Goal: Task Accomplishment & Management: Manage account settings

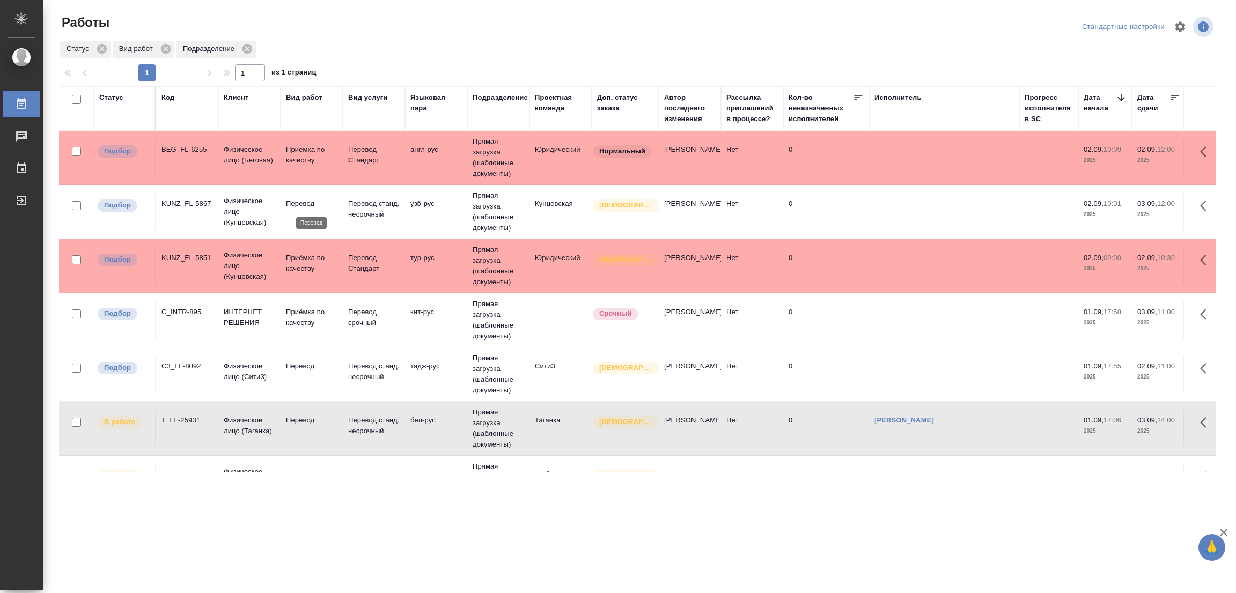
click at [298, 202] on p "Перевод" at bounding box center [311, 203] width 51 height 11
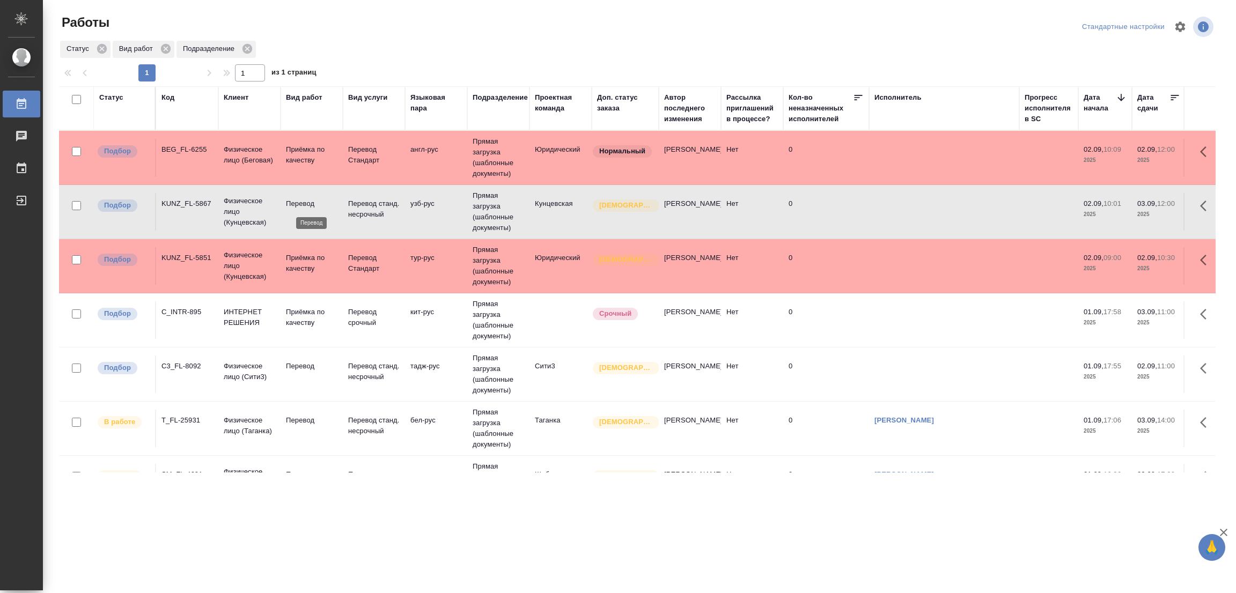
click at [298, 202] on p "Перевод" at bounding box center [311, 203] width 51 height 11
click at [337, 530] on div ".cls-1 fill:#fff; AWATERA Popova Galina Работы 0 Чаты График Выйти Работы Станд…" at bounding box center [618, 296] width 1236 height 593
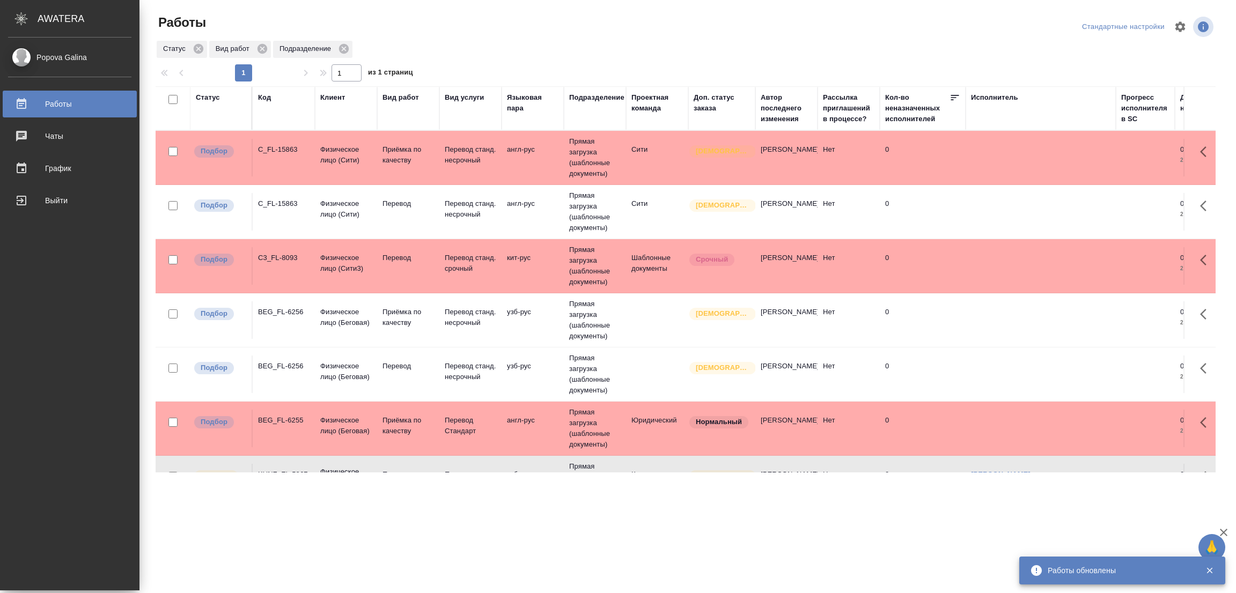
click at [517, 550] on div ".cls-1 fill:#fff; AWATERA Popova Galina Работы 0 Чаты График Выйти Работы Станд…" at bounding box center [618, 296] width 1236 height 593
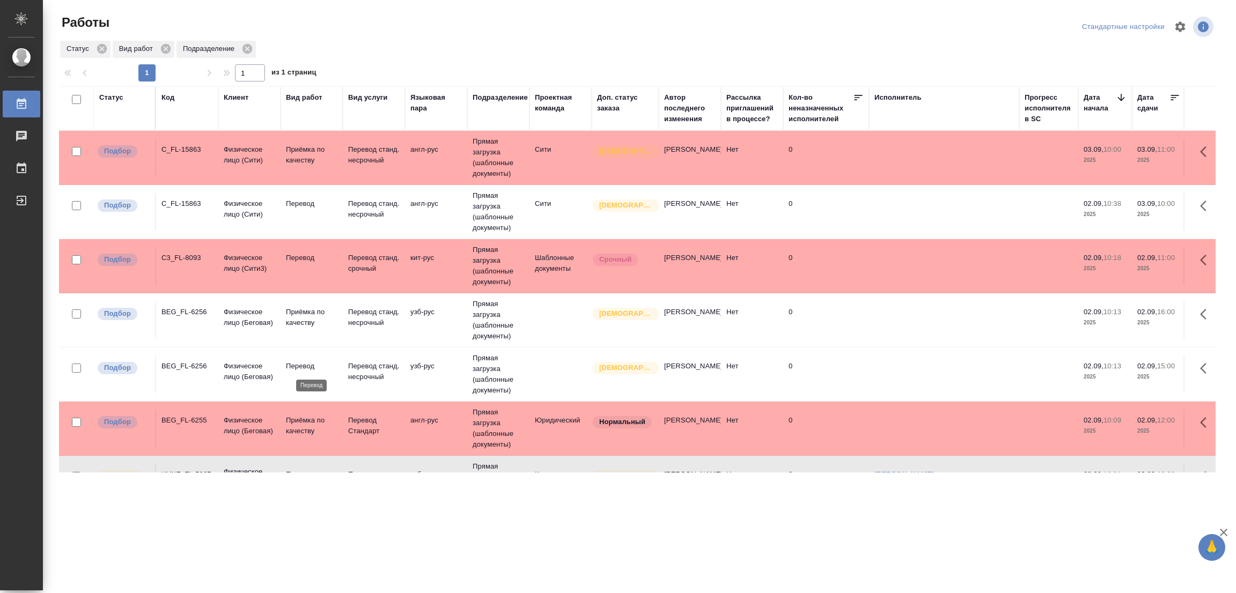
click at [299, 366] on p "Перевод" at bounding box center [311, 366] width 51 height 11
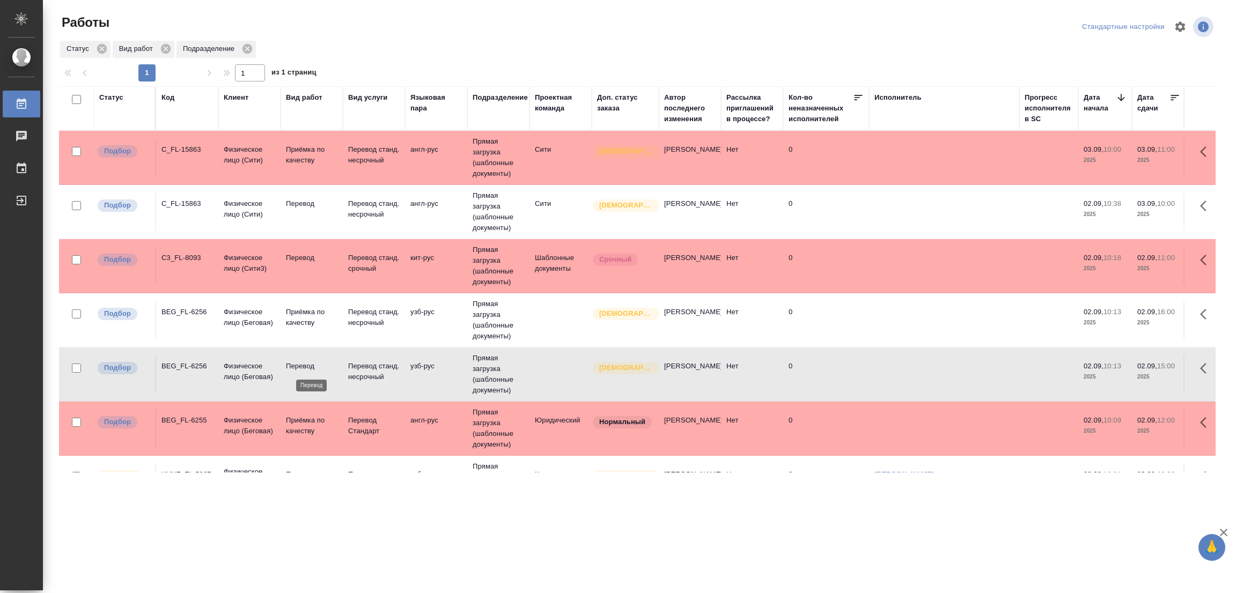
click at [294, 362] on p "Перевод" at bounding box center [311, 366] width 51 height 11
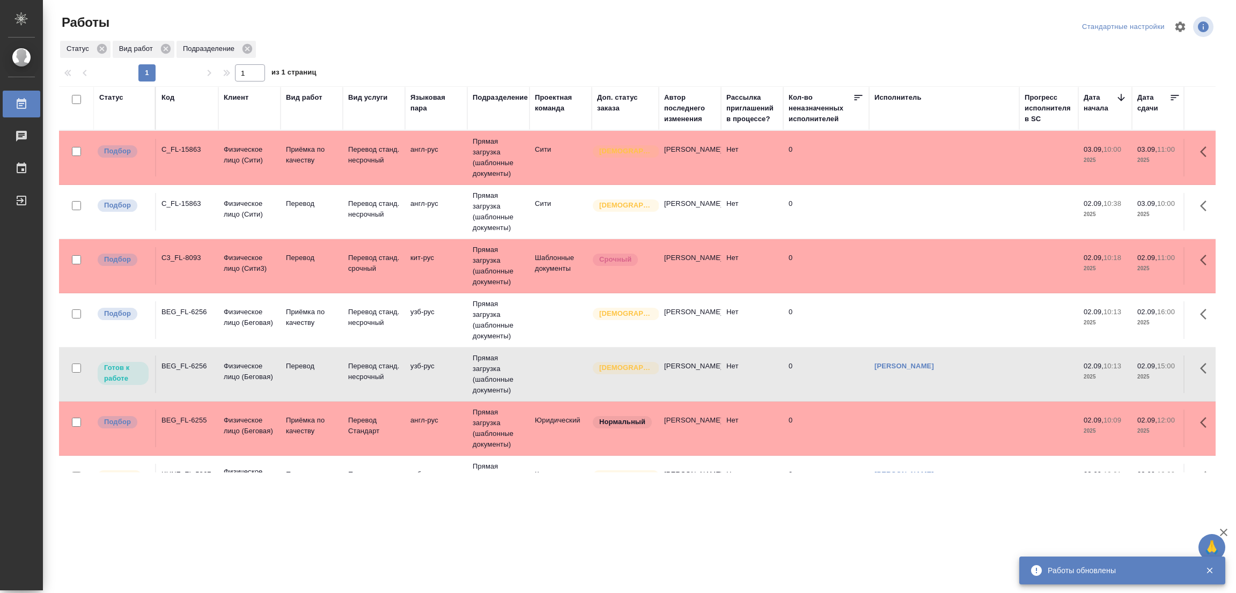
click at [300, 204] on p "Перевод" at bounding box center [311, 203] width 51 height 11
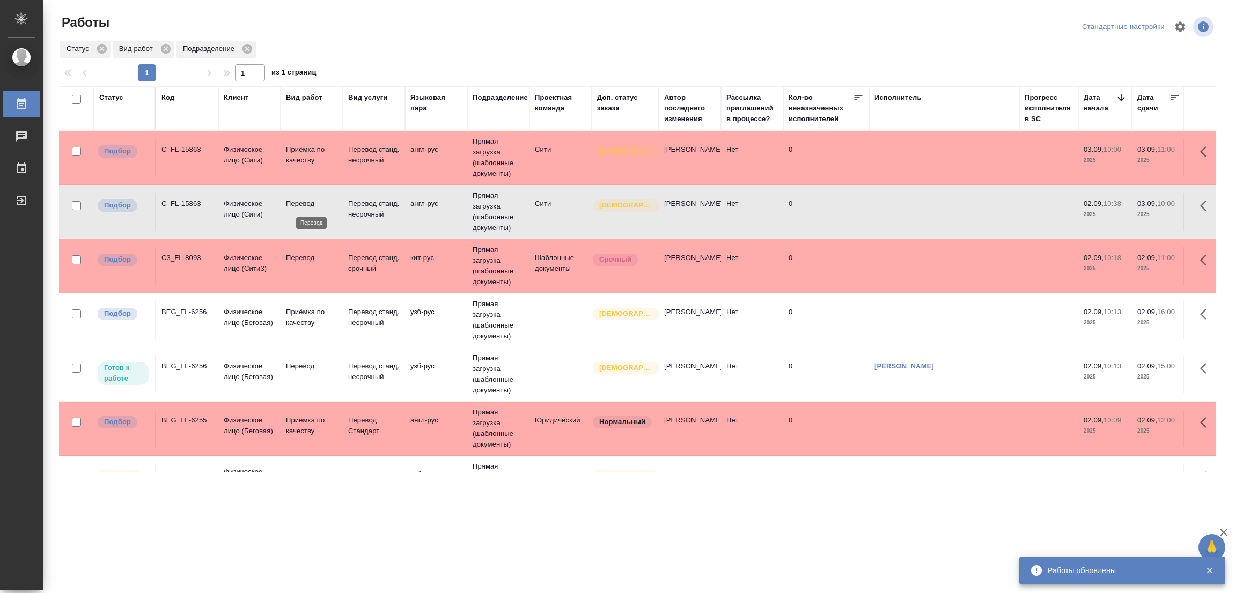
click at [300, 203] on p "Перевод" at bounding box center [311, 203] width 51 height 11
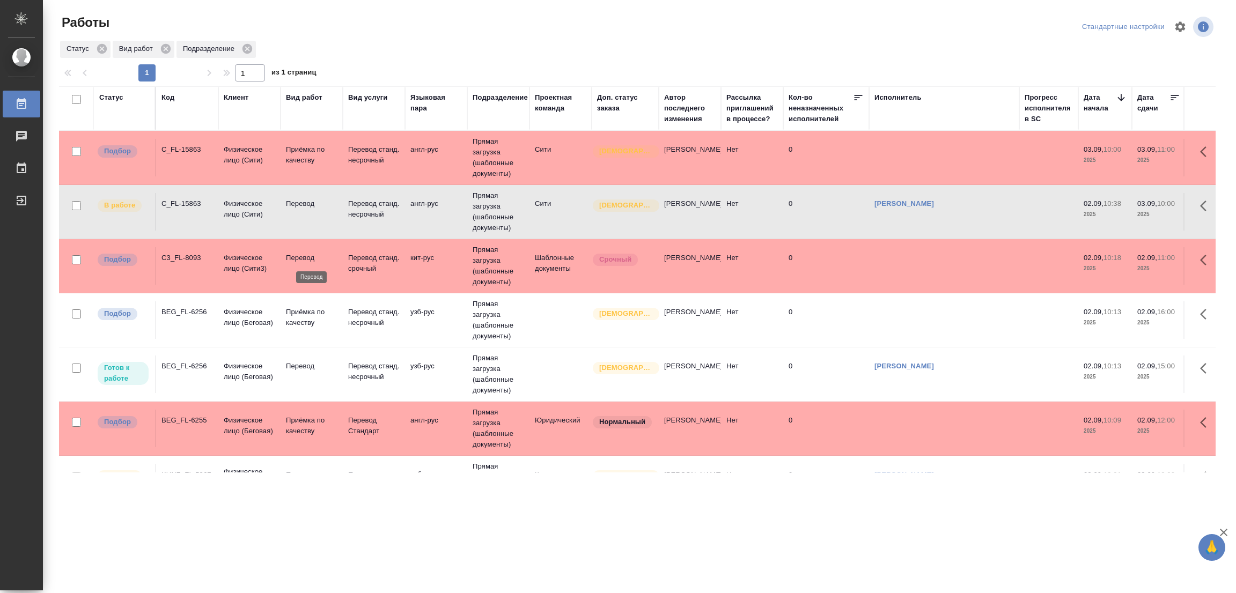
click at [299, 255] on p "Перевод" at bounding box center [311, 258] width 51 height 11
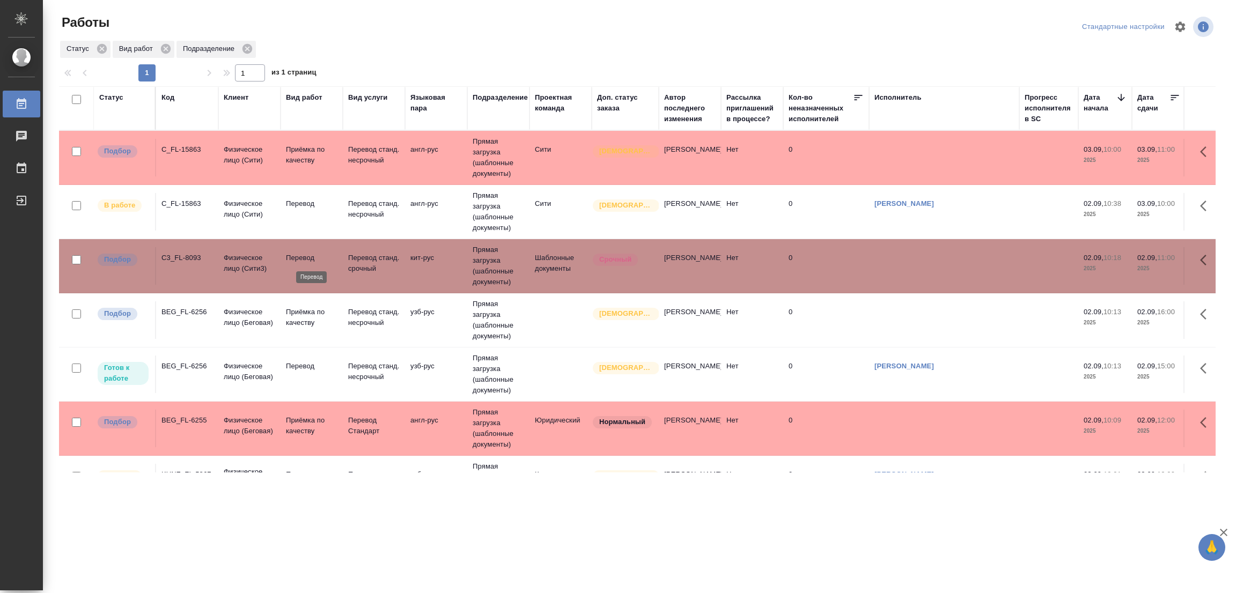
click at [297, 255] on p "Перевод" at bounding box center [311, 258] width 51 height 11
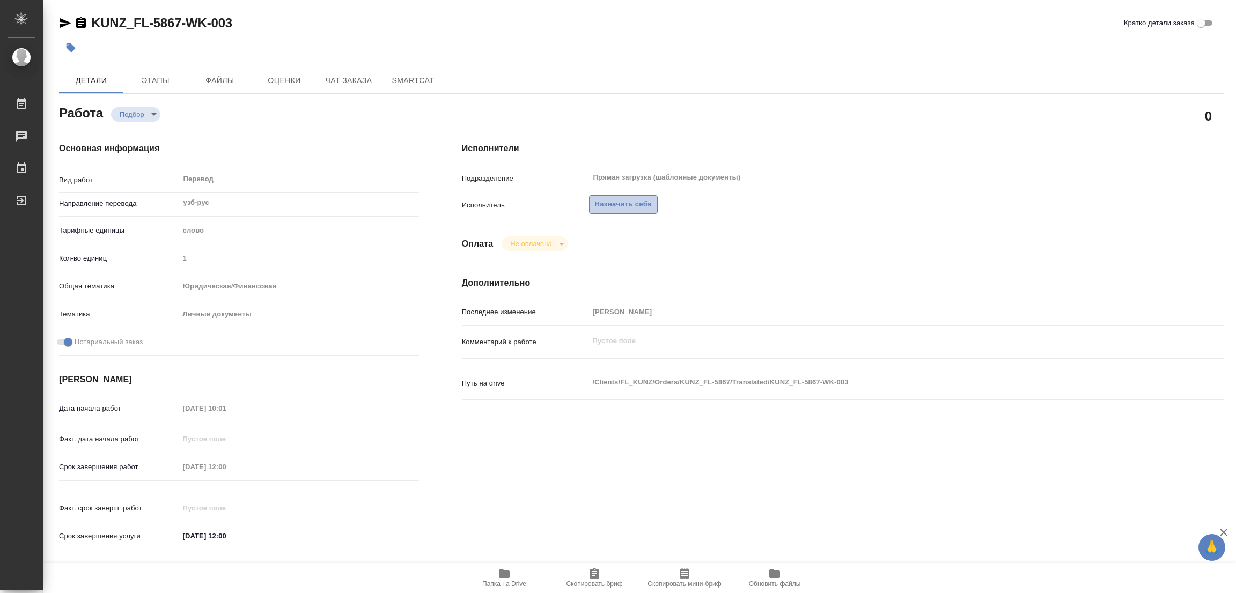
click at [610, 202] on span "Назначить себя" at bounding box center [623, 204] width 57 height 12
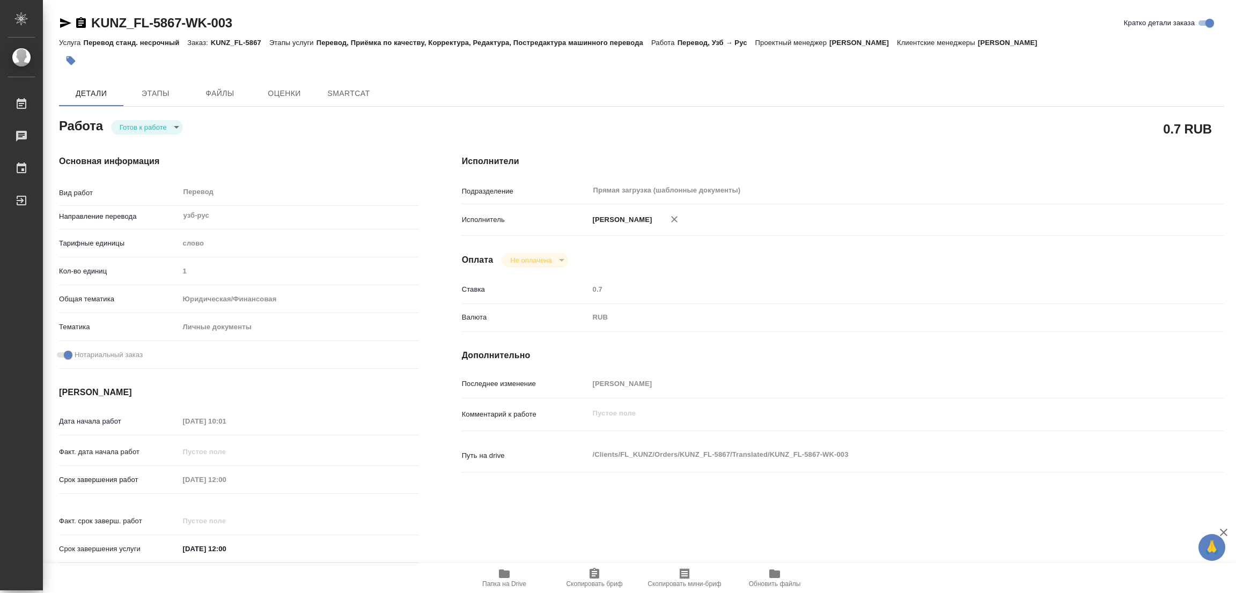
type textarea "x"
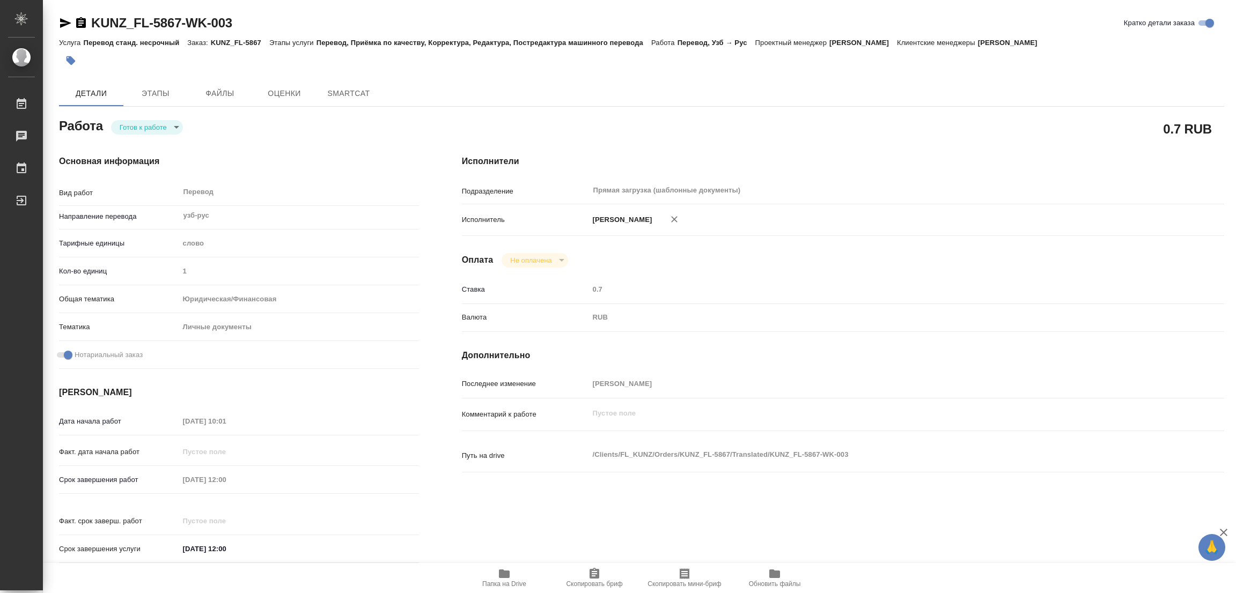
type textarea "x"
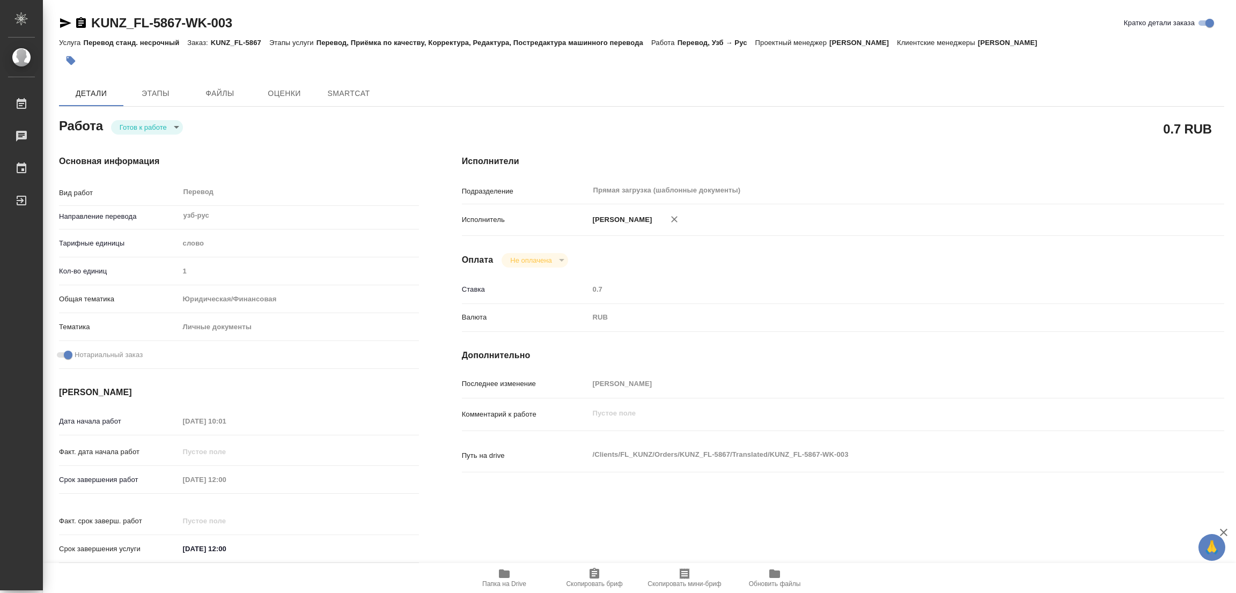
type textarea "x"
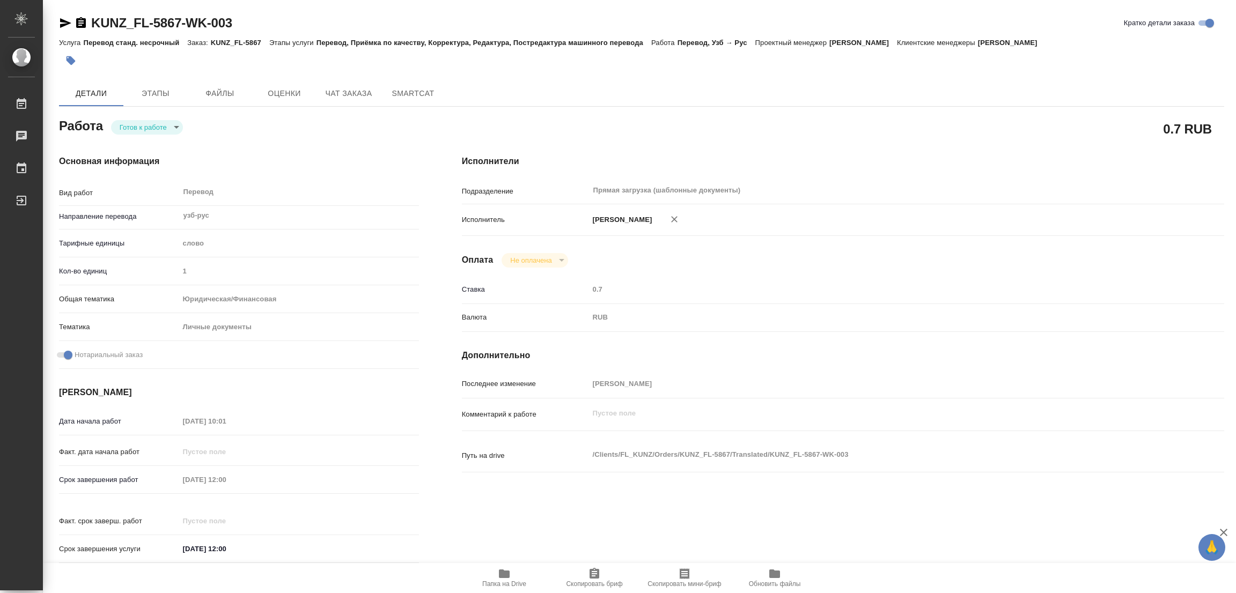
click at [133, 126] on body "🙏 .cls-1 fill:#fff; AWATERA Popova Galina Работы Чаты График Выйти KUNZ_FL-5867…" at bounding box center [618, 296] width 1236 height 593
click at [133, 124] on button "В работе" at bounding box center [137, 127] width 35 height 12
type textarea "x"
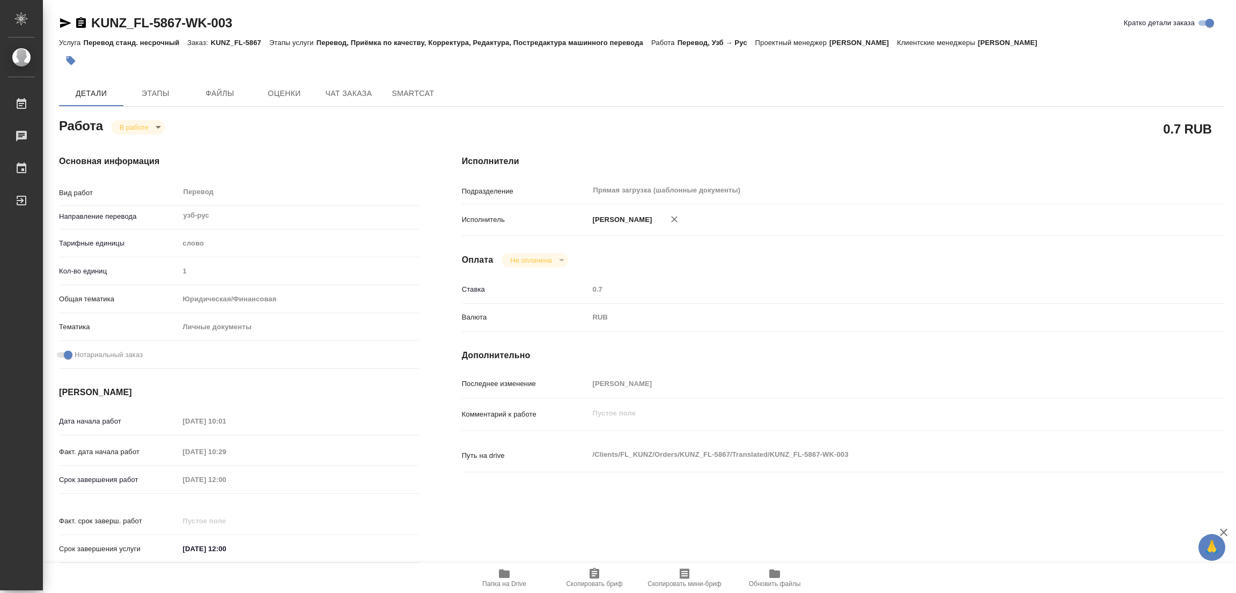
type textarea "x"
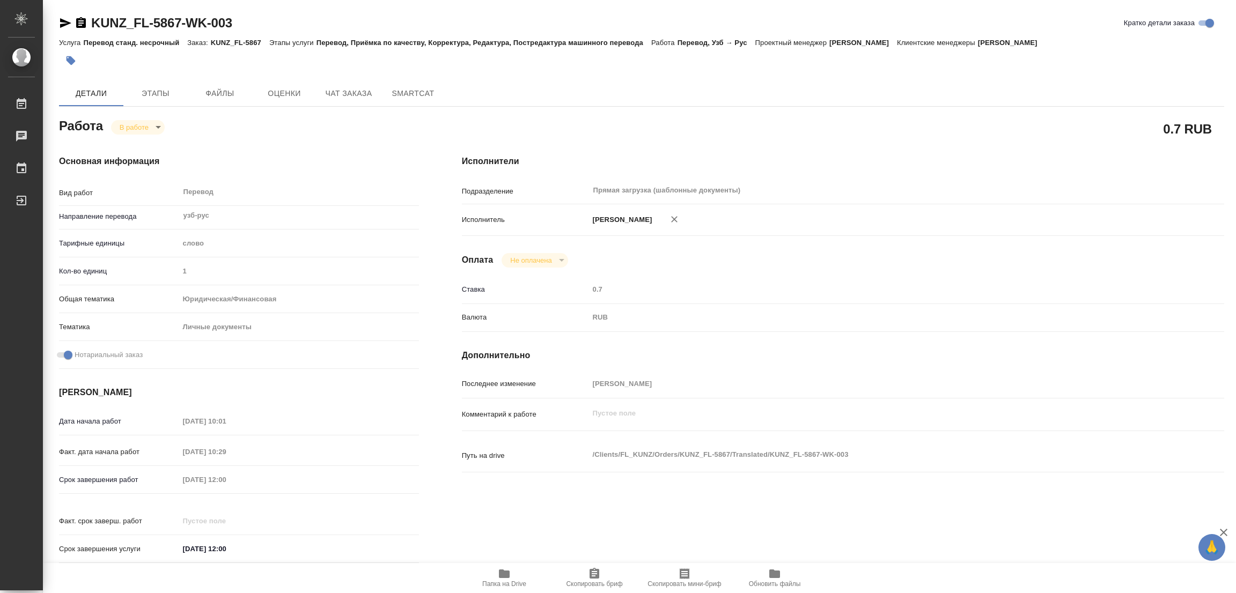
type textarea "x"
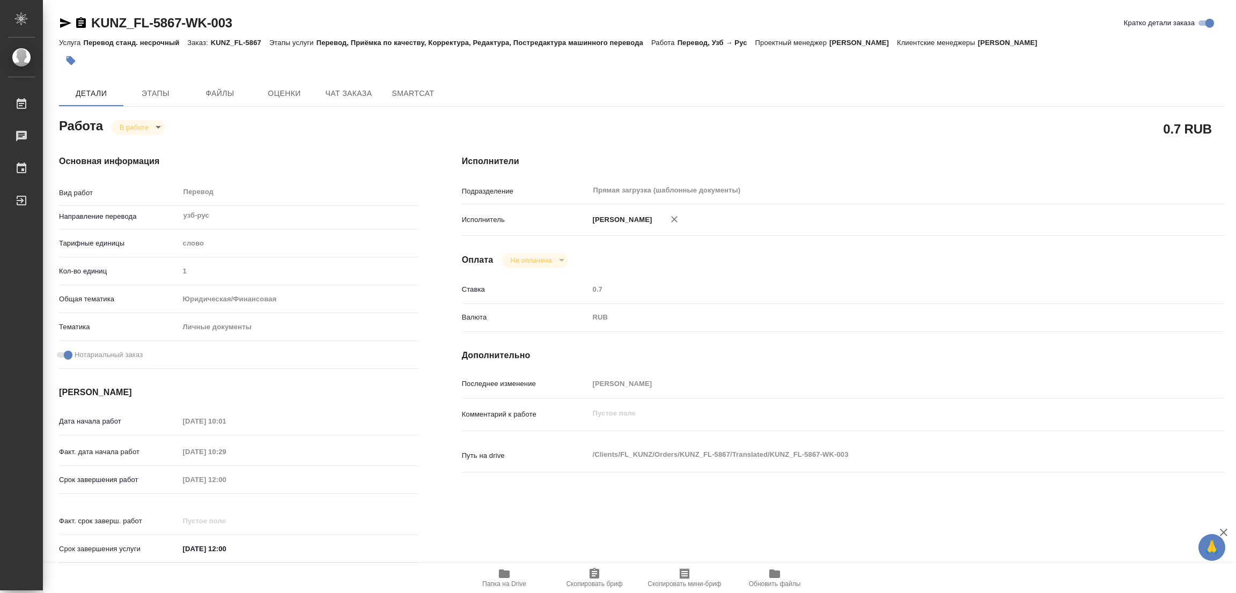
type textarea "x"
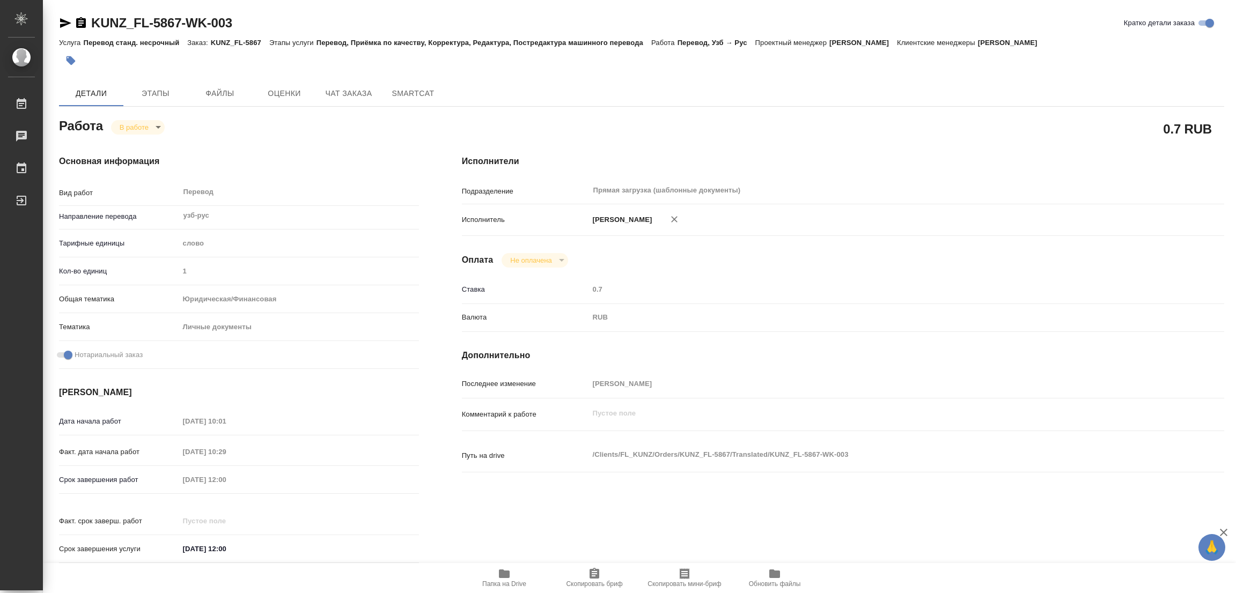
type textarea "x"
click at [239, 139] on div "Основная информация Вид работ Перевод x ​ Направление перевода узб-рус ​ Тарифн…" at bounding box center [239, 363] width 403 height 458
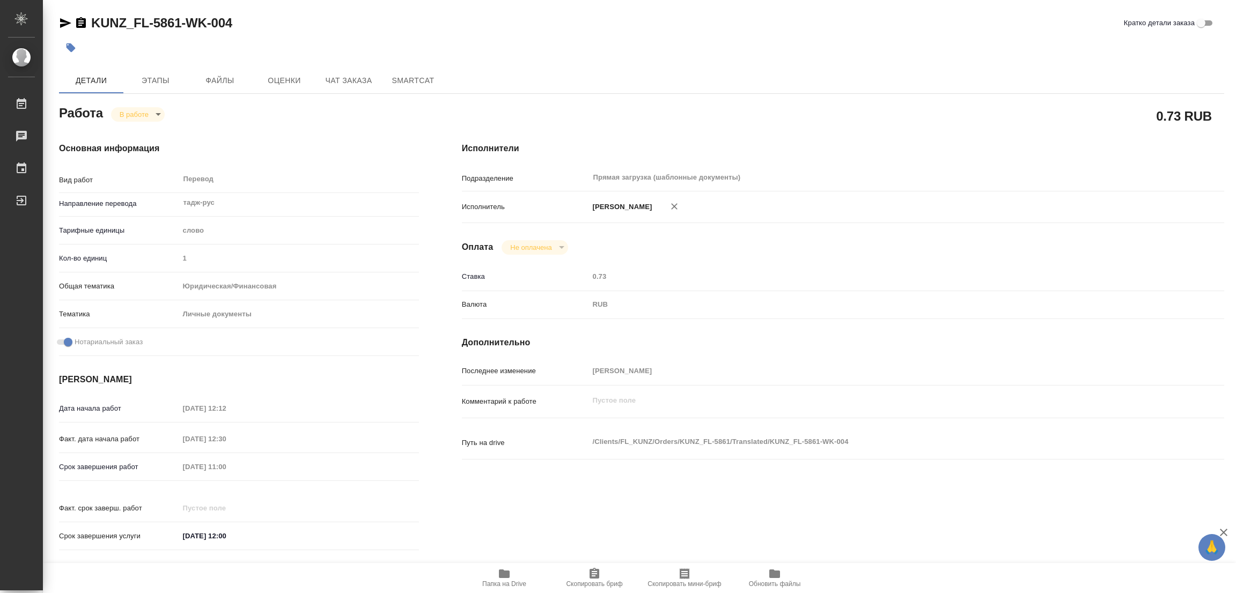
click at [501, 568] on icon "button" at bounding box center [504, 574] width 13 height 13
click at [157, 77] on span "Этапы" at bounding box center [155, 80] width 51 height 13
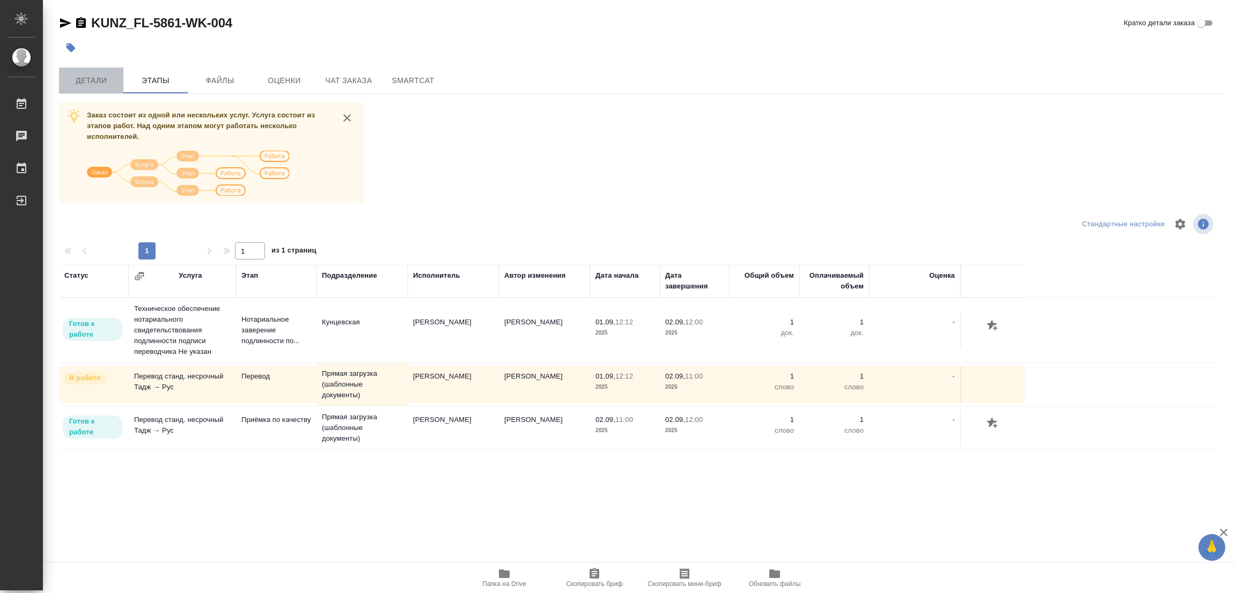
click at [89, 79] on span "Детали" at bounding box center [90, 80] width 51 height 13
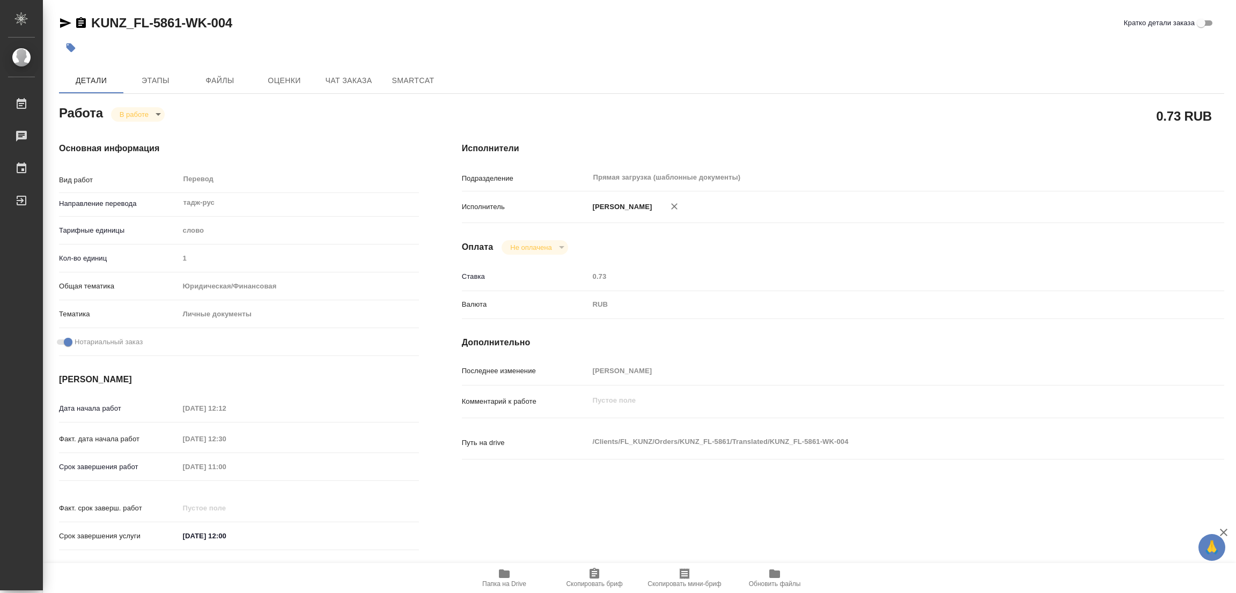
type textarea "x"
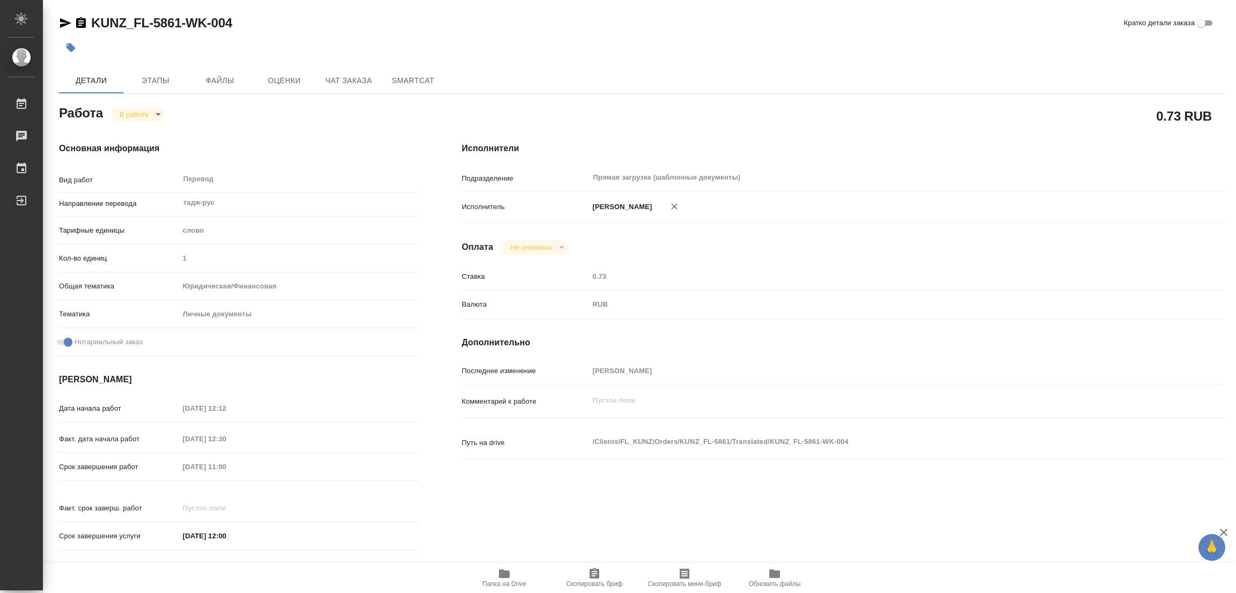
type textarea "x"
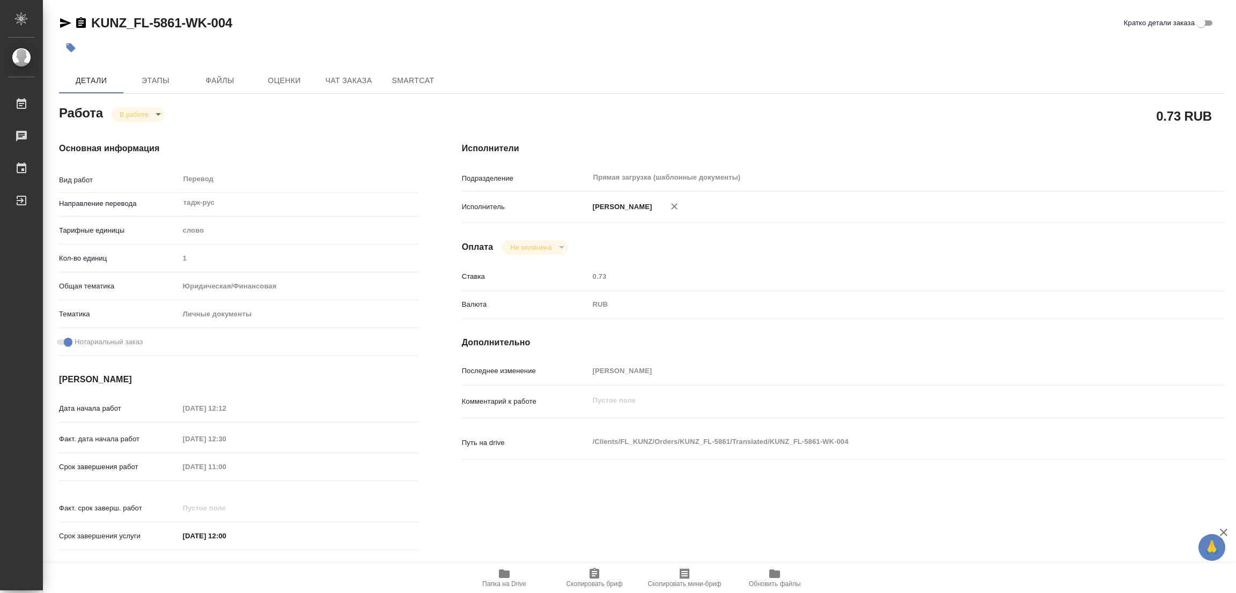
type textarea "x"
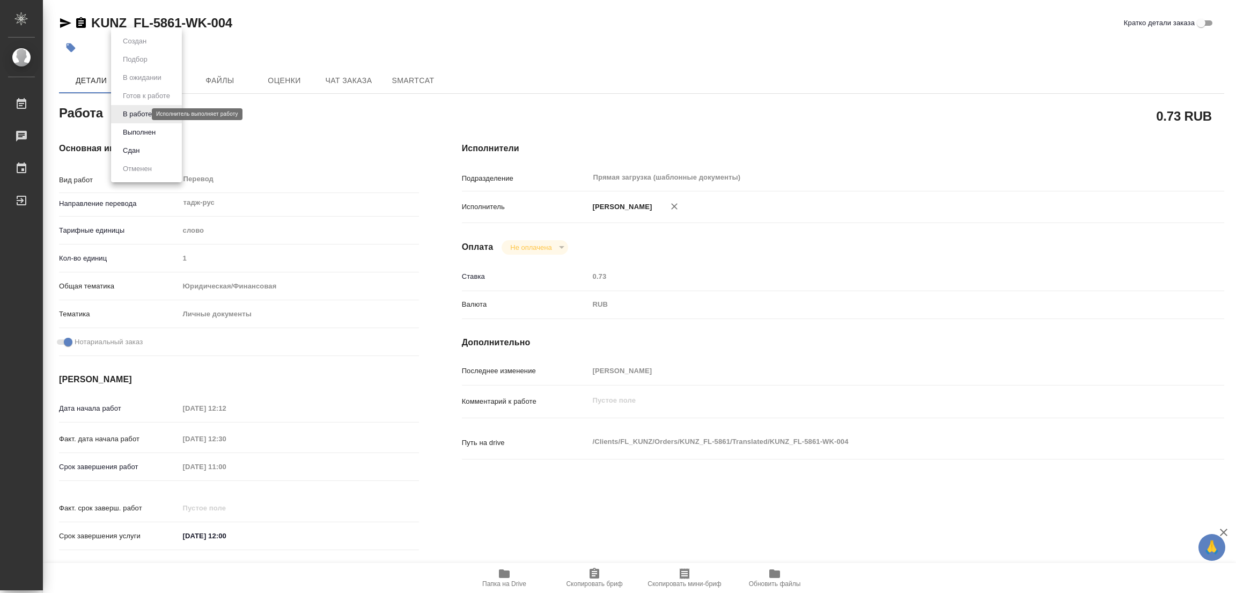
click at [139, 114] on body "🙏 .cls-1 fill:#fff; AWATERA Popova Galina Работы 0 Чаты График Выйти KUNZ_FL-58…" at bounding box center [618, 296] width 1236 height 593
click at [134, 131] on button "Выполнен" at bounding box center [139, 133] width 39 height 12
click at [75, 49] on icon "button" at bounding box center [71, 47] width 9 height 9
type textarea "x"
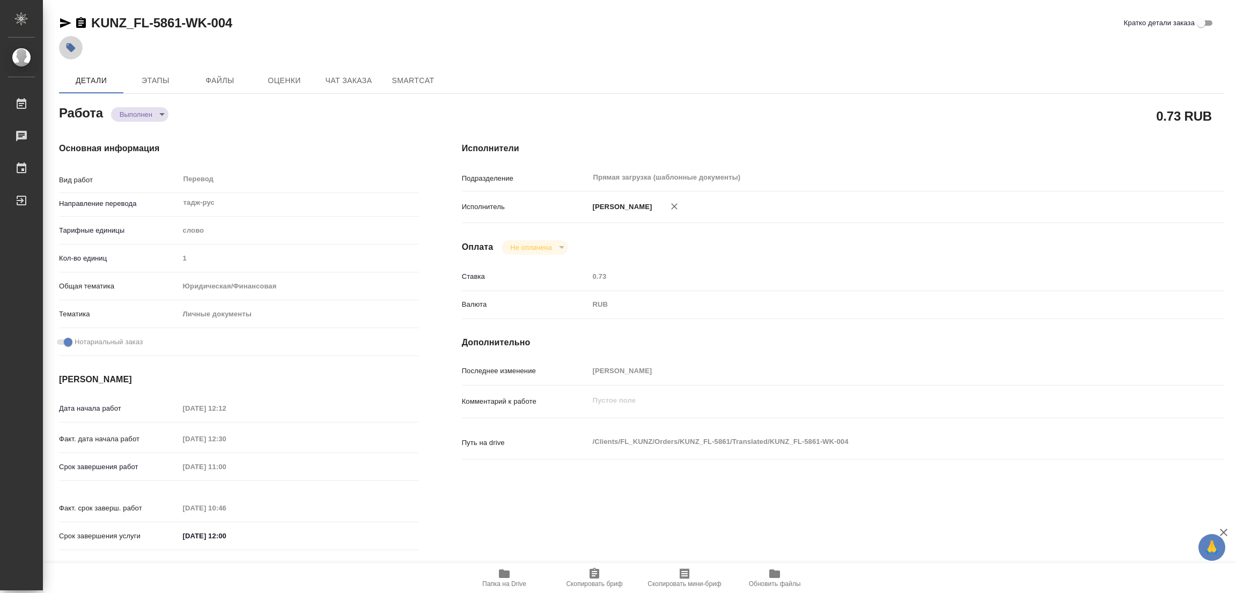
type textarea "x"
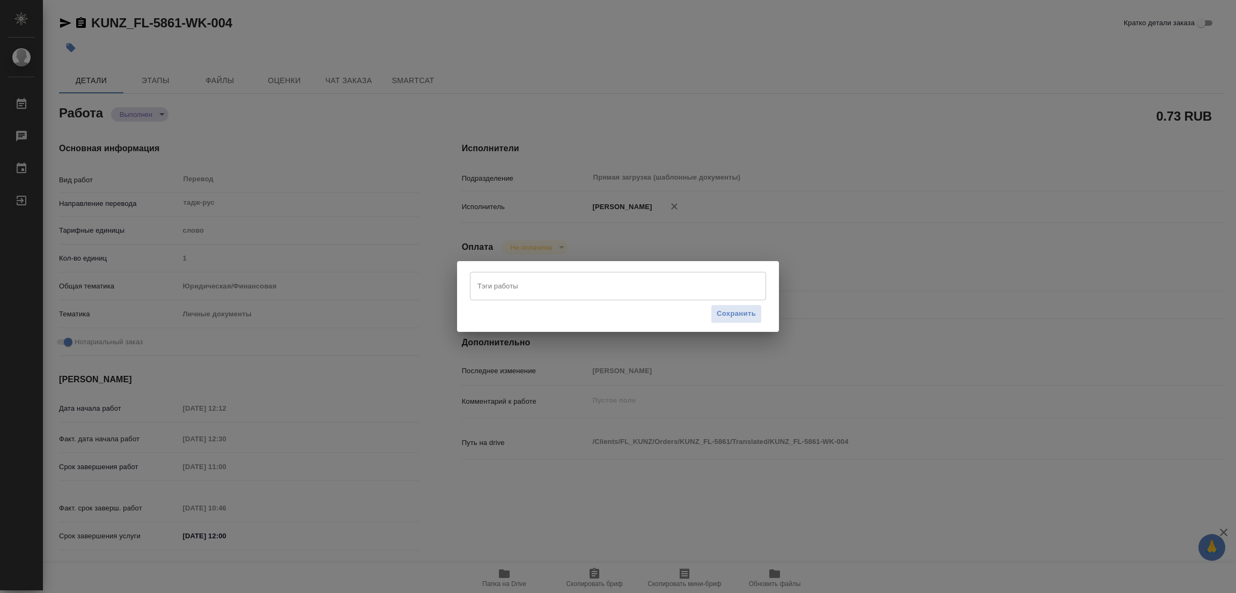
type textarea "x"
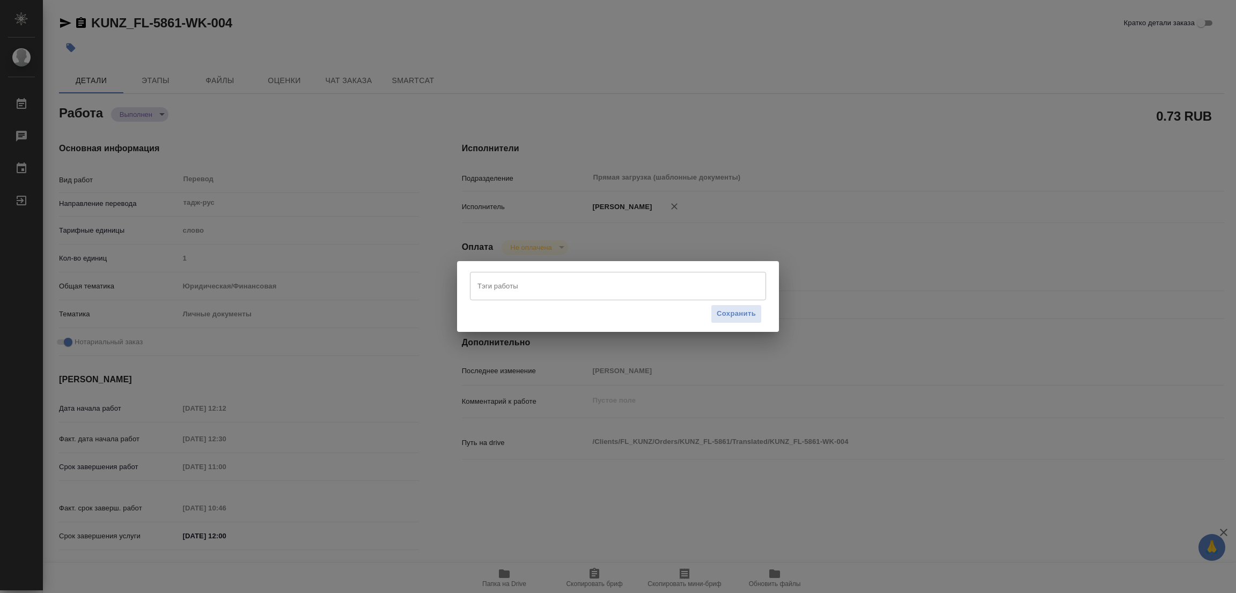
type textarea "x"
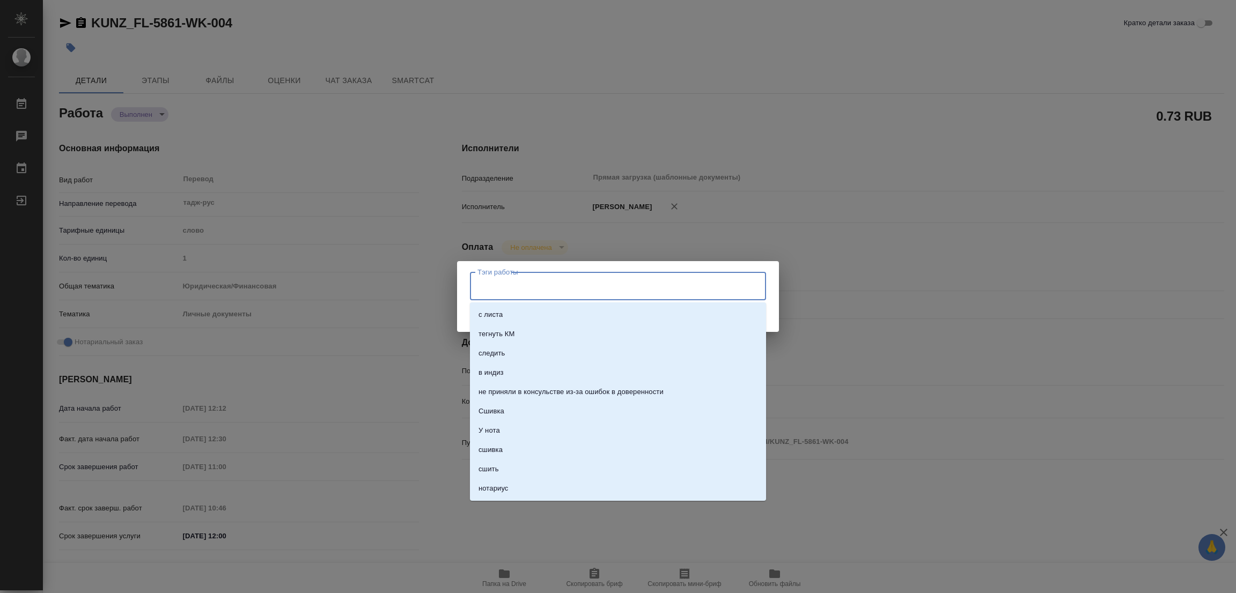
click at [491, 283] on input "Тэги работы" at bounding box center [608, 286] width 266 height 18
type input "С"
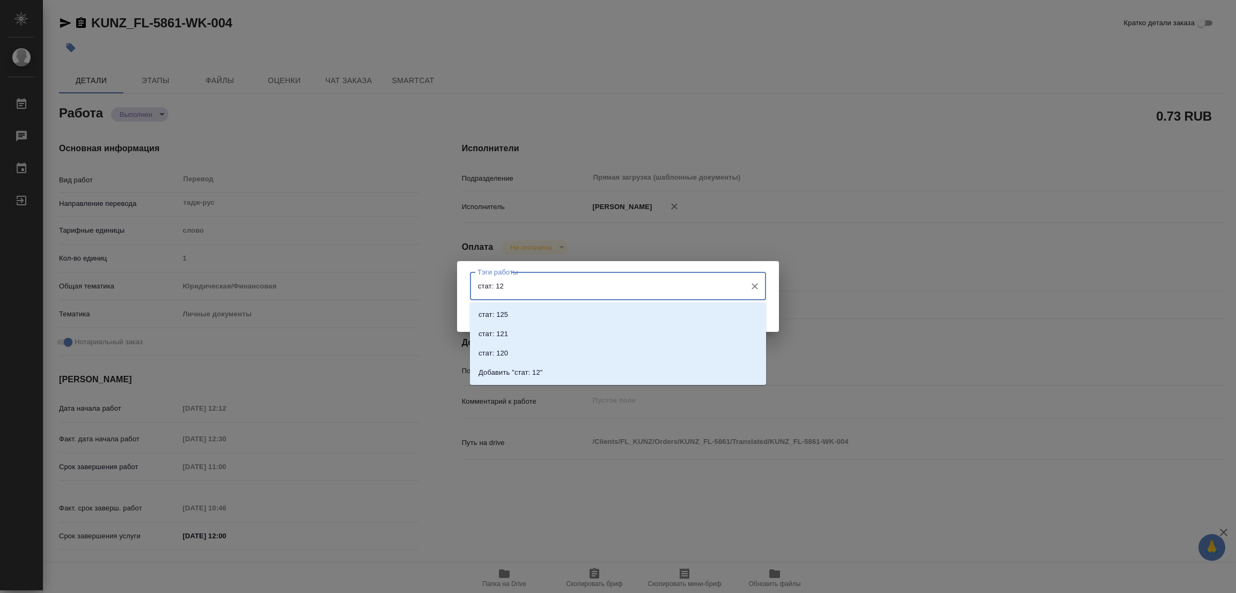
type input "стат: 125"
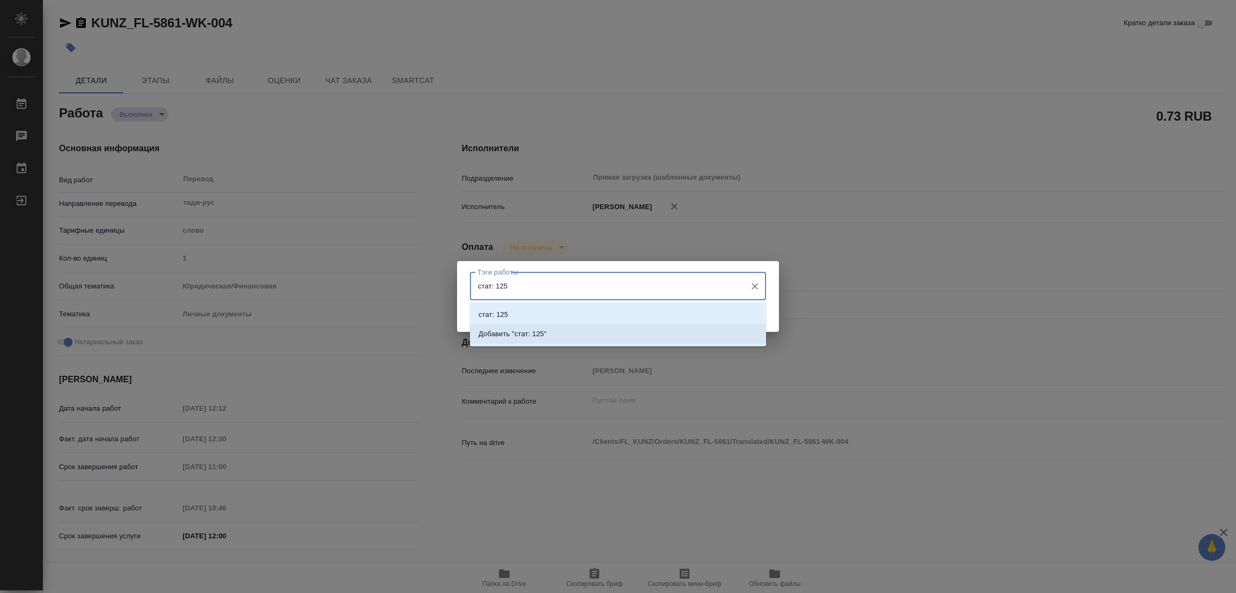
click at [535, 329] on p "Добавить "стат: 125"" at bounding box center [512, 334] width 68 height 11
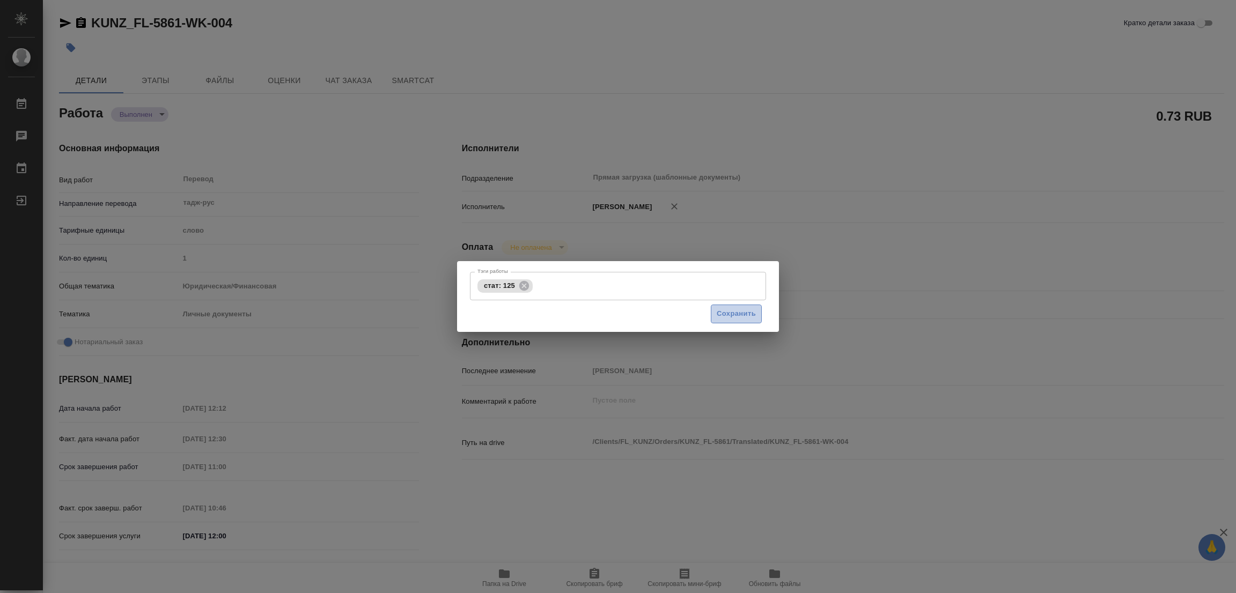
click at [731, 312] on span "Сохранить" at bounding box center [736, 314] width 39 height 12
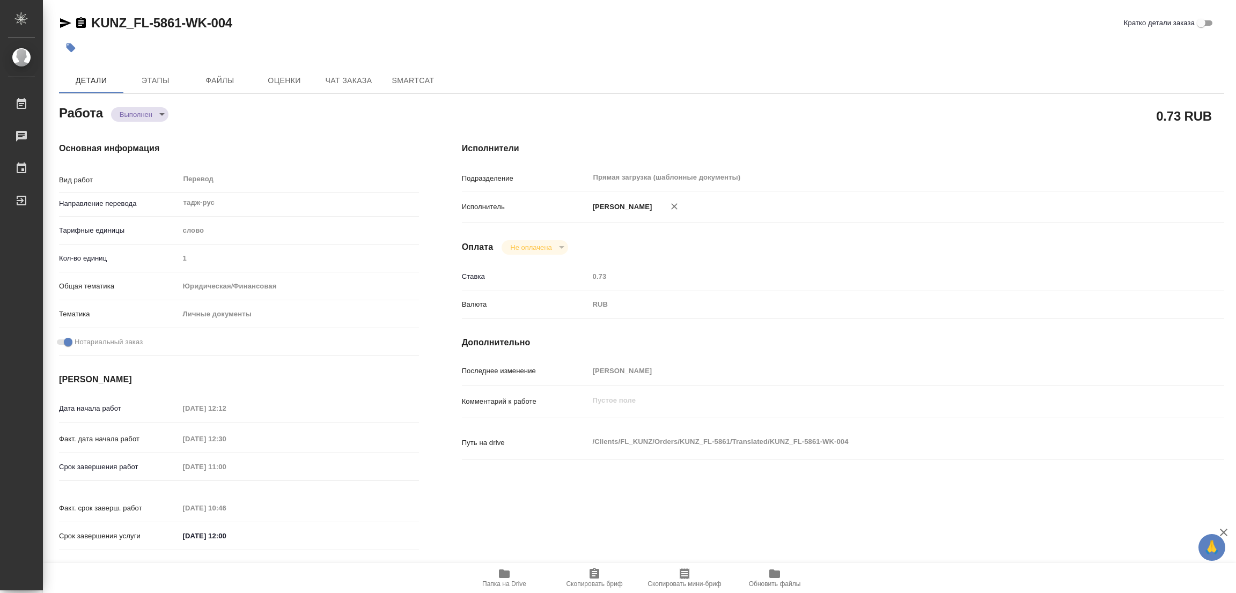
type input "completed"
type textarea "Перевод"
type textarea "x"
type input "тадж-рус"
type input "5a8b1489cc6b4906c91bfd90"
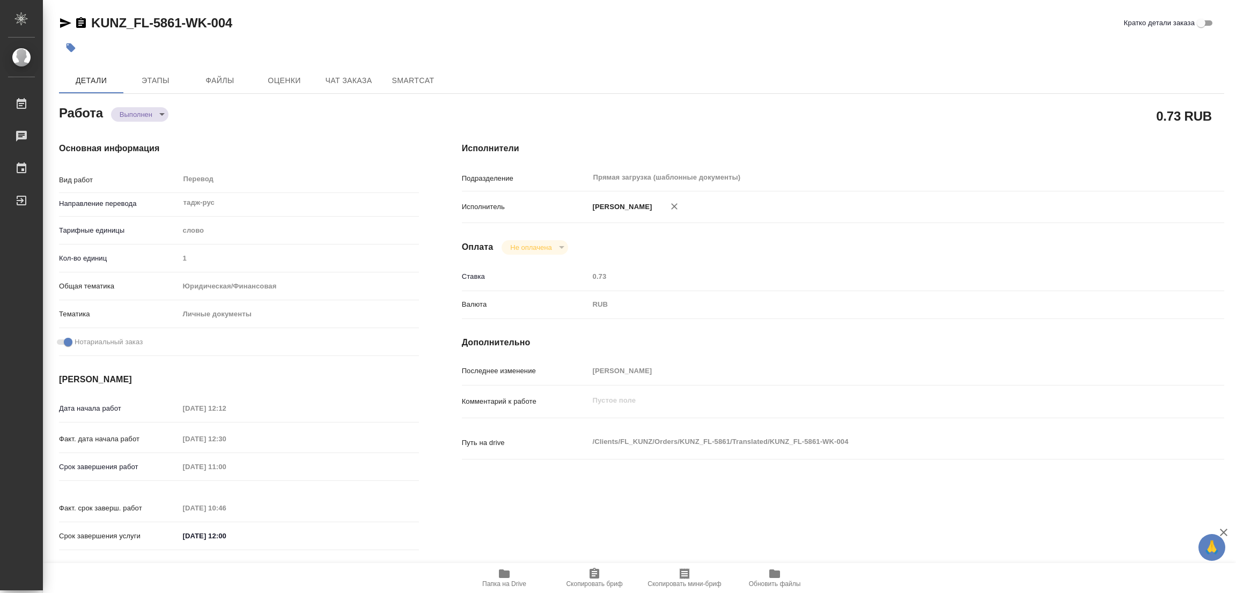
type input "1"
type input "yr-fn"
type input "5a8b8b956a9677013d343cfe"
checkbox input "true"
type input "01.09.2025 12:12"
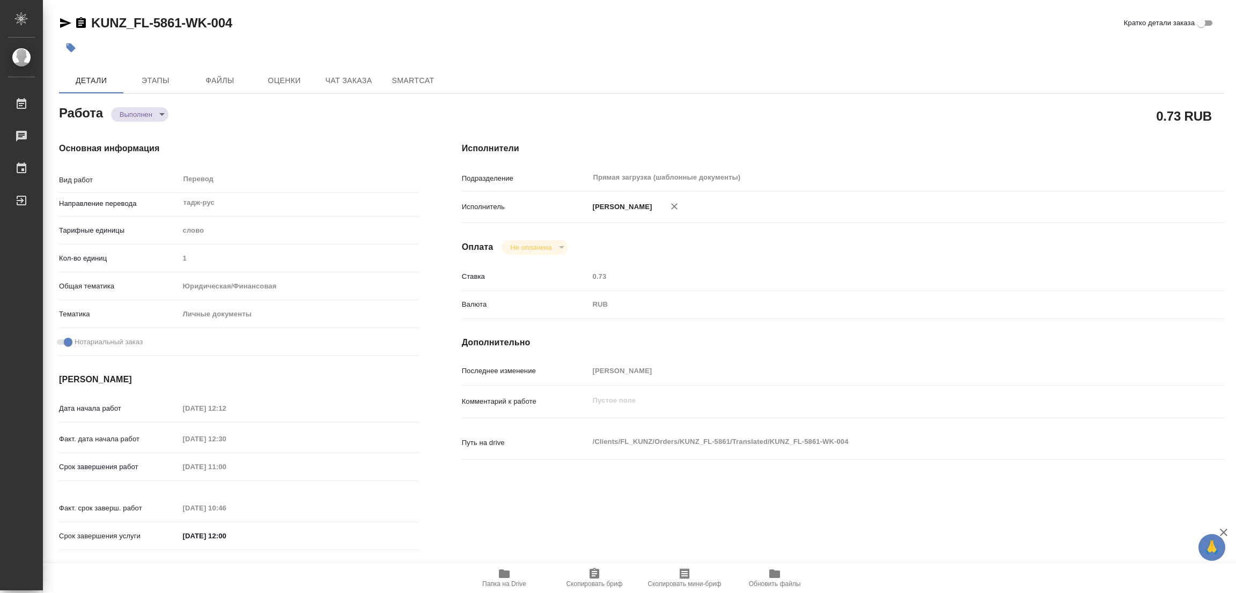
type input "01.09.2025 12:30"
type input "02.09.2025 11:00"
type input "02.09.2025 10:46"
type input "[DATE] 12:00"
type input "Прямая загрузка (шаблонные документы)"
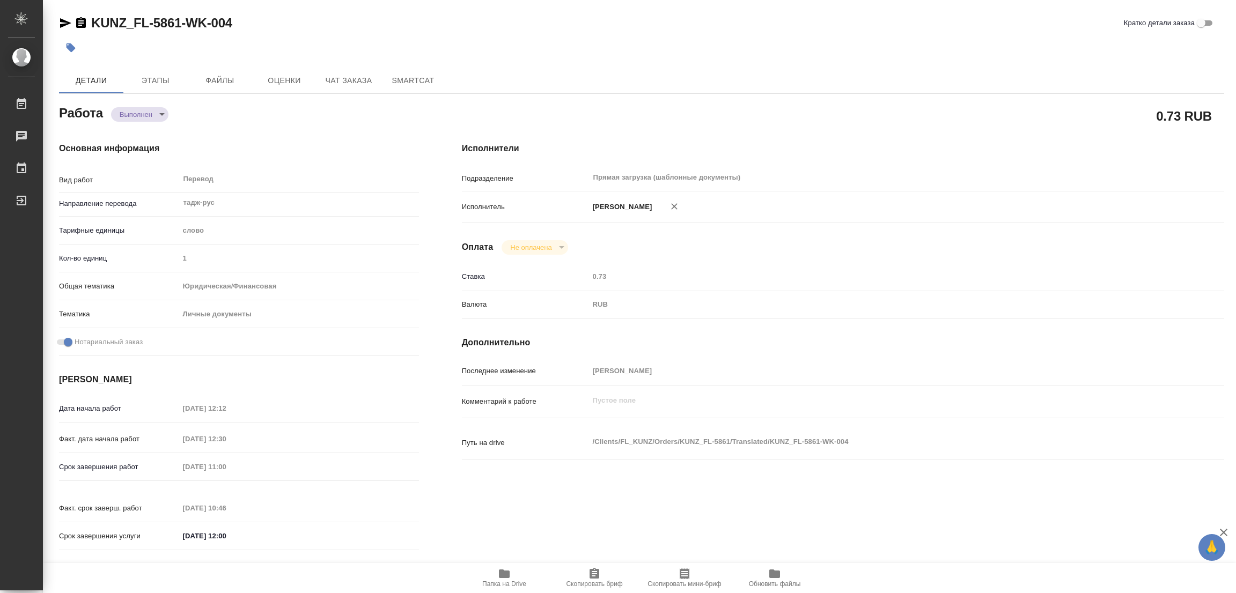
type input "notPayed"
type input "0.73"
type input "RUB"
type input "[PERSON_NAME]"
type textarea "x"
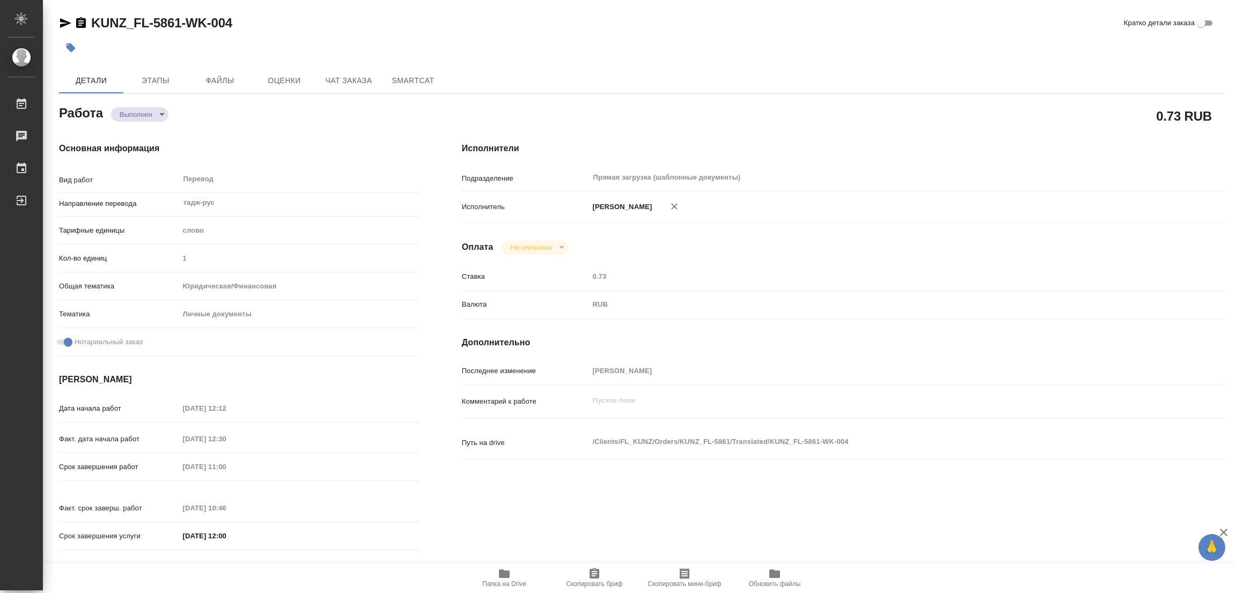
type textarea "/Clients/FL_KUNZ/Orders/KUNZ_FL-5861/Translated/KUNZ_FL-5861-WK-004"
type textarea "x"
type input "KUNZ_FL-5861"
type input "Перевод станд. несрочный"
type input "Редактура, Приёмка по качеству, Корректура, Постредактура машинного перевода, П…"
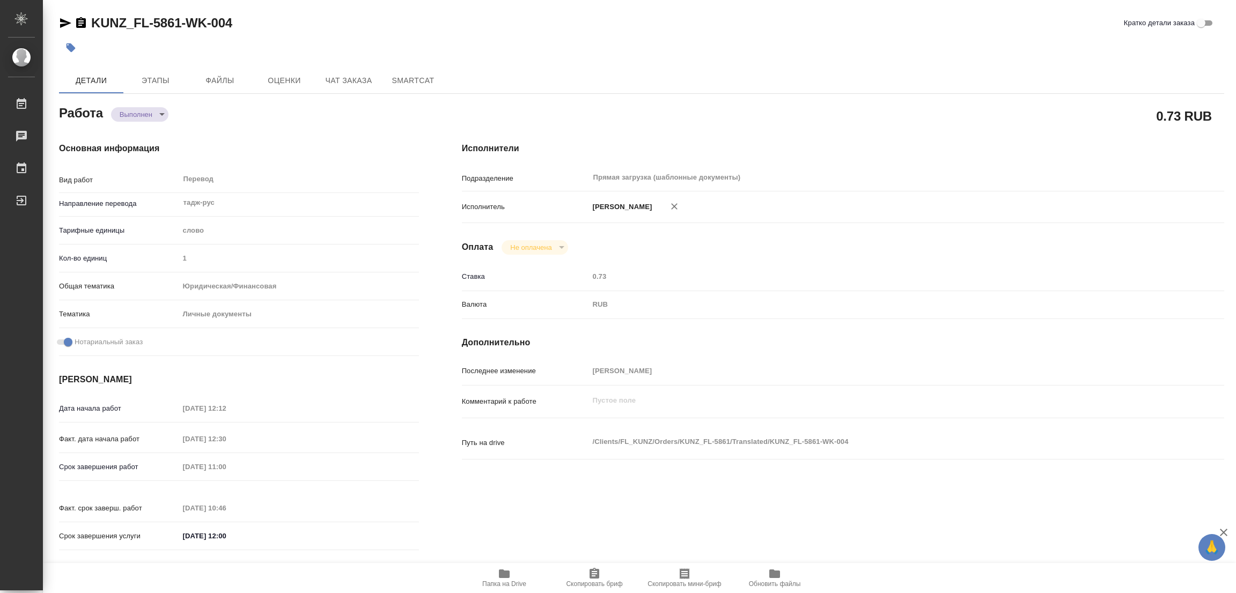
type input "[PERSON_NAME]"
type input "/Clients/FL_KUNZ/Orders/KUNZ_FL-5861"
type textarea "x"
type textarea "пасп тадж-рус, под нот, для сахар."
type textarea "x"
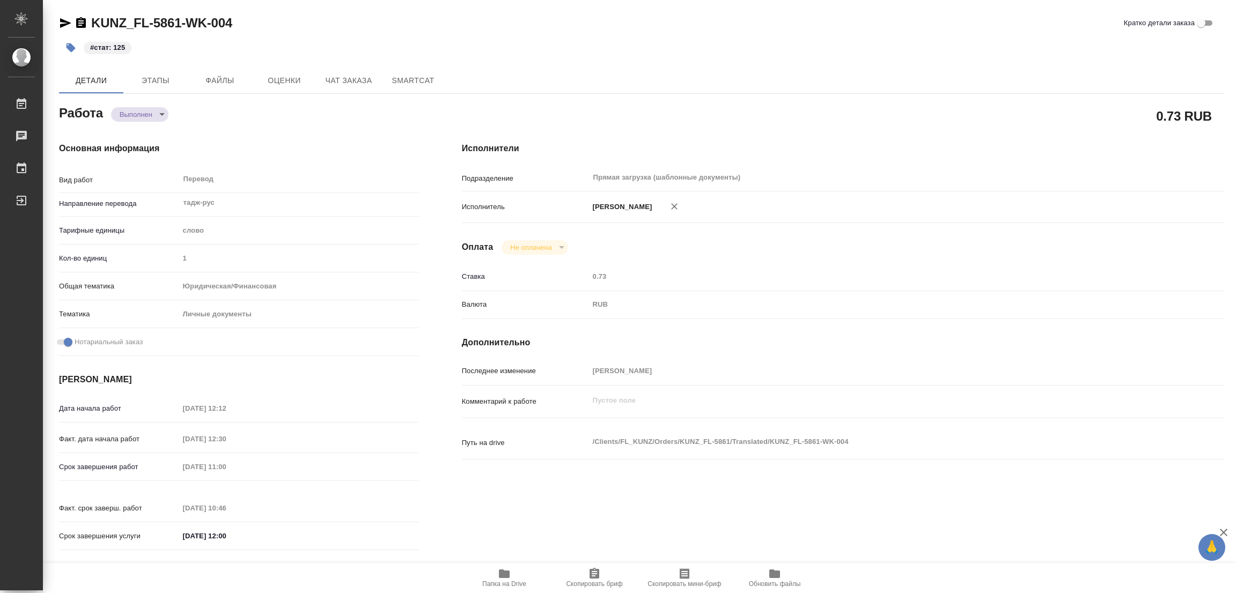
type textarea "x"
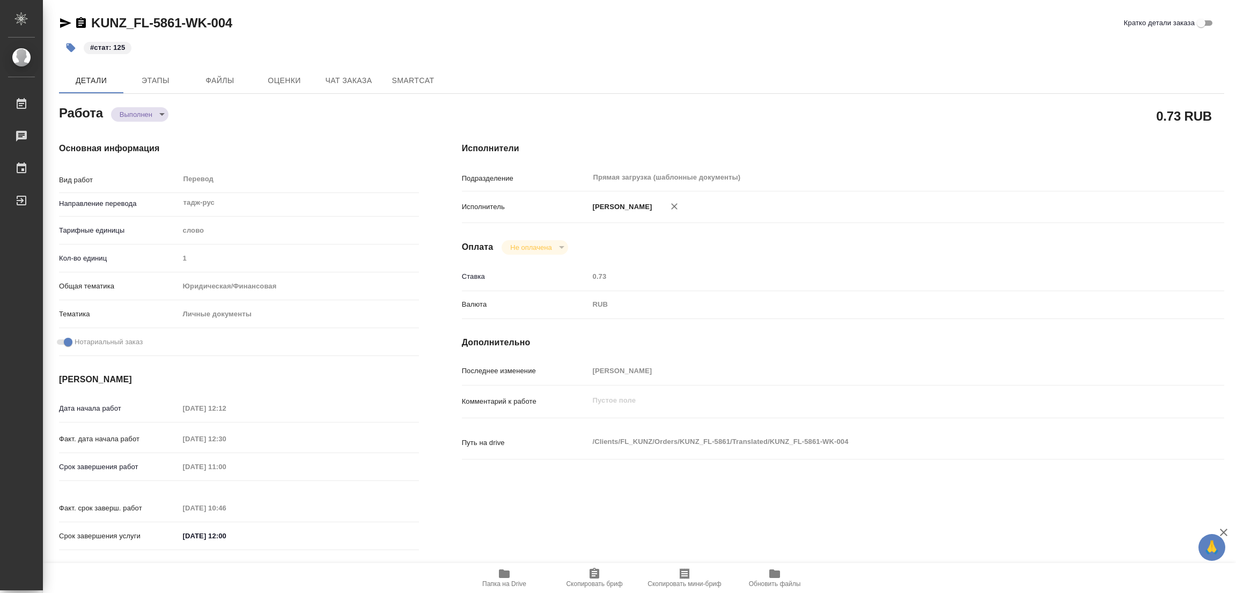
type textarea "x"
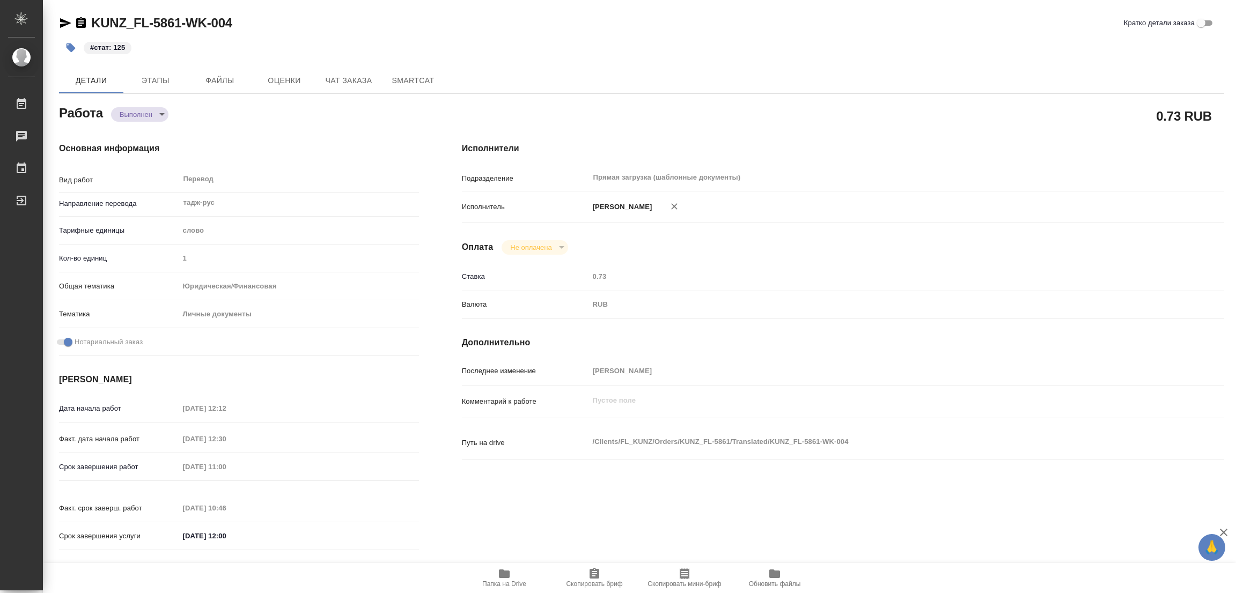
type textarea "x"
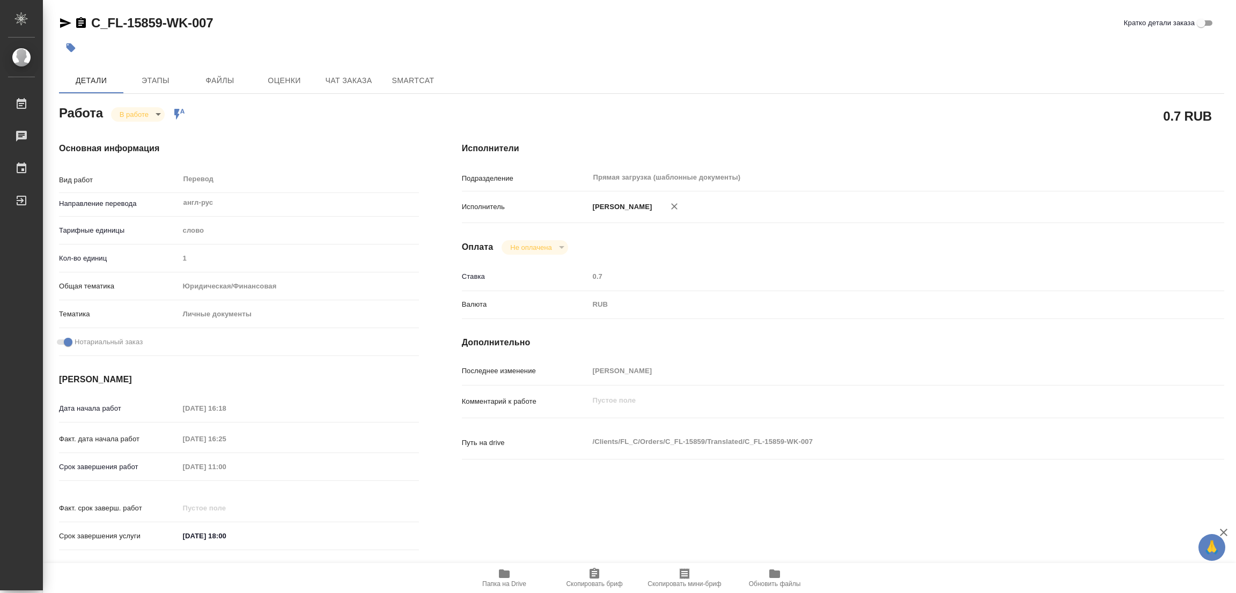
click at [501, 576] on icon "button" at bounding box center [504, 574] width 11 height 9
click at [152, 77] on span "Этапы" at bounding box center [155, 80] width 51 height 13
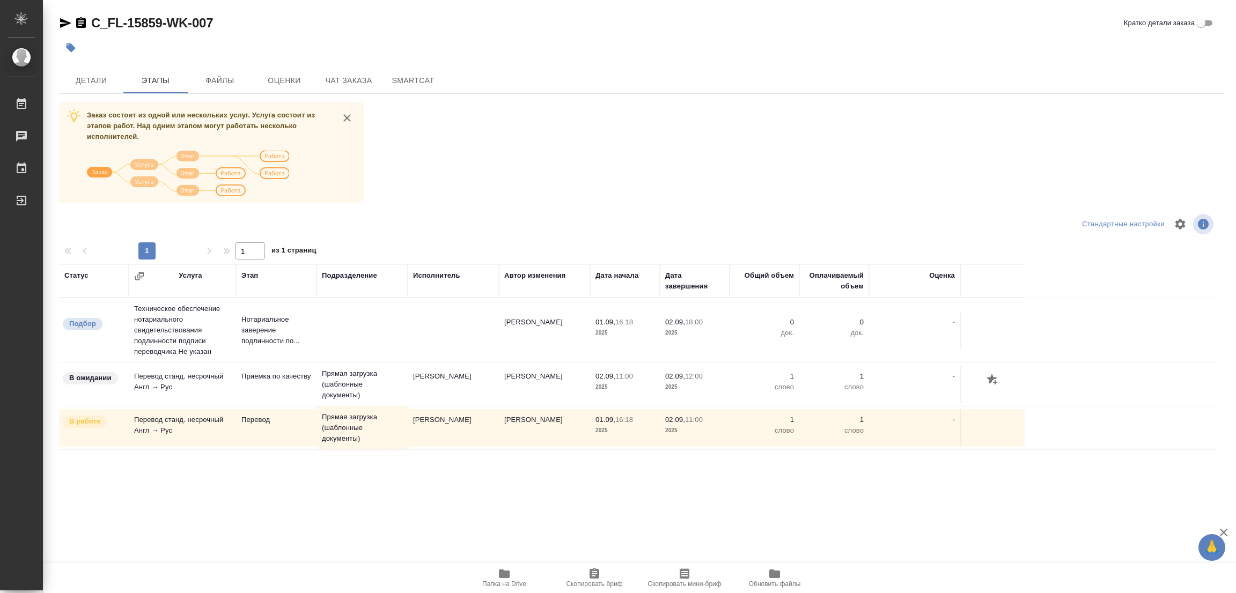
click at [537, 167] on div "Заказ состоит из одной или нескольких услуг. Услуга состоит из этапов работ. На…" at bounding box center [641, 303] width 1165 height 403
click at [92, 84] on span "Детали" at bounding box center [90, 80] width 51 height 13
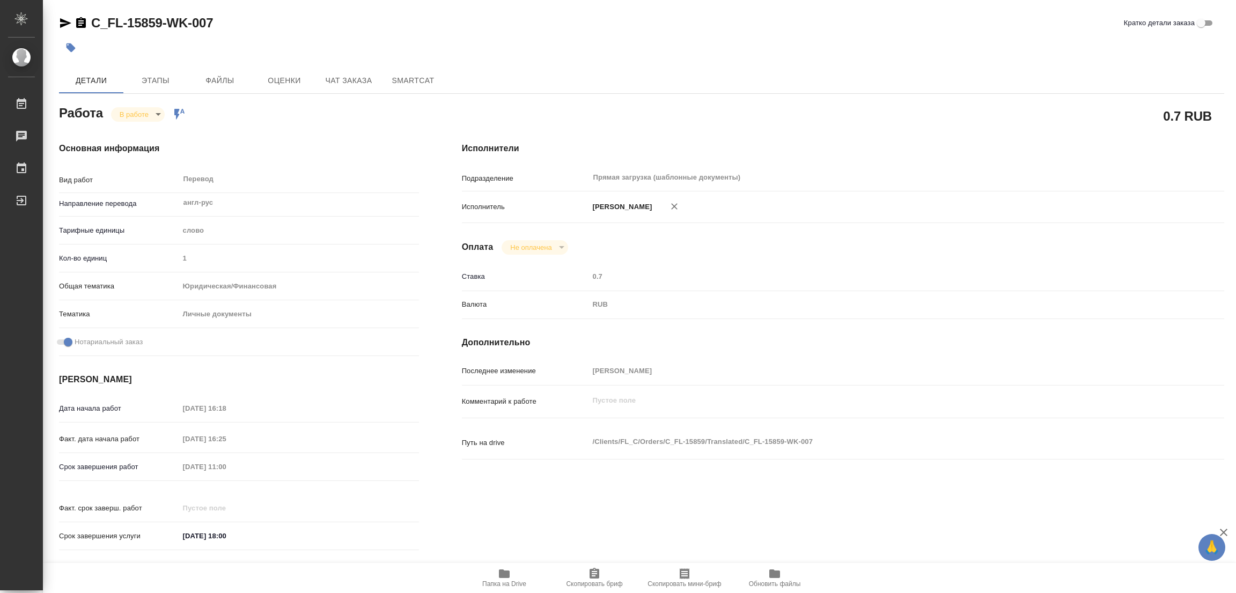
type textarea "x"
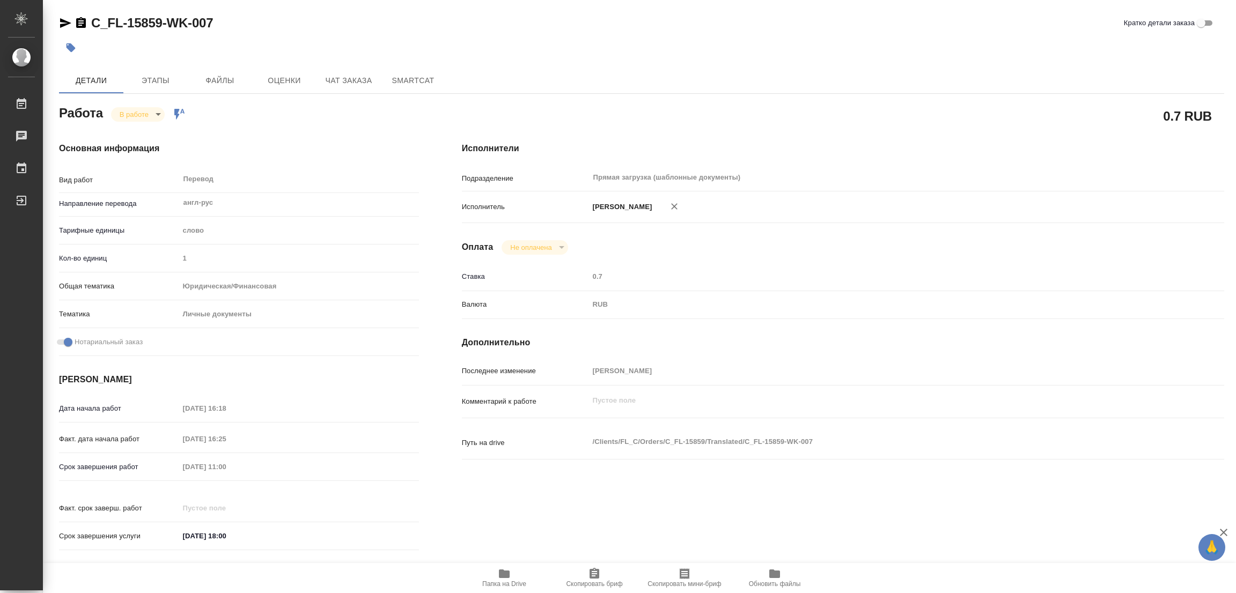
type textarea "x"
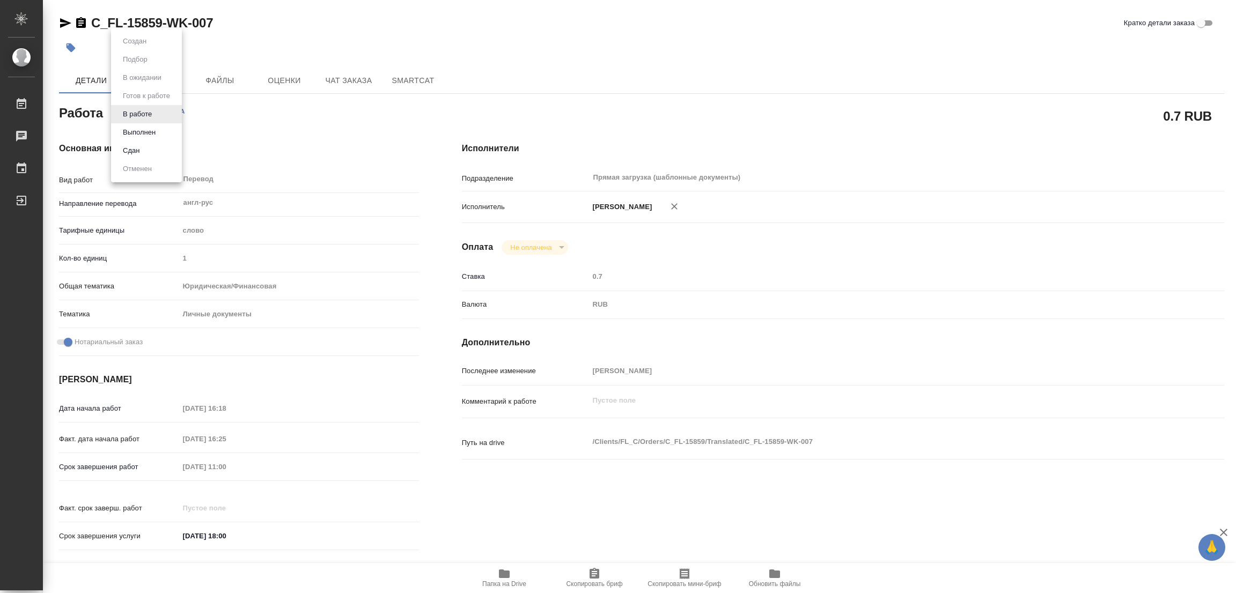
click at [146, 114] on body "🙏 .cls-1 fill:#fff; AWATERA Popova Galina Работы 0 Чаты График Выйти C_FL-15859…" at bounding box center [618, 296] width 1236 height 593
type textarea "x"
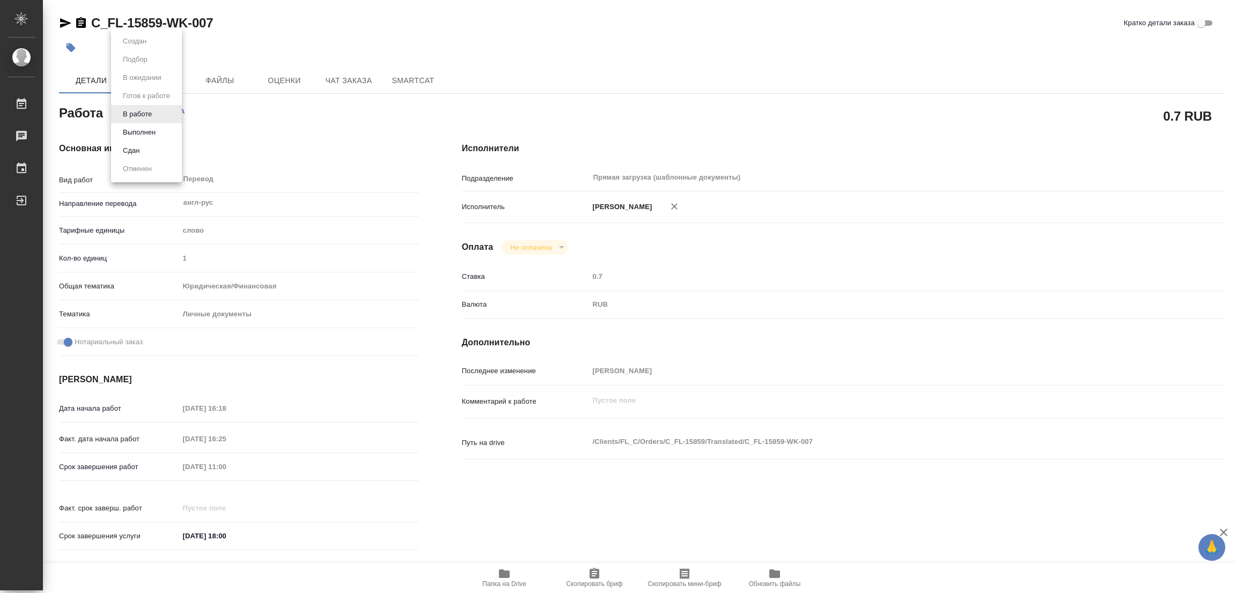
type textarea "x"
click at [139, 127] on button "Выполнен" at bounding box center [139, 133] width 39 height 12
click at [70, 48] on icon "button" at bounding box center [71, 47] width 9 height 9
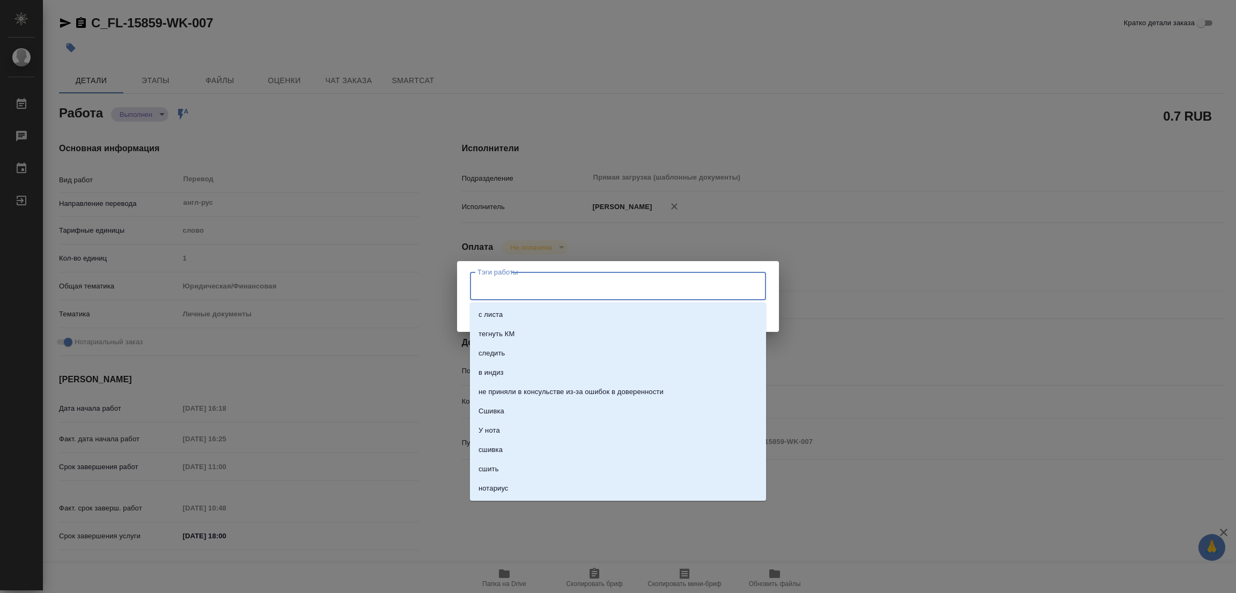
click at [500, 283] on input "Тэги работы" at bounding box center [608, 286] width 266 height 18
type textarea "x"
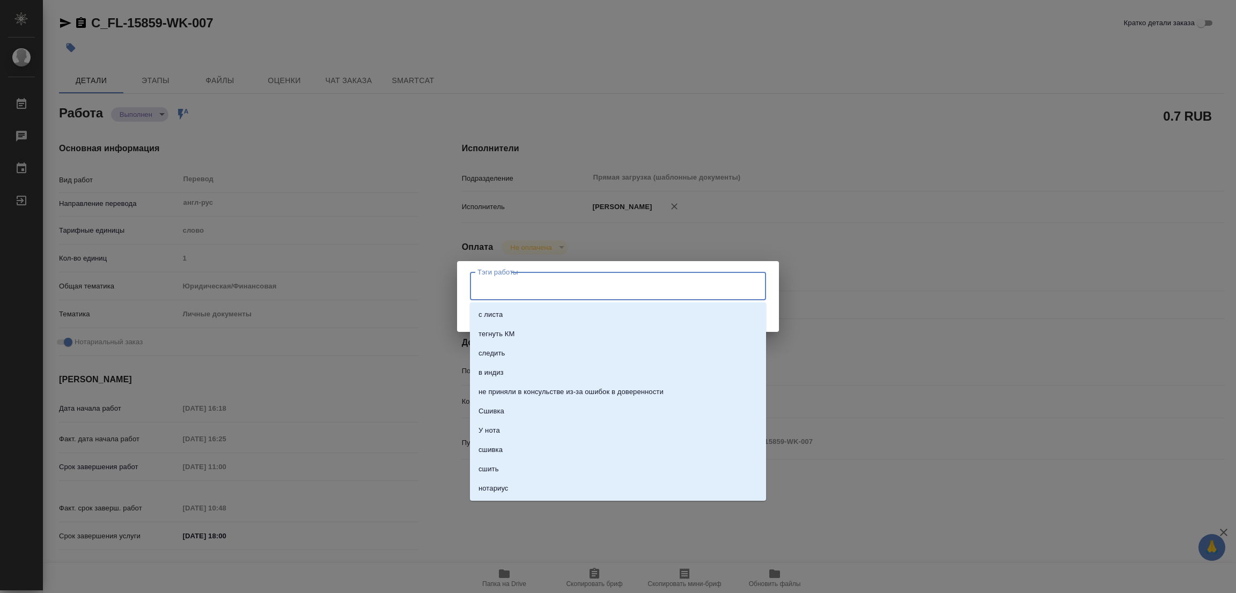
type textarea "x"
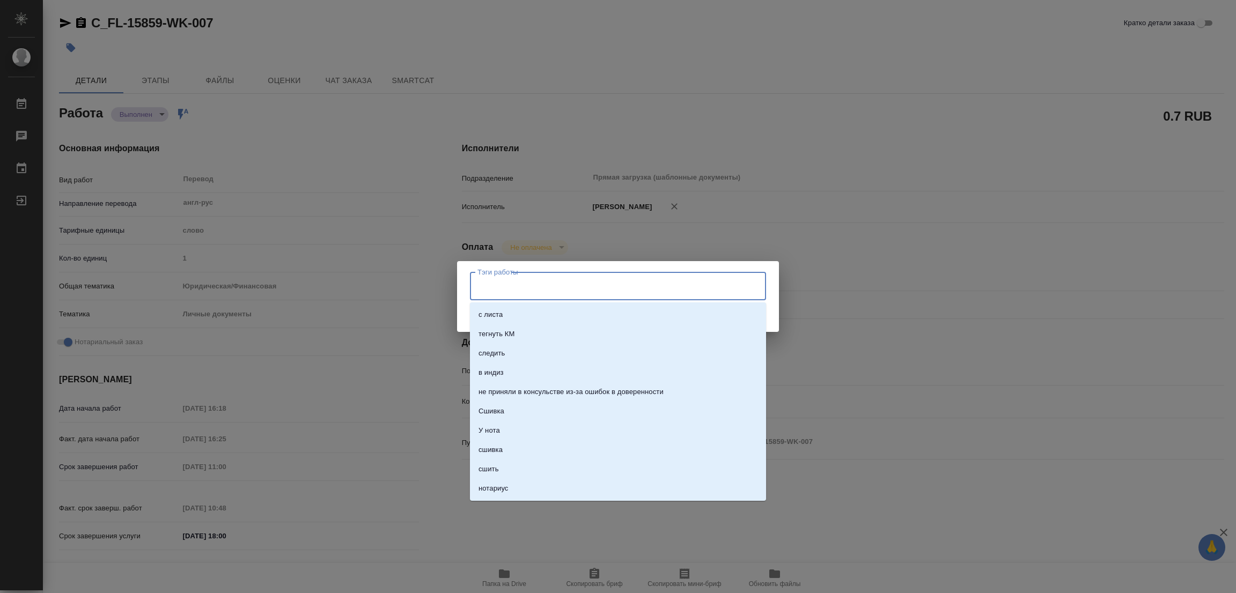
type textarea "x"
type input "с"
type textarea "x"
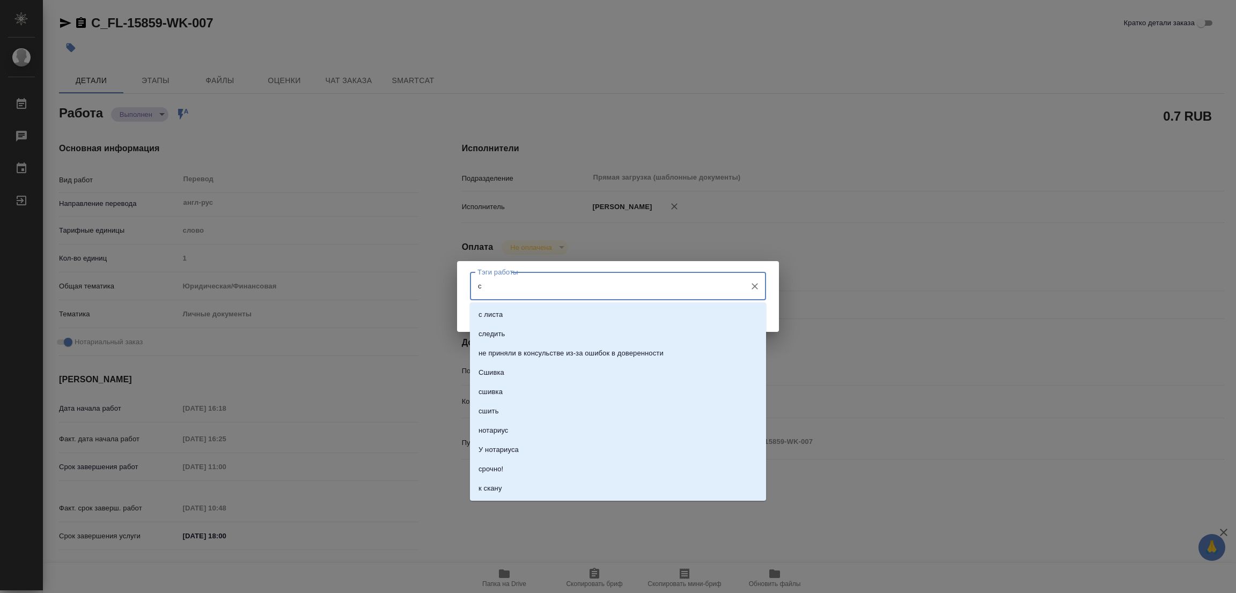
type textarea "x"
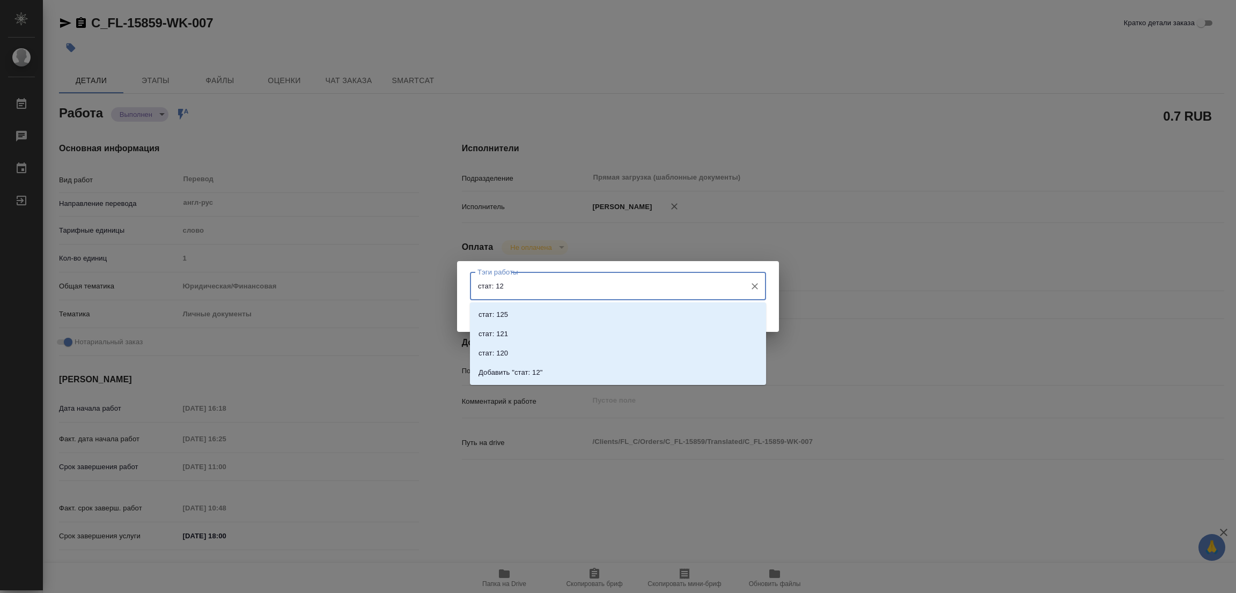
type input "стат: 125"
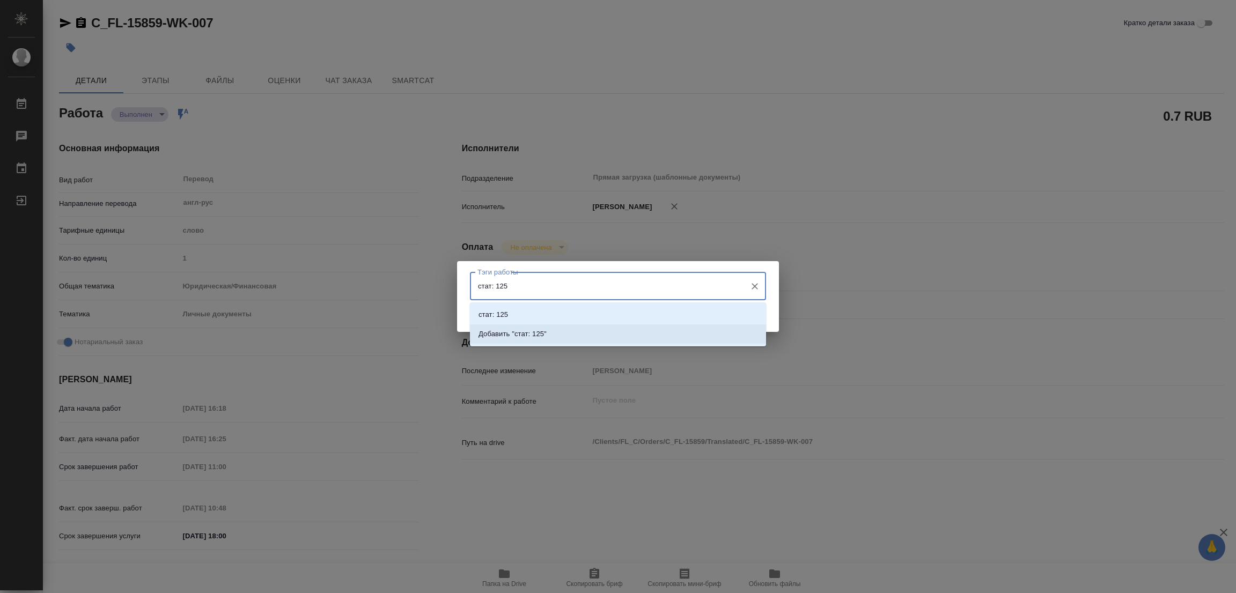
click at [520, 333] on p "Добавить "стат: 125"" at bounding box center [512, 334] width 68 height 11
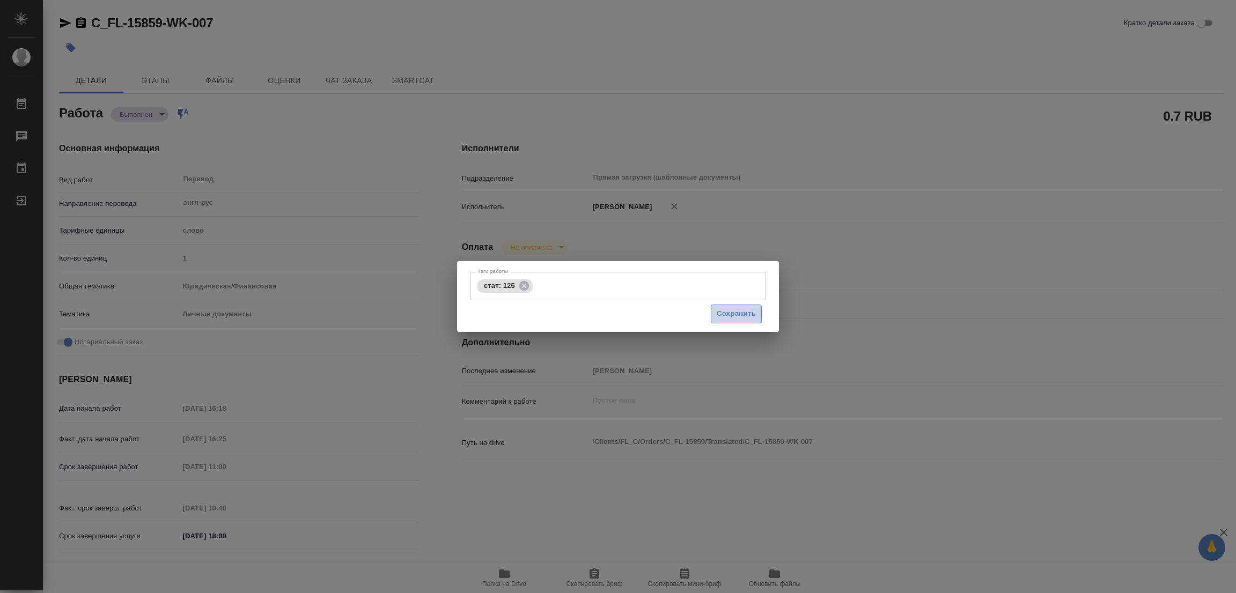
click at [728, 309] on span "Сохранить" at bounding box center [736, 314] width 39 height 12
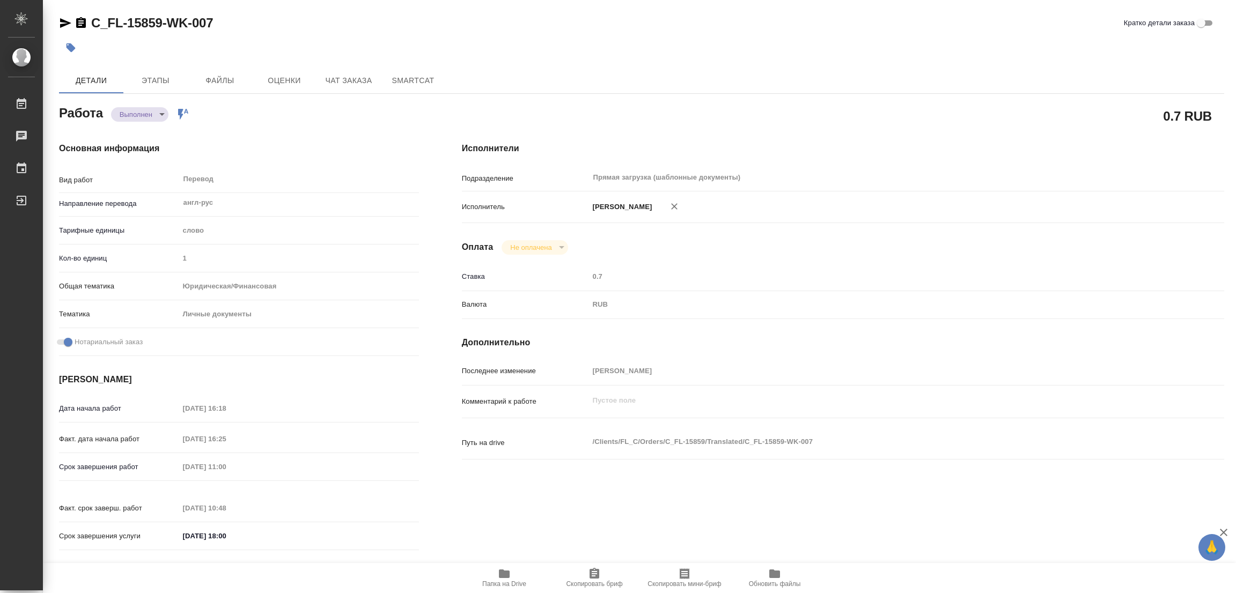
click at [729, 110] on div "0.7 RUB" at bounding box center [843, 115] width 762 height 27
type input "completed"
type textarea "Перевод"
type textarea "x"
type input "англ-рус"
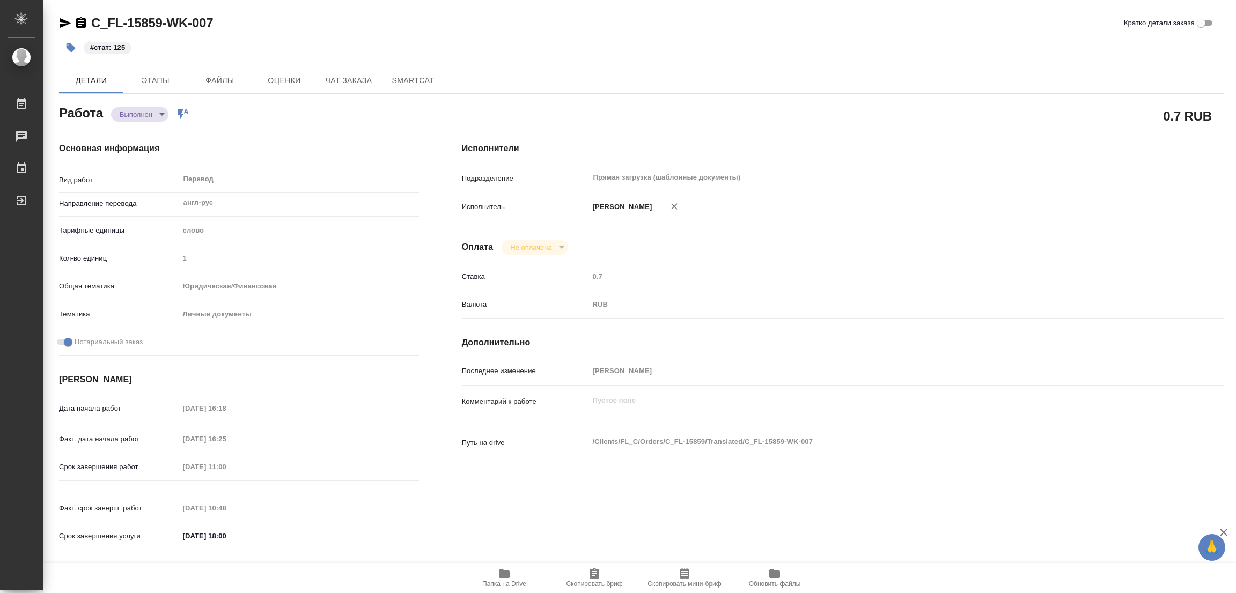
type input "5a8b1489cc6b4906c91bfd90"
type input "1"
type input "yr-fn"
type input "5a8b8b956a9677013d343cfe"
checkbox input "true"
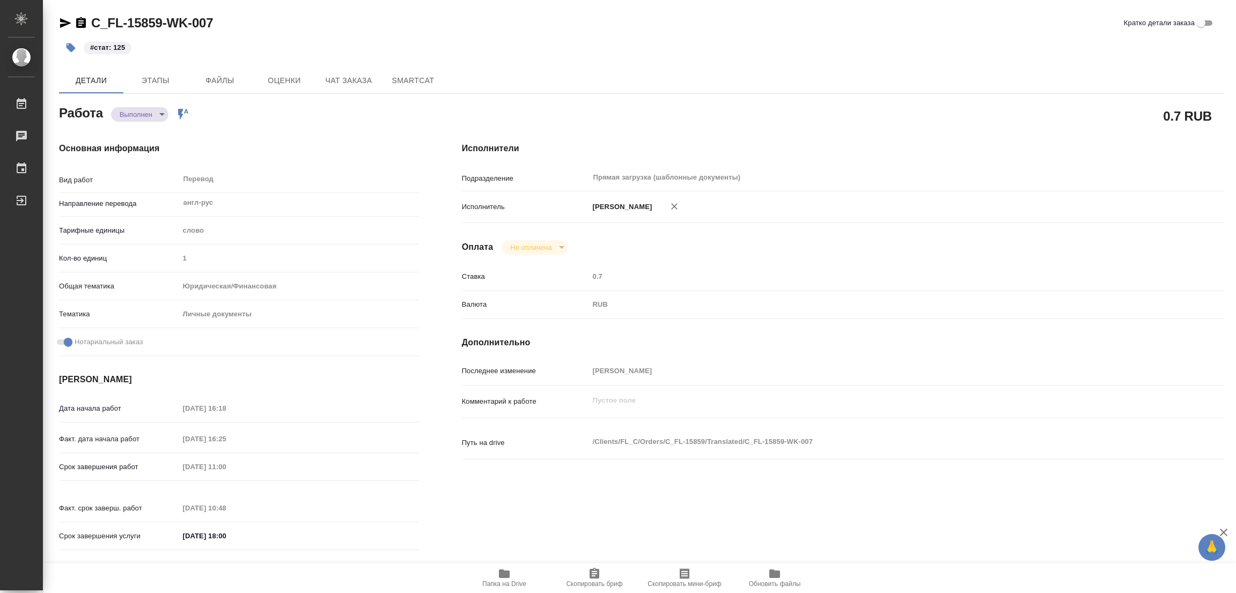
type input "01.09.2025 16:18"
type input "01.09.2025 16:25"
type input "02.09.2025 11:00"
type input "02.09.2025 10:48"
type input "02.09.2025 18:00"
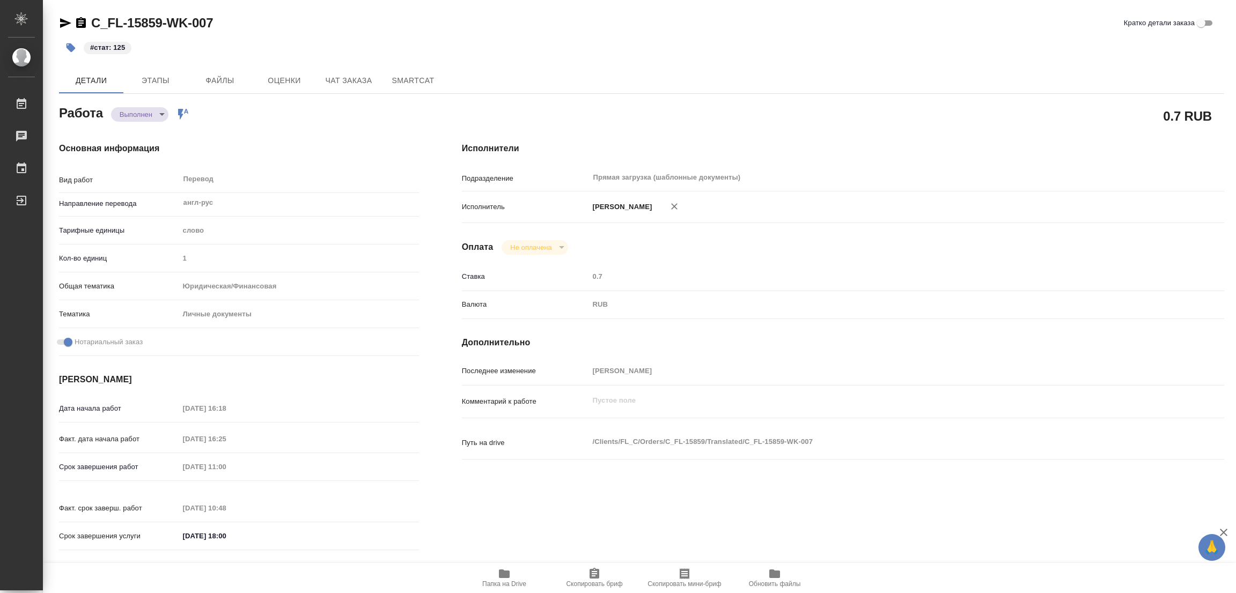
type input "Прямая загрузка (шаблонные документы)"
type input "notPayed"
type input "0.7"
type input "RUB"
type input "[PERSON_NAME]"
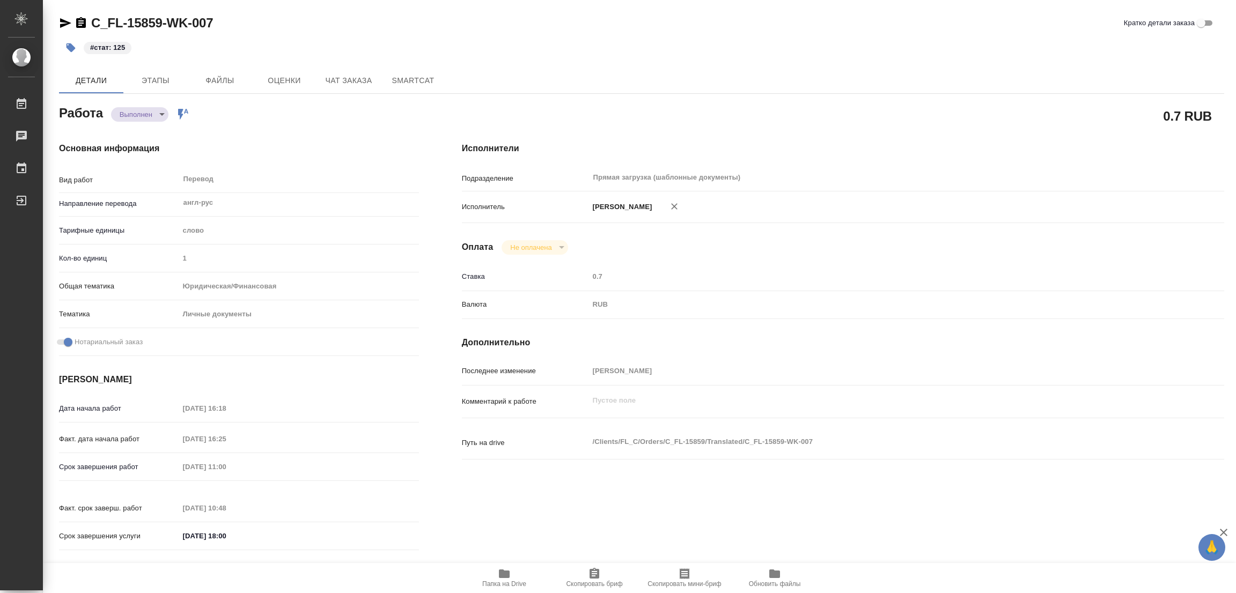
type textarea "x"
type textarea "/Clients/FL_C/Orders/C_FL-15859/Translated/C_FL-15859-WK-007"
type textarea "x"
type input "C_FL-15859"
type input "Перевод станд. несрочный"
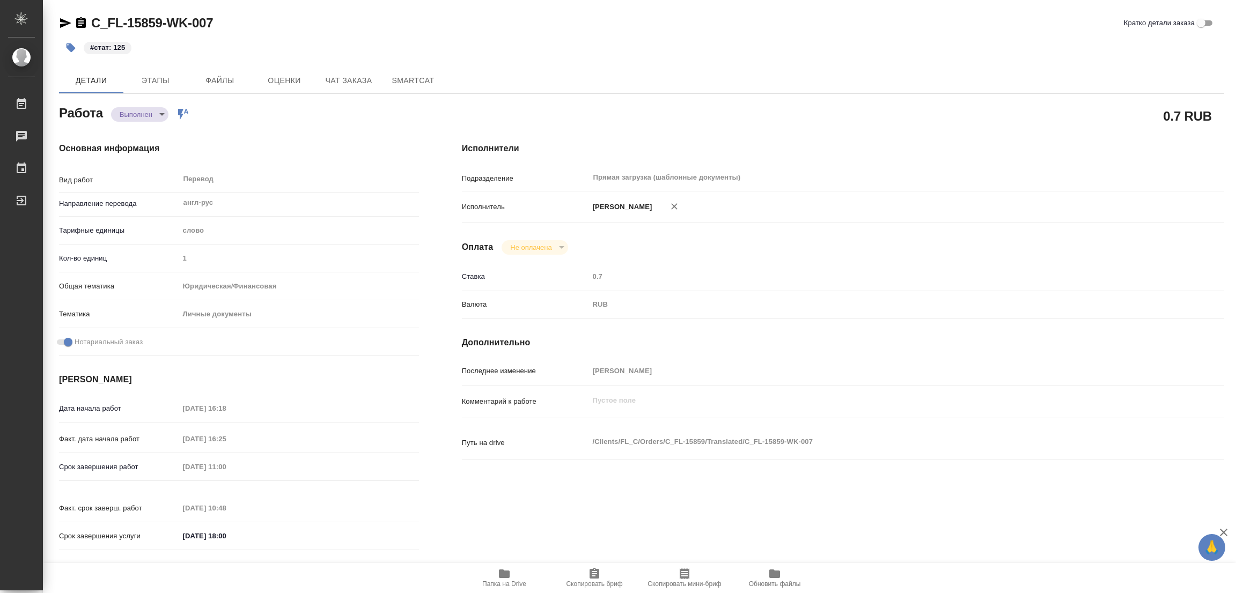
type input "Редактура, Постредактура машинного перевода, Перевод, Приёмка по качеству, Корр…"
type input "Зайцева Светлана"
type input "/Clients/FL_C/Orders/C_FL-15859"
type textarea "Сошко Алексей"
type textarea "x"
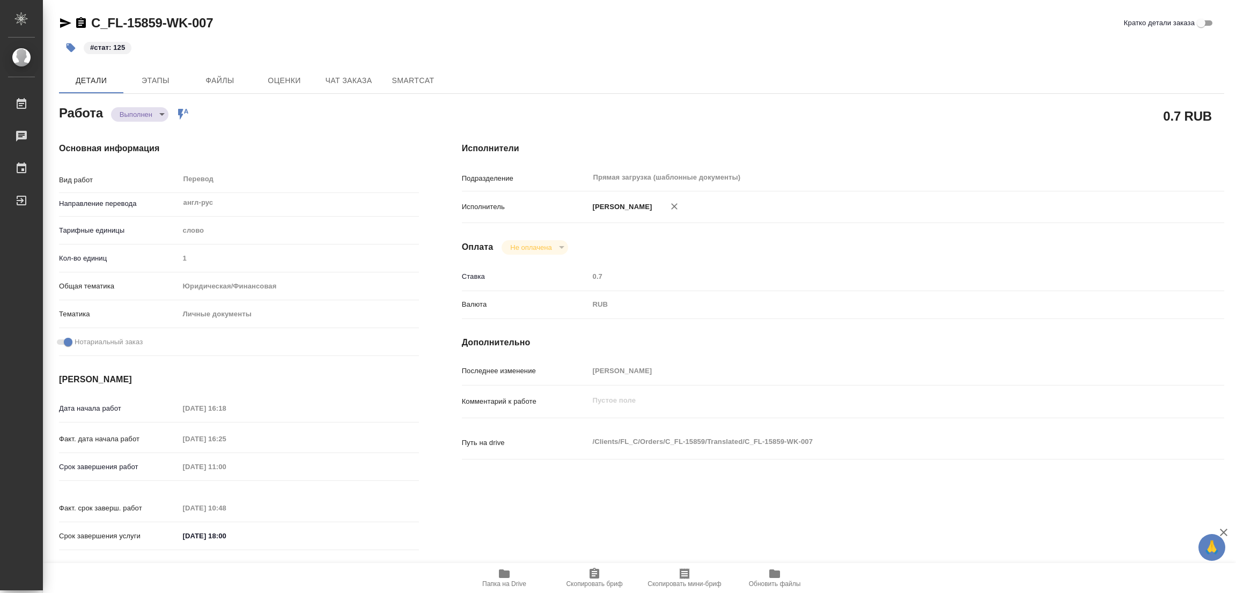
type textarea "x"
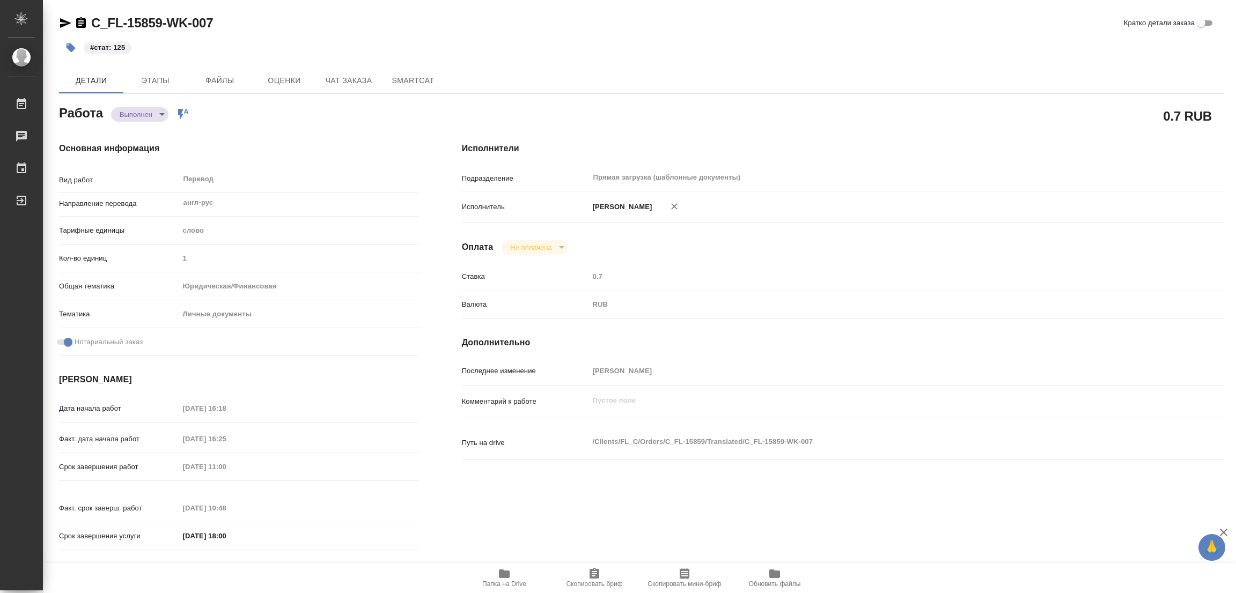
type textarea "x"
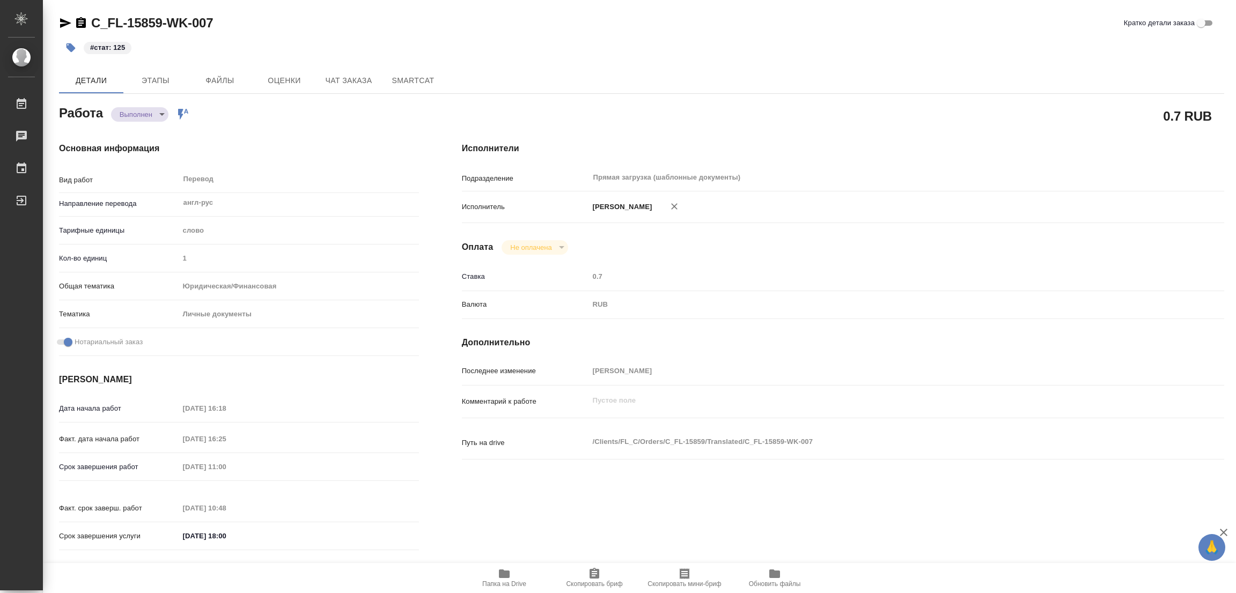
type textarea "x"
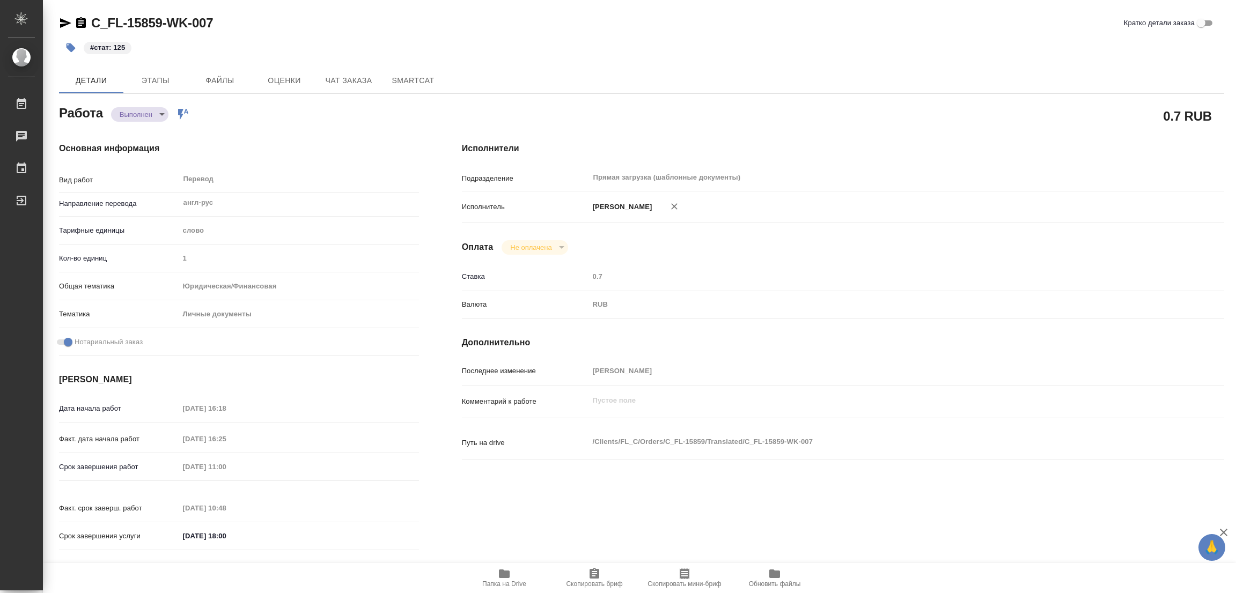
type textarea "x"
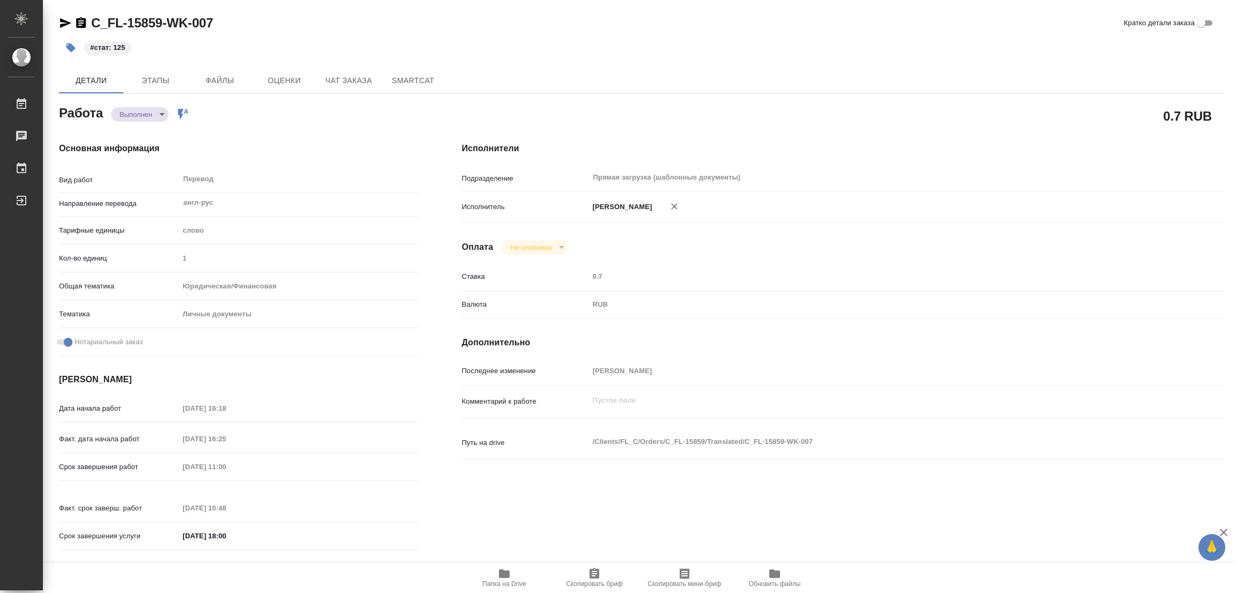
type textarea "x"
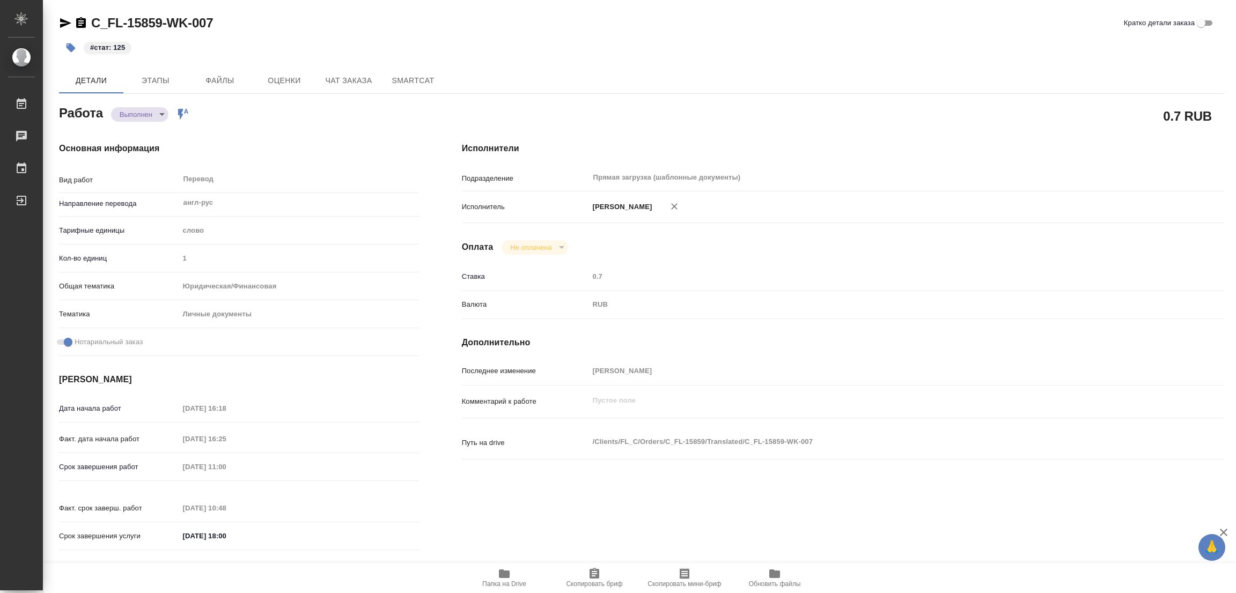
type textarea "x"
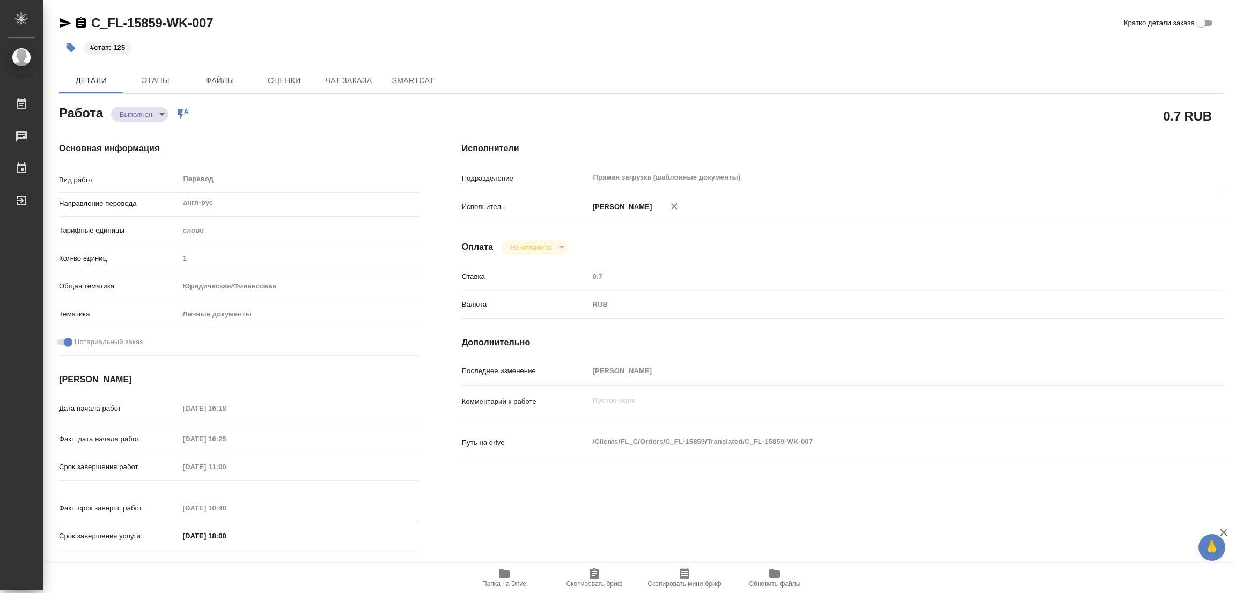
type textarea "x"
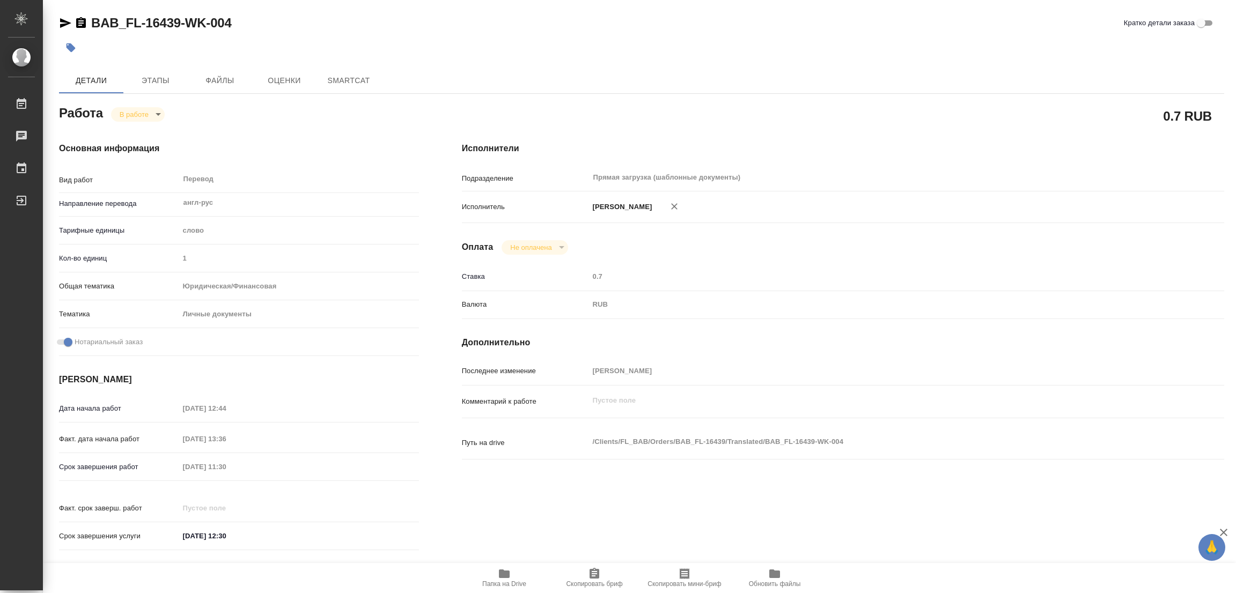
type textarea "x"
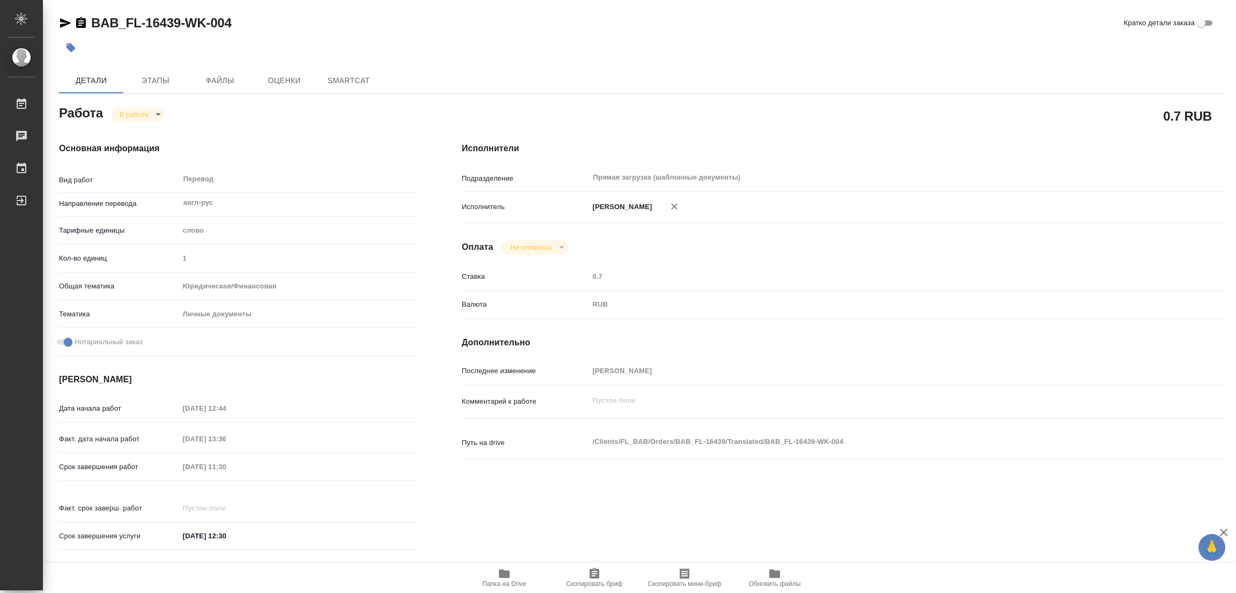
type textarea "x"
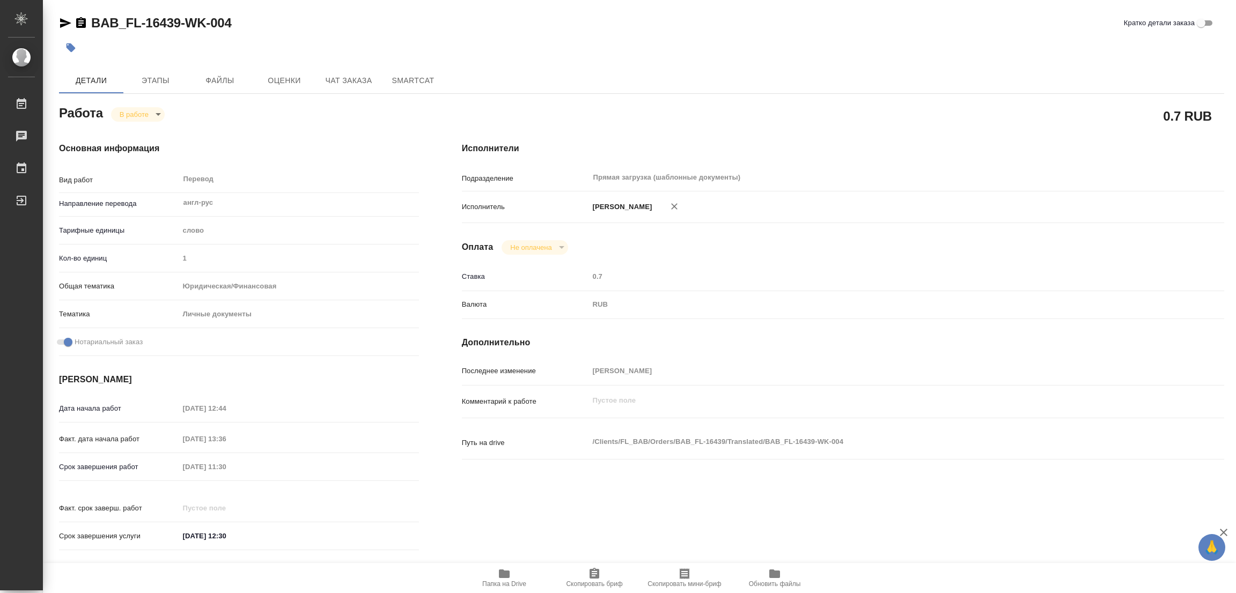
type textarea "x"
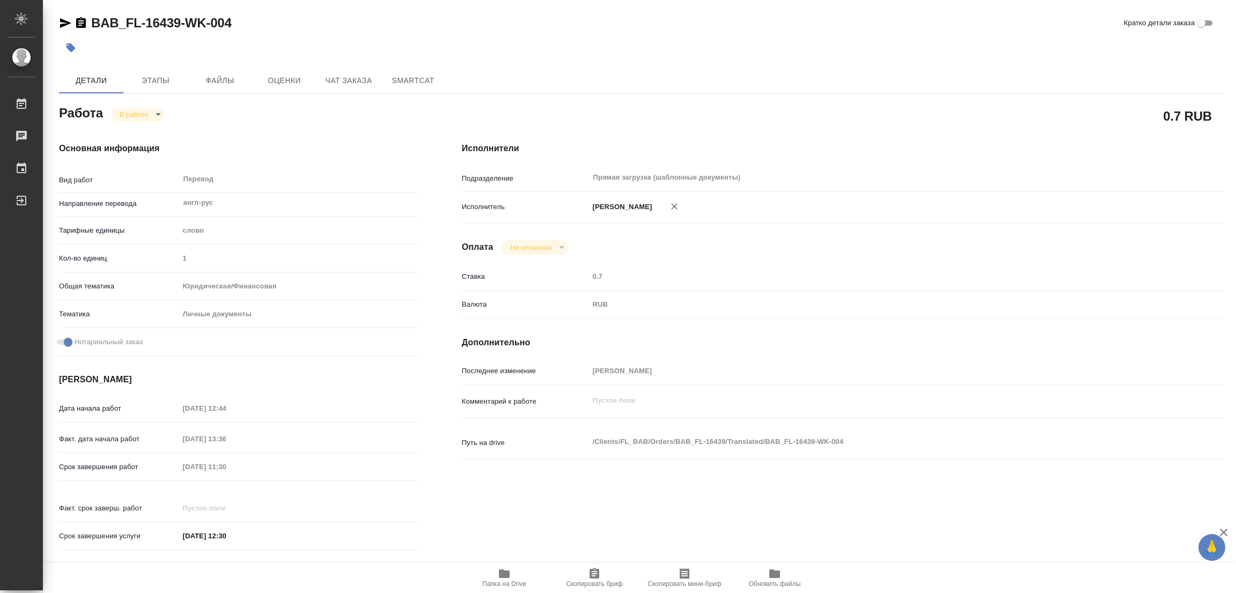
type textarea "x"
click at [506, 571] on icon "button" at bounding box center [504, 574] width 13 height 13
click at [147, 75] on span "Этапы" at bounding box center [155, 80] width 51 height 13
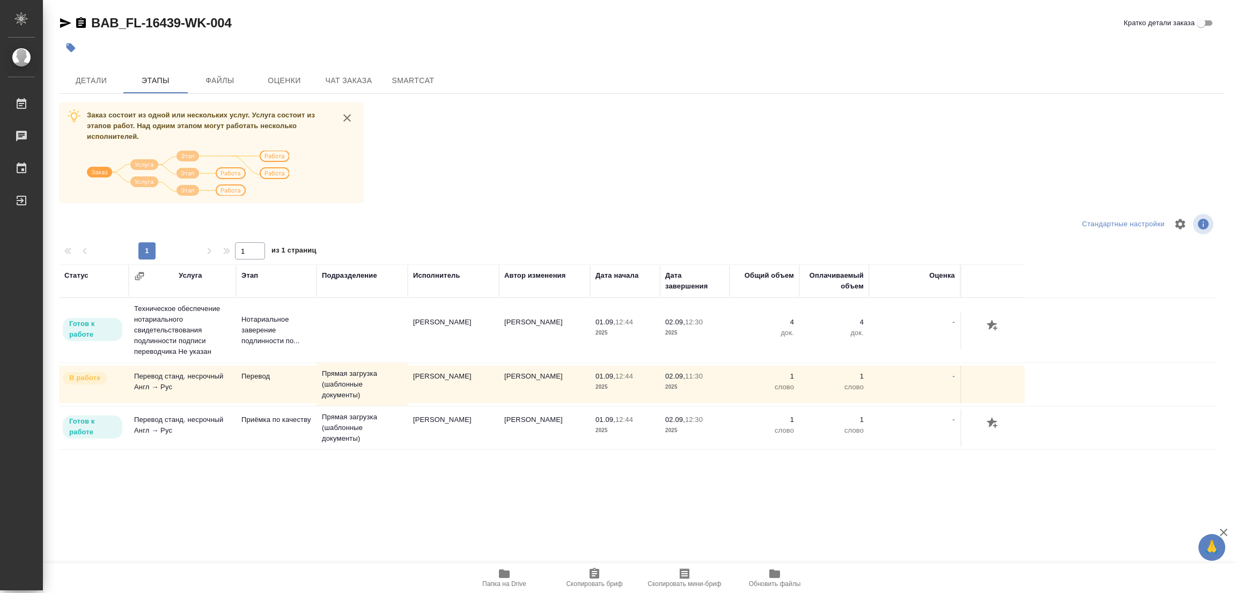
click at [513, 23] on div "BAB_FL-16439-WK-004 Кратко детали заказа" at bounding box center [641, 22] width 1165 height 17
click at [86, 79] on span "Детали" at bounding box center [90, 80] width 51 height 13
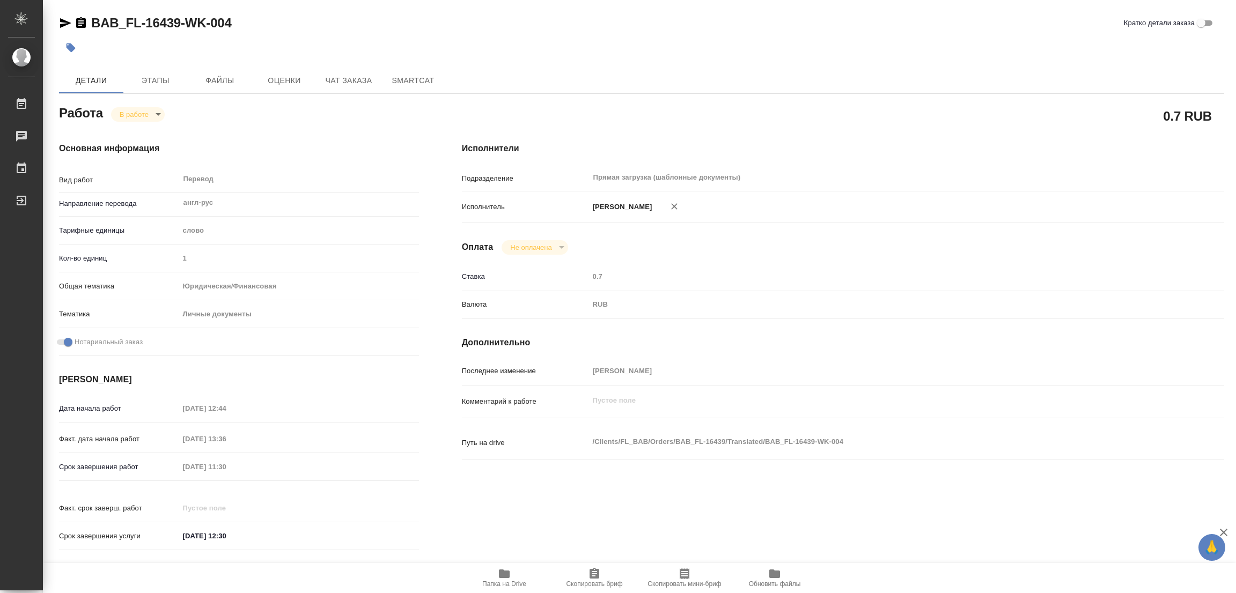
type textarea "x"
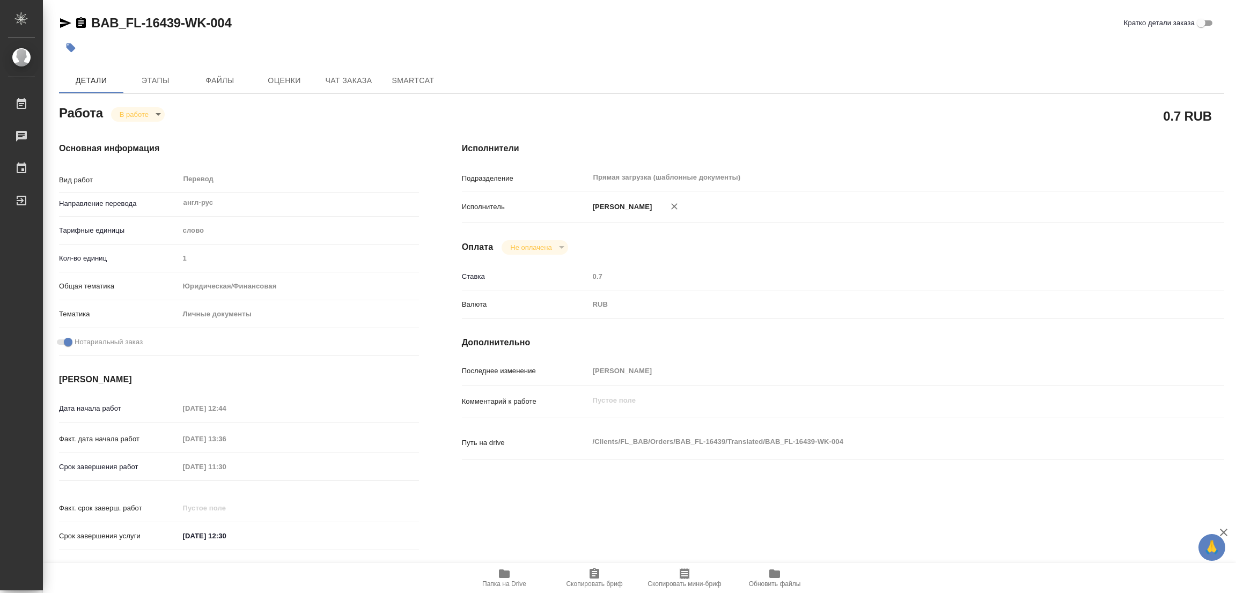
type textarea "x"
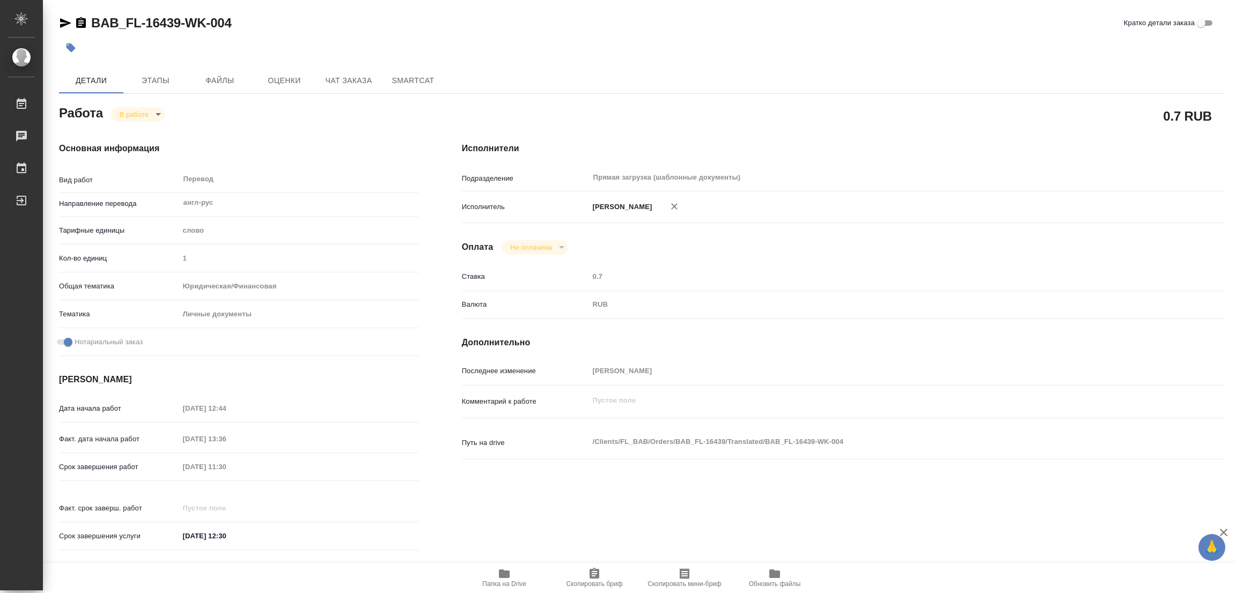
type textarea "x"
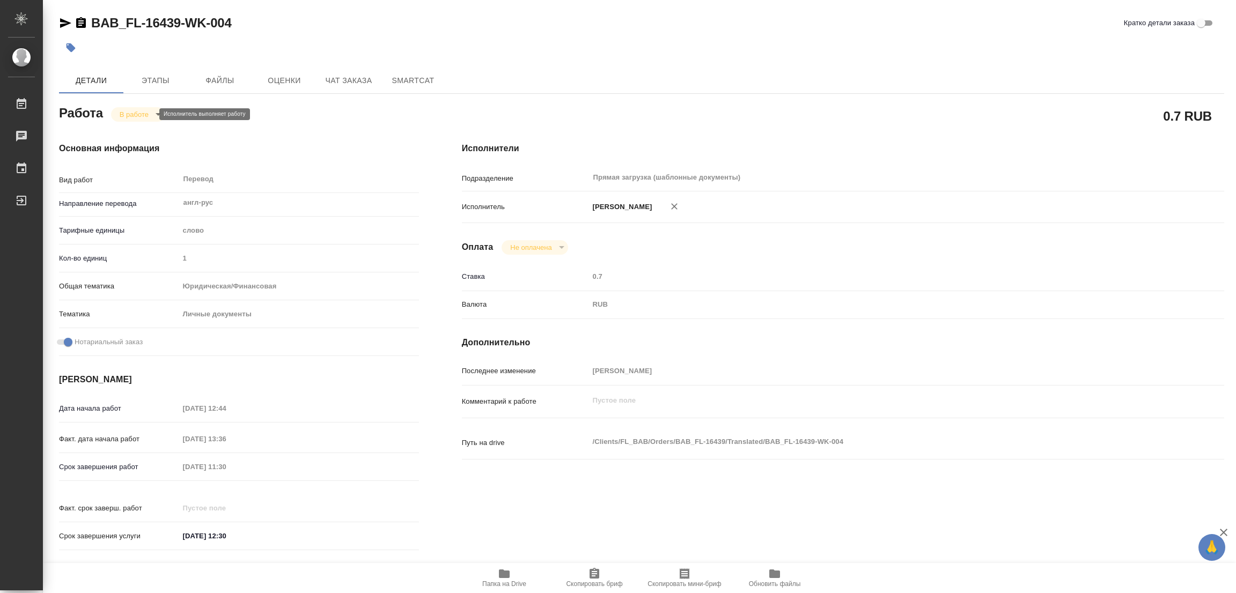
click at [131, 116] on body "🙏 .cls-1 fill:#fff; AWATERA [PERSON_NAME] Работы 0 Чаты График Выйти BAB_FL-164…" at bounding box center [618, 296] width 1236 height 593
click at [136, 133] on button "Выполнен" at bounding box center [139, 133] width 39 height 12
type textarea "x"
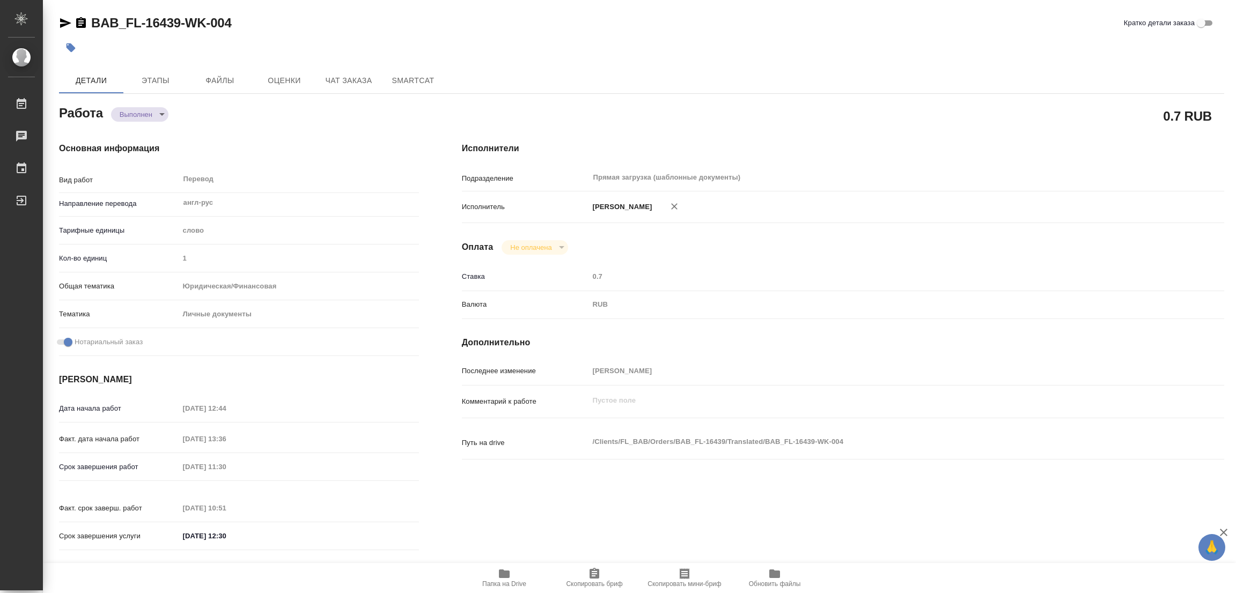
type textarea "x"
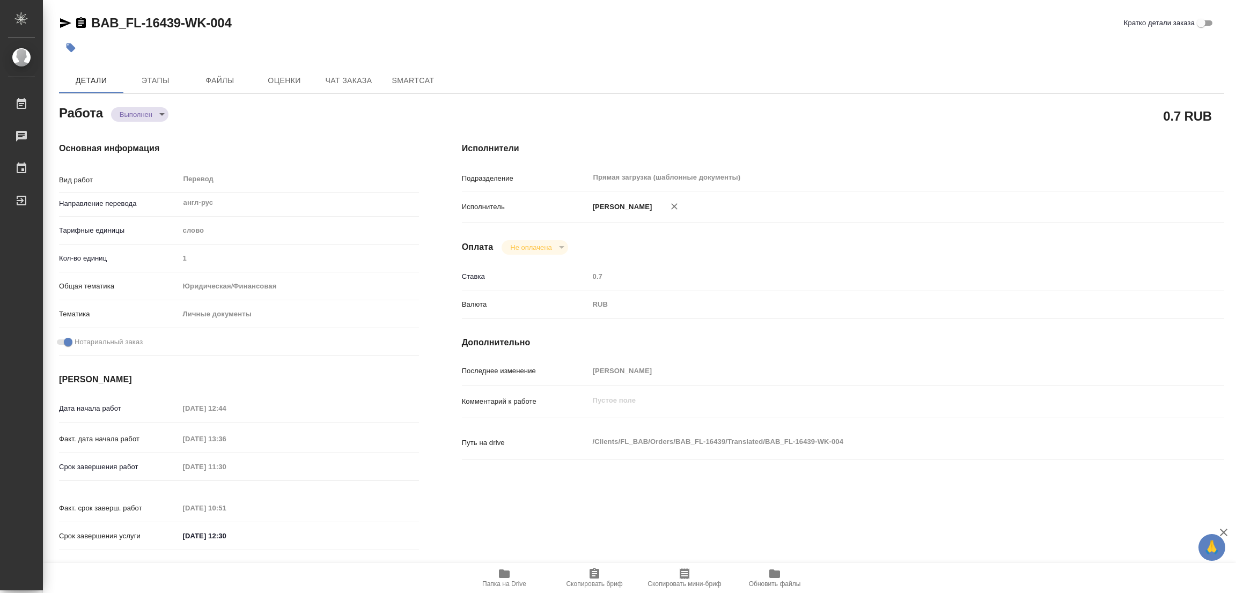
type textarea "x"
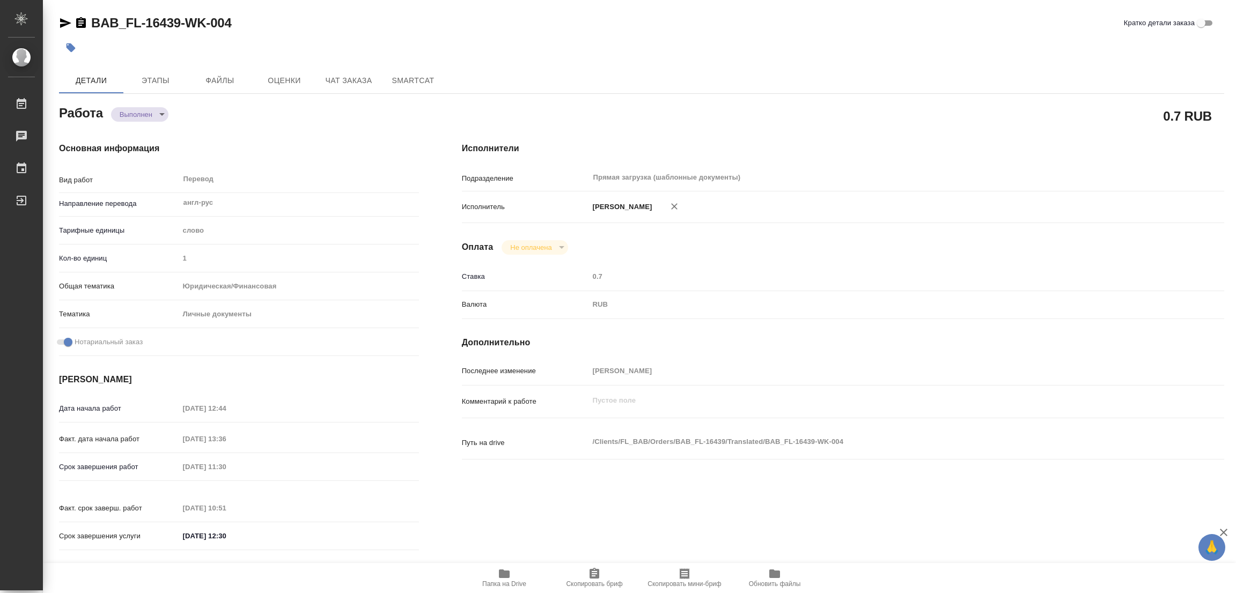
type textarea "x"
click at [65, 47] on icon "button" at bounding box center [70, 47] width 11 height 11
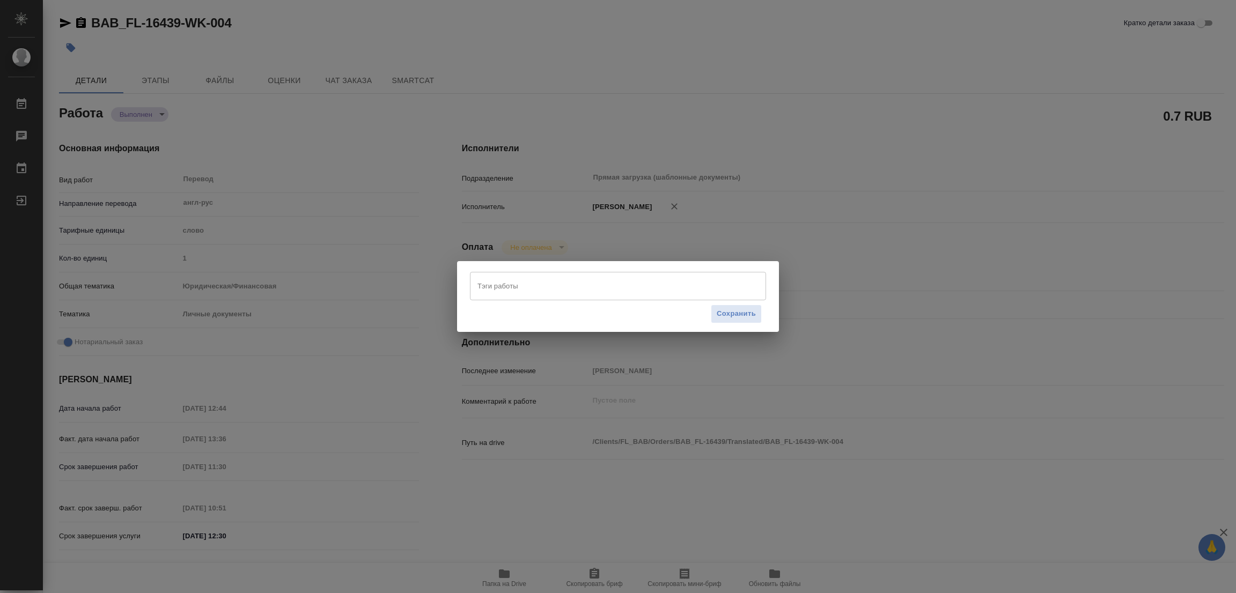
click at [489, 288] on input "Тэги работы" at bounding box center [608, 286] width 266 height 18
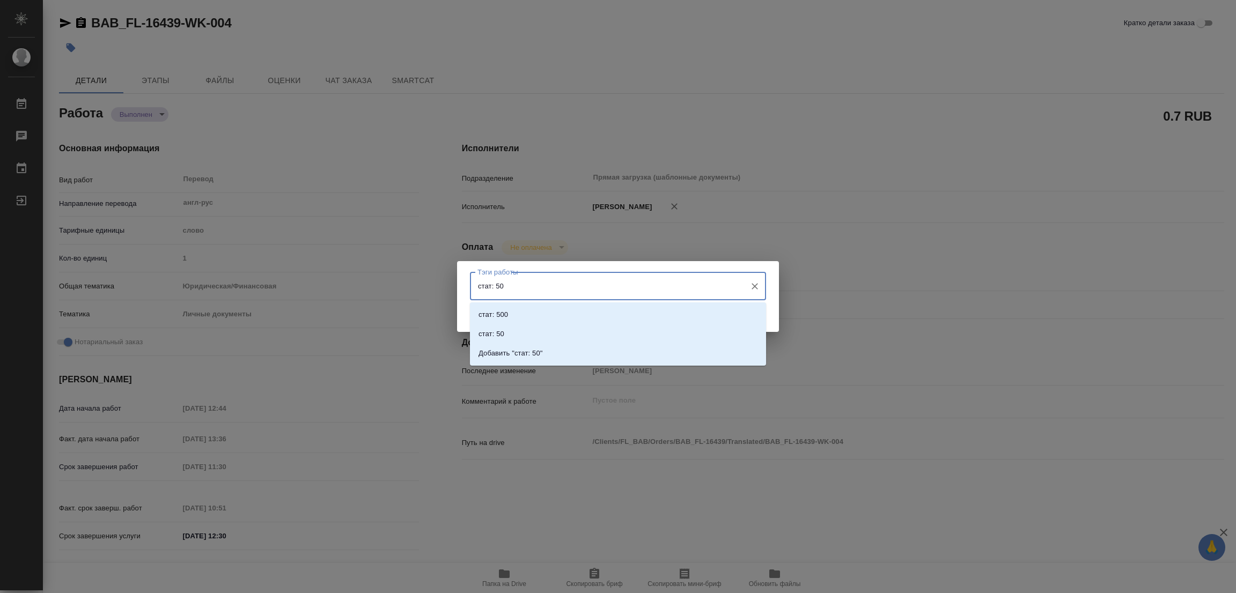
type input "стат: 500"
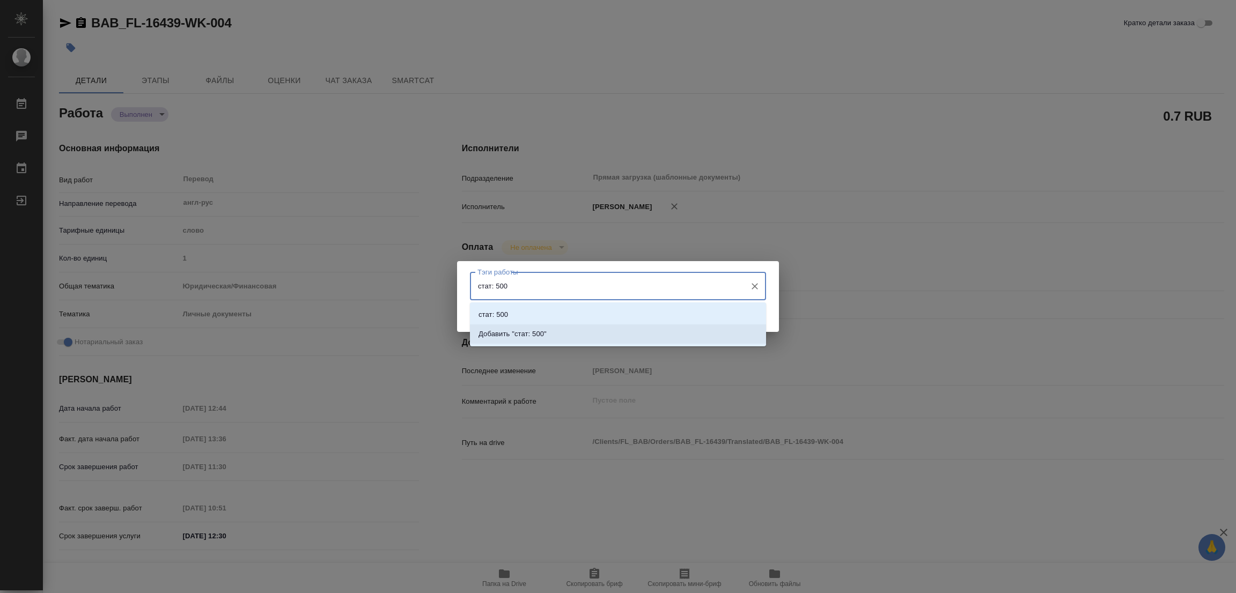
click at [532, 330] on p "Добавить "стат: 500"" at bounding box center [512, 334] width 68 height 11
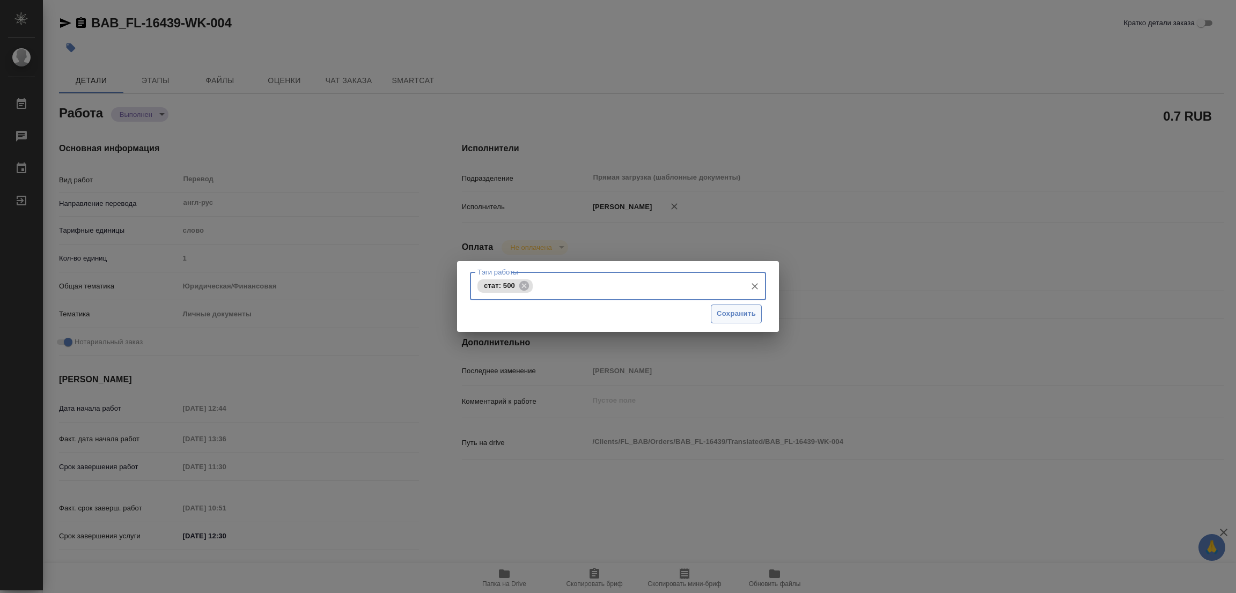
click at [738, 318] on span "Сохранить" at bounding box center [736, 314] width 39 height 12
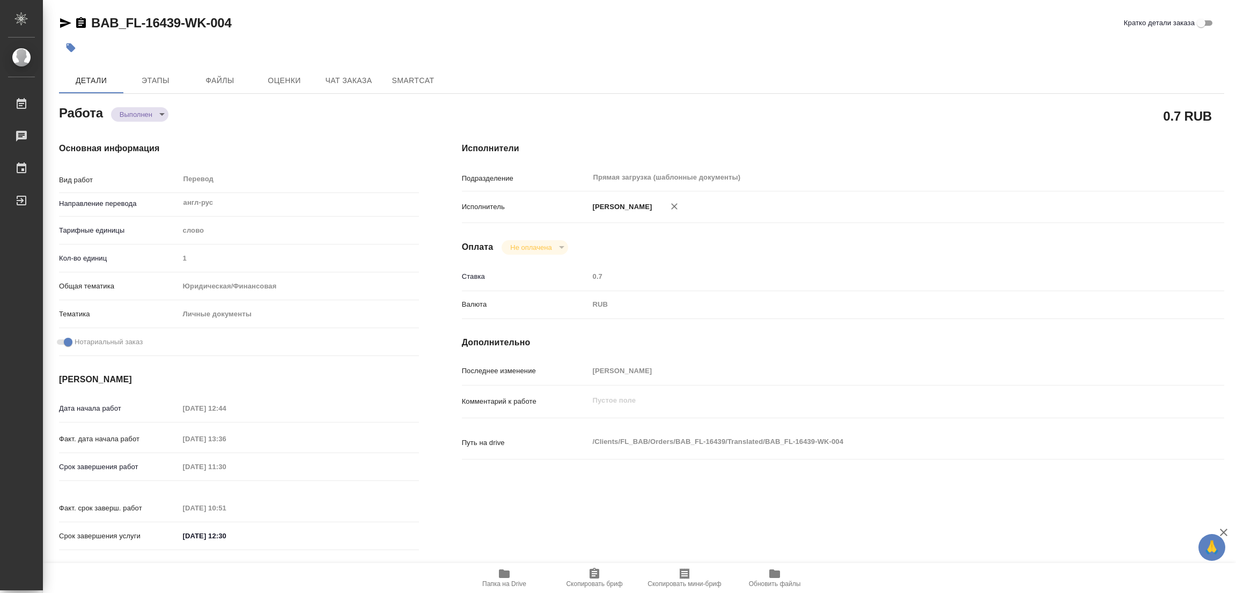
type input "completed"
type textarea "Перевод"
type textarea "x"
type input "англ-рус"
type input "5a8b1489cc6b4906c91bfd90"
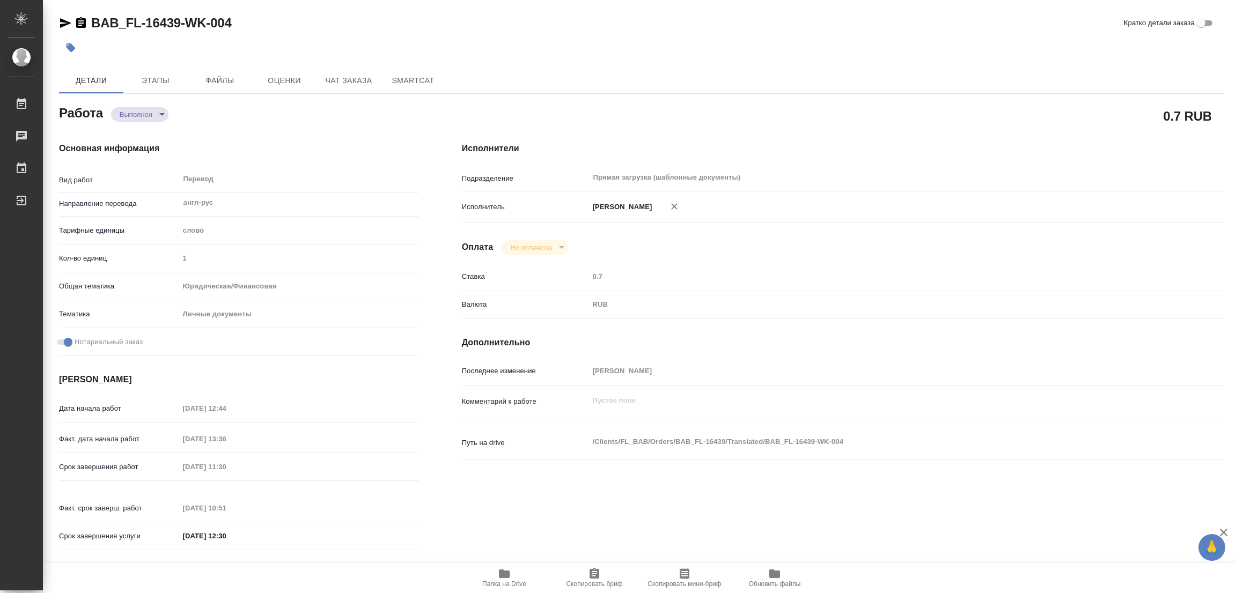
type input "1"
type input "yr-fn"
type input "5a8b8b956a9677013d343cfe"
checkbox input "true"
type input "[DATE] 12:44"
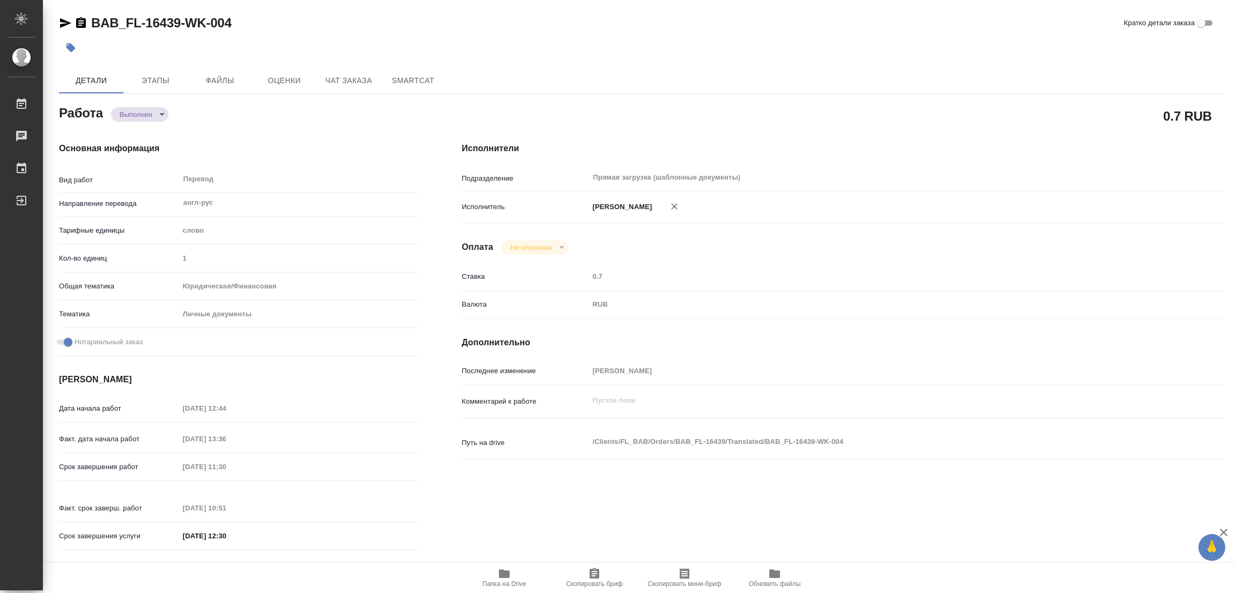
type input "[DATE] 13:36"
type input "[DATE] 11:30"
type input "[DATE] 10:51"
type input "[DATE] 12:30"
type input "Прямая загрузка (шаблонные документы)"
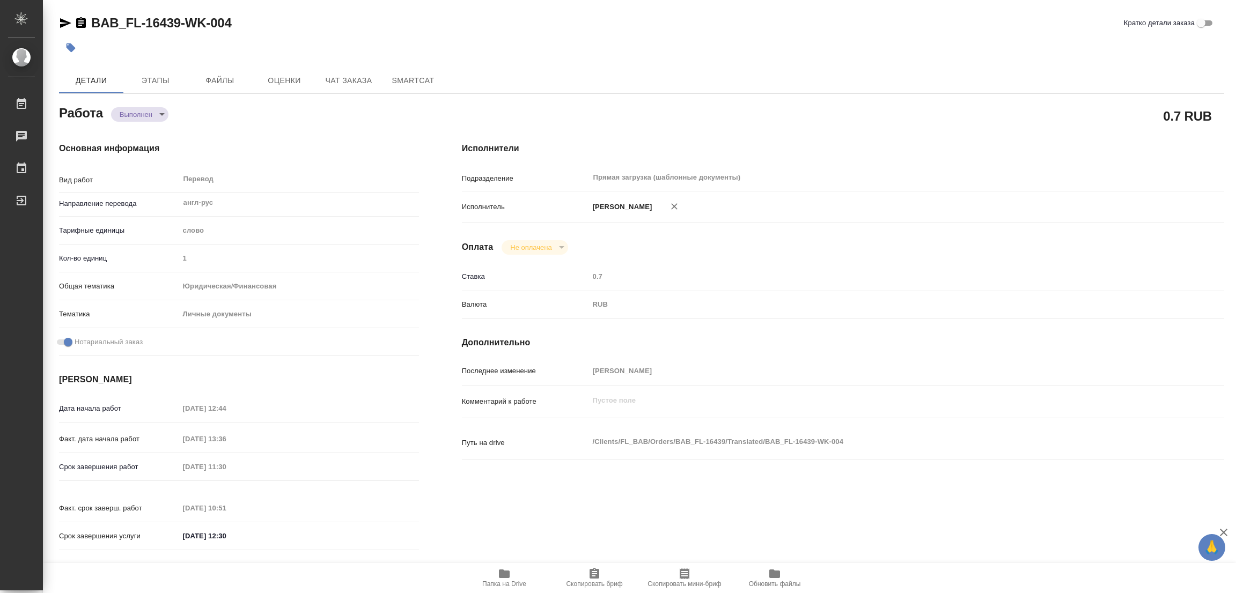
type input "notPayed"
type input "0.7"
type input "RUB"
type input "[PERSON_NAME]"
type textarea "x"
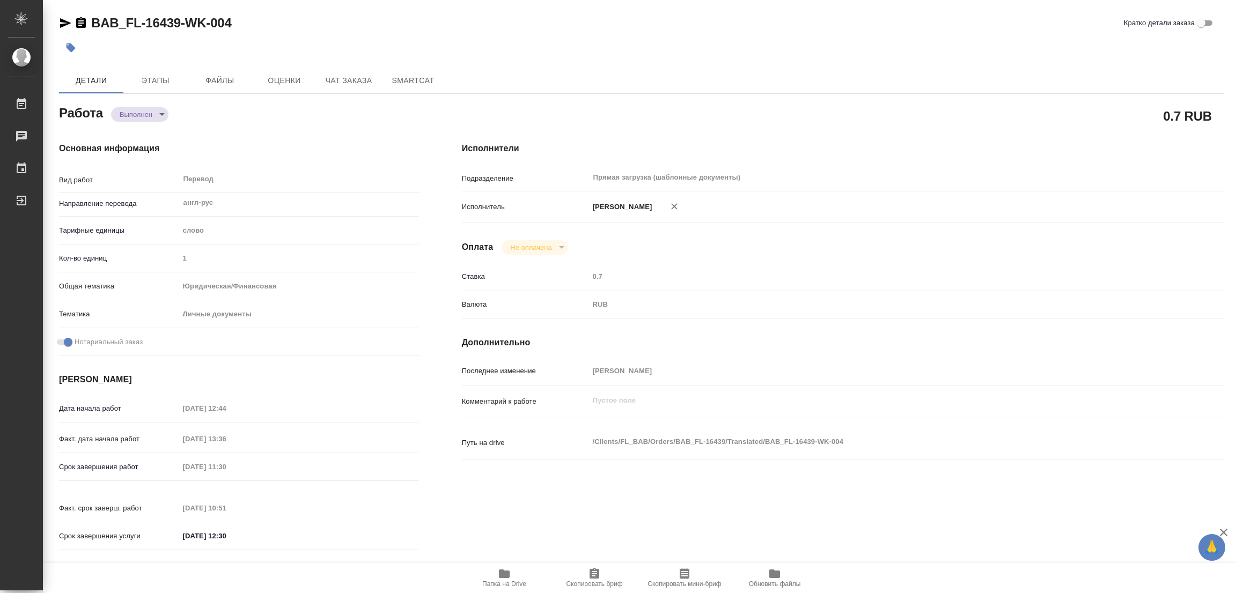
type textarea "/Clients/FL_BAB/Orders/BAB_FL-16439/Translated/BAB_FL-16439-WK-004"
type textarea "x"
type input "BAB_FL-16439"
type input "Перевод станд. несрочный"
type input "Приёмка по качеству, Постредактура машинного перевода, Корректура, Перевод, Ред…"
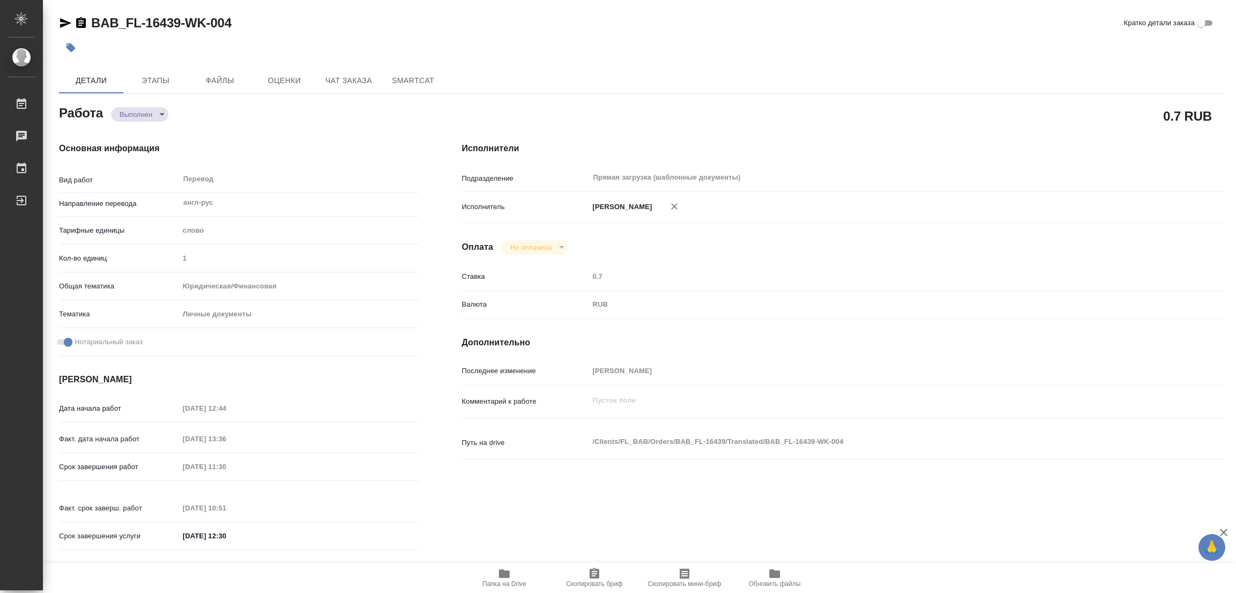
type input "[PERSON_NAME]"
type input "/Clients/FL_BAB/Orders/BAB_FL-16439"
type textarea "x"
type textarea "[PERSON_NAME]"
type textarea "x"
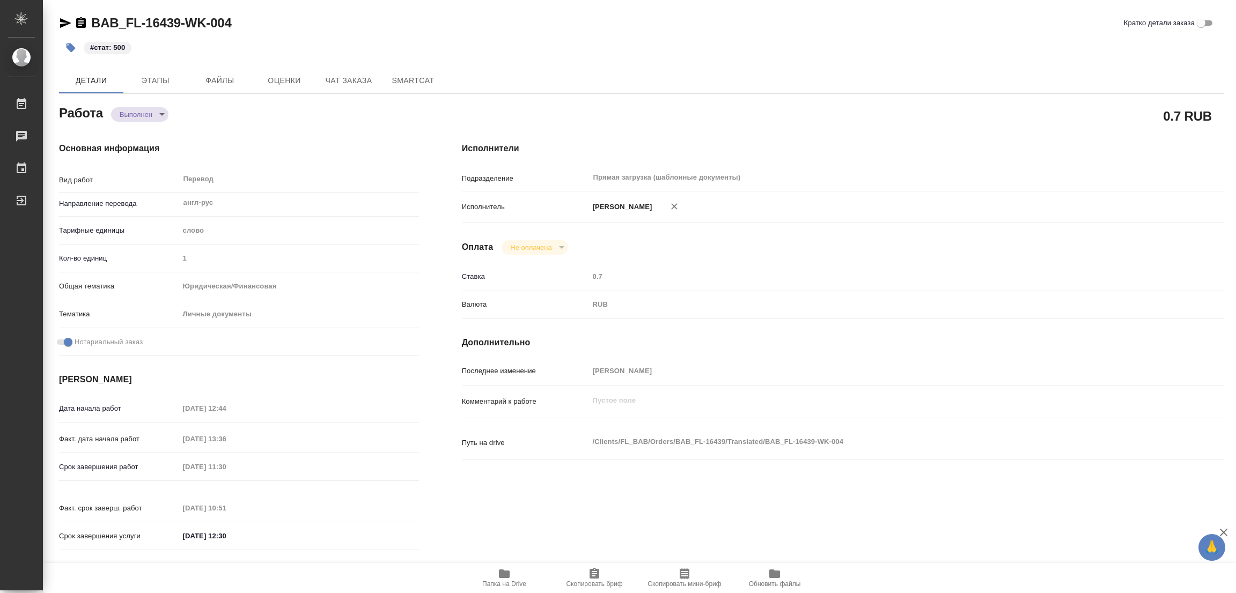
type textarea "x"
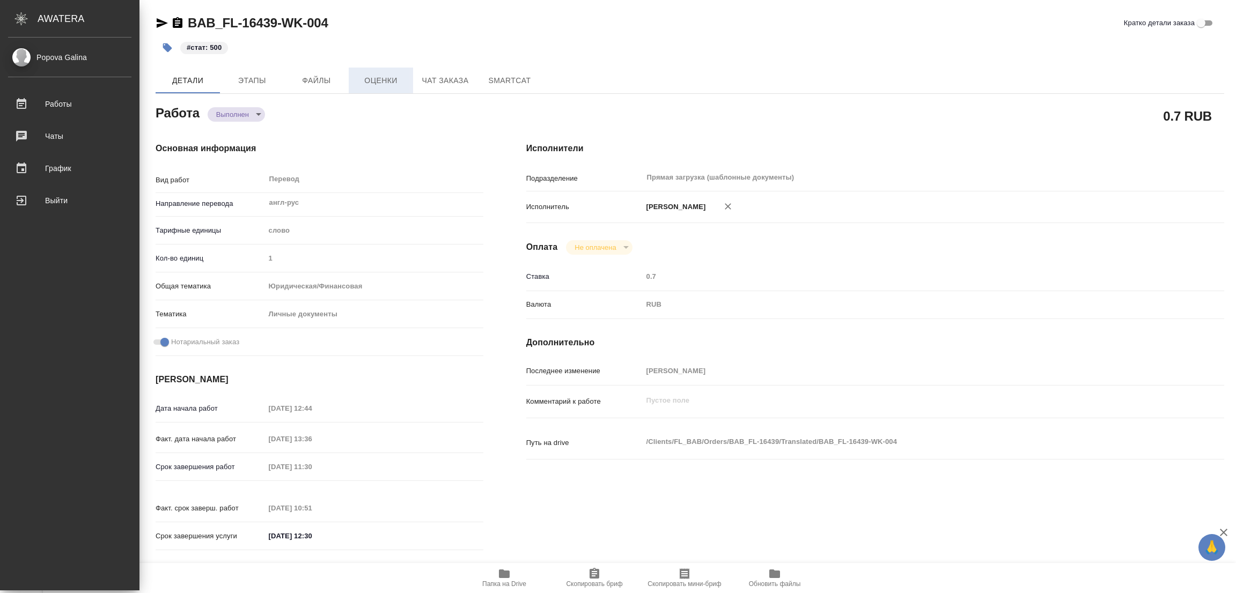
type textarea "x"
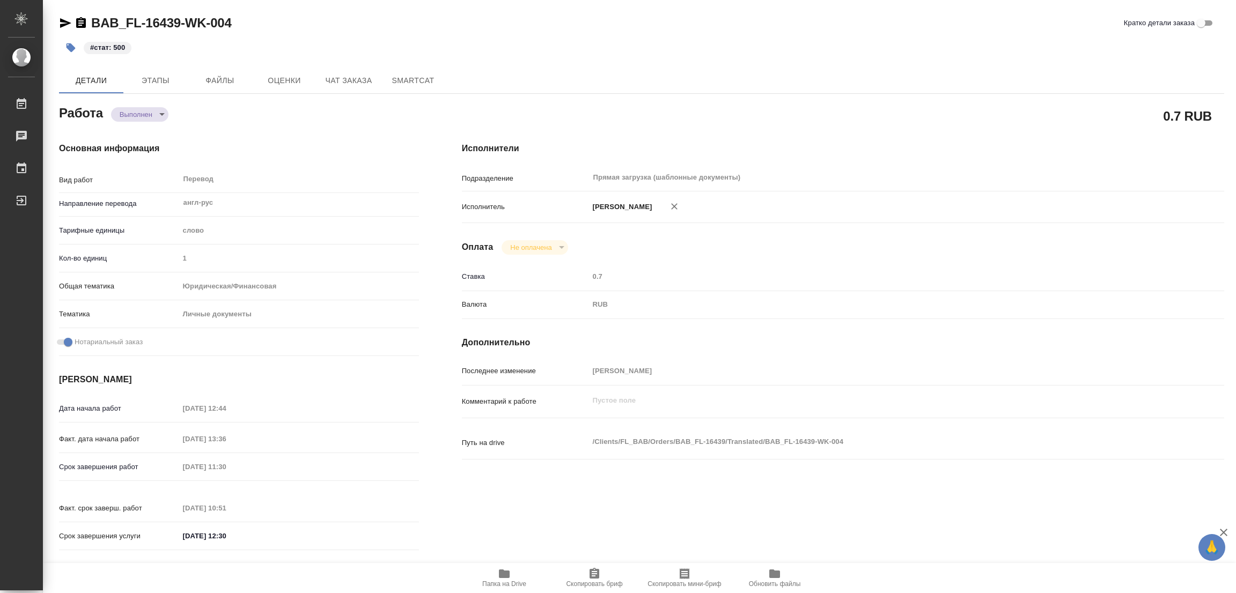
click at [598, 41] on div "#стат: 500" at bounding box center [447, 48] width 777 height 24
type textarea "x"
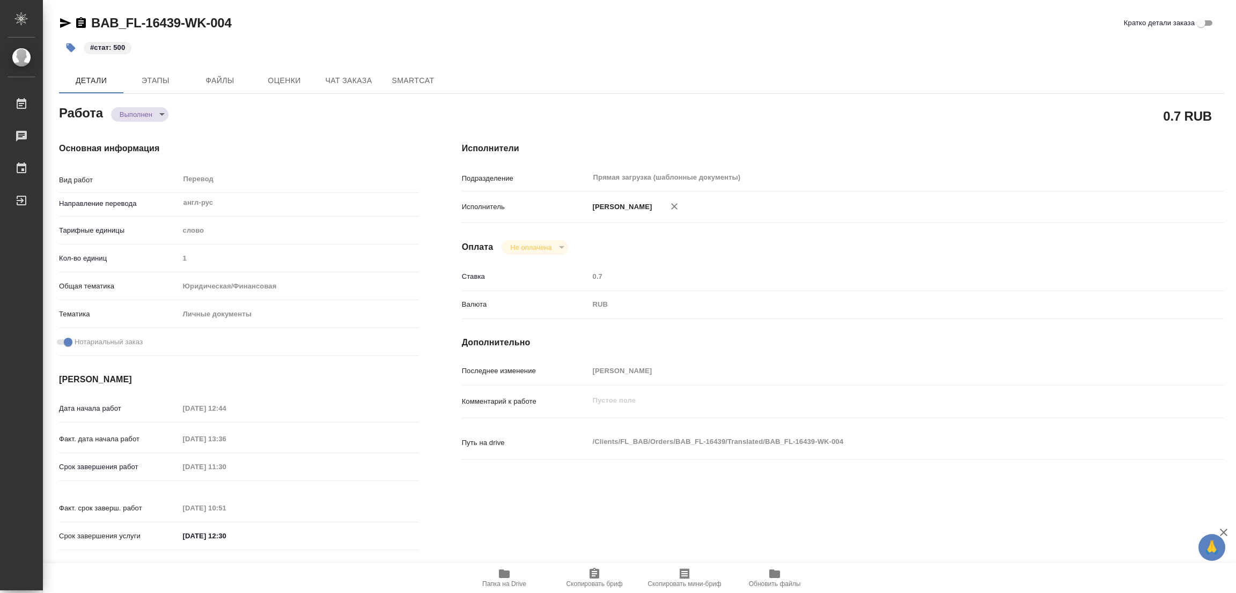
type textarea "x"
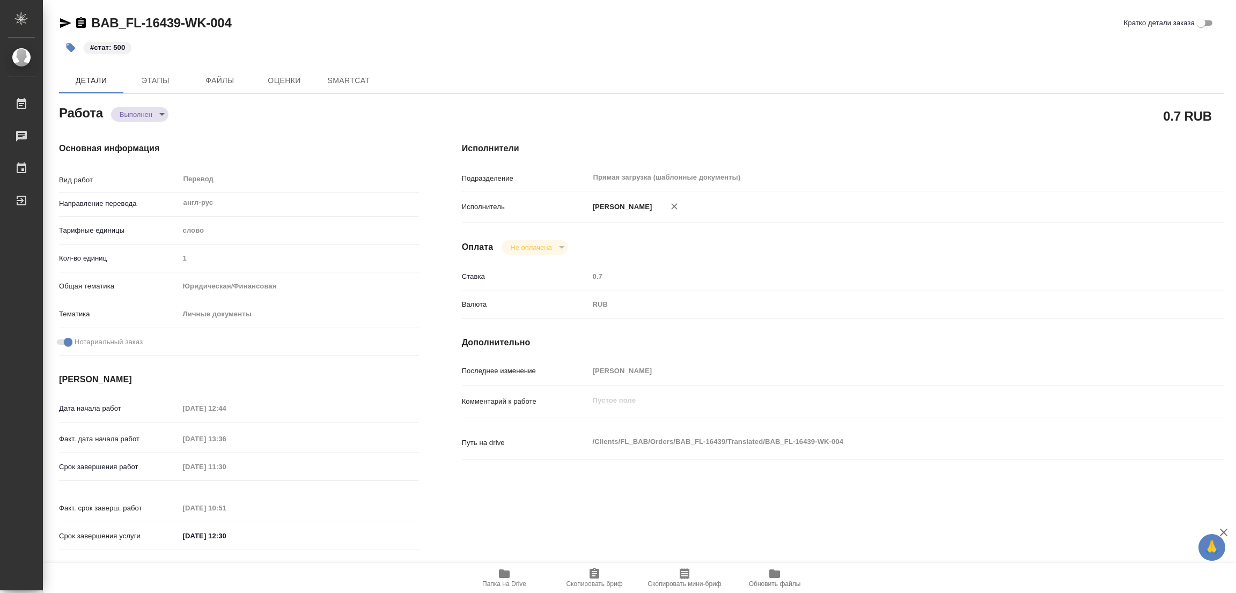
type textarea "x"
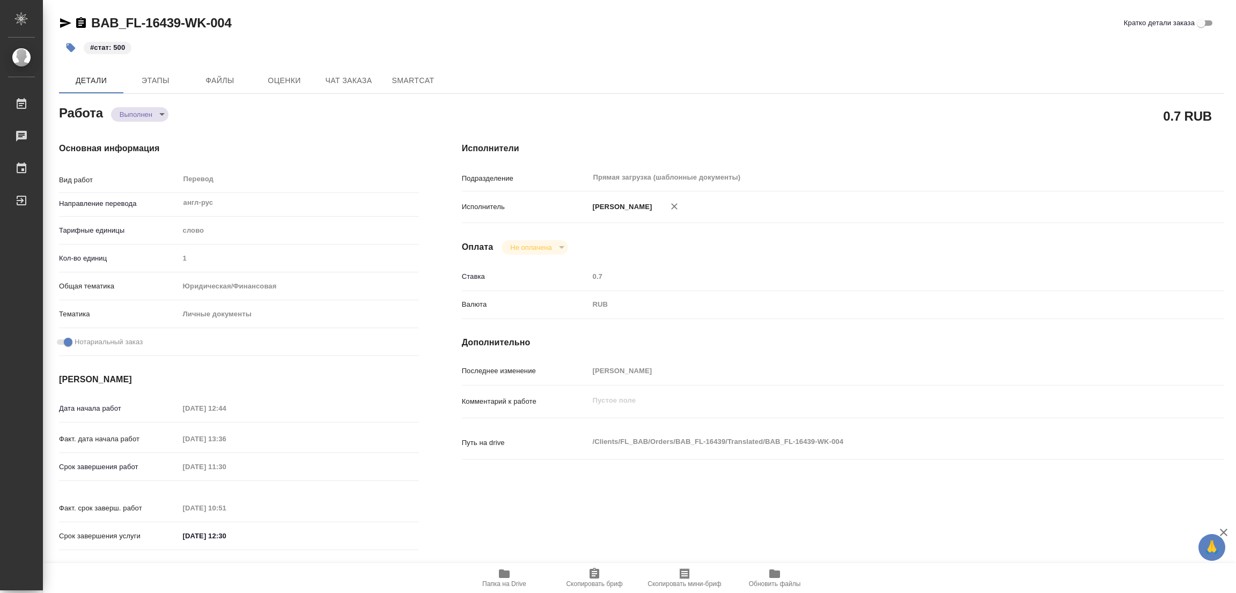
type textarea "x"
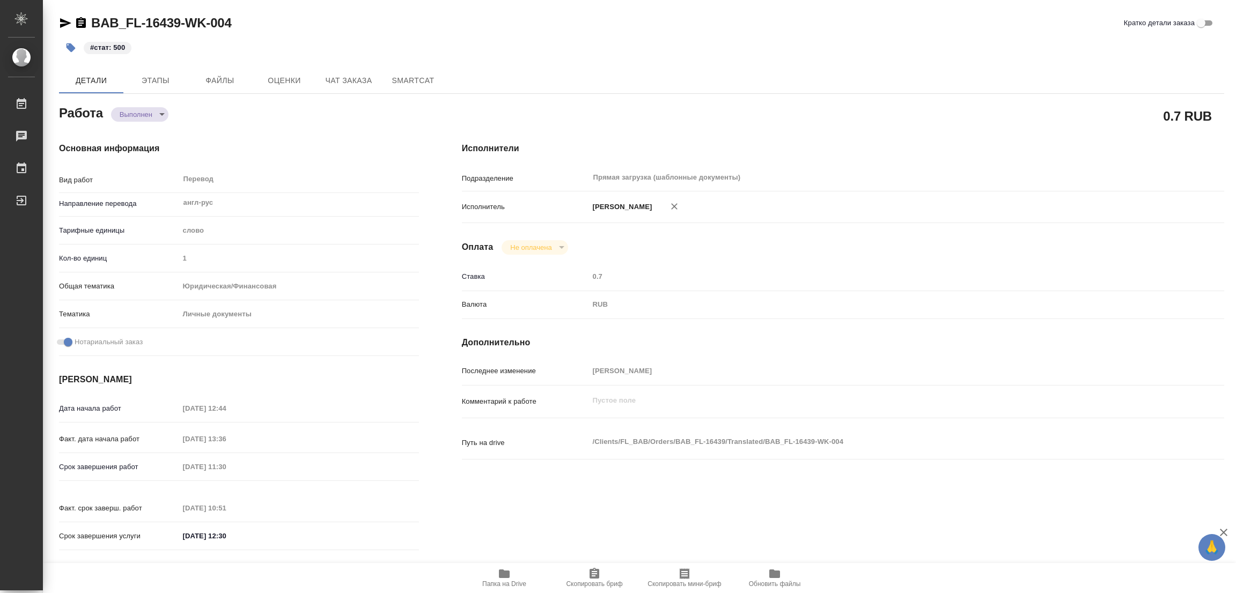
type textarea "x"
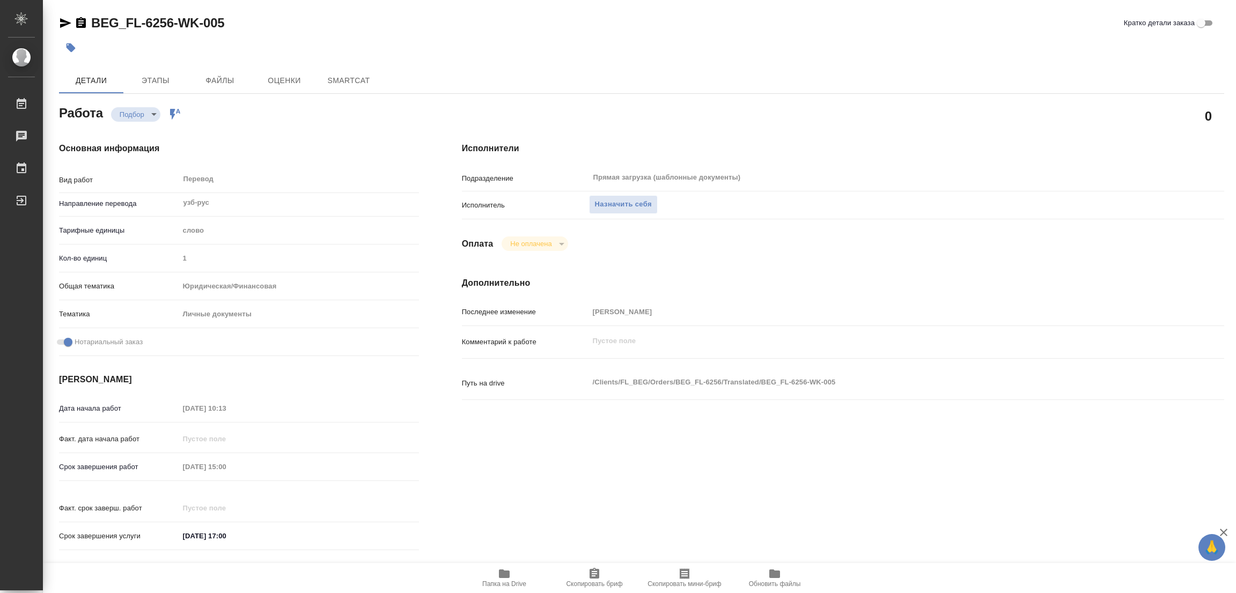
type textarea "x"
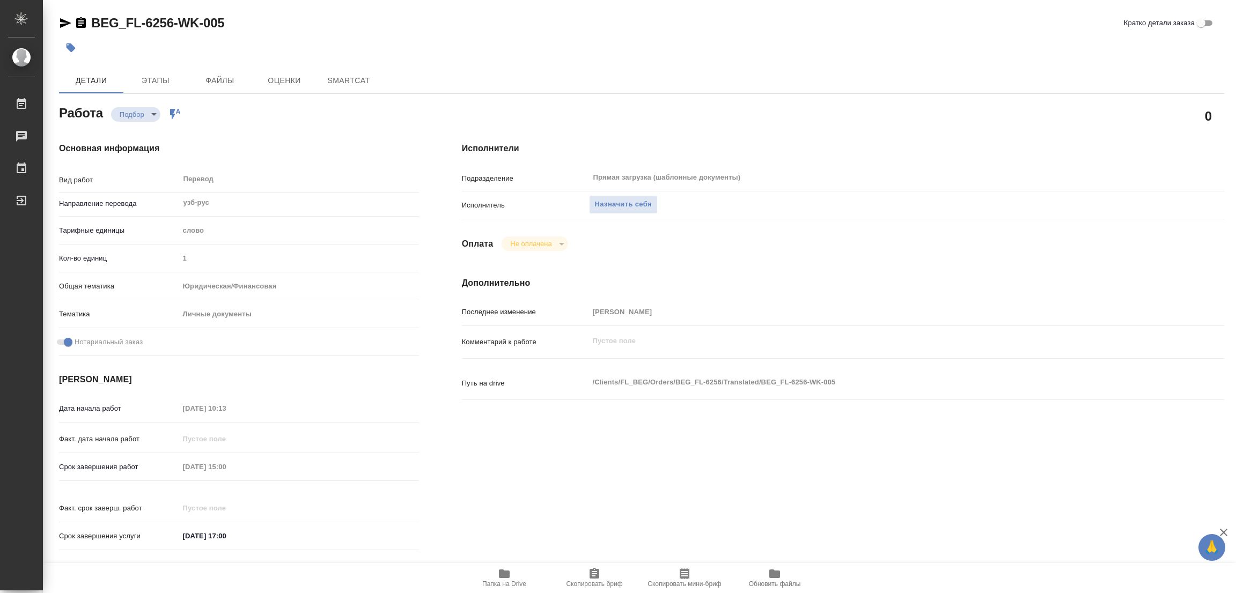
type textarea "x"
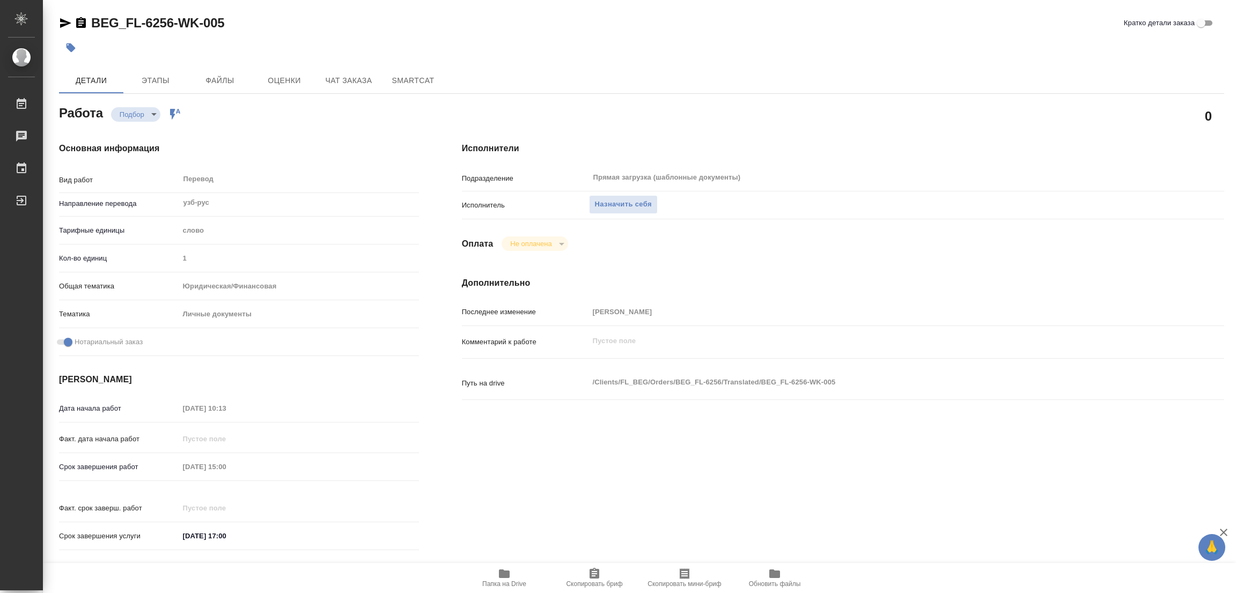
type textarea "x"
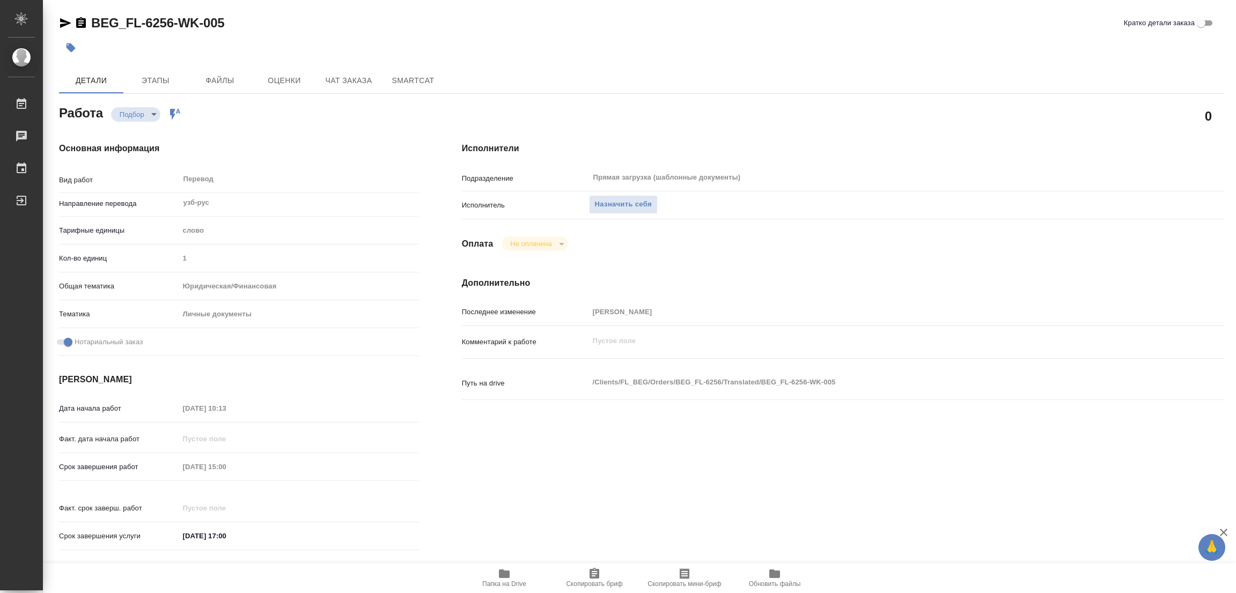
scroll to position [295, 0]
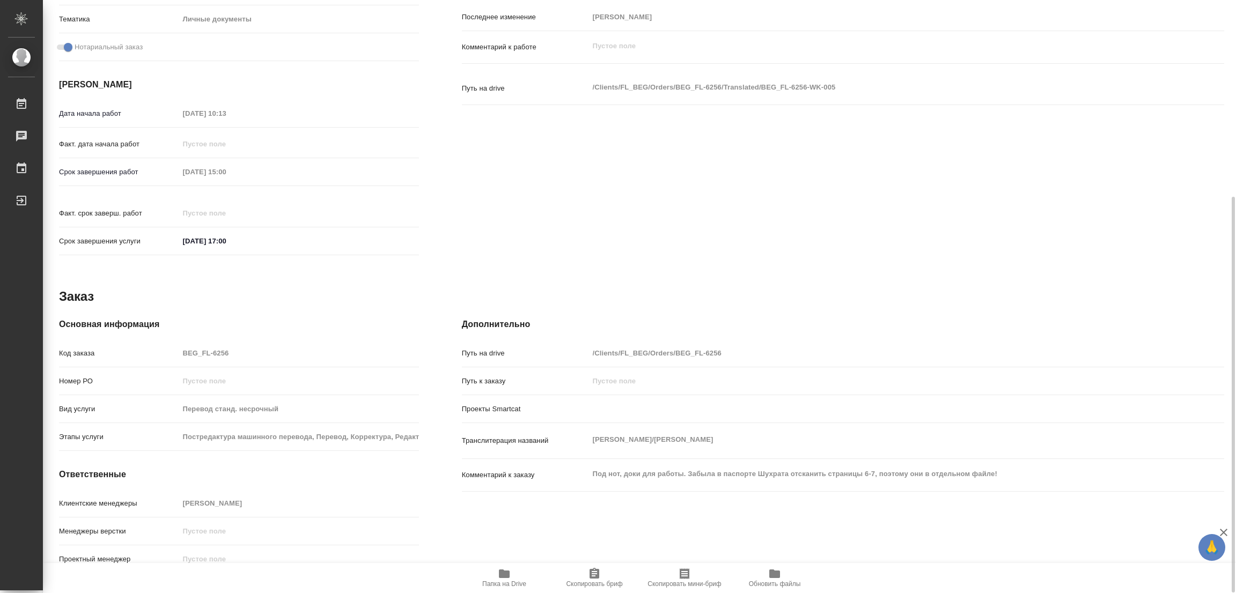
type textarea "x"
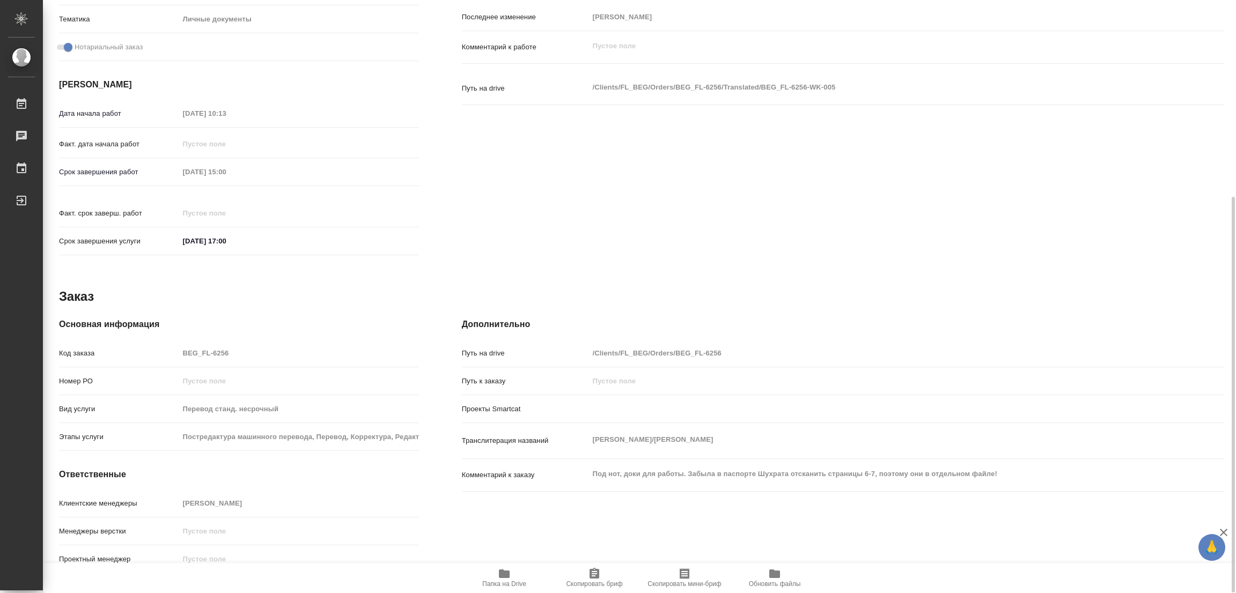
click at [510, 570] on icon "button" at bounding box center [504, 574] width 13 height 13
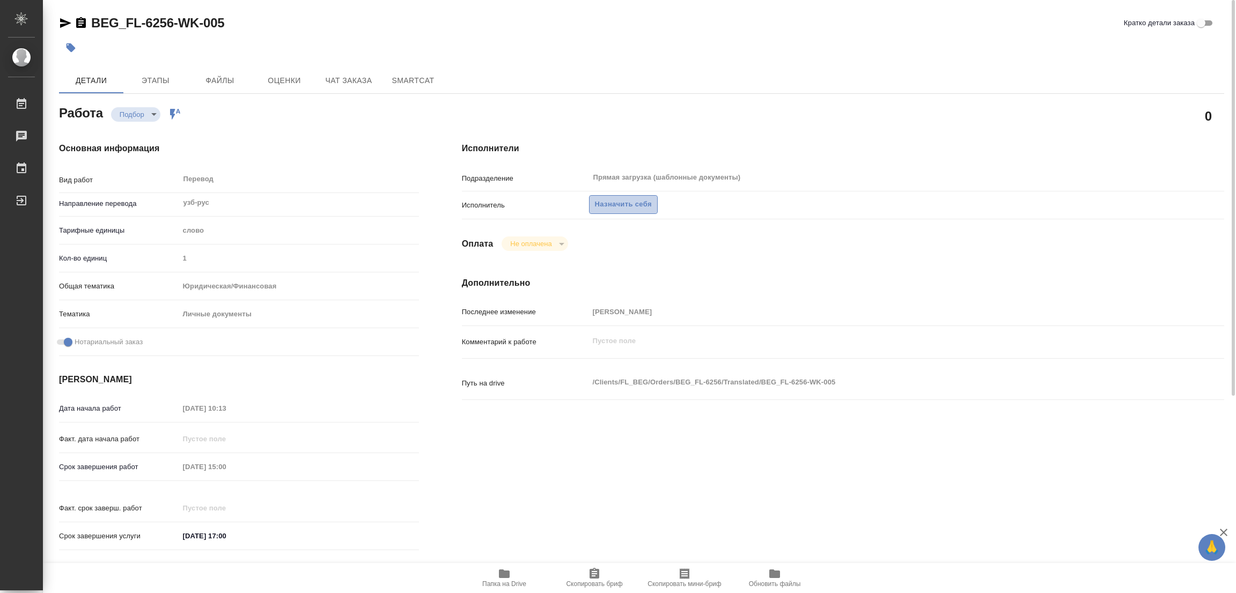
click at [622, 206] on span "Назначить себя" at bounding box center [623, 204] width 57 height 12
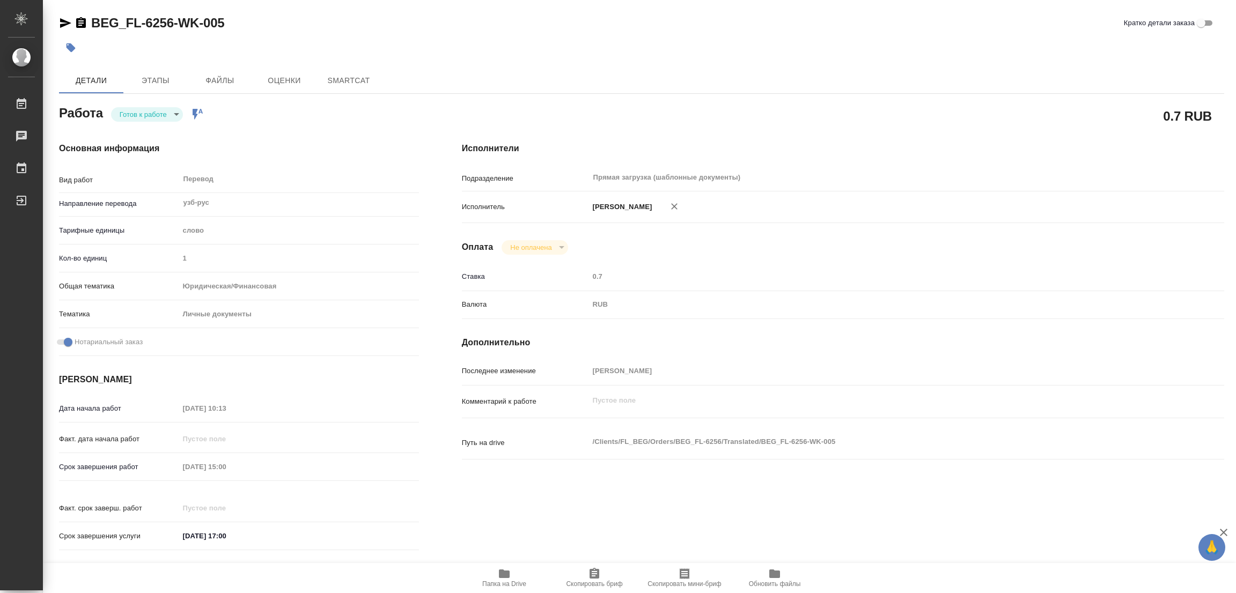
type textarea "x"
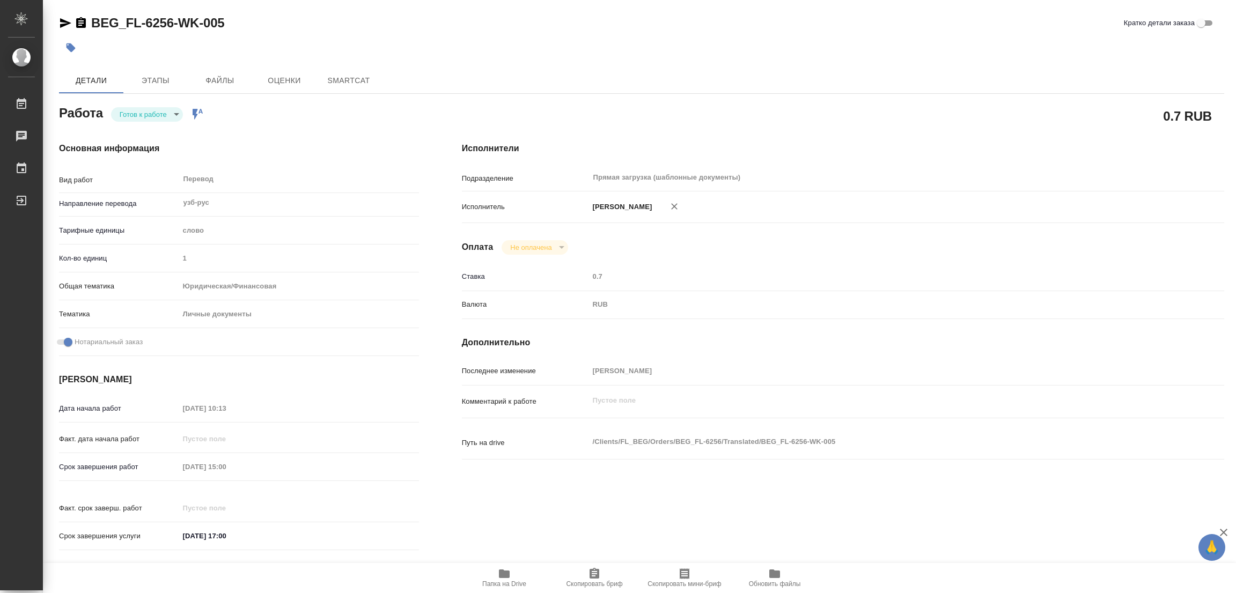
type textarea "x"
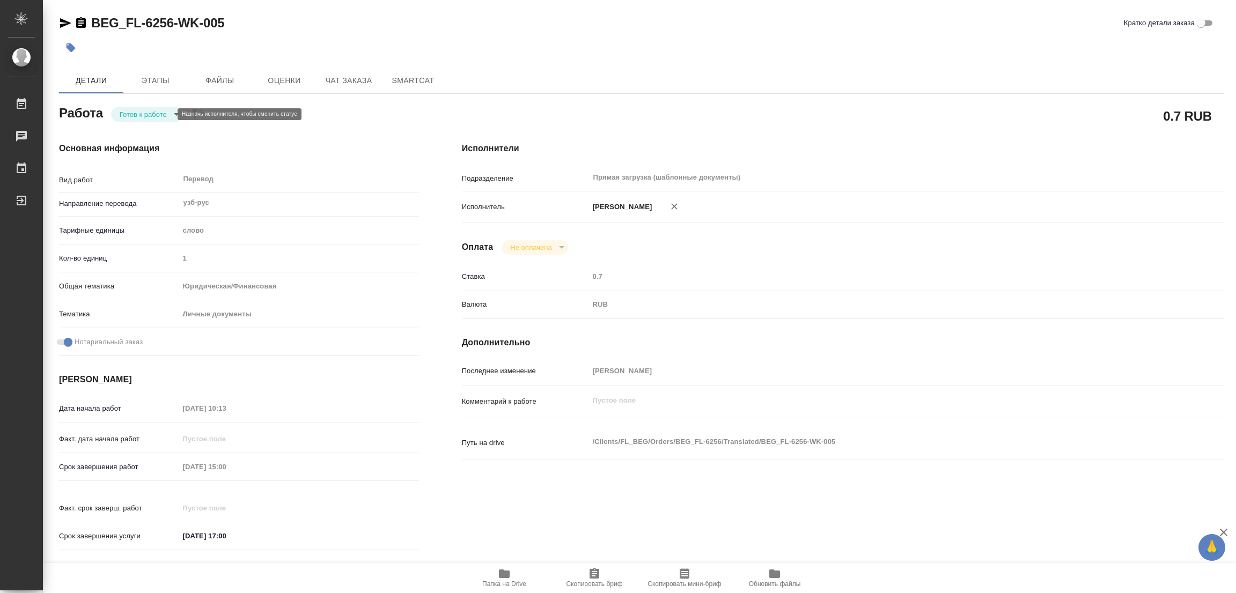
click at [145, 114] on body "🙏 .cls-1 fill:#fff; AWATERA Popova Galina Работы Чаты График Выйти BEG_FL-6256-…" at bounding box center [618, 296] width 1236 height 593
click at [145, 113] on button "В работе" at bounding box center [137, 114] width 35 height 12
type textarea "x"
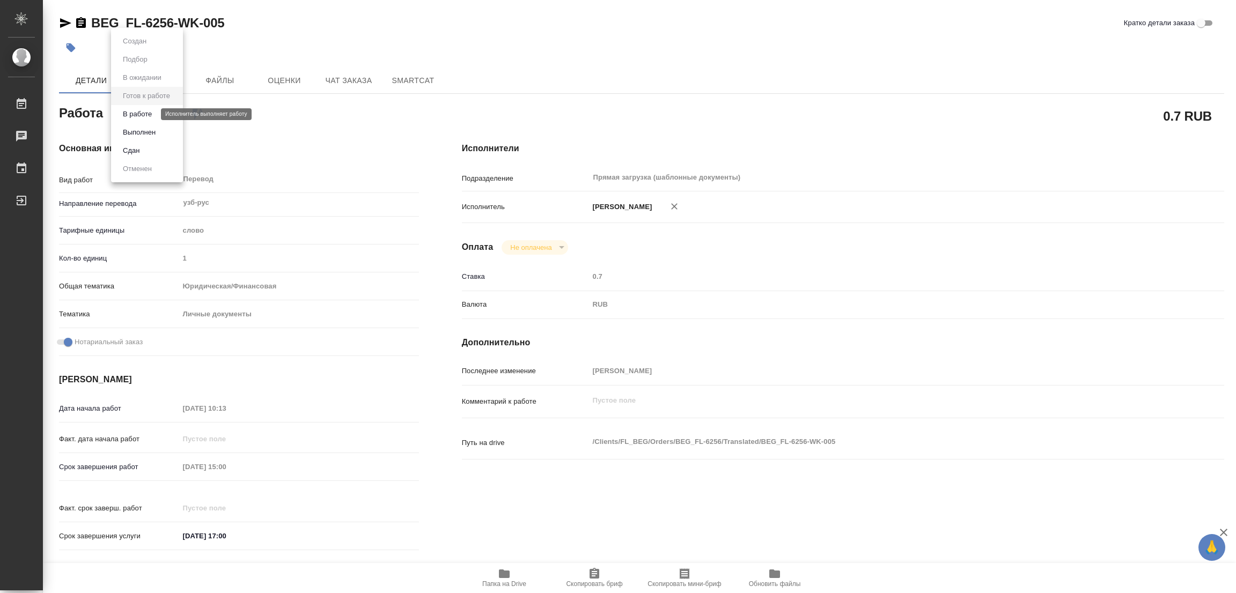
type textarea "x"
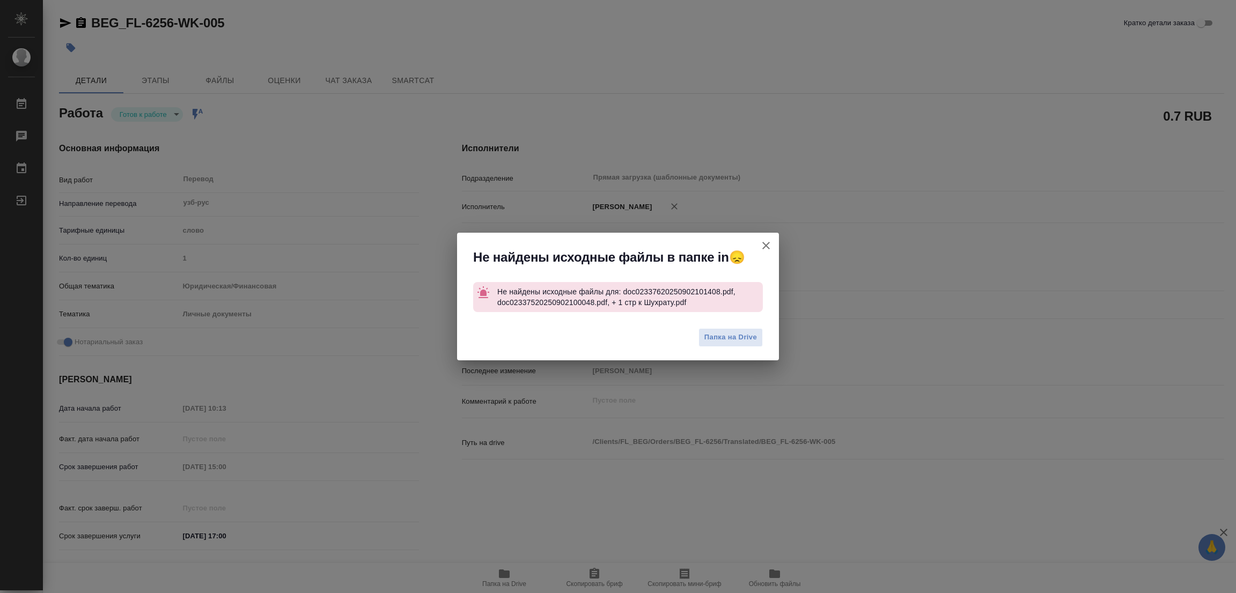
type textarea "x"
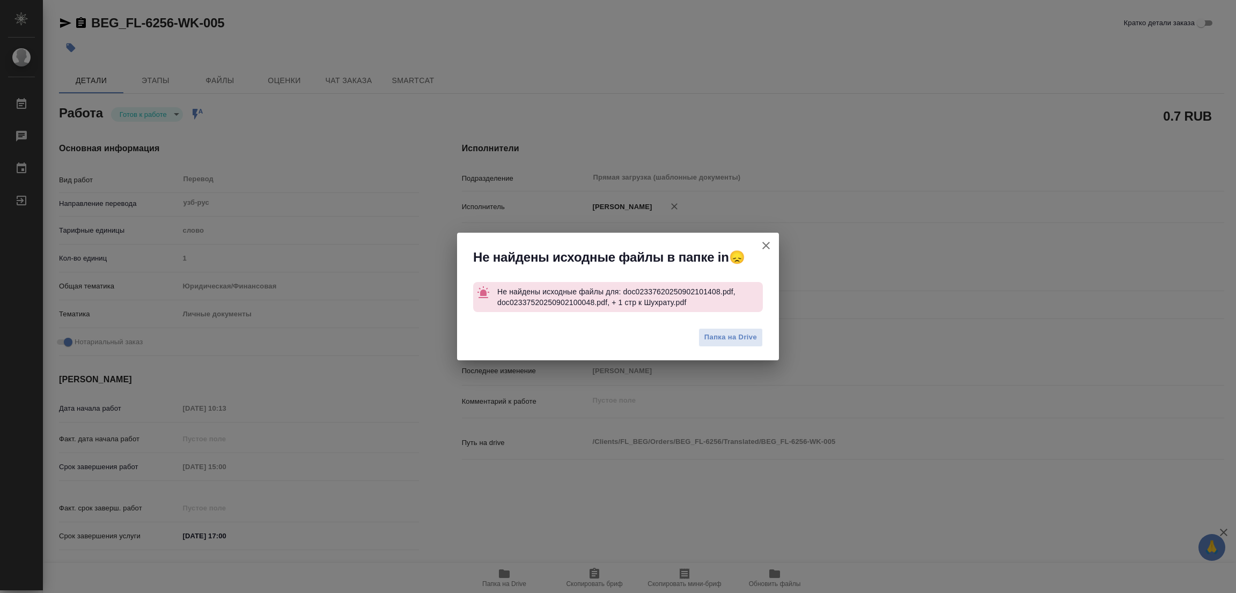
type textarea "x"
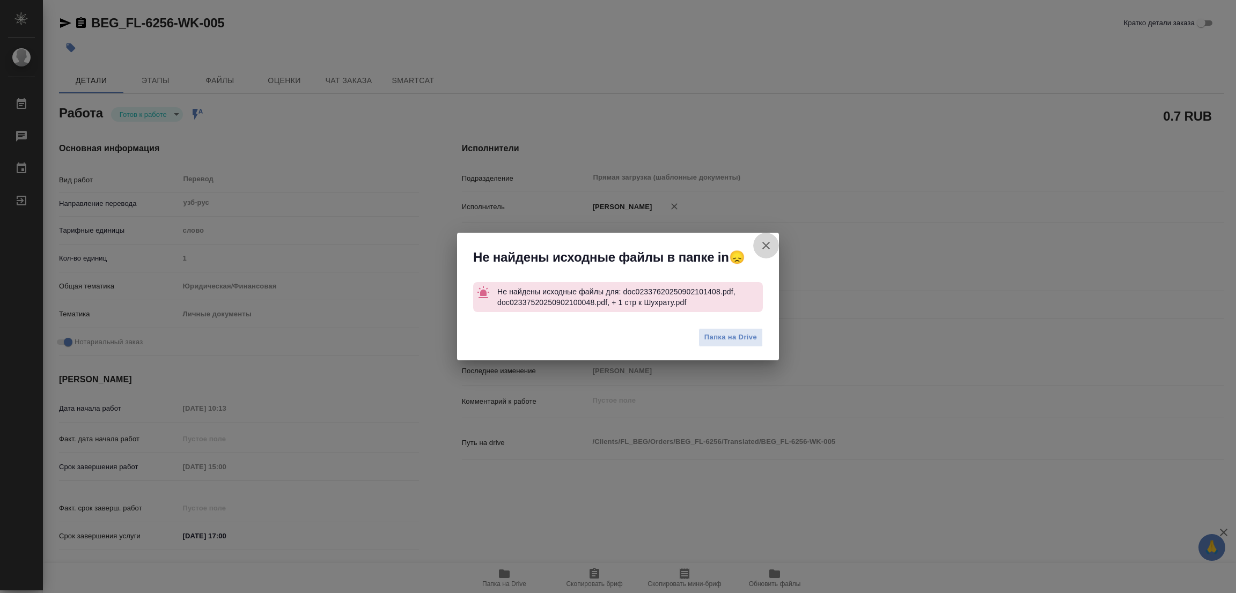
click at [762, 244] on icon "button" at bounding box center [766, 245] width 13 height 13
type textarea "x"
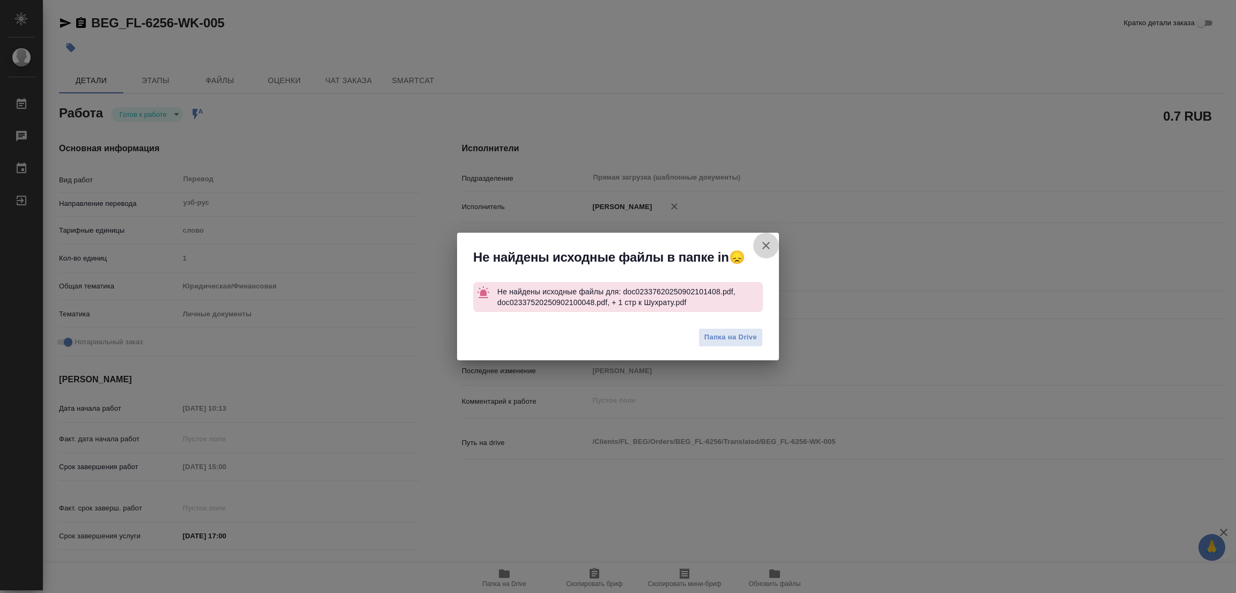
type textarea "x"
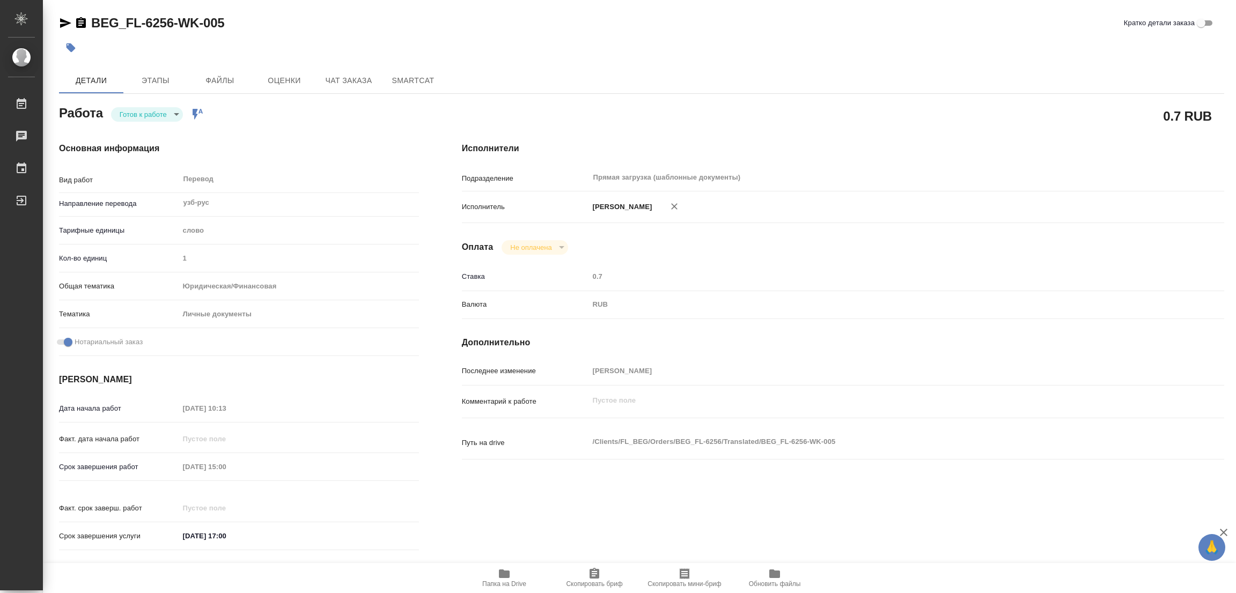
click at [271, 185] on div "Перевод x ​" at bounding box center [294, 180] width 231 height 25
click at [353, 56] on div at bounding box center [447, 48] width 777 height 24
drag, startPoint x: 92, startPoint y: 13, endPoint x: 172, endPoint y: 30, distance: 81.7
click at [172, 30] on div "BEG_FL-6256-WK-005 Кратко детали заказа Детали Этапы Файлы Оценки Чат заказа Sm…" at bounding box center [641, 450] width 1177 height 900
copy link "BEG_FL-6256"
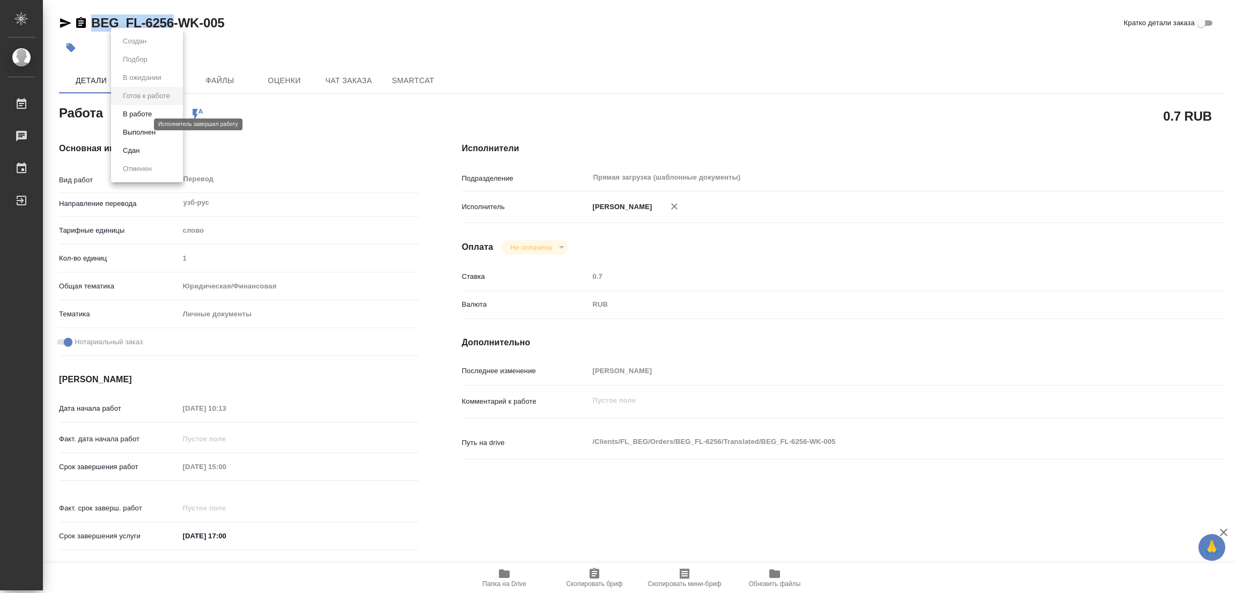
click at [135, 120] on body "🙏 .cls-1 fill:#fff; AWATERA Popova Galina Работы 0 Чаты График Выйти BEG_FL-625…" at bounding box center [618, 296] width 1236 height 593
click at [136, 115] on button "В работе" at bounding box center [137, 114] width 35 height 12
type textarea "x"
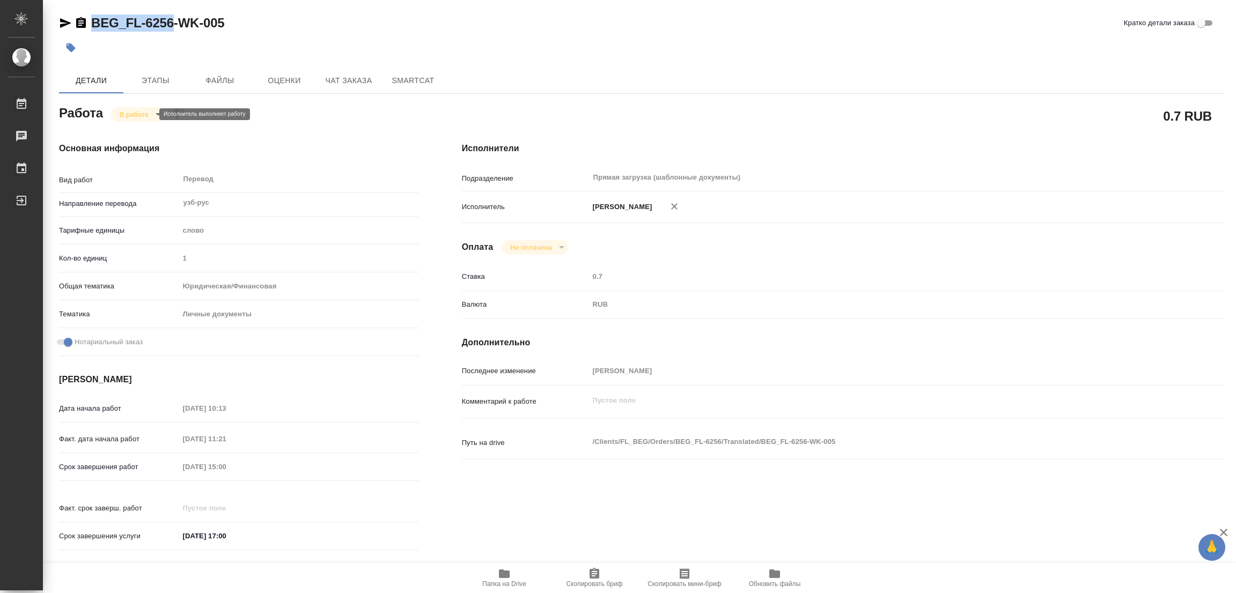
type textarea "x"
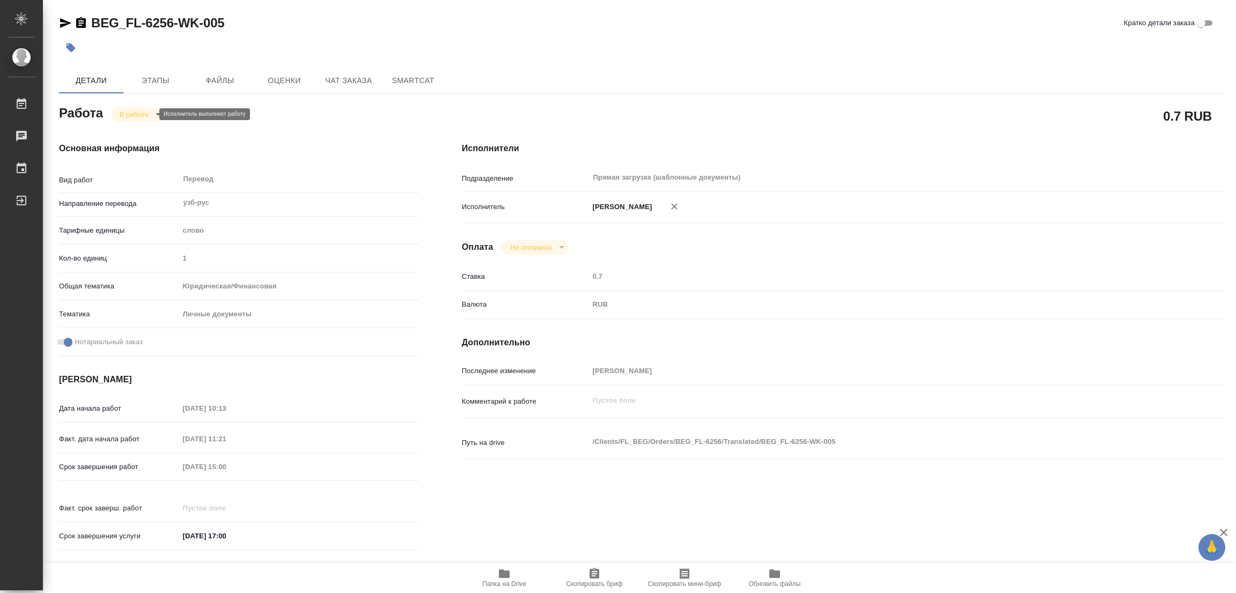
type textarea "x"
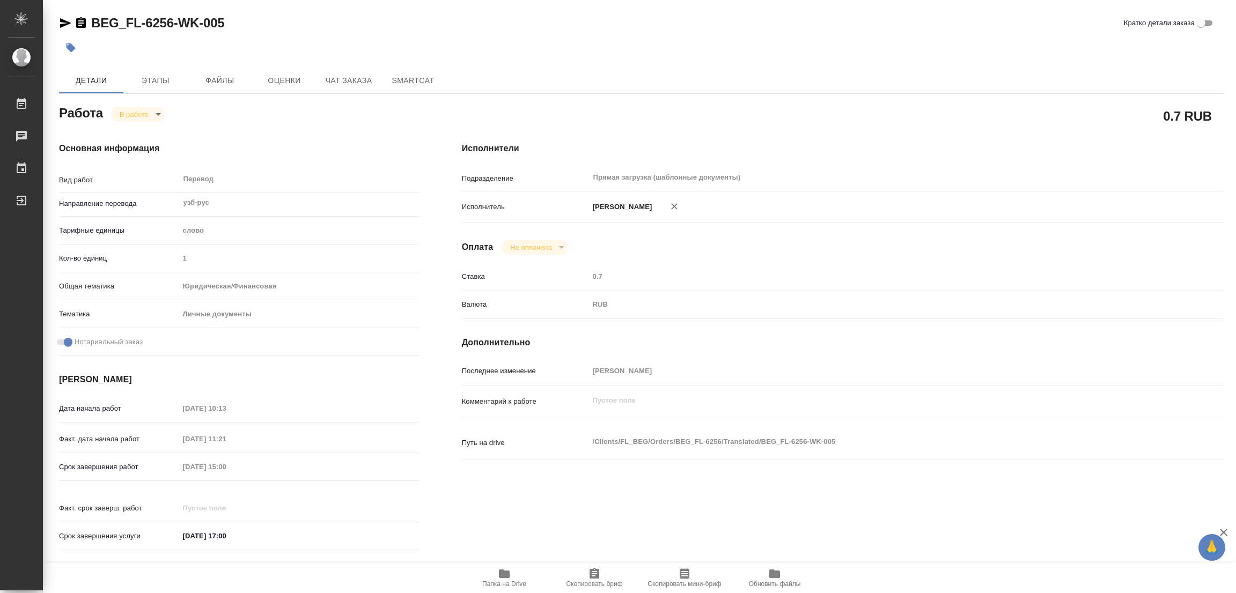
type textarea "x"
click at [585, 580] on span "Скопировать бриф" at bounding box center [594, 578] width 77 height 20
click at [137, 466] on div "Срок завершения работ 02.09.2025 15:00" at bounding box center [239, 467] width 360 height 19
click at [365, 31] on div "BEG_FL-6256-WK-005 Кратко детали заказа" at bounding box center [641, 22] width 1165 height 17
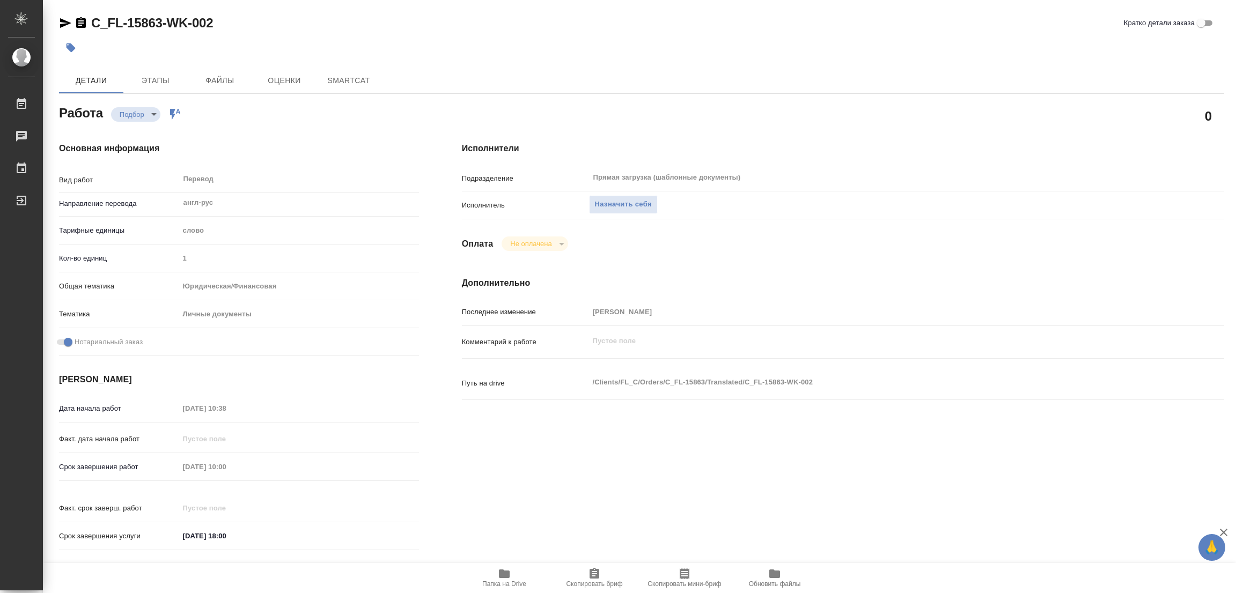
type textarea "x"
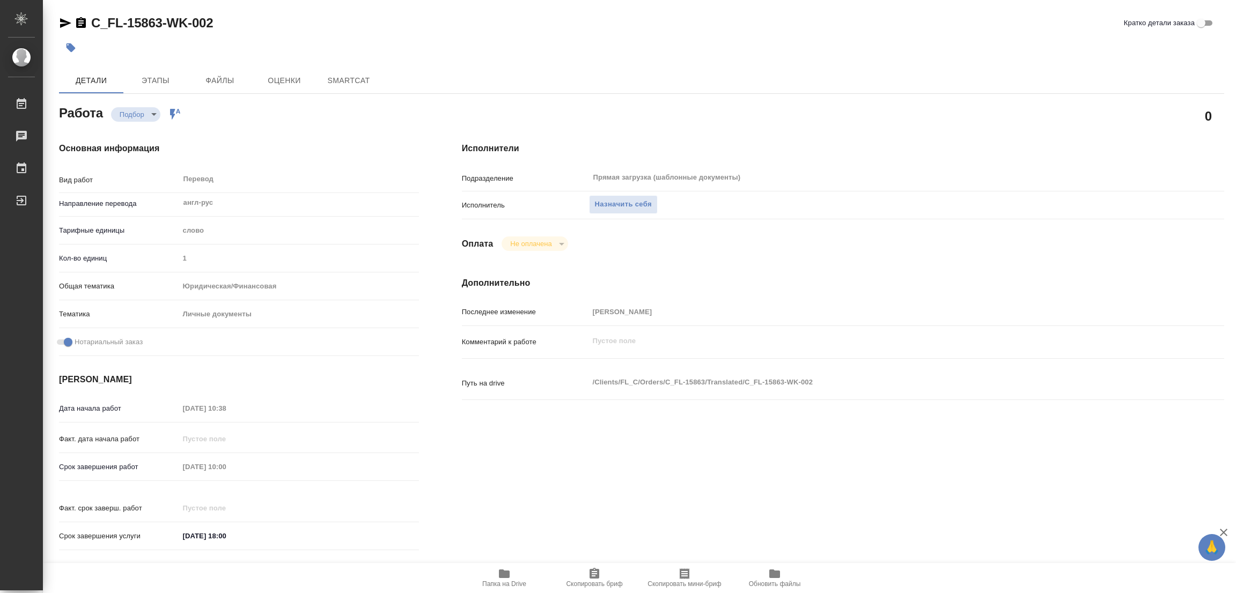
type textarea "x"
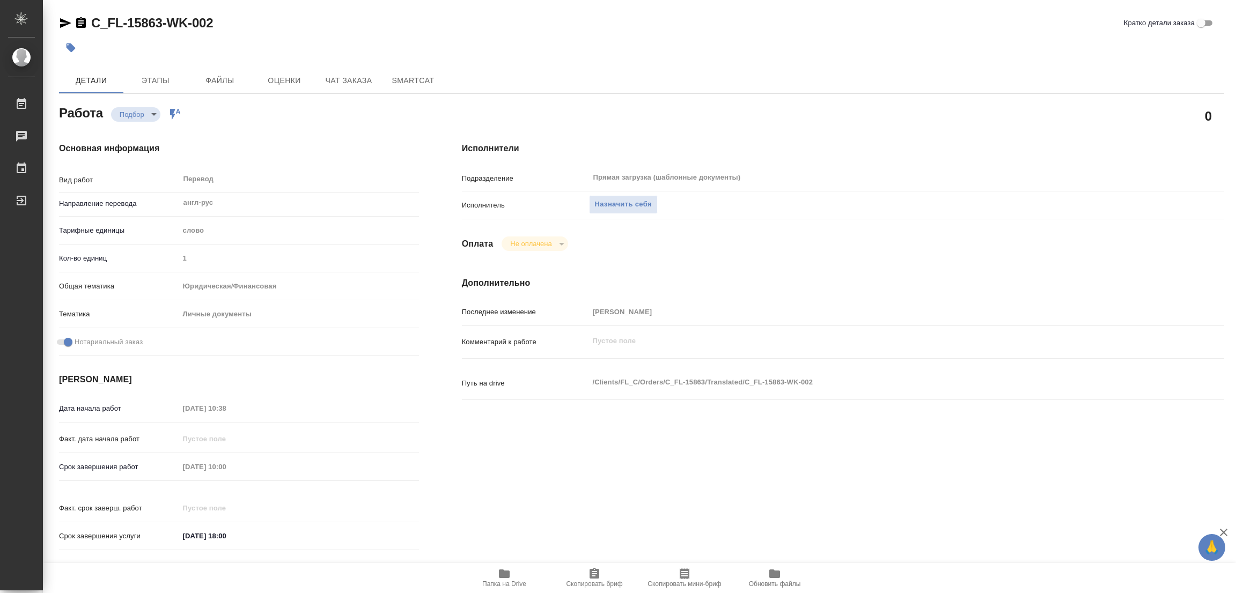
scroll to position [295, 0]
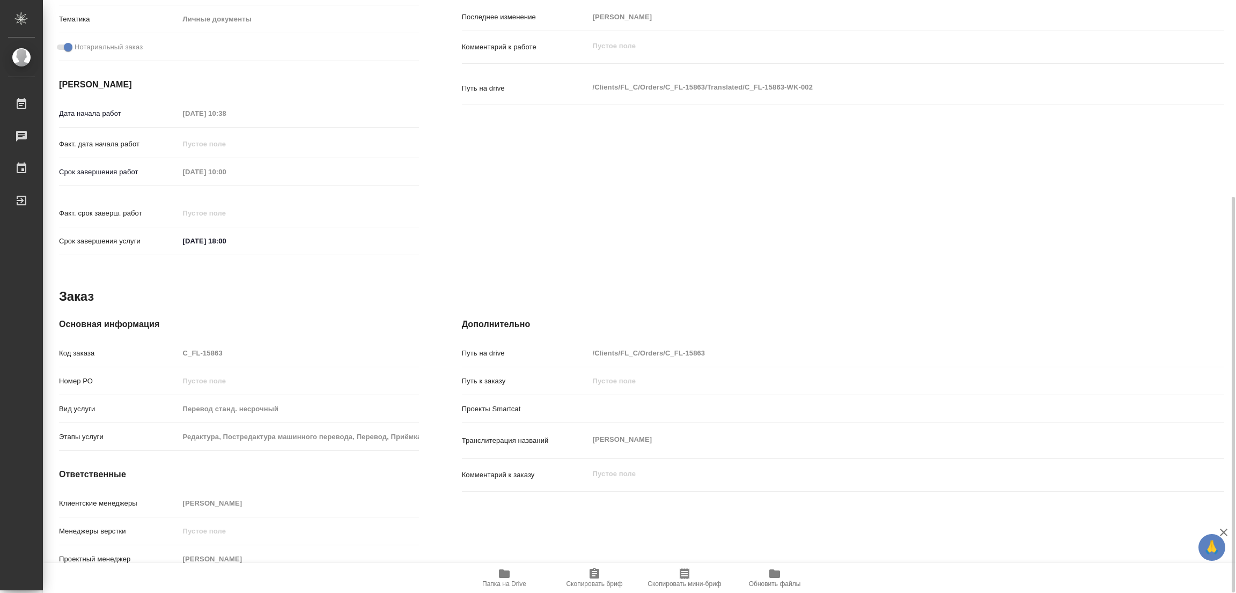
type textarea "x"
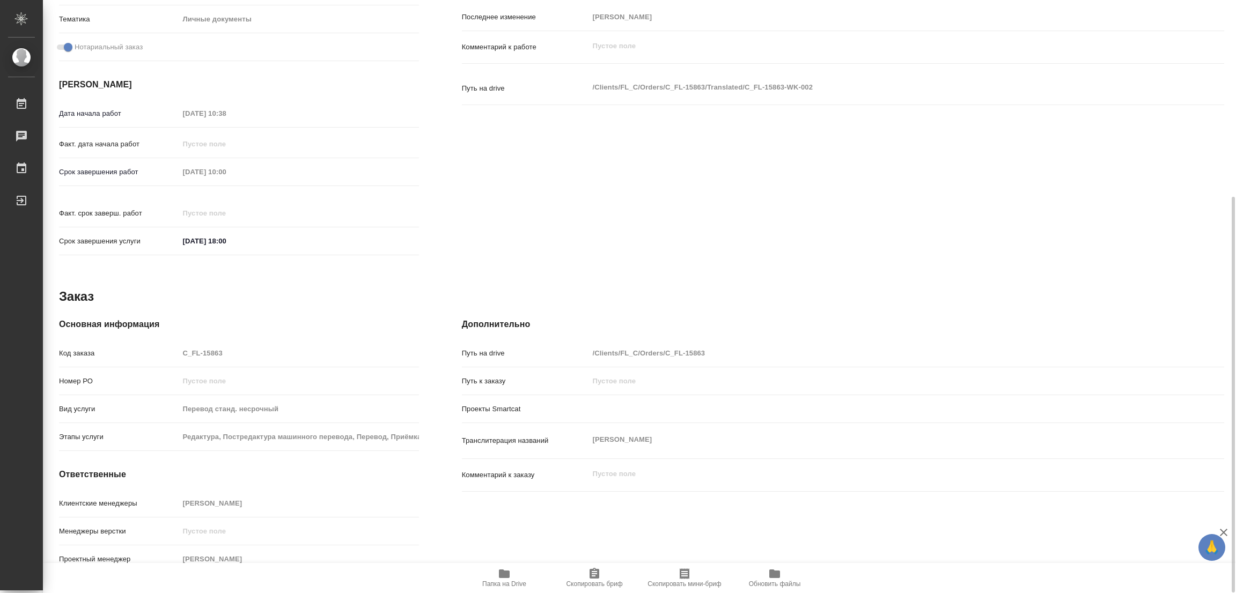
type textarea "x"
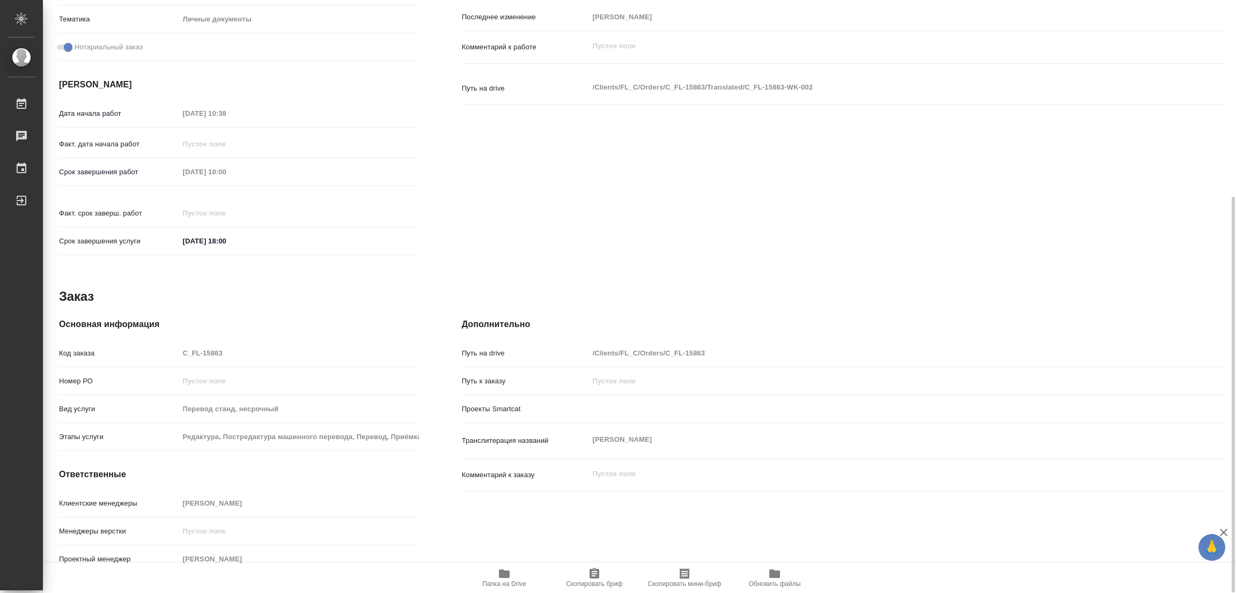
scroll to position [54, 0]
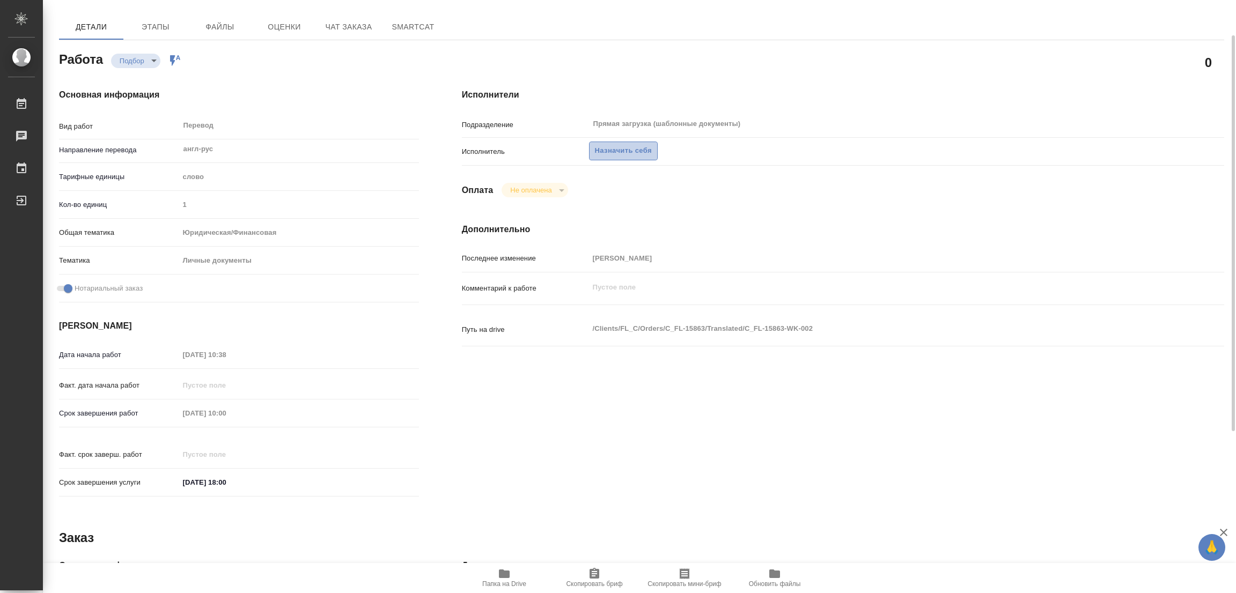
click at [612, 155] on span "Назначить себя" at bounding box center [623, 151] width 57 height 12
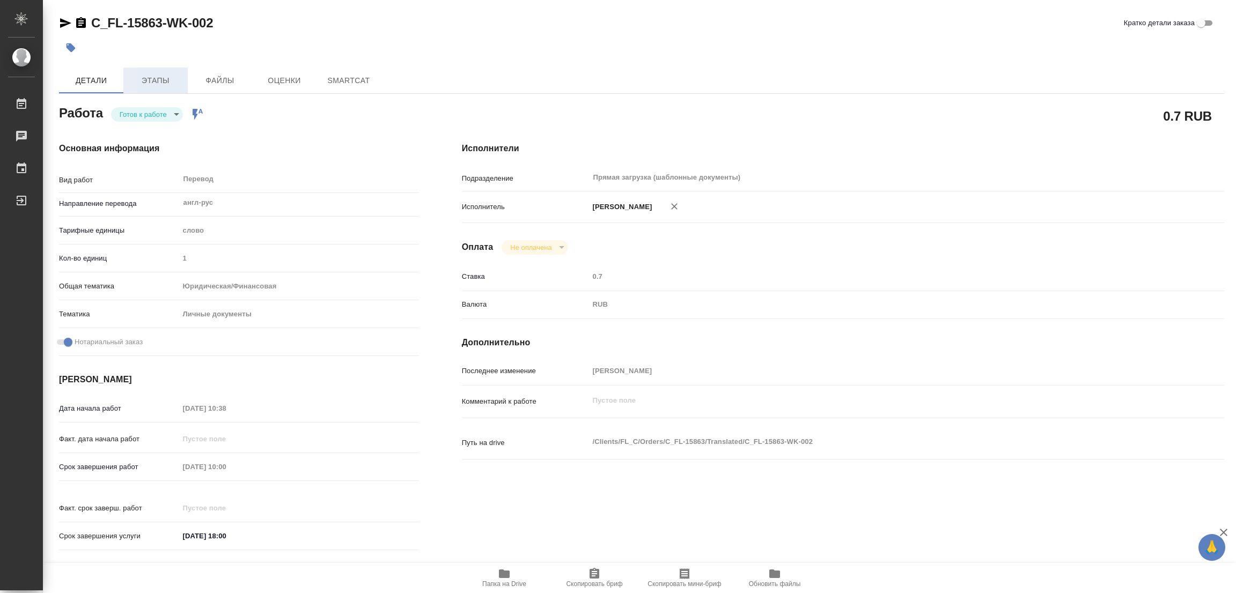
type textarea "x"
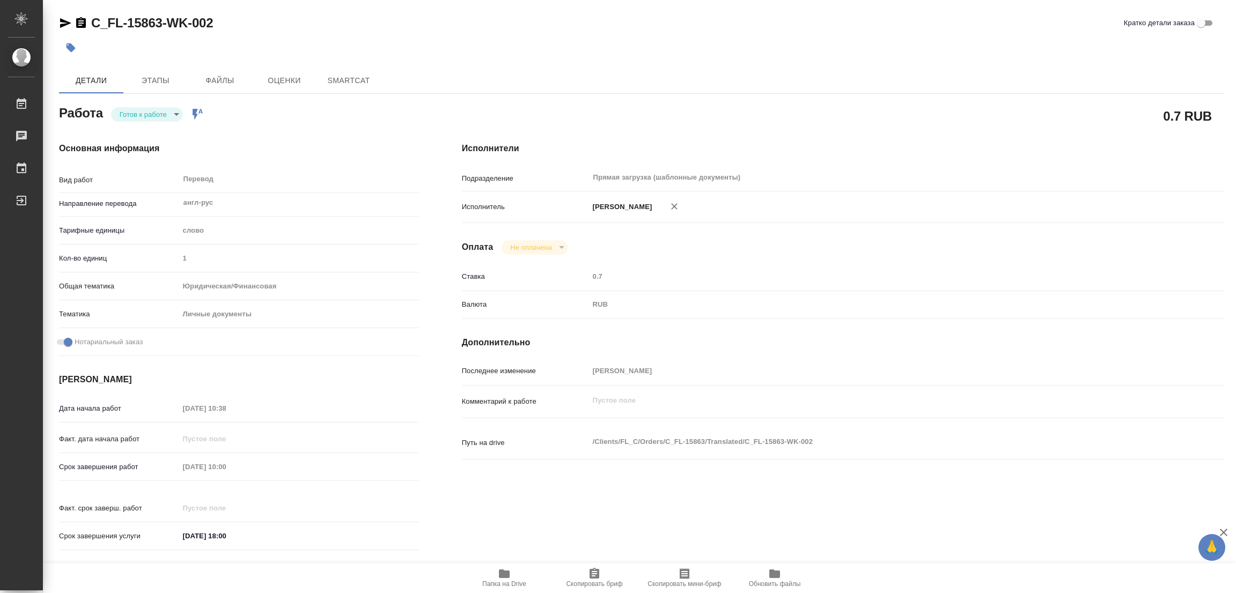
type textarea "x"
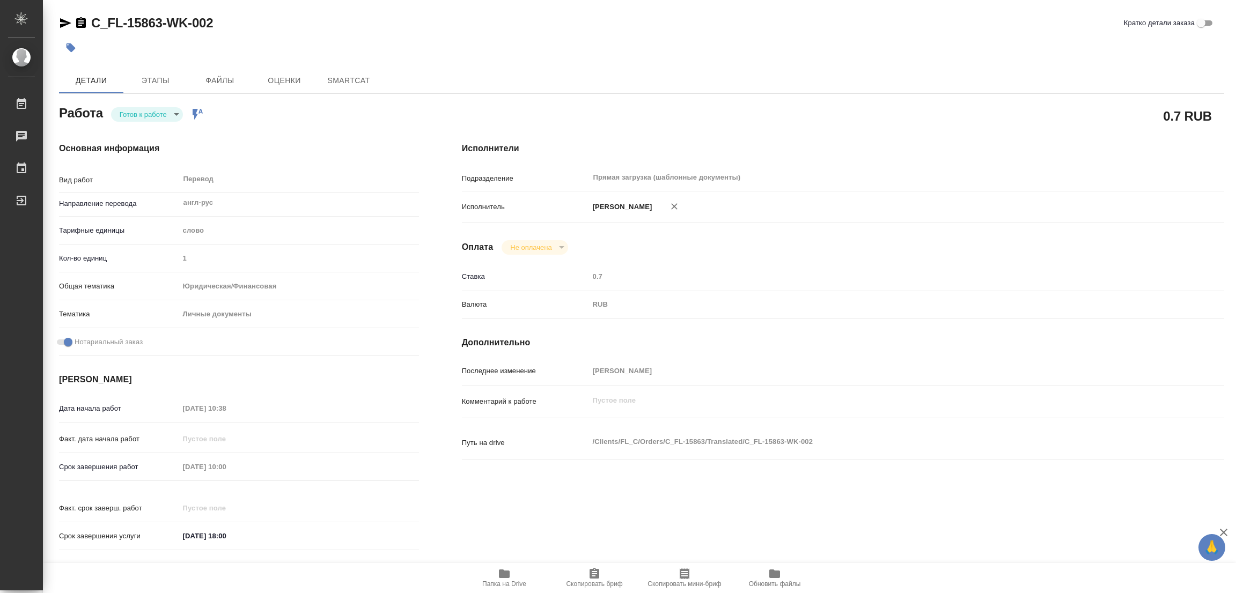
type textarea "x"
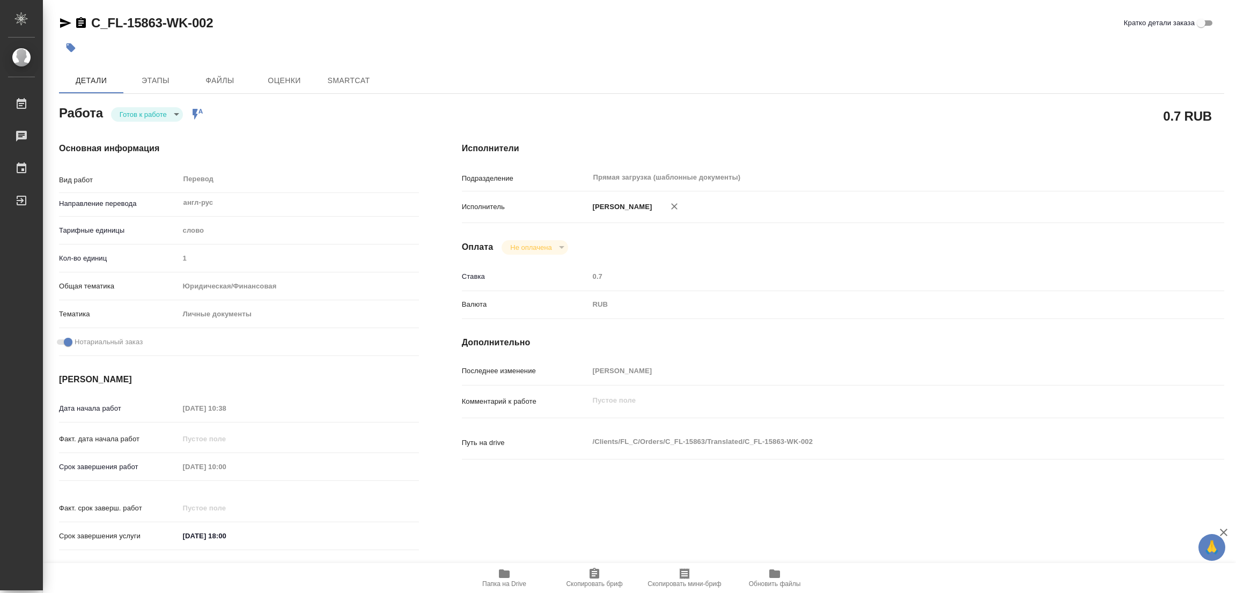
type textarea "x"
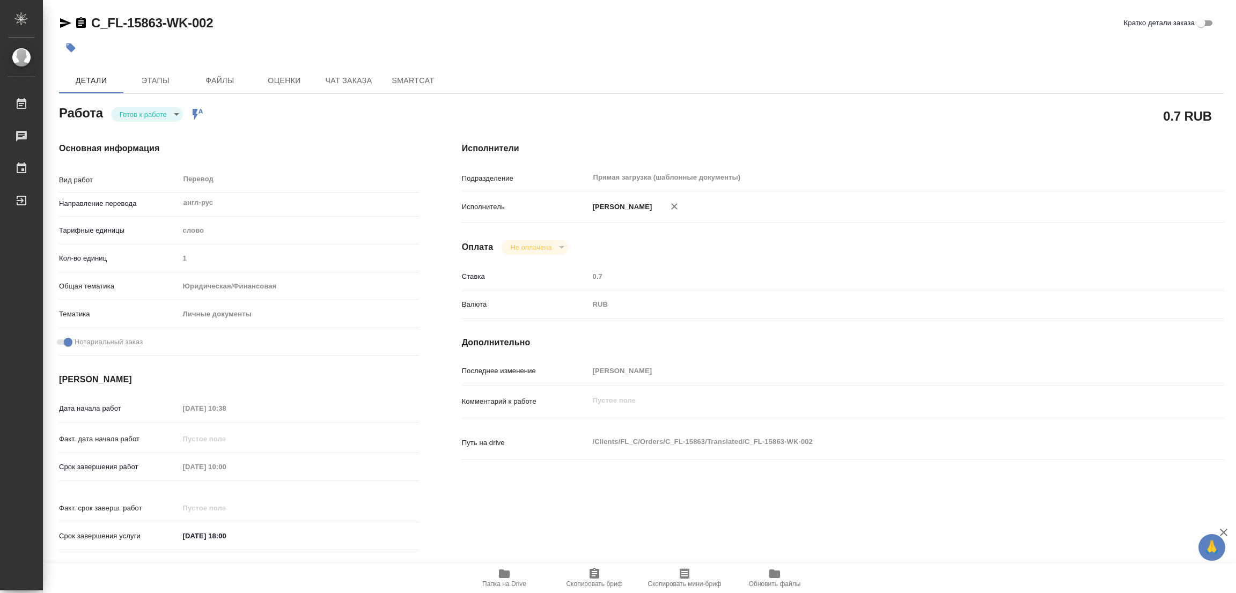
click at [141, 120] on body "🙏 .cls-1 fill:#fff; AWATERA Popova Galina Работы Чаты График Выйти C_FL-15863-W…" at bounding box center [618, 296] width 1236 height 593
type textarea "x"
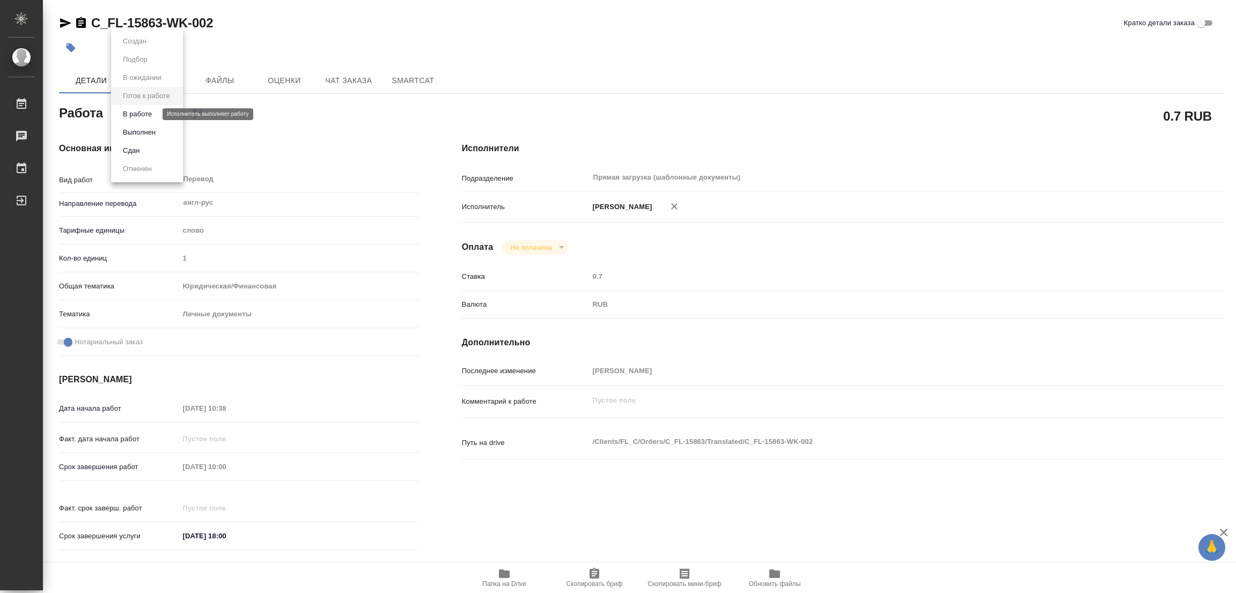
type textarea "x"
click at [141, 114] on button "В работе" at bounding box center [137, 114] width 35 height 12
type textarea "x"
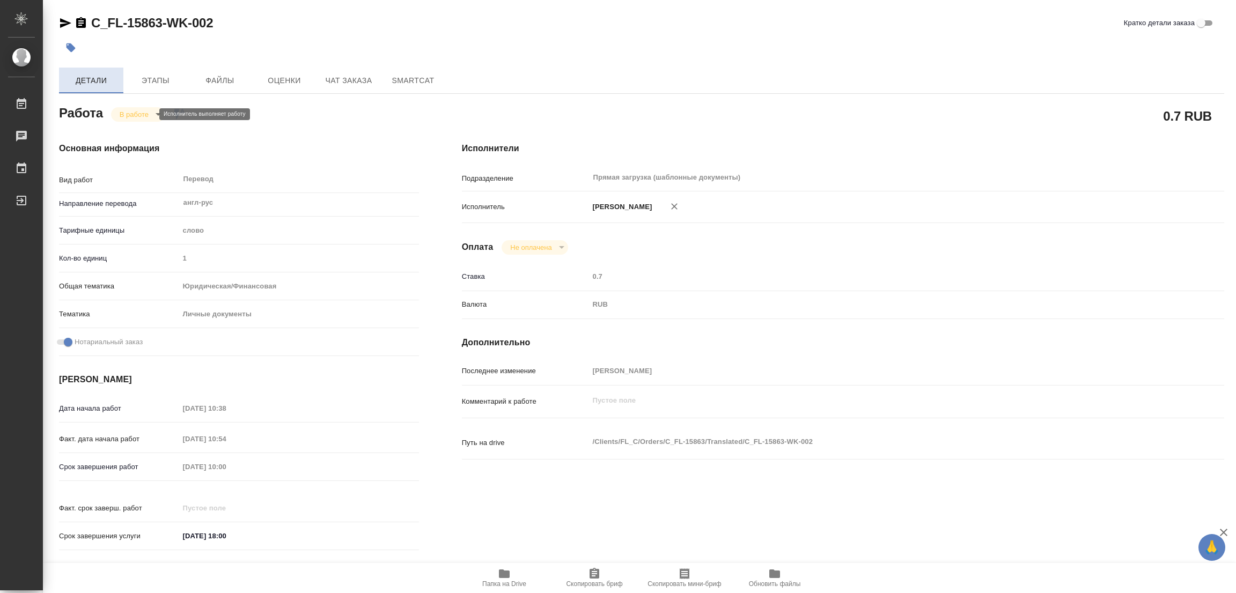
type textarea "x"
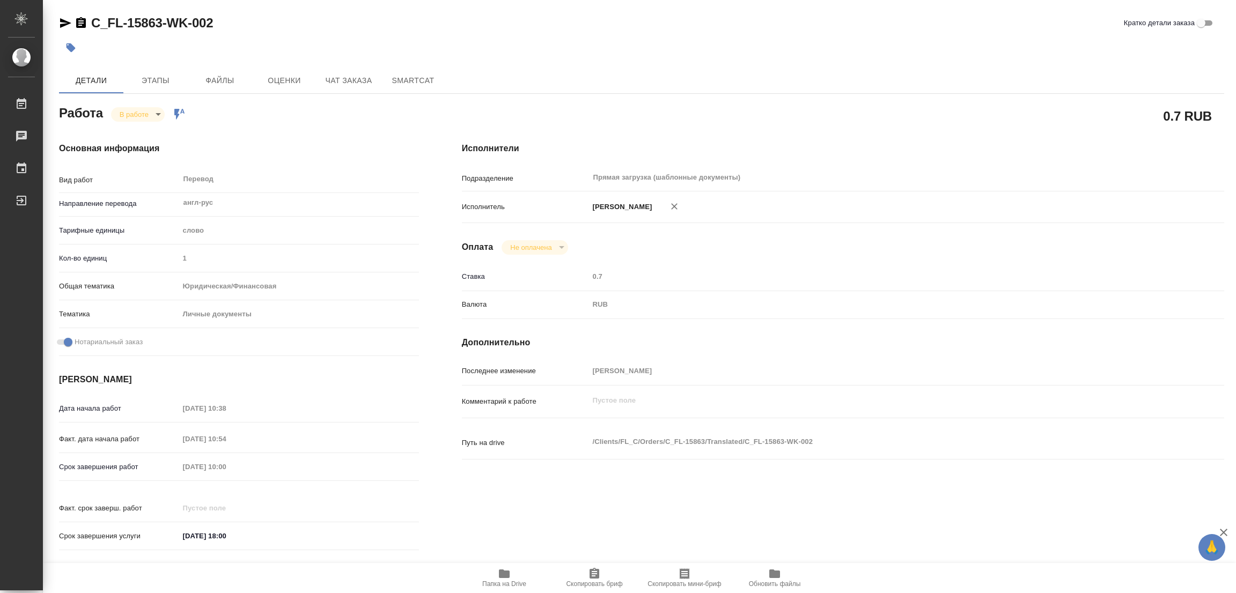
type textarea "x"
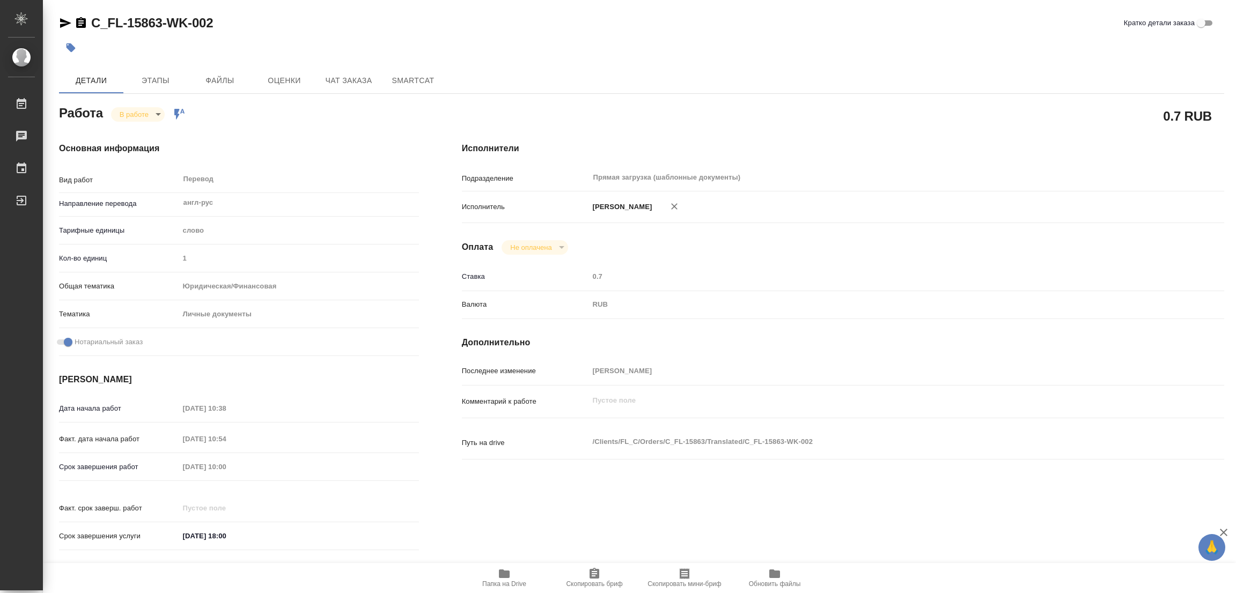
type textarea "x"
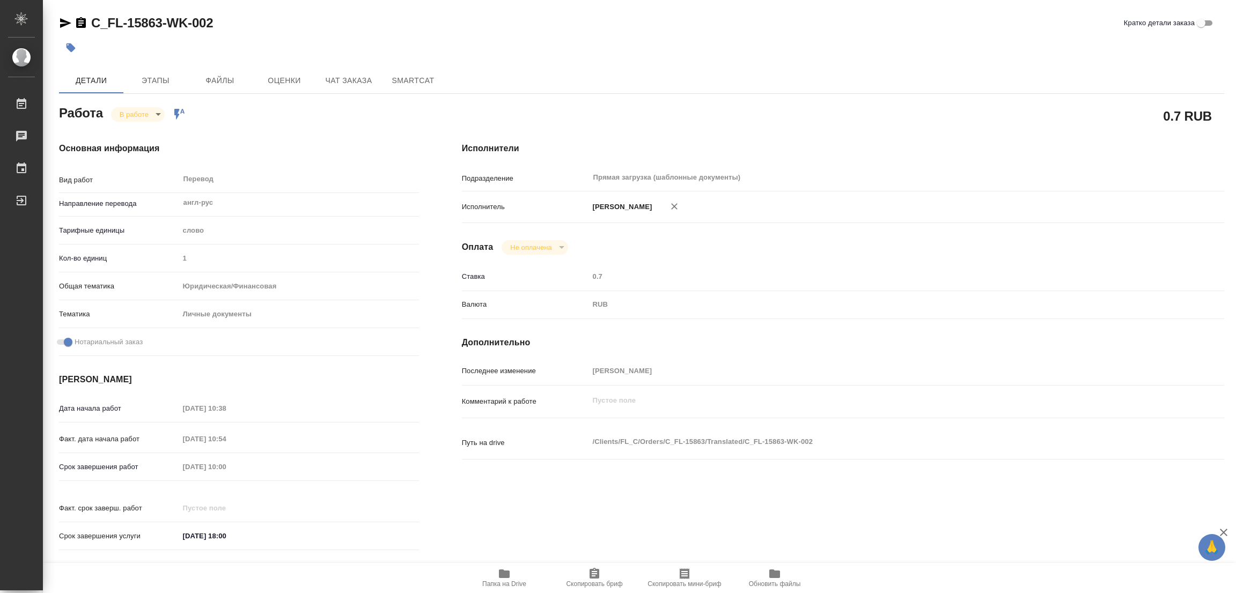
type textarea "x"
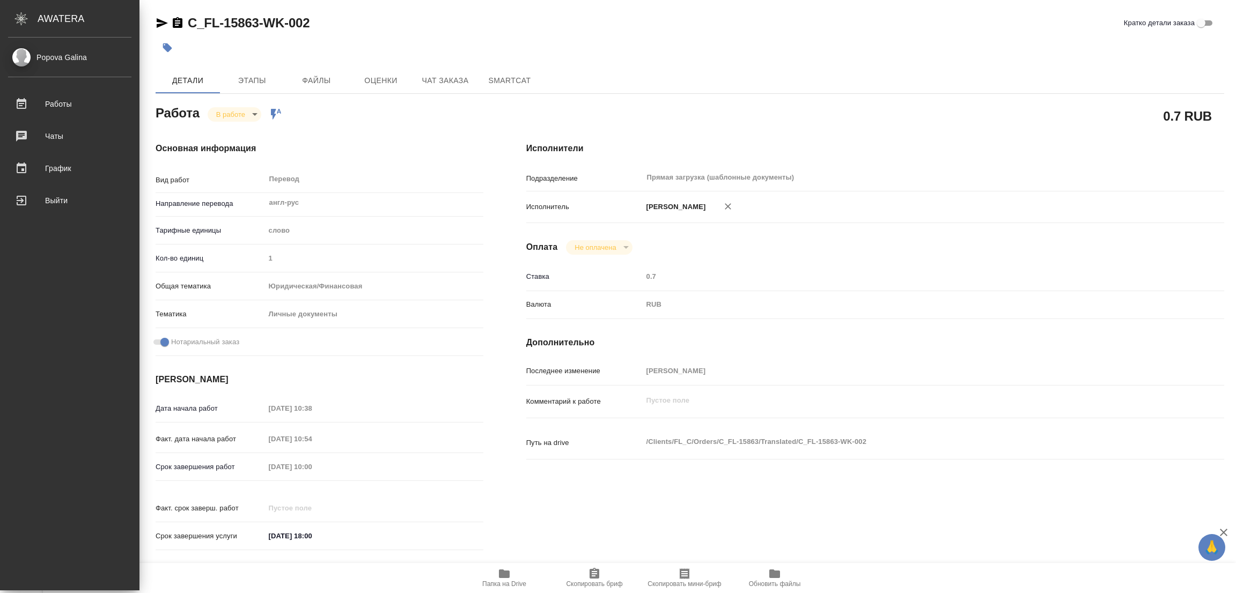
type textarea "x"
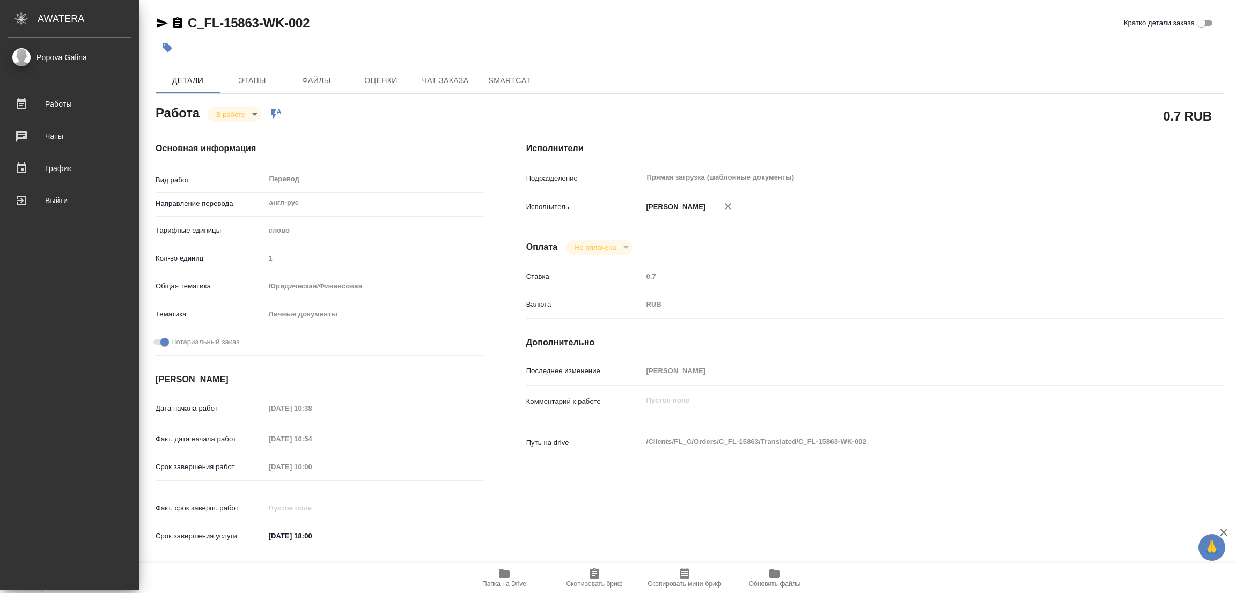
type textarea "x"
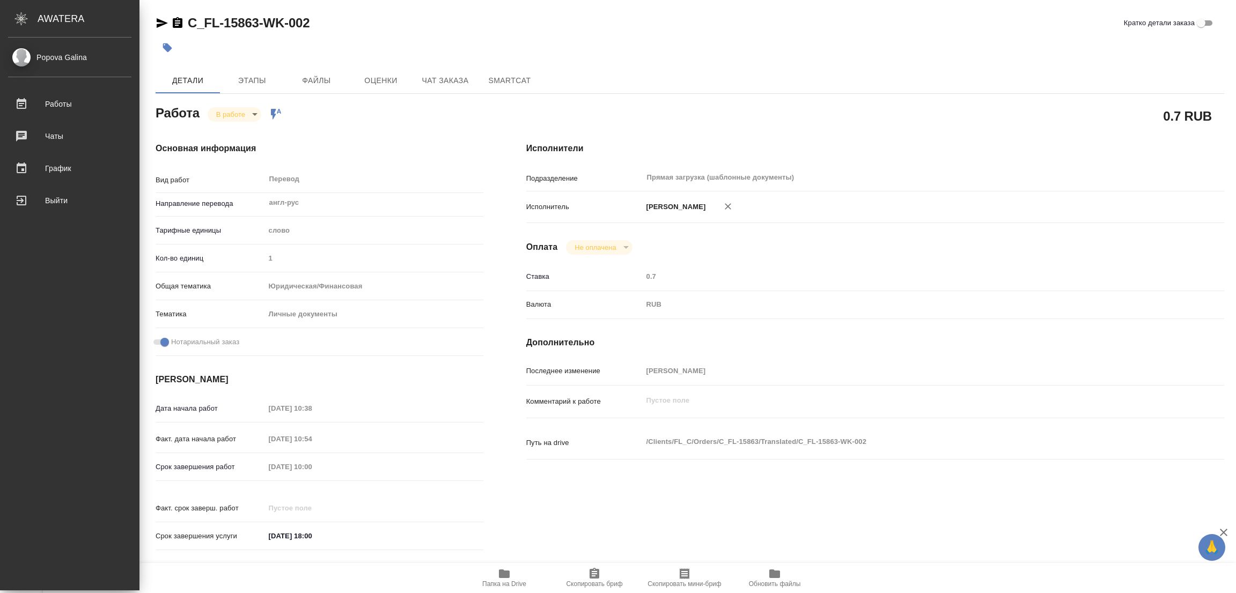
type textarea "x"
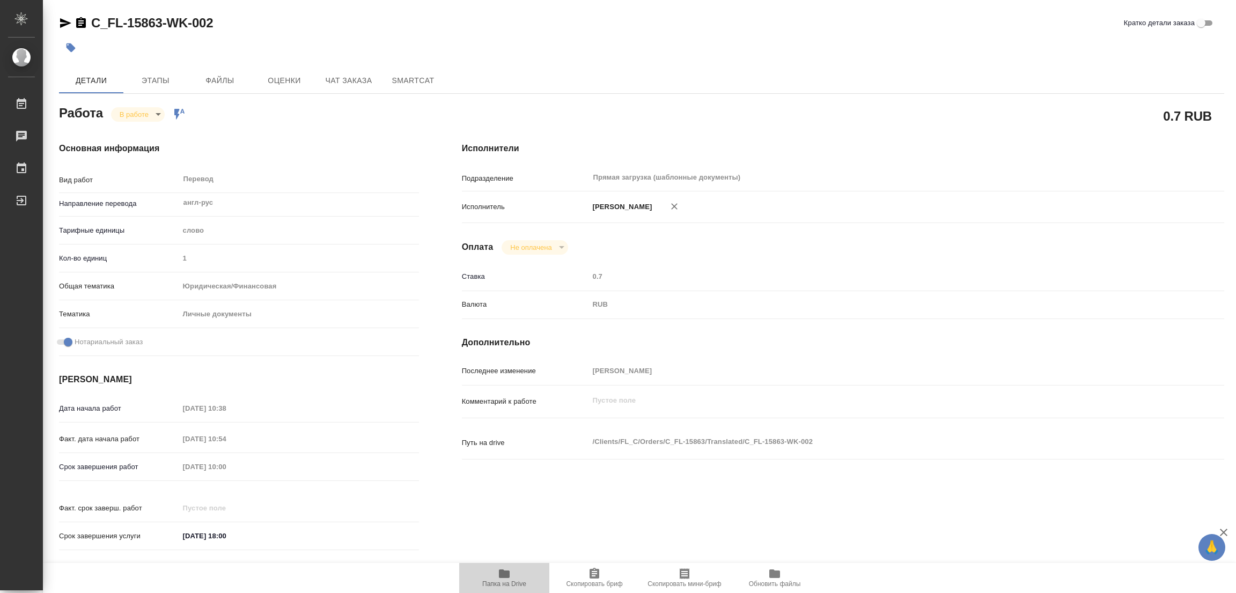
click at [498, 577] on icon "button" at bounding box center [504, 574] width 13 height 13
drag, startPoint x: 88, startPoint y: 11, endPoint x: 159, endPoint y: 32, distance: 74.2
click at [159, 32] on div "C_FL-15863-WK-002 Кратко детали заказа Детали Этапы Файлы Оценки Чат заказа Sma…" at bounding box center [641, 450] width 1177 height 900
copy link "C_FL-15863"
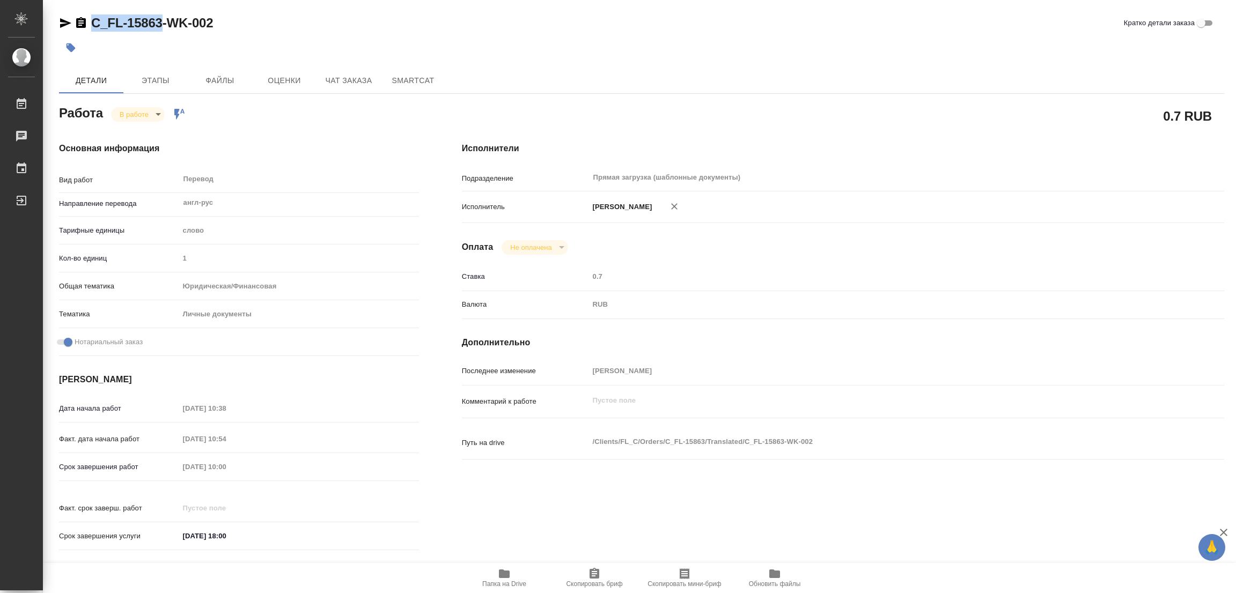
click at [599, 577] on icon "button" at bounding box center [594, 574] width 13 height 13
copy link "C_FL-15863"
click at [758, 259] on div "Исполнители Подразделение Прямая загрузка (шаблонные документы) ​ Исполнитель П…" at bounding box center [842, 350] width 805 height 458
click at [163, 464] on div "Срок завершения работ 03.09.2025 10:00" at bounding box center [239, 467] width 360 height 19
click at [175, 473] on div "Срок завершения работ 03.09.2025 10:00" at bounding box center [239, 467] width 360 height 19
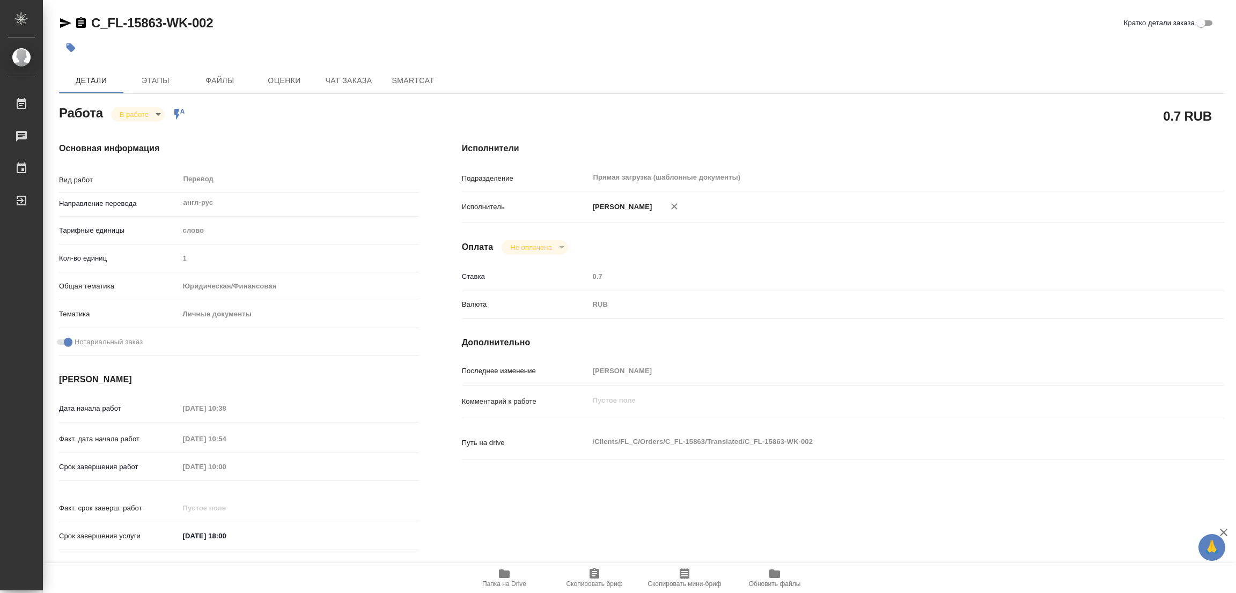
click at [423, 30] on div "C_FL-15863-WK-002 Кратко детали заказа" at bounding box center [641, 22] width 1165 height 17
click at [559, 32] on div "C_FL-15863-WK-002 Кратко детали заказа" at bounding box center [641, 24] width 1165 height 21
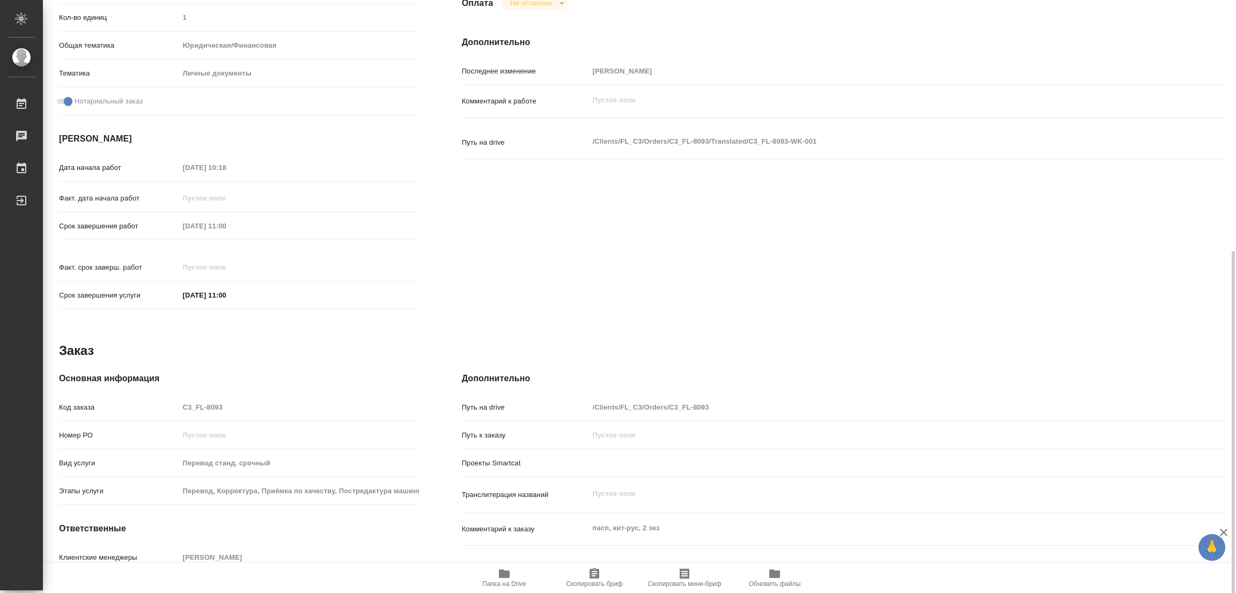
scroll to position [295, 0]
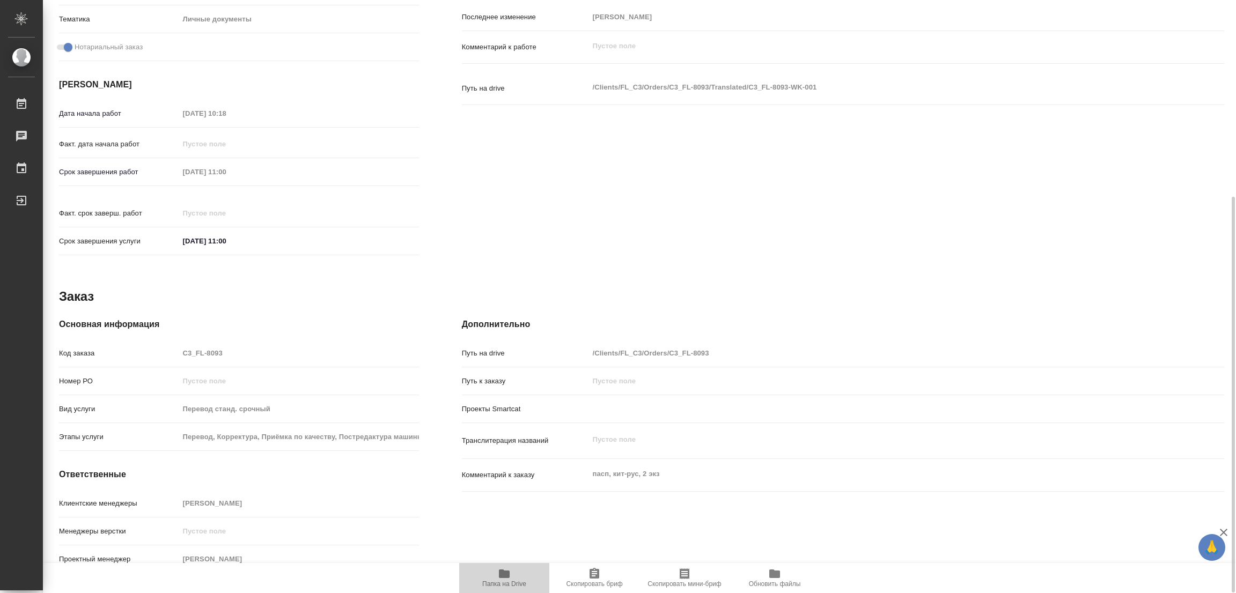
click at [506, 578] on icon "button" at bounding box center [504, 574] width 11 height 9
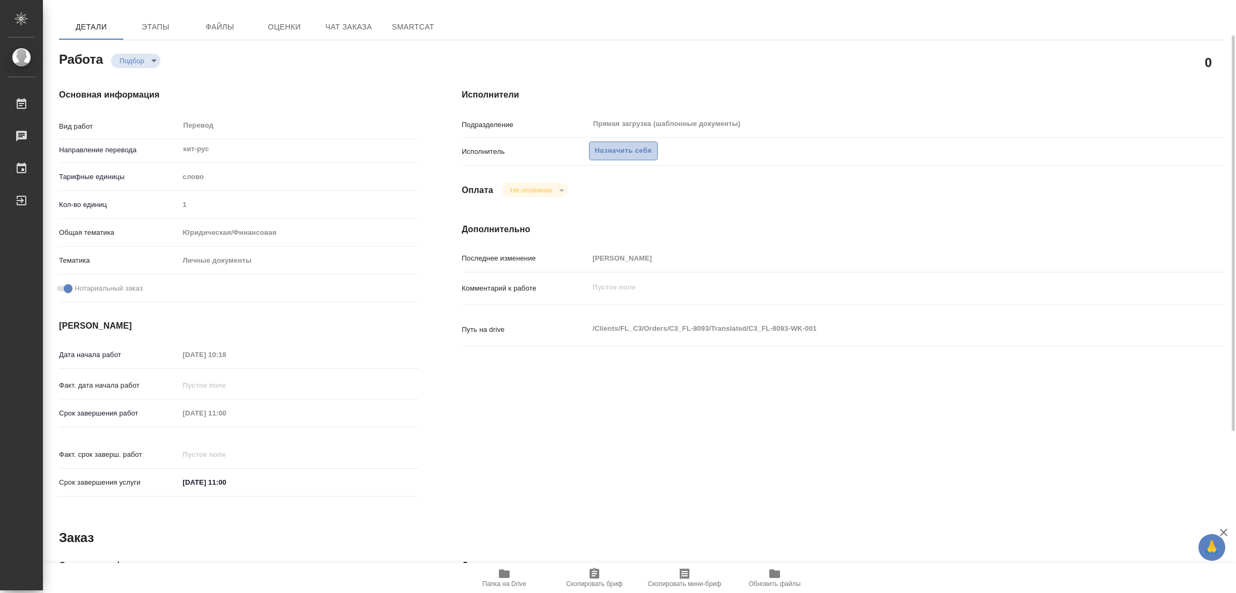
click at [618, 149] on span "Назначить себя" at bounding box center [623, 151] width 57 height 12
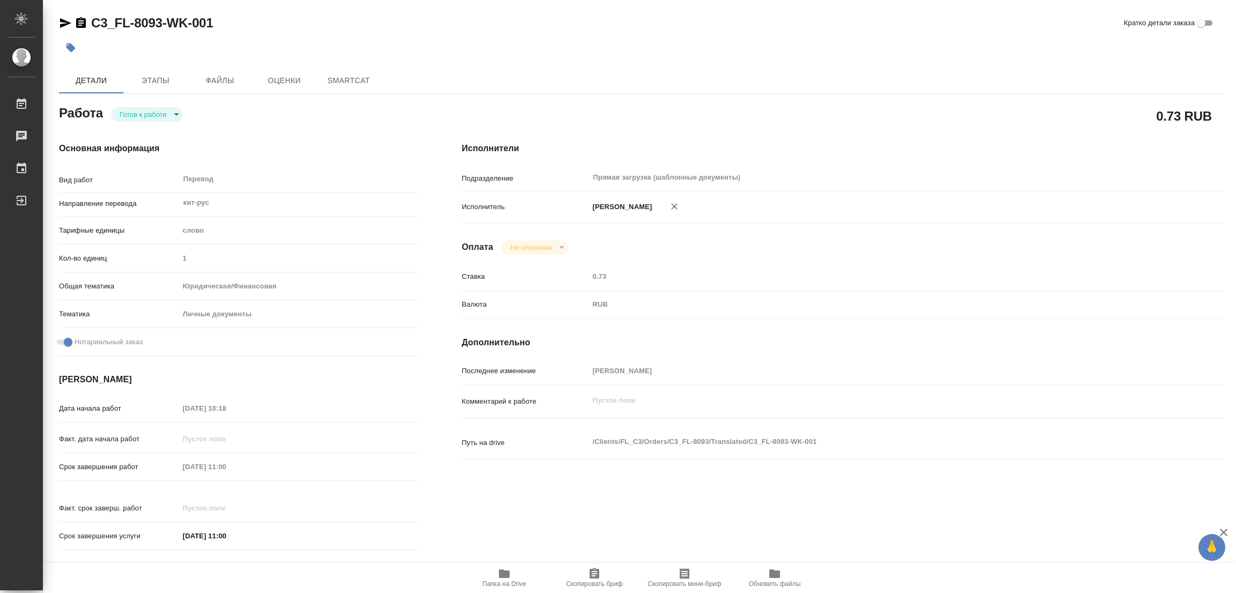
type textarea "x"
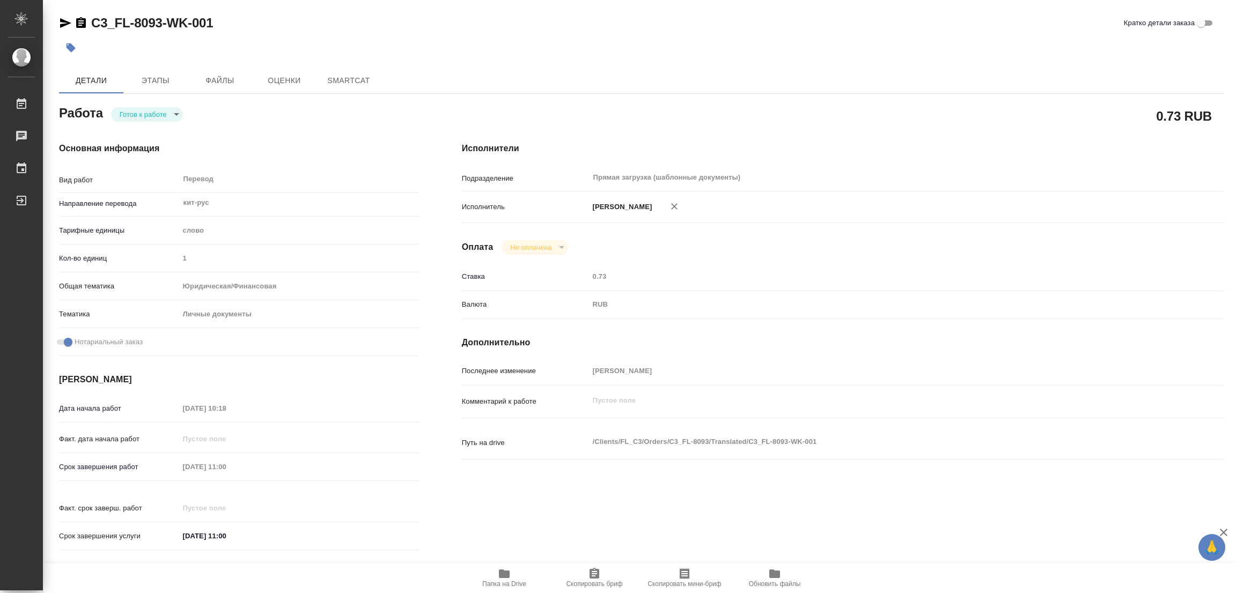
type textarea "x"
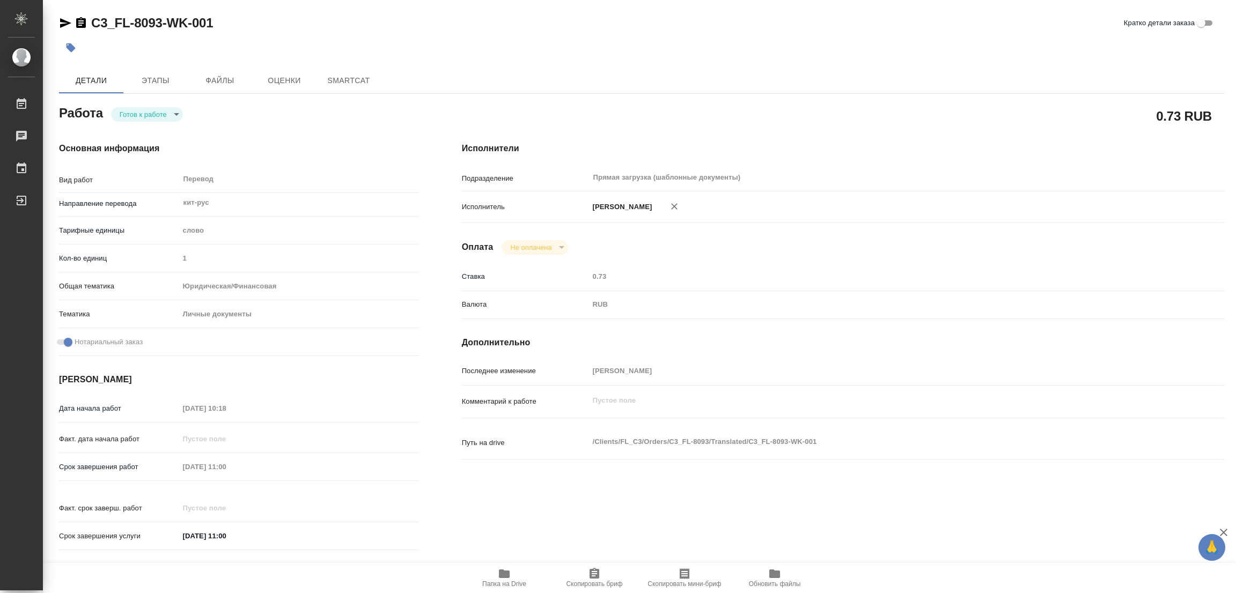
click at [143, 116] on body "🙏 .cls-1 fill:#fff; AWATERA [PERSON_NAME] Работы Чаты График Выйти C3_FL-8093-W…" at bounding box center [618, 296] width 1236 height 593
type textarea "x"
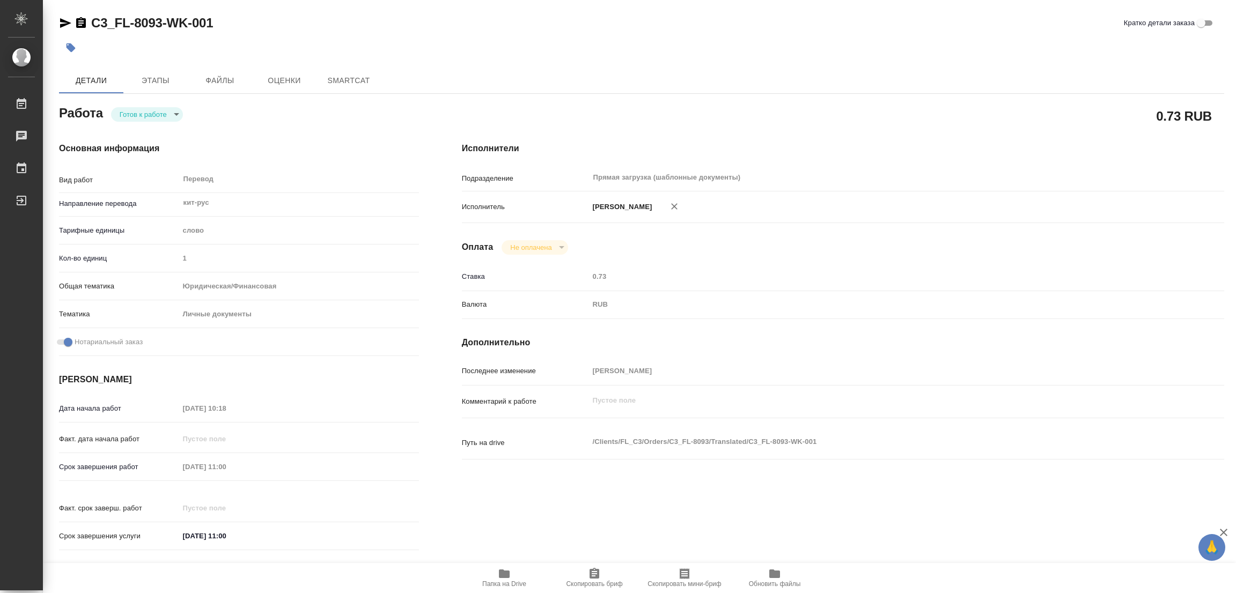
type textarea "x"
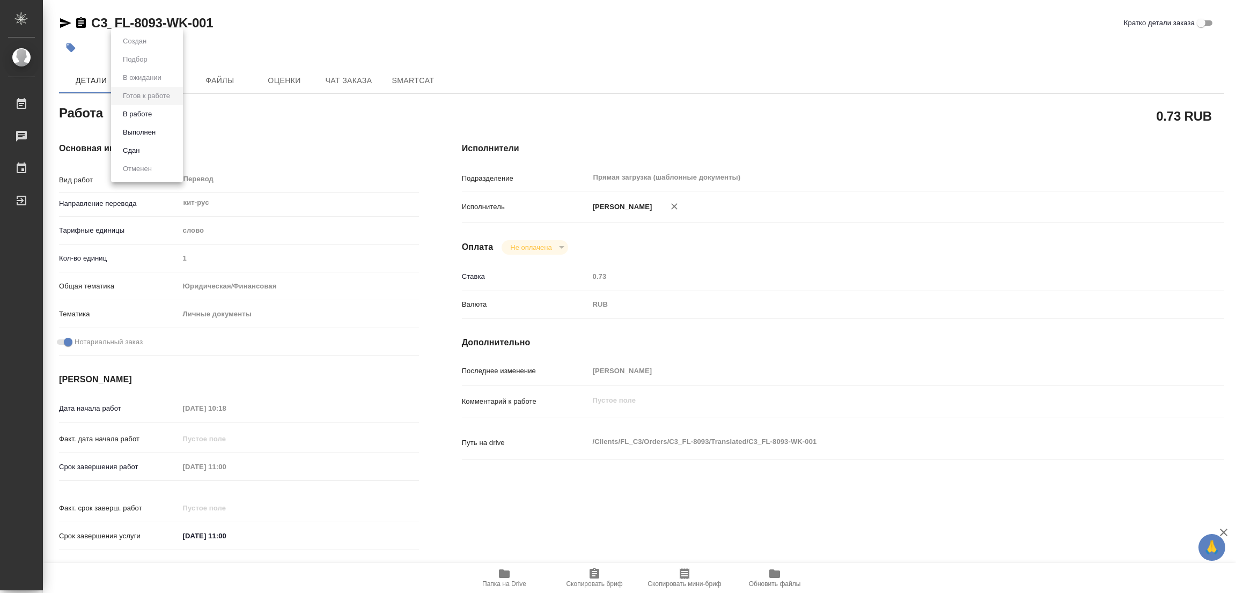
type textarea "x"
click at [145, 113] on button "В работе" at bounding box center [137, 114] width 35 height 12
click at [658, 43] on div at bounding box center [447, 48] width 777 height 24
type textarea "x"
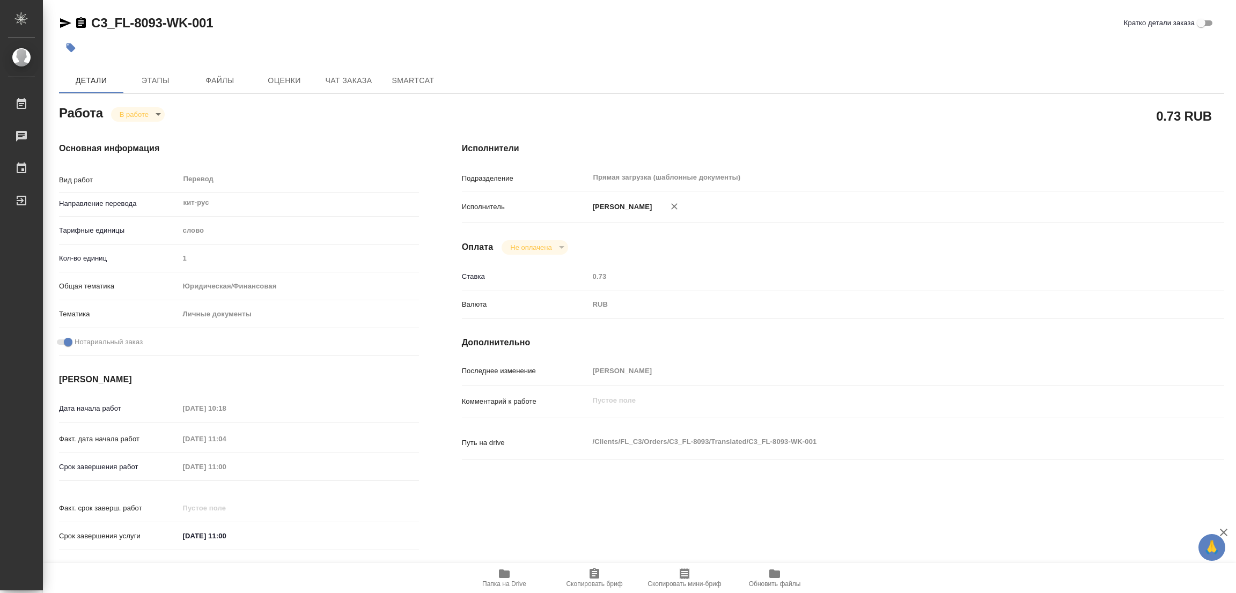
type textarea "x"
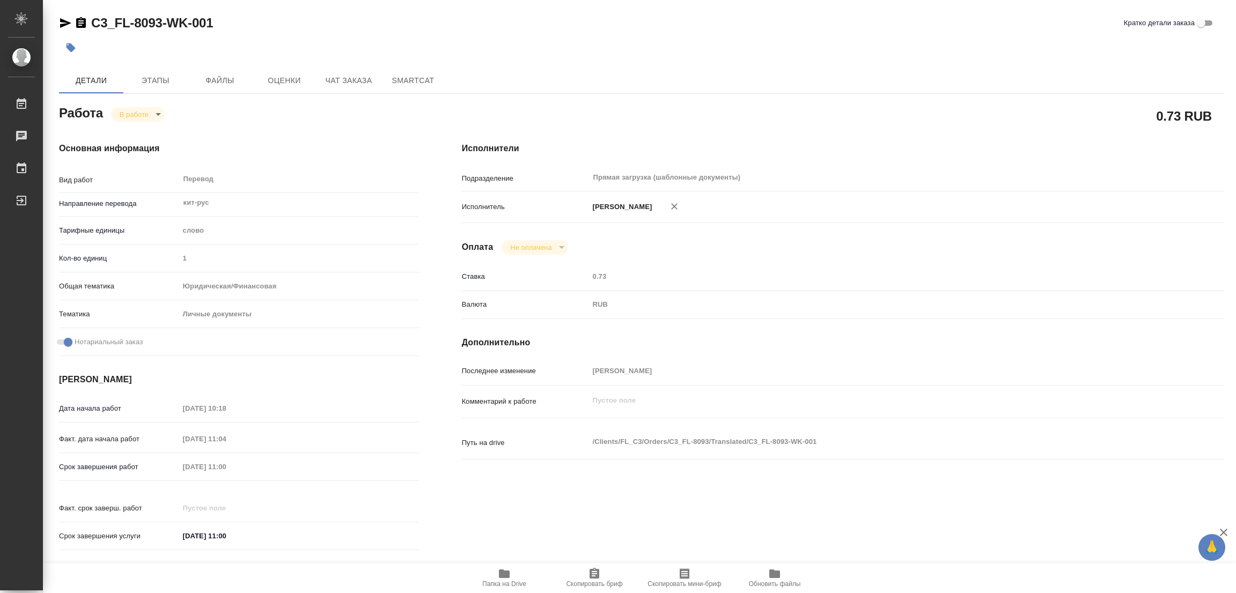
type textarea "x"
drag, startPoint x: 88, startPoint y: 13, endPoint x: 159, endPoint y: 20, distance: 71.6
click at [159, 20] on div "C3_FL-8093-WK-001 Кратко детали заказа Детали Этапы Файлы Оценки Чат заказа Sma…" at bounding box center [641, 450] width 1177 height 900
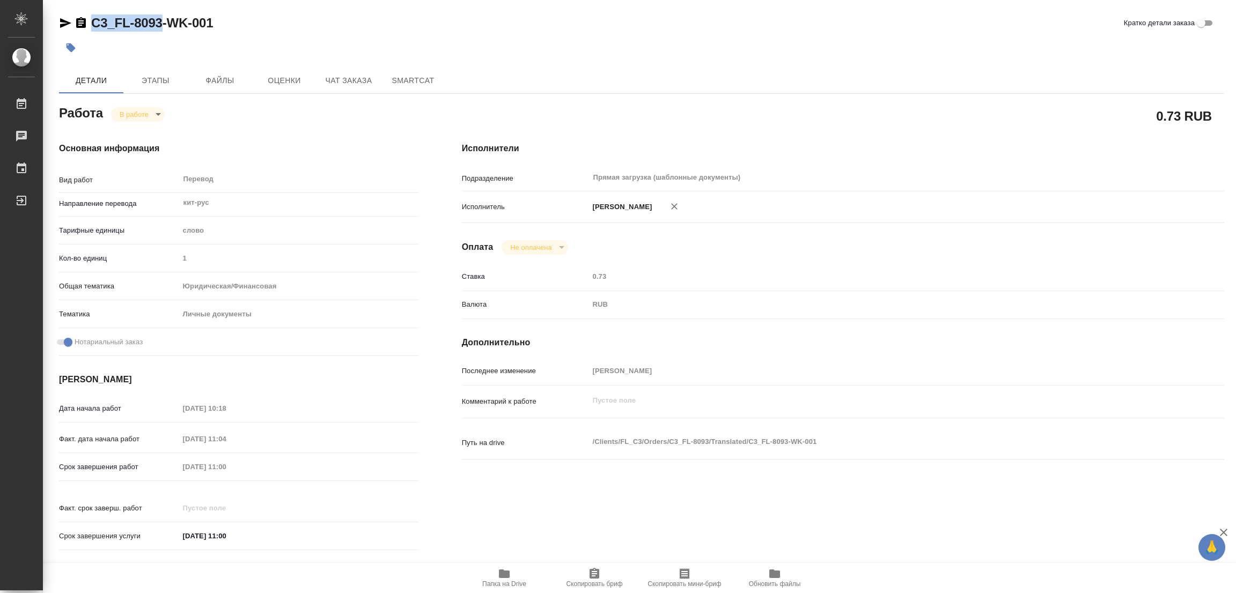
copy link "C3_FL-8093"
drag, startPoint x: 600, startPoint y: 571, endPoint x: 569, endPoint y: 577, distance: 31.2
click at [600, 571] on icon "button" at bounding box center [594, 574] width 13 height 13
copy link "C3_FL-8093"
click at [139, 468] on div "Срок завершения работ 02.09.2025 11:00" at bounding box center [239, 467] width 360 height 19
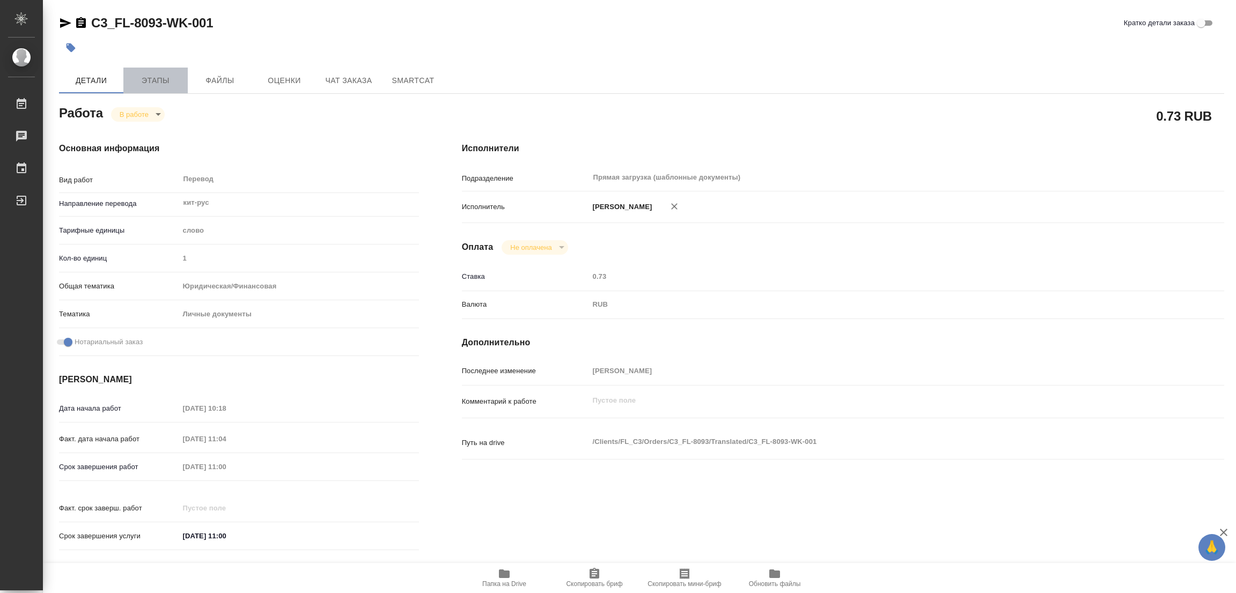
click at [157, 78] on span "Этапы" at bounding box center [155, 80] width 51 height 13
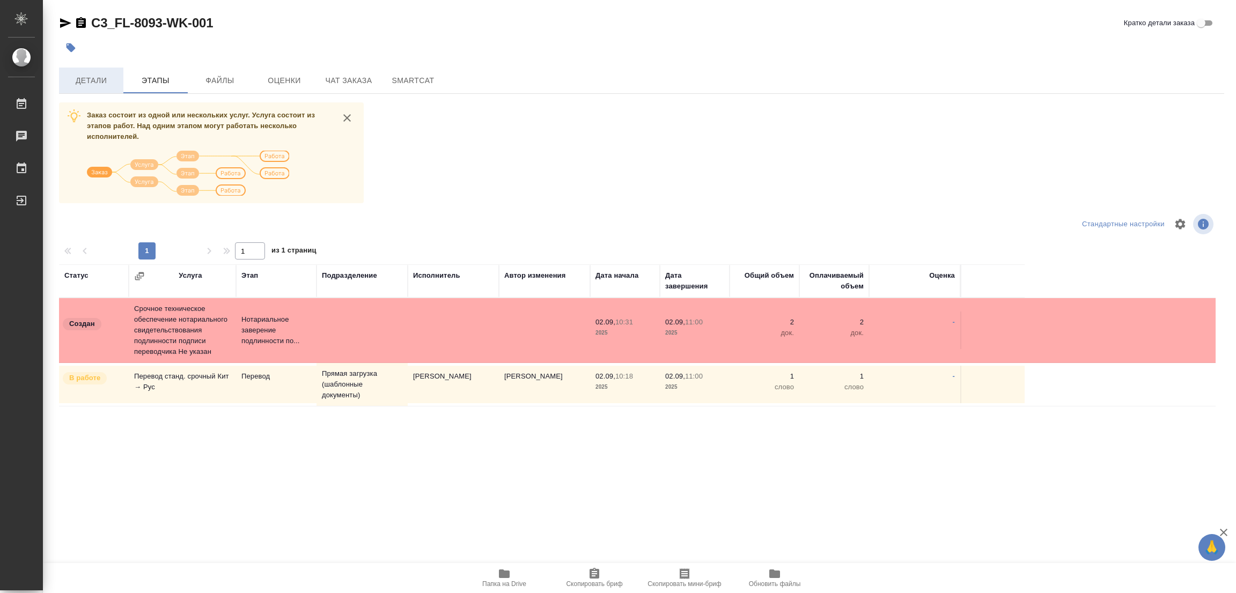
click at [93, 78] on span "Детали" at bounding box center [90, 80] width 51 height 13
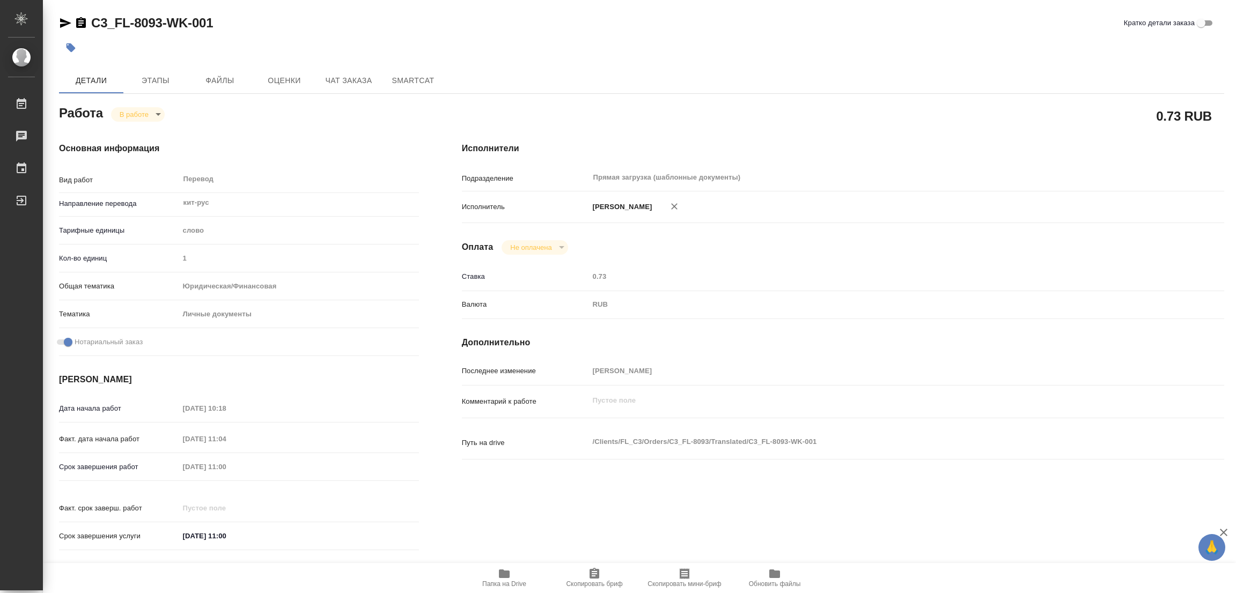
type textarea "x"
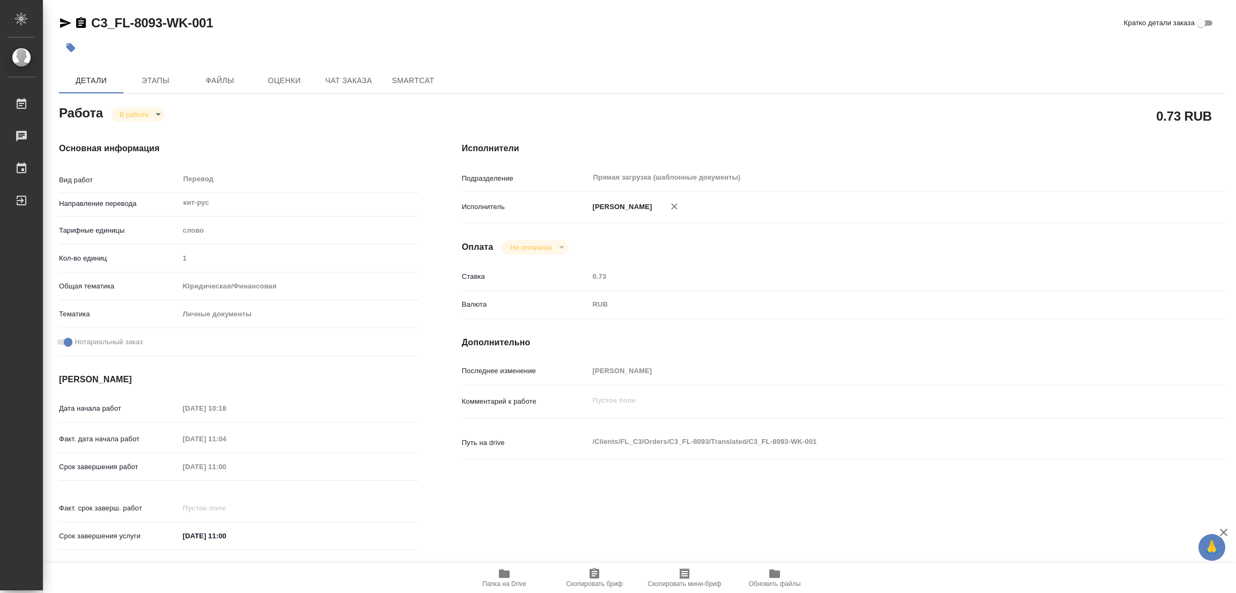
type textarea "x"
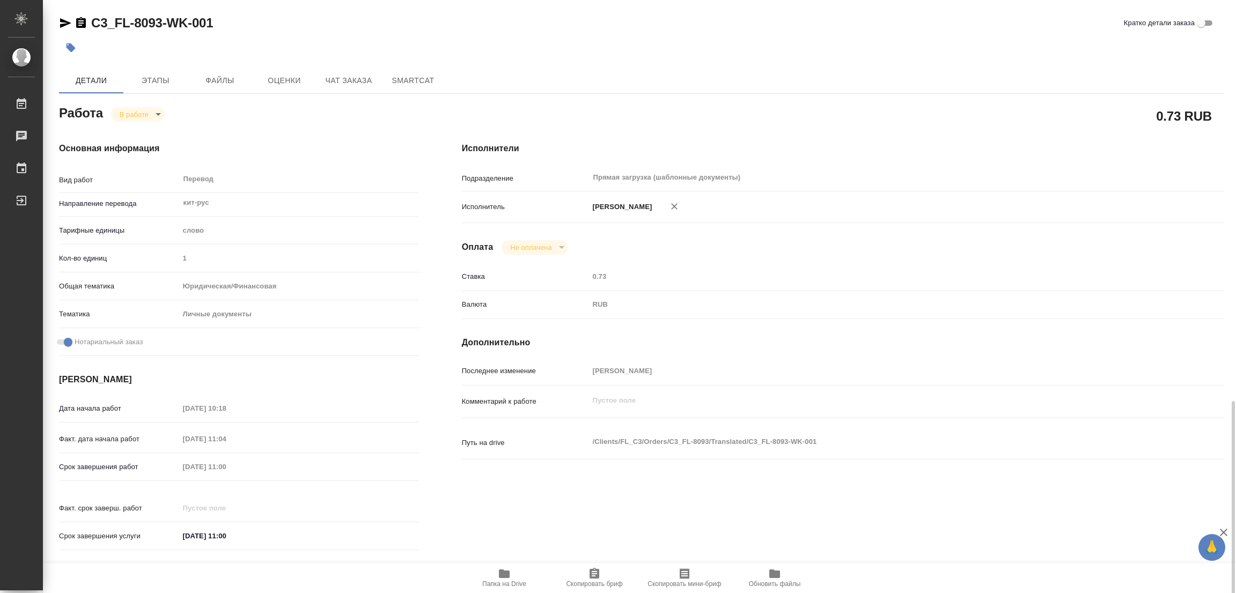
scroll to position [295, 0]
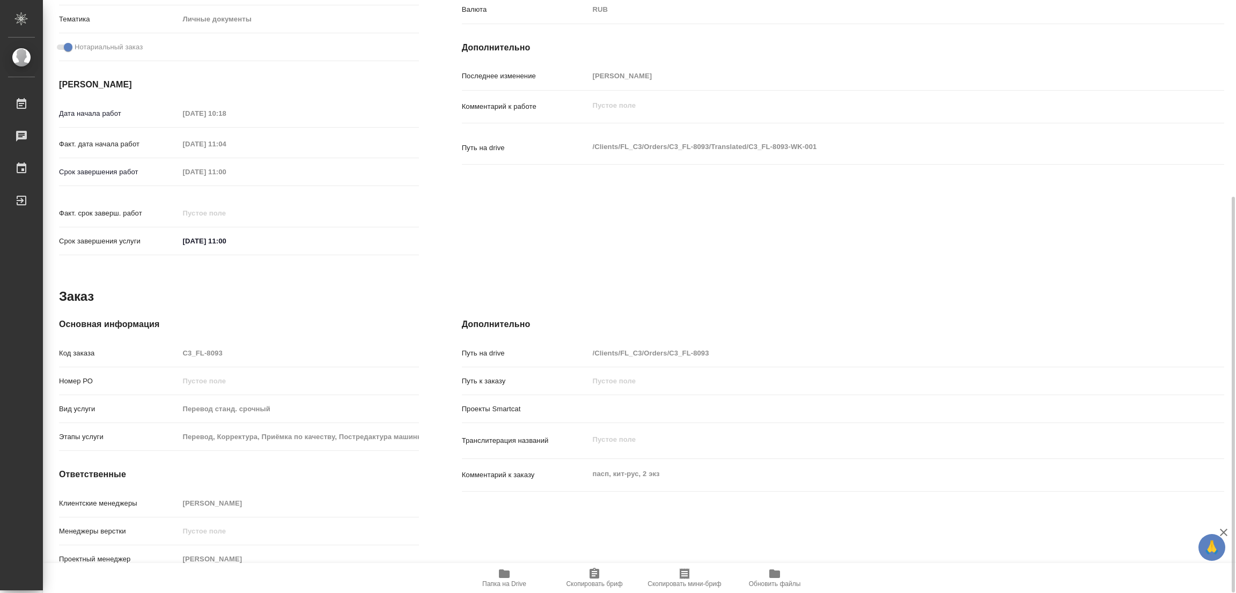
type textarea "x"
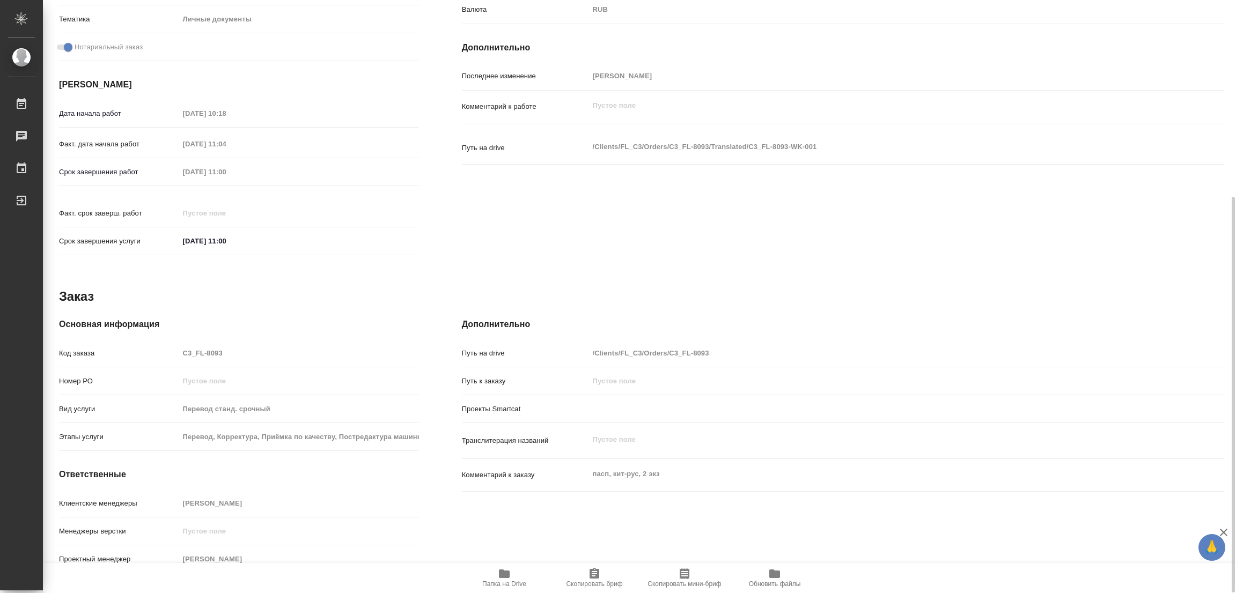
click at [698, 216] on div "Исполнители Подразделение Прямая загрузка (шаблонные документы) ​ Исполнитель П…" at bounding box center [842, 55] width 805 height 458
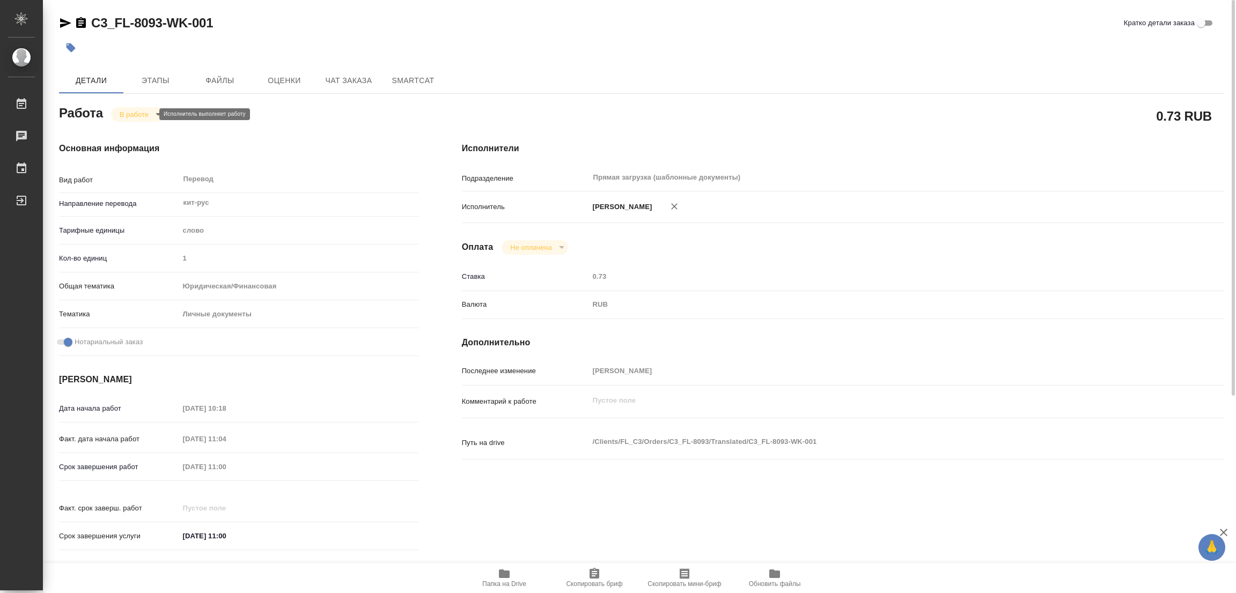
click at [124, 115] on body "🙏 .cls-1 fill:#fff; AWATERA Popova Galina Работы 0 Чаты График Выйти C3_FL-8093…" at bounding box center [618, 296] width 1236 height 593
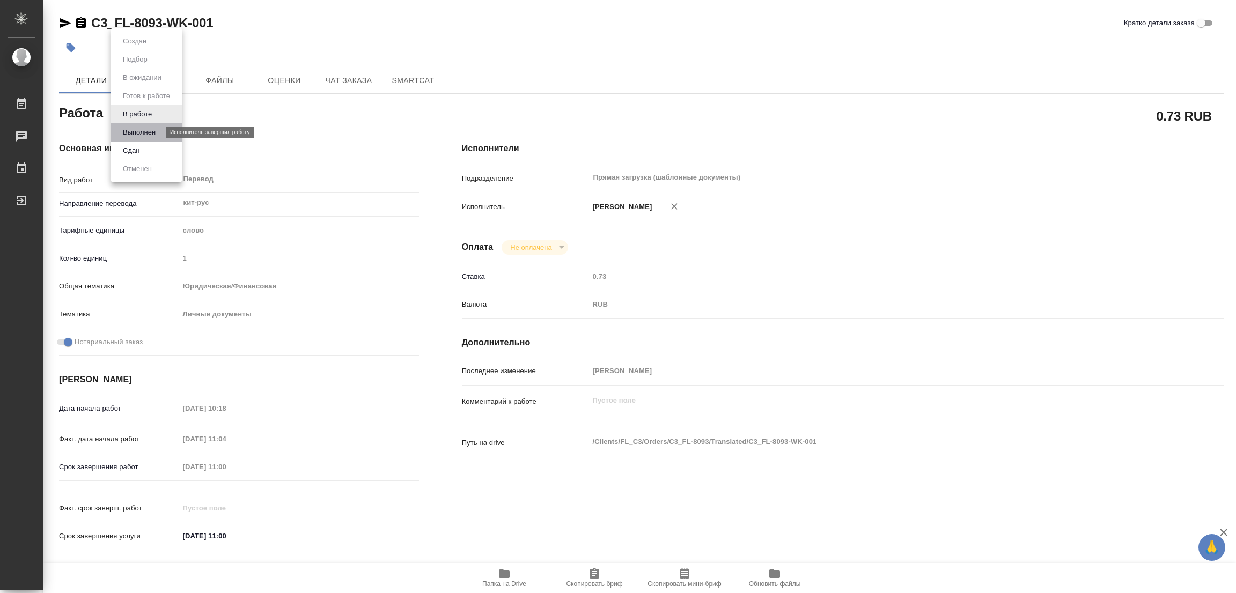
click at [130, 129] on button "Выполнен" at bounding box center [139, 133] width 39 height 12
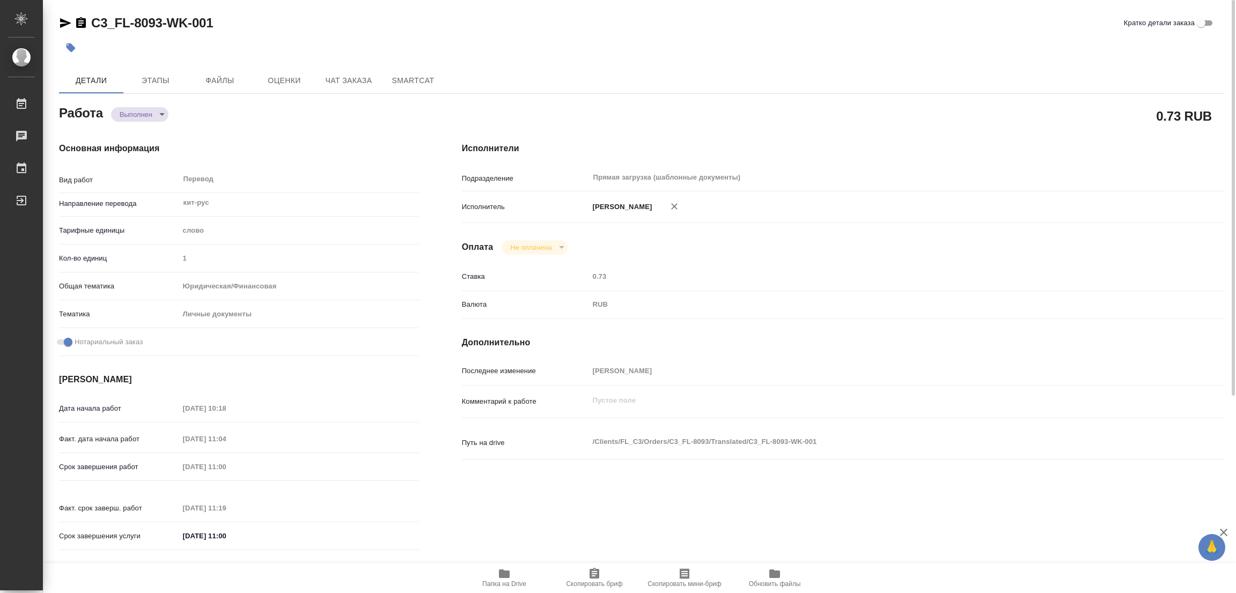
type textarea "x"
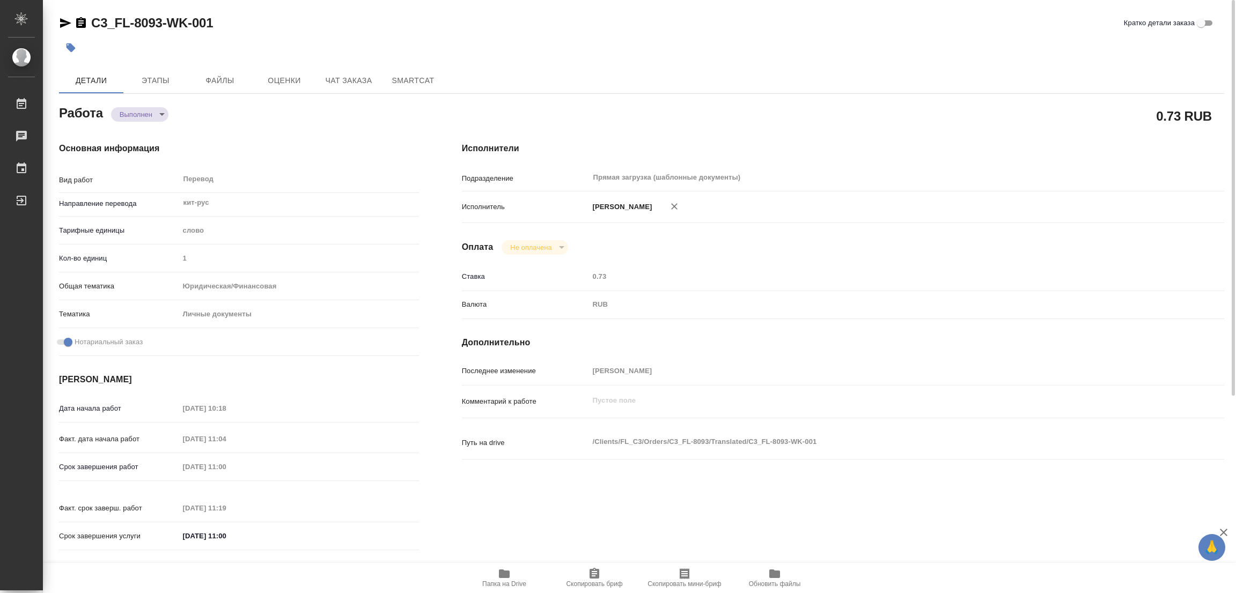
type textarea "x"
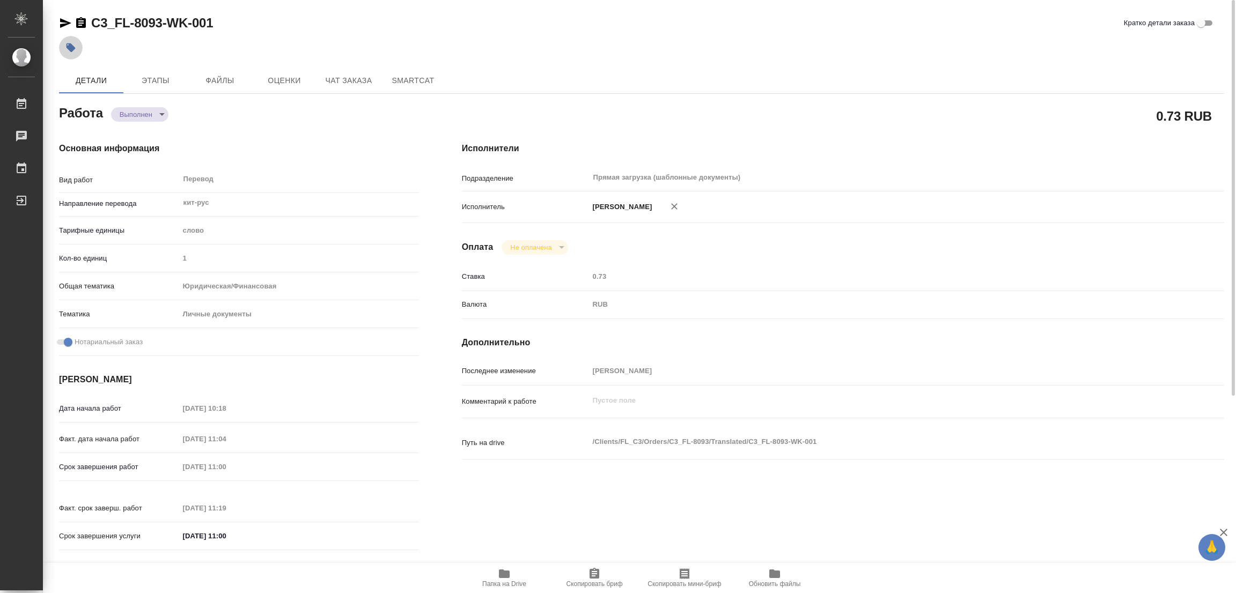
click at [71, 47] on icon "button" at bounding box center [71, 47] width 9 height 9
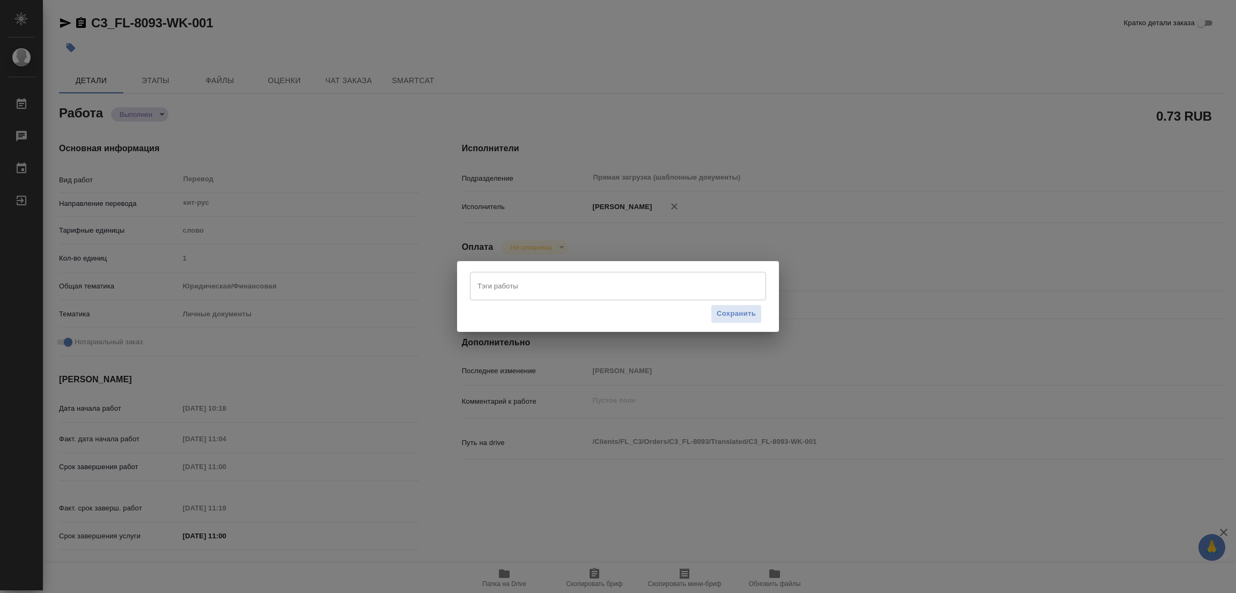
click at [493, 279] on input "Тэги работы" at bounding box center [608, 286] width 266 height 18
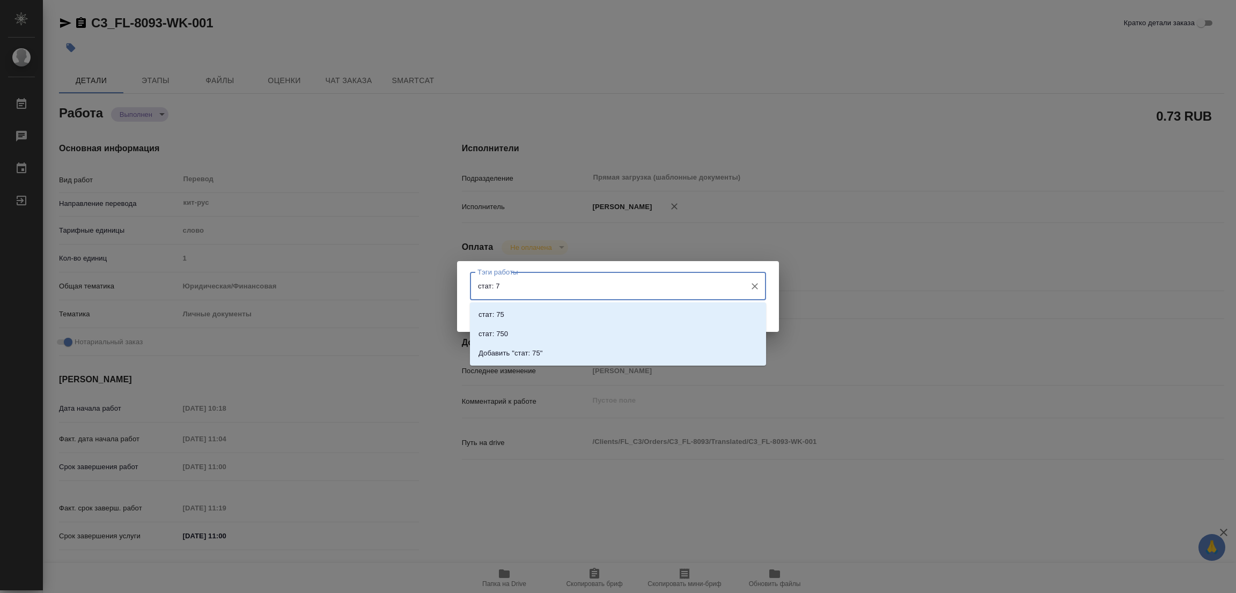
type input "стат: 75"
click at [529, 353] on p "Добавить "стат: 75"" at bounding box center [510, 353] width 64 height 11
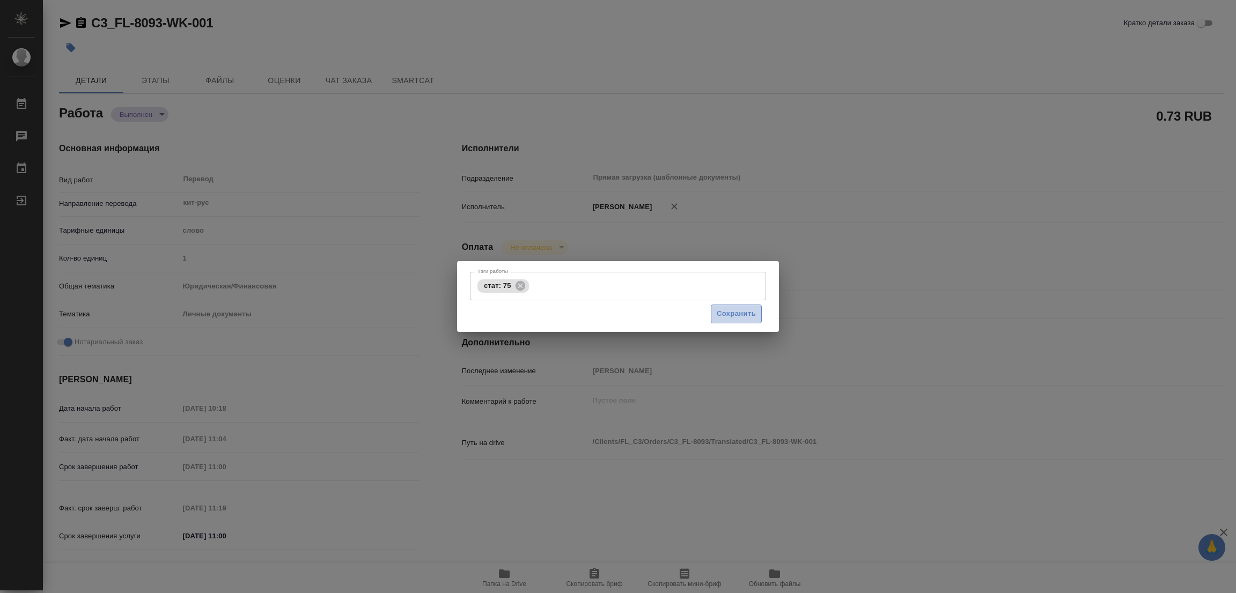
click at [727, 312] on span "Сохранить" at bounding box center [736, 314] width 39 height 12
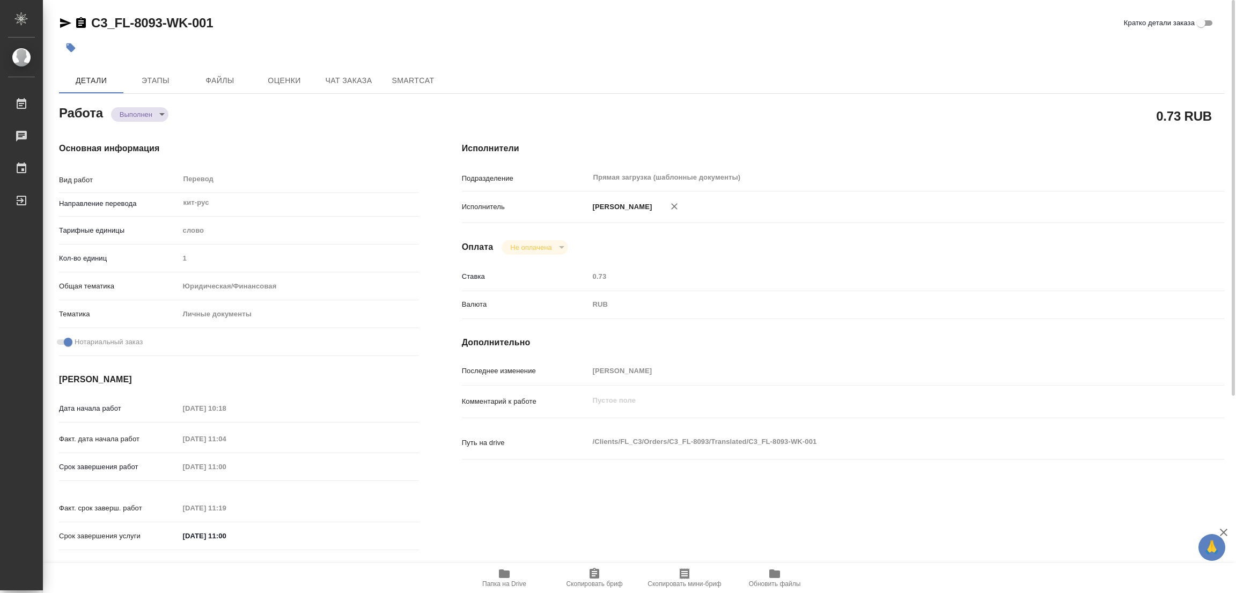
type input "completed"
type textarea "Перевод"
type textarea "x"
type input "кит-рус"
type input "5a8b1489cc6b4906c91bfd90"
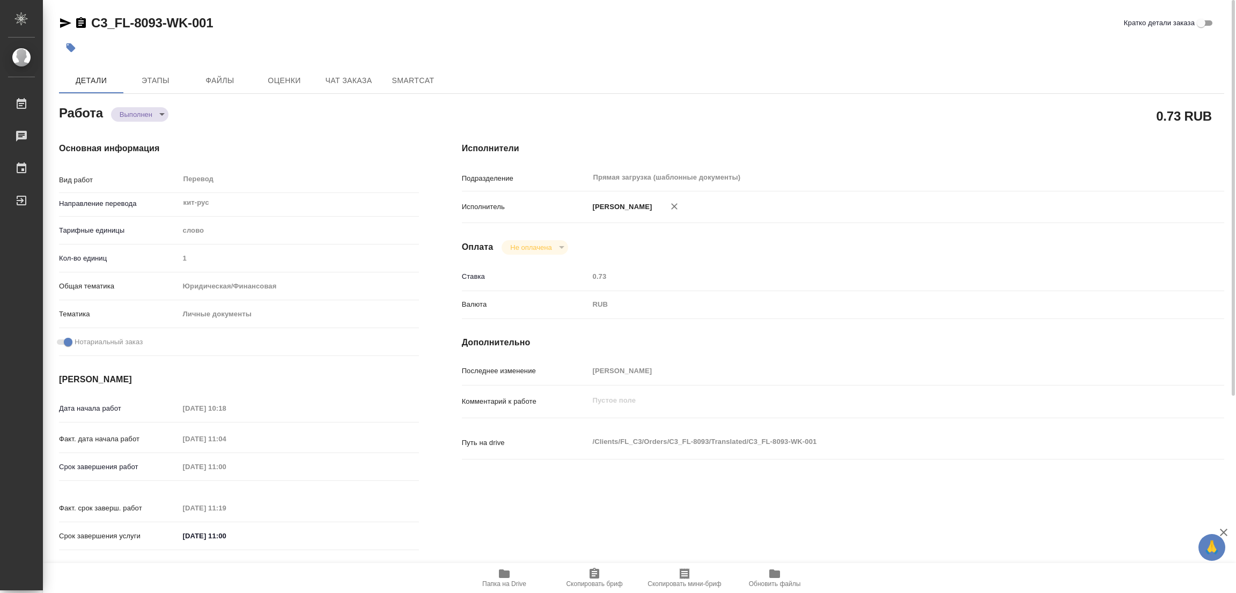
type input "1"
type input "yr-fn"
type input "5a8b8b956a9677013d343cfe"
checkbox input "true"
type input "02.09.2025 10:18"
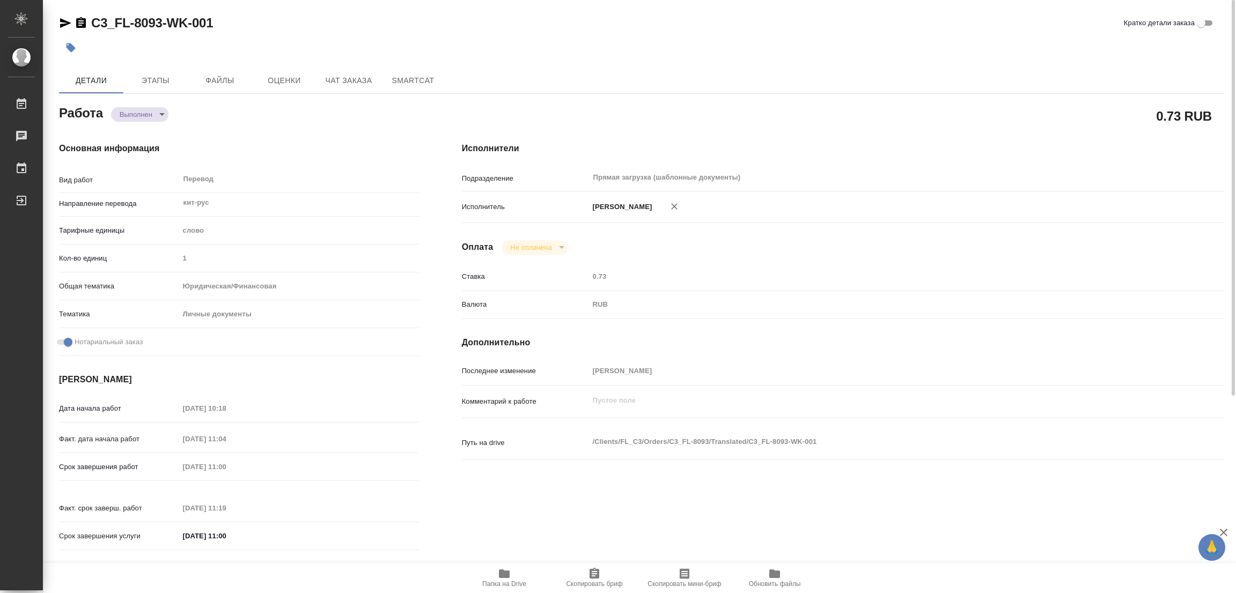
type input "02.09.2025 11:04"
type input "02.09.2025 11:00"
type input "02.09.2025 11:19"
type input "02.09.2025 11:00"
type input "Прямая загрузка (шаблонные документы)"
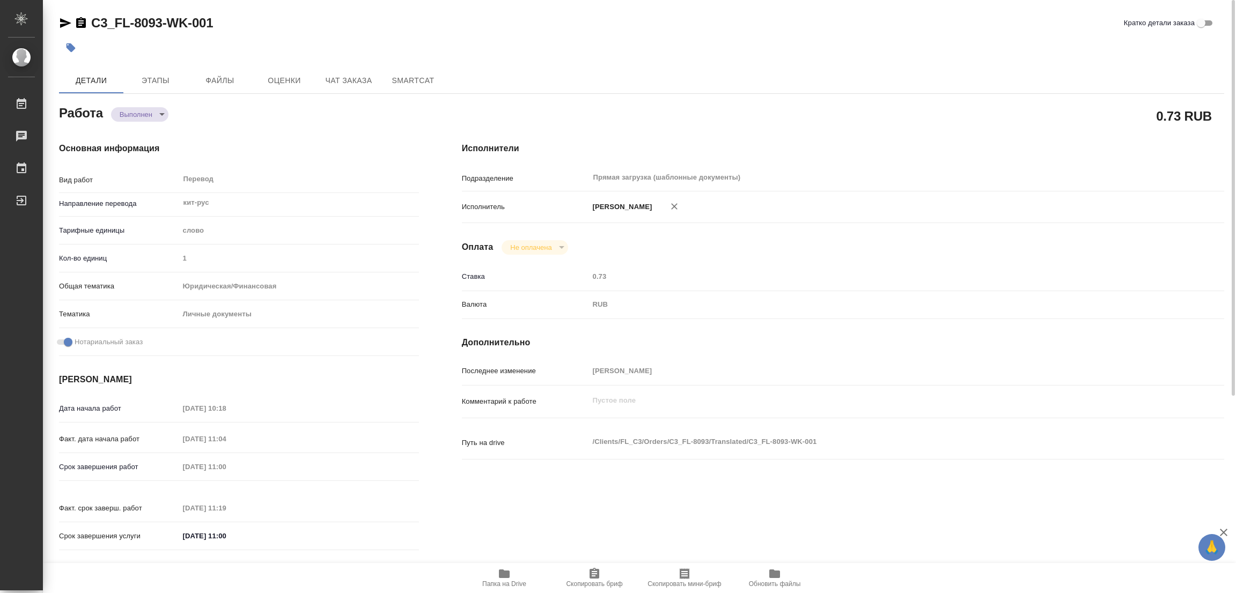
type input "notPayed"
type input "0.73"
type input "RUB"
type input "[PERSON_NAME]"
type textarea "x"
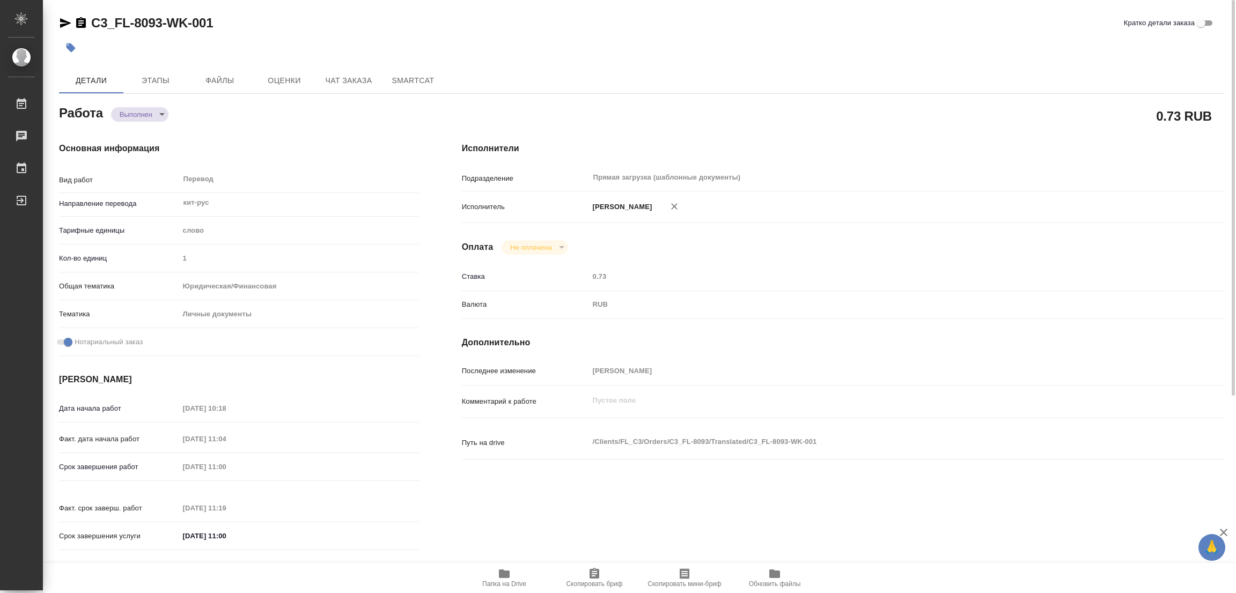
type textarea "/Clients/FL_C3/Orders/C3_FL-8093/Translated/C3_FL-8093-WK-001"
type textarea "x"
type input "C3_FL-8093"
type input "Перевод станд. срочный"
type input "Перевод, Корректура, Приёмка по качеству, Постредактура машинного перевода, Ред…"
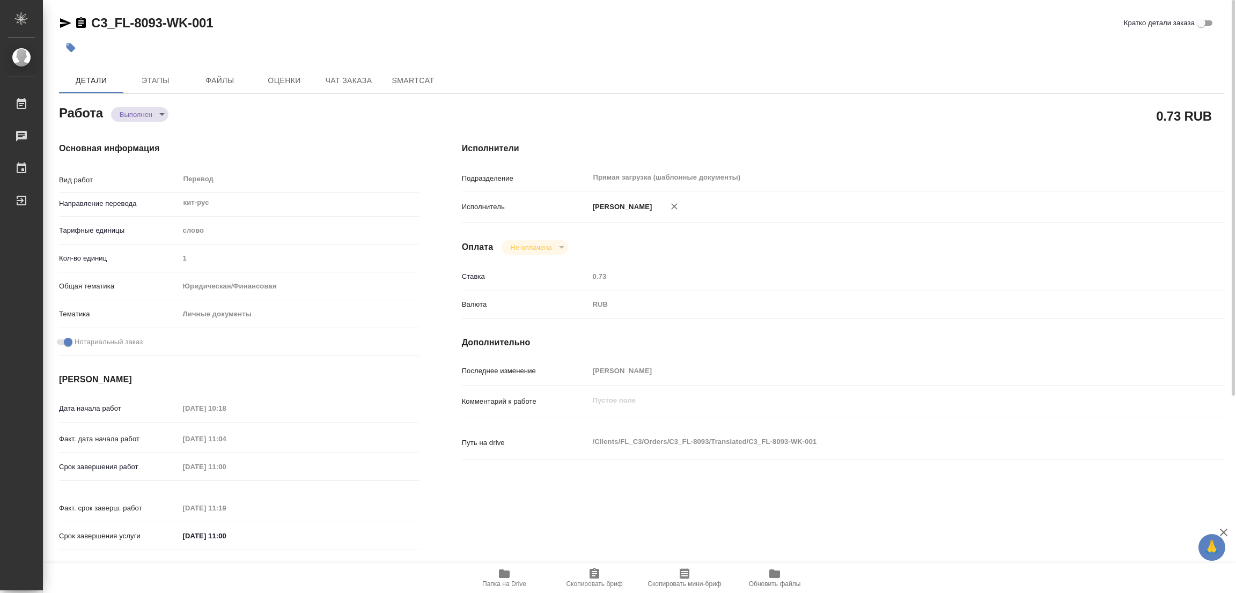
type input "Москалец Алина"
type input "/Clients/FL_C3/Orders/C3_FL-8093"
type textarea "x"
type textarea "пасп, кит-рус, 2 экз"
type textarea "x"
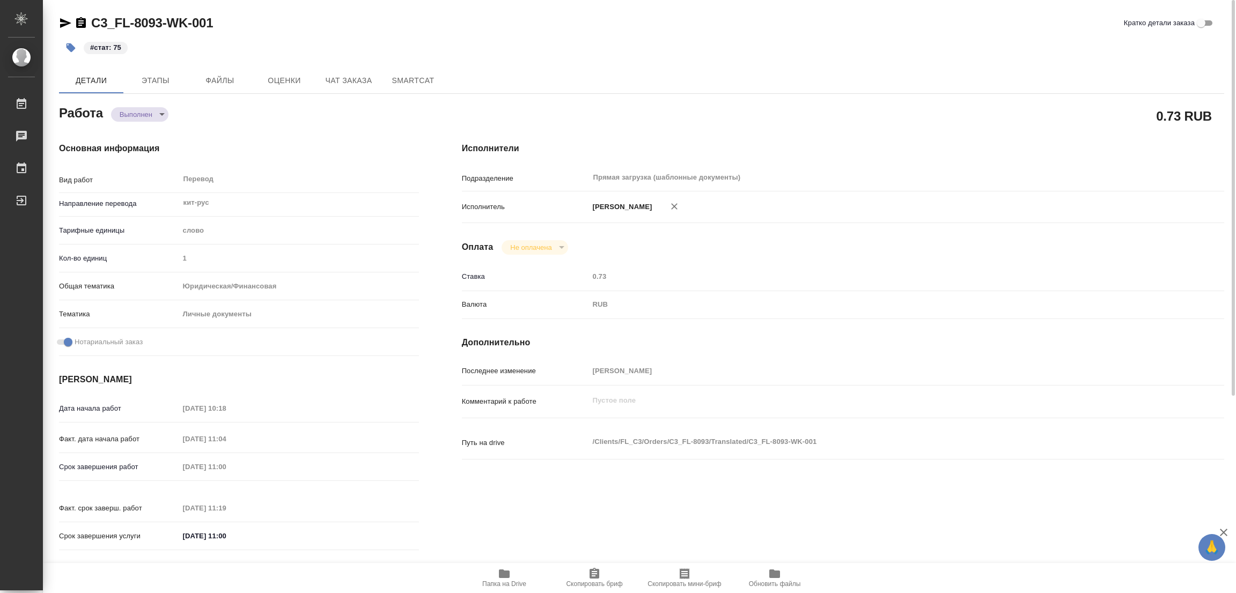
type textarea "x"
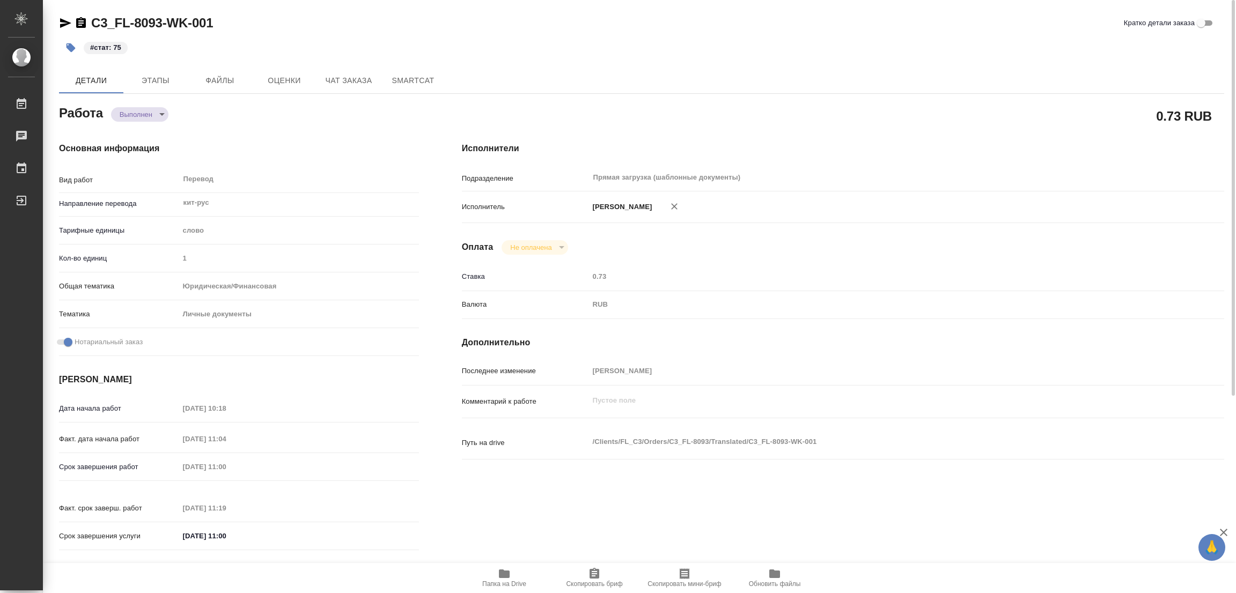
type textarea "x"
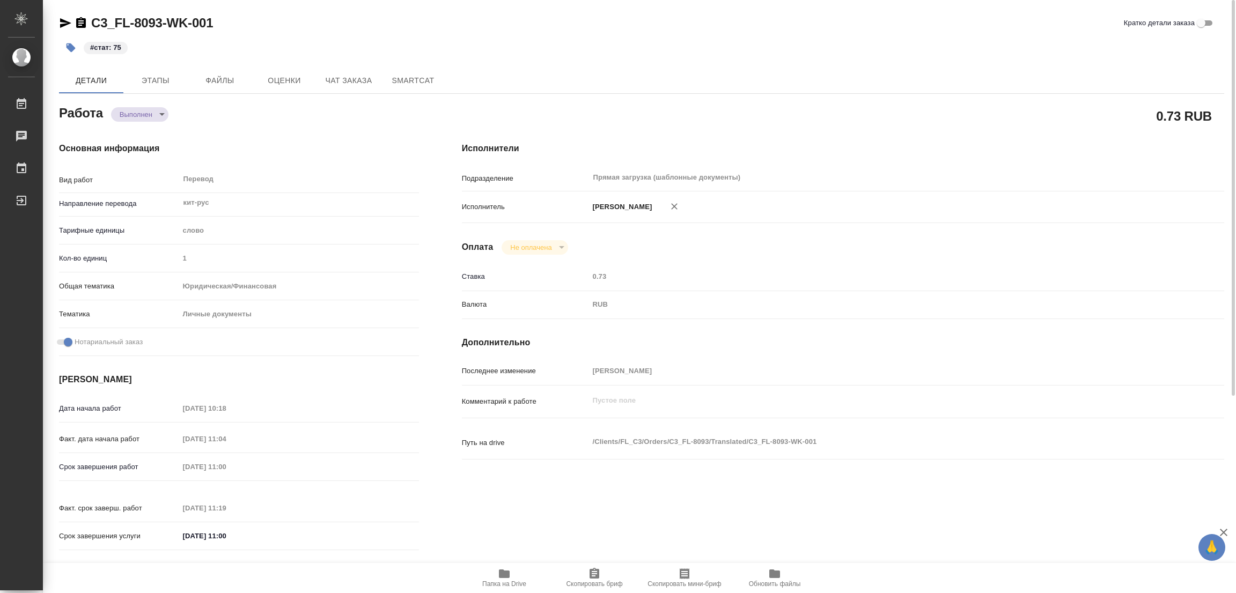
type textarea "x"
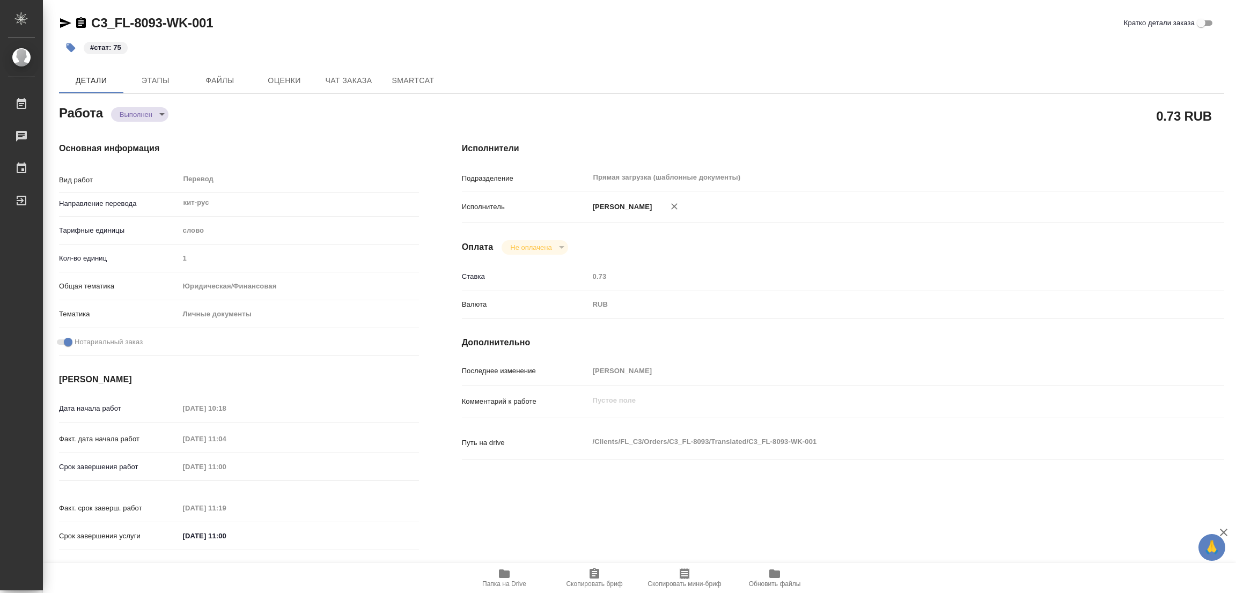
click at [277, 26] on div "C3_FL-8093-WK-001 Кратко детали заказа" at bounding box center [641, 22] width 1165 height 17
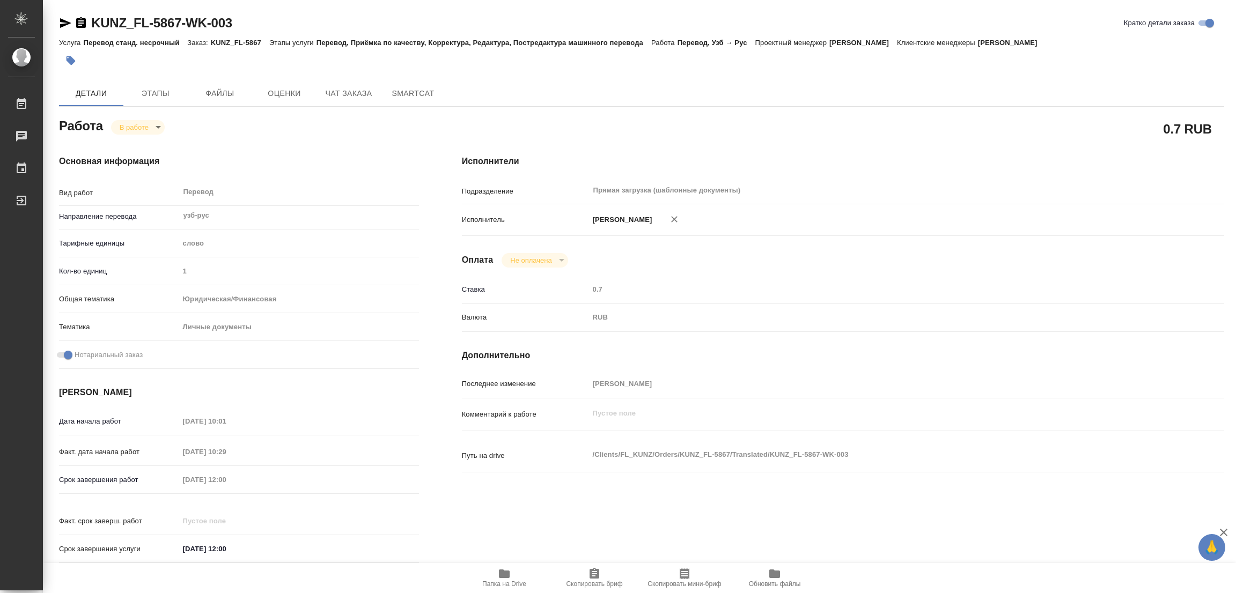
click at [500, 571] on icon "button" at bounding box center [504, 574] width 11 height 9
drag, startPoint x: 92, startPoint y: 8, endPoint x: 179, endPoint y: 21, distance: 88.5
click at [179, 21] on div "KUNZ_FL-5867-WK-003 Кратко детали заказа Услуга Перевод станд. несрочный Заказ:…" at bounding box center [641, 456] width 1177 height 913
copy link "KUNZ_FL-5867"
drag, startPoint x: 599, startPoint y: 573, endPoint x: 510, endPoint y: 592, distance: 91.0
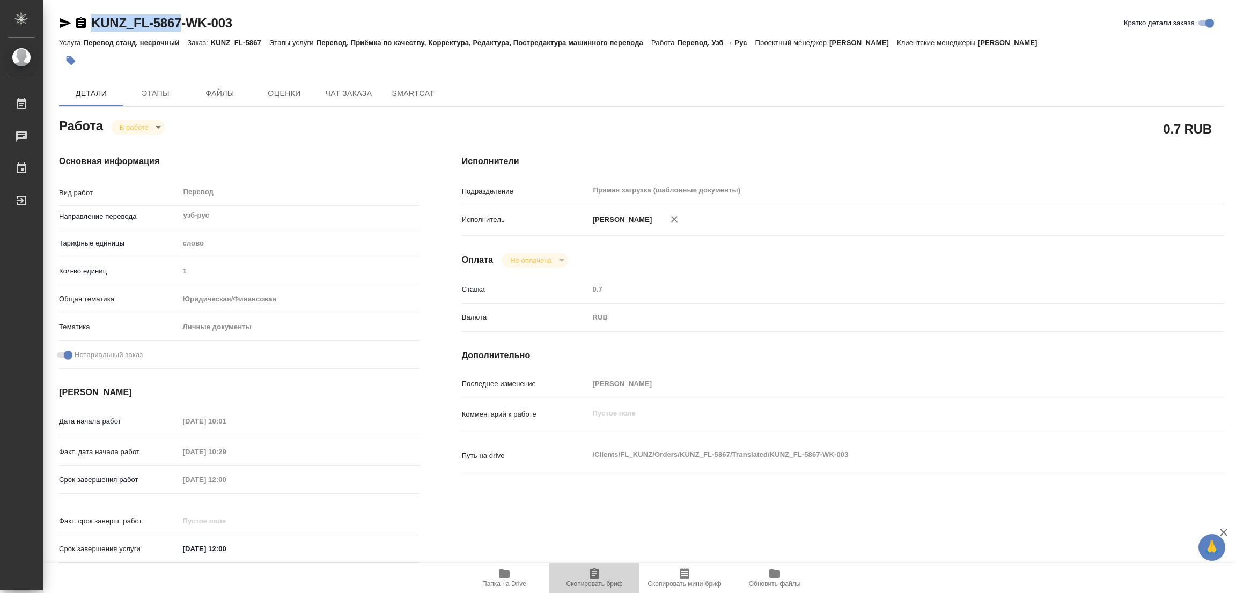
click at [597, 573] on icon "button" at bounding box center [594, 574] width 13 height 13
copy link "KUNZ_FL-5867"
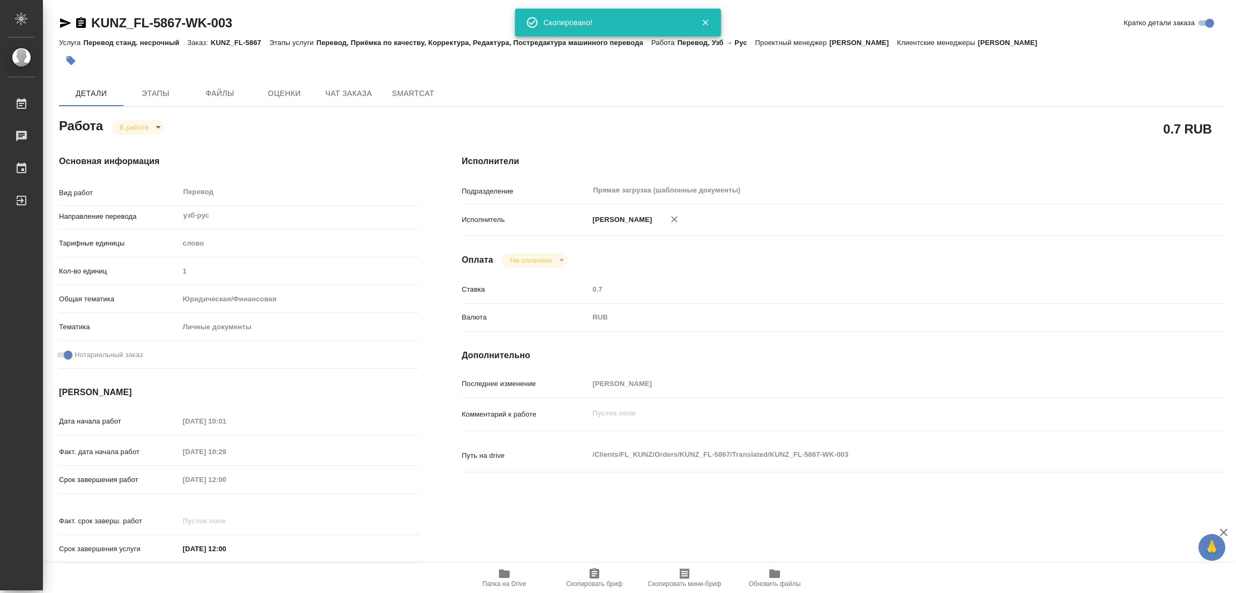
click at [852, 351] on h4 "Дополнительно" at bounding box center [843, 355] width 762 height 13
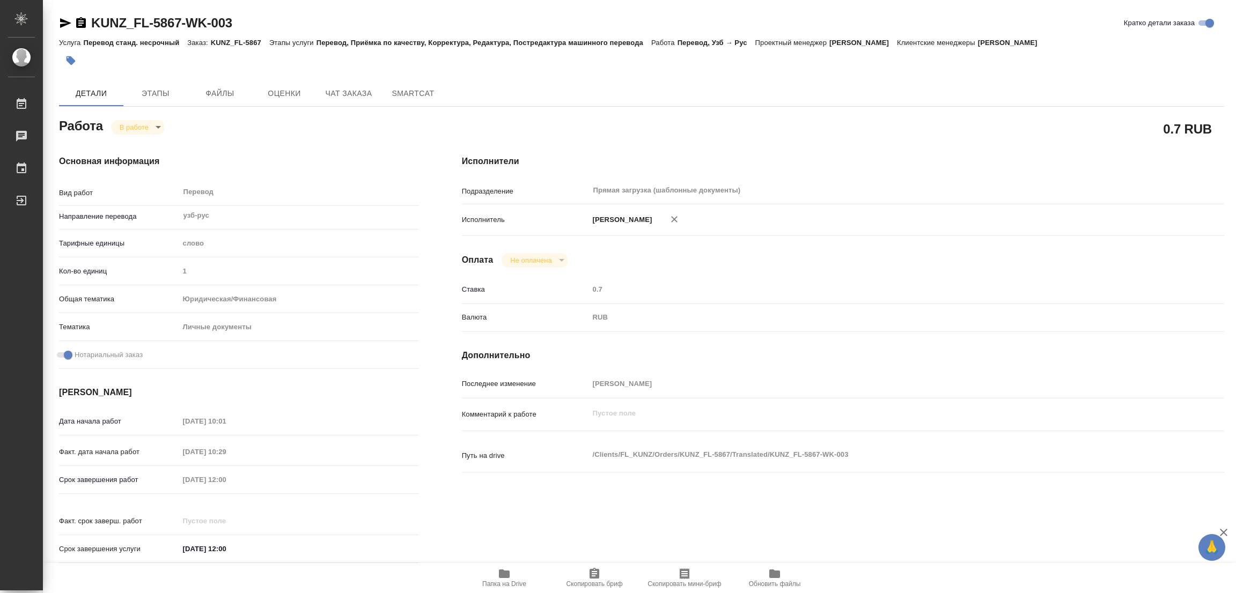
click at [178, 483] on div "Срок завершения работ 03.09.2025 12:00" at bounding box center [239, 479] width 360 height 19
drag, startPoint x: 392, startPoint y: 30, endPoint x: 466, endPoint y: 0, distance: 79.7
click at [400, 29] on div "KUNZ_FL-5867-WK-003 Кратко детали заказа" at bounding box center [641, 22] width 1165 height 17
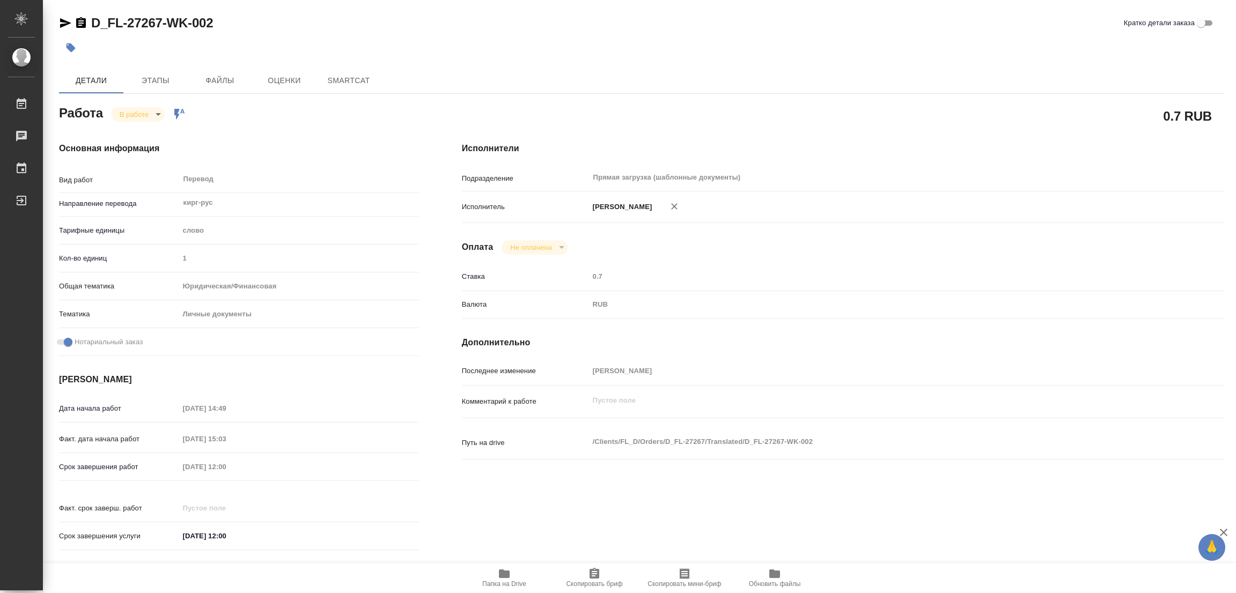
type textarea "x"
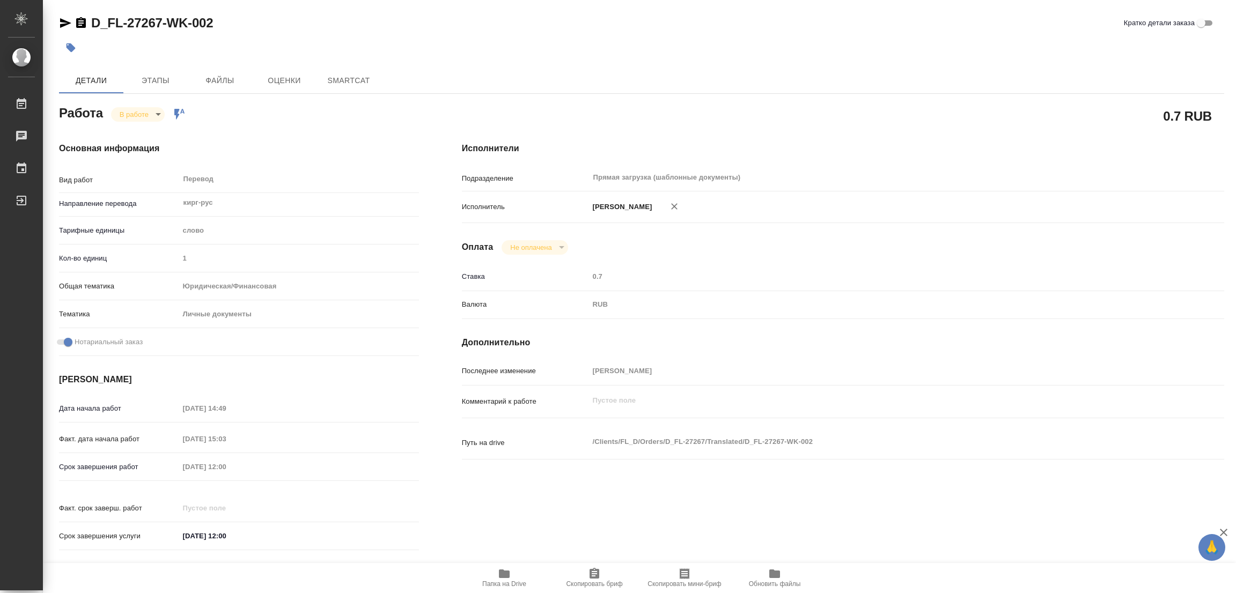
type textarea "x"
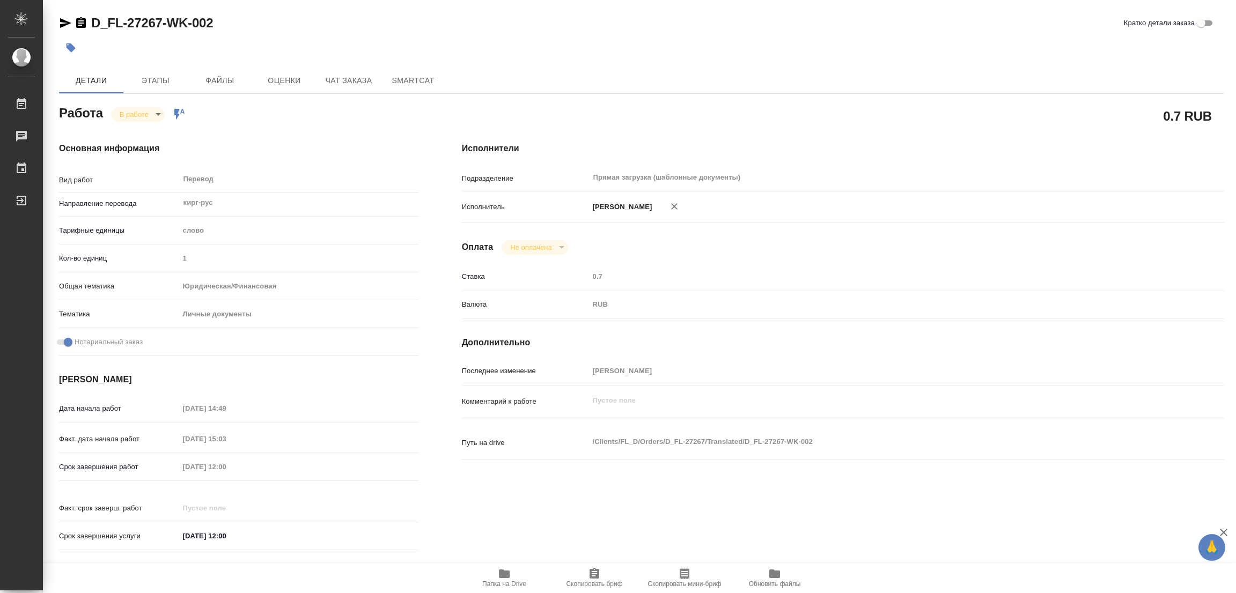
type textarea "x"
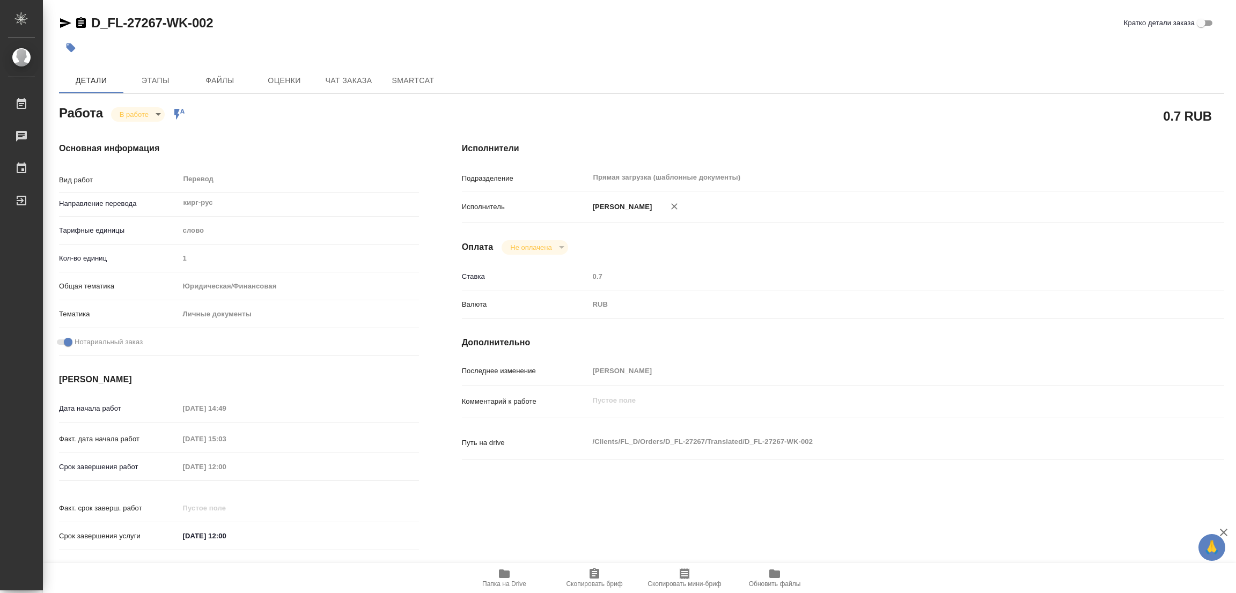
type textarea "x"
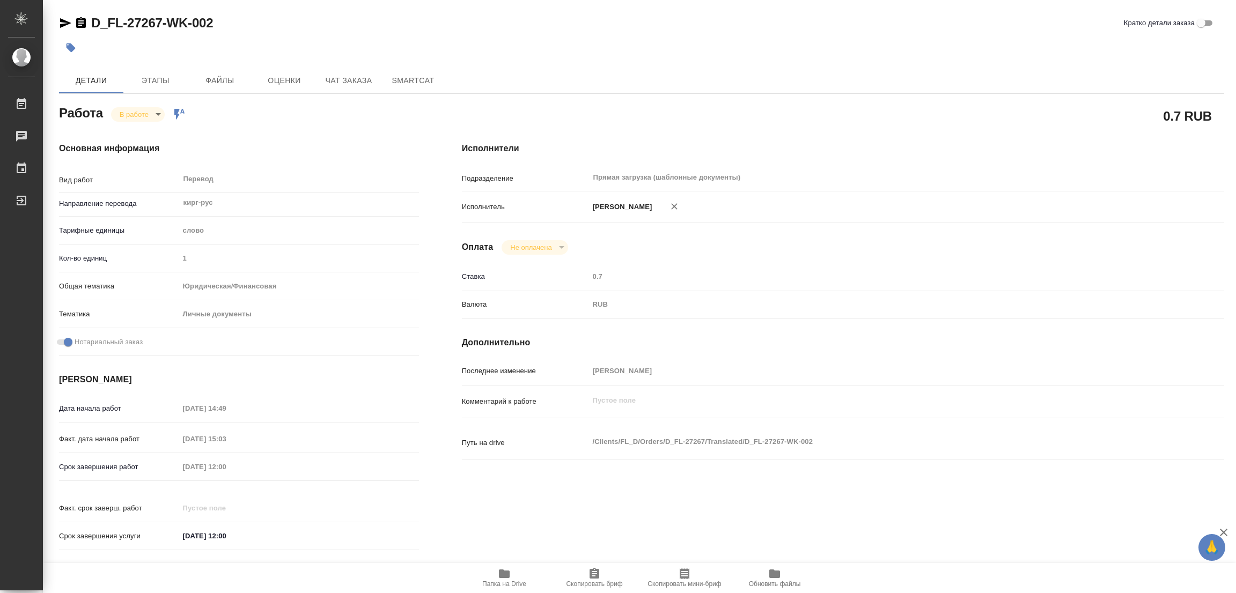
type textarea "x"
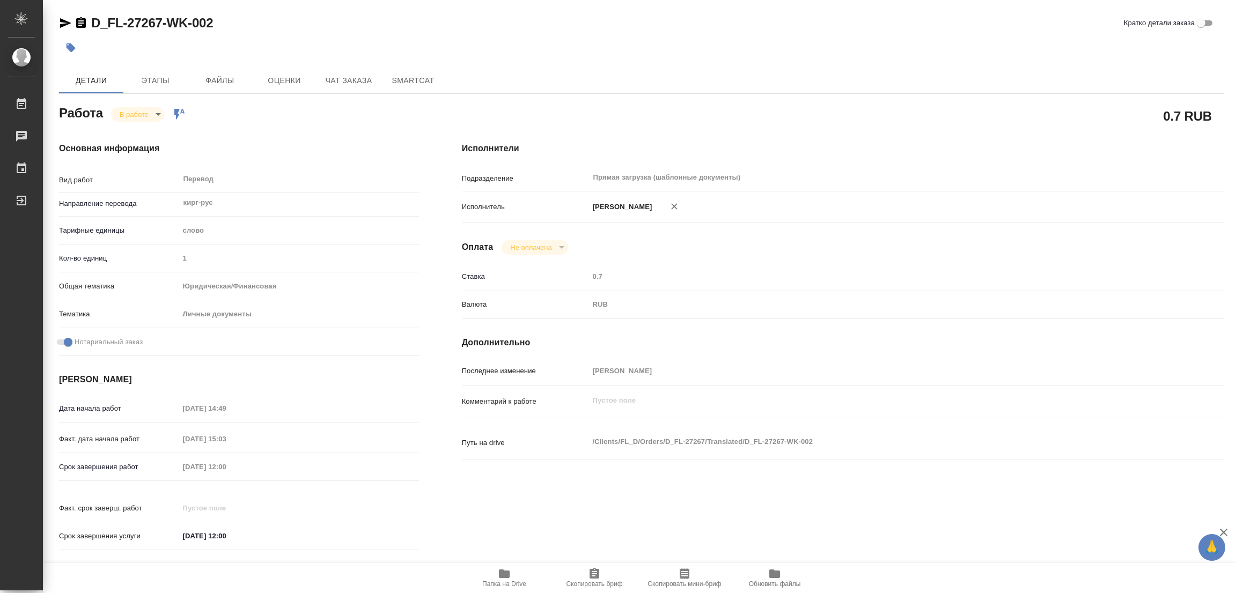
type textarea "x"
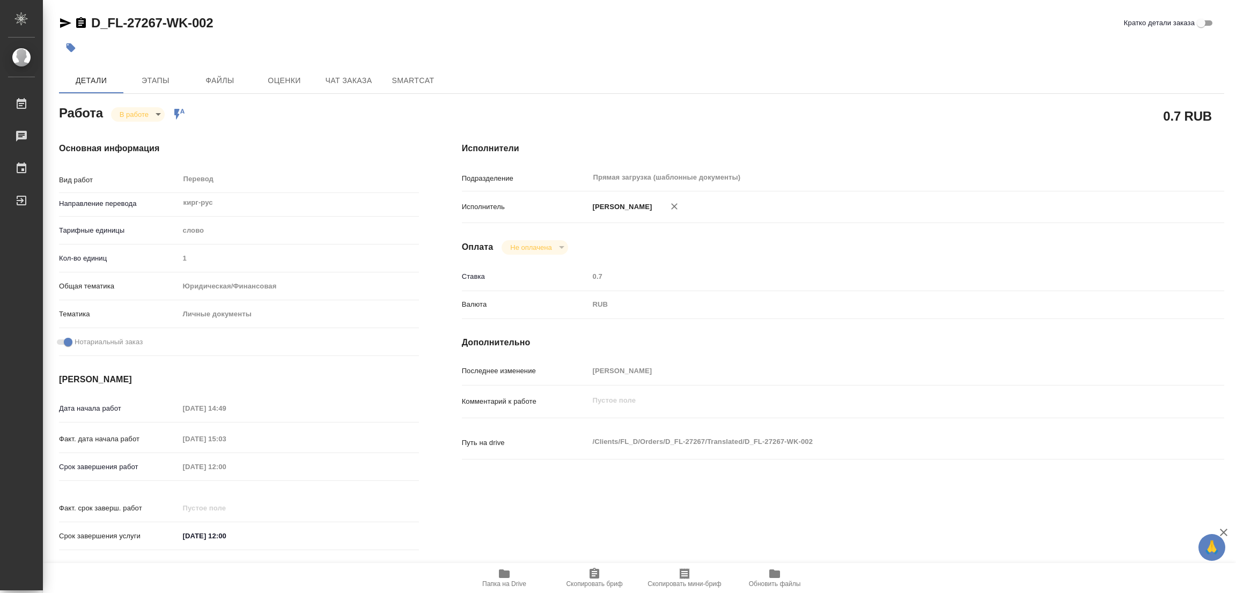
click at [349, 121] on div "Основная информация Вид работ Перевод x ​ Направление перевода кирг-рус ​ Тариф…" at bounding box center [239, 350] width 403 height 458
click at [500, 576] on icon "button" at bounding box center [504, 574] width 11 height 9
click at [144, 78] on span "Этапы" at bounding box center [155, 80] width 51 height 13
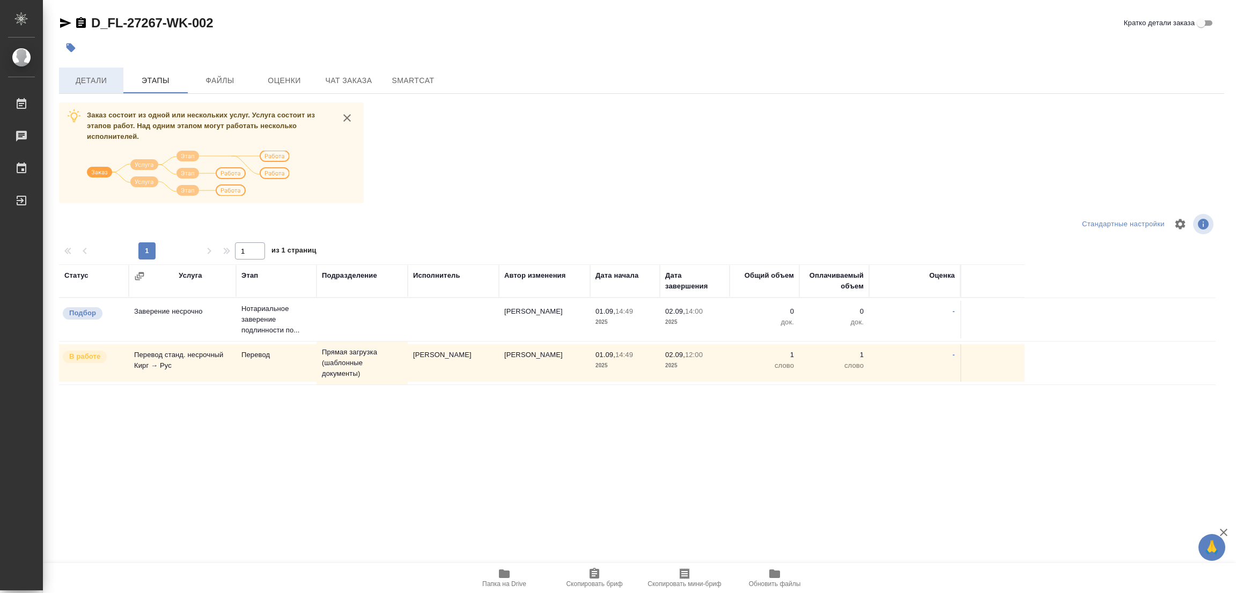
click at [81, 80] on span "Детали" at bounding box center [90, 80] width 51 height 13
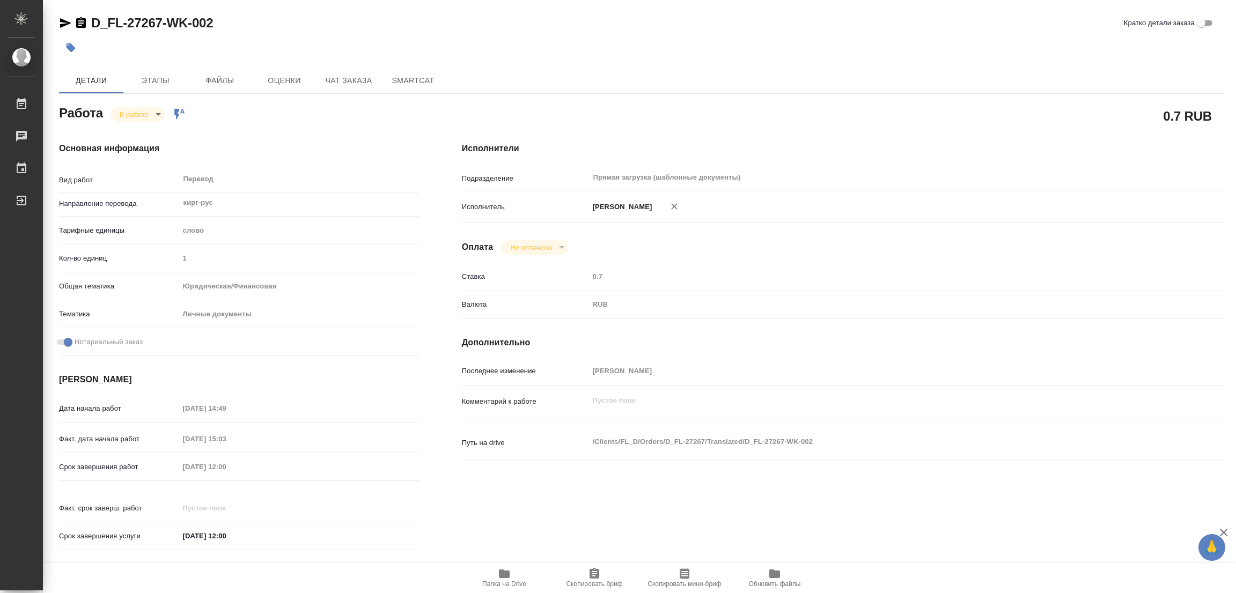
type textarea "x"
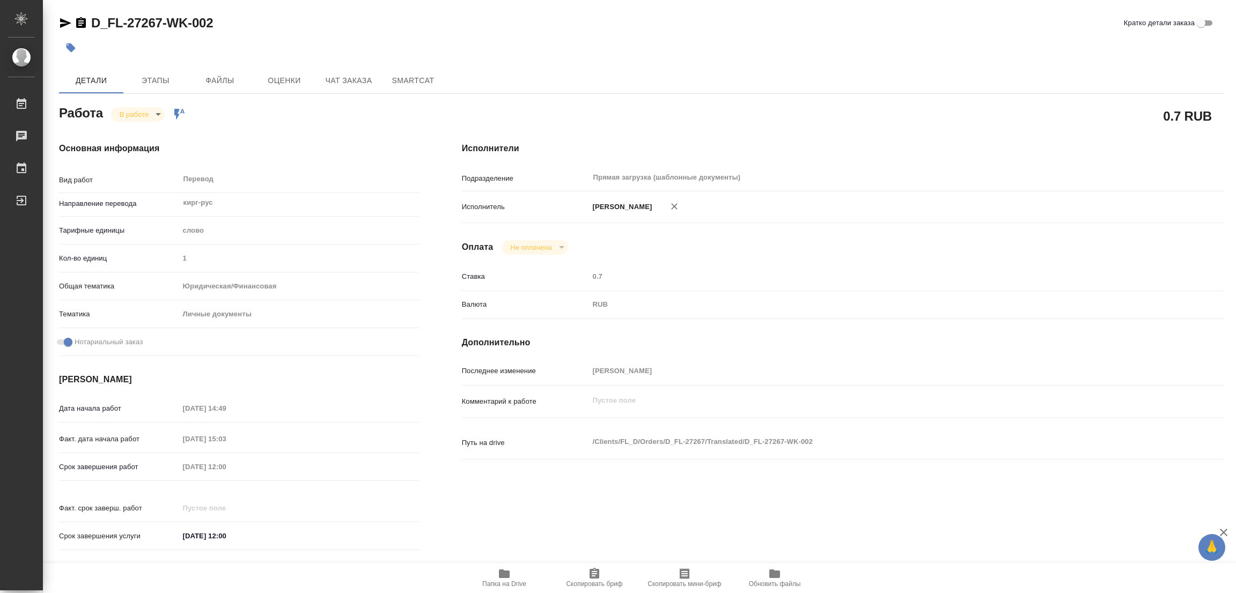
type textarea "x"
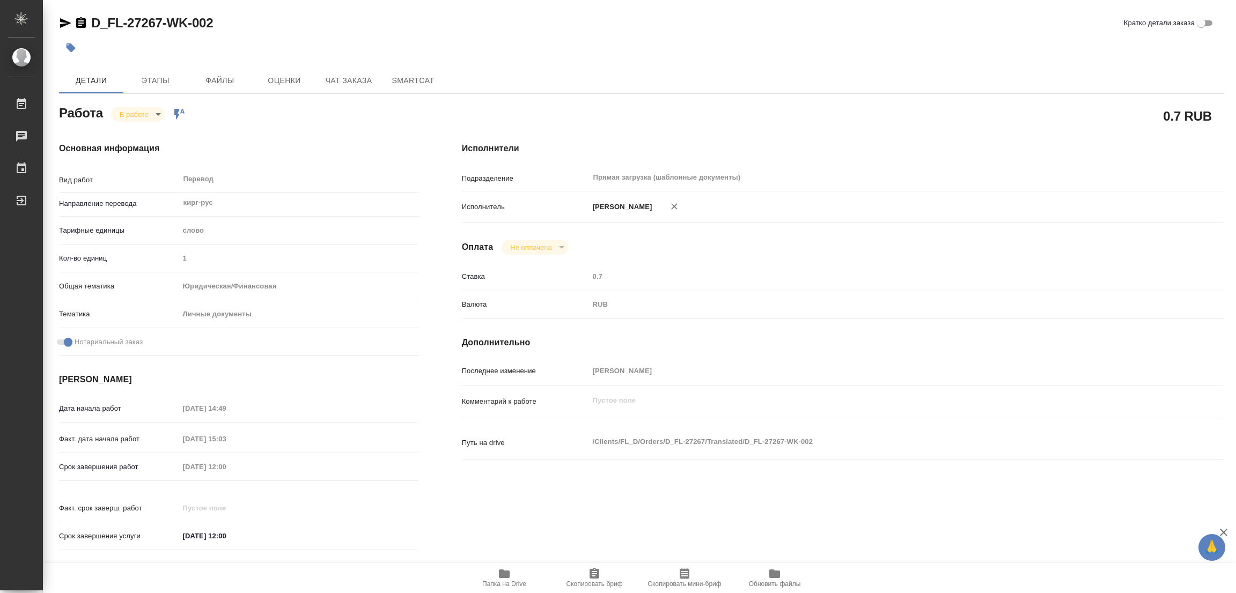
type textarea "x"
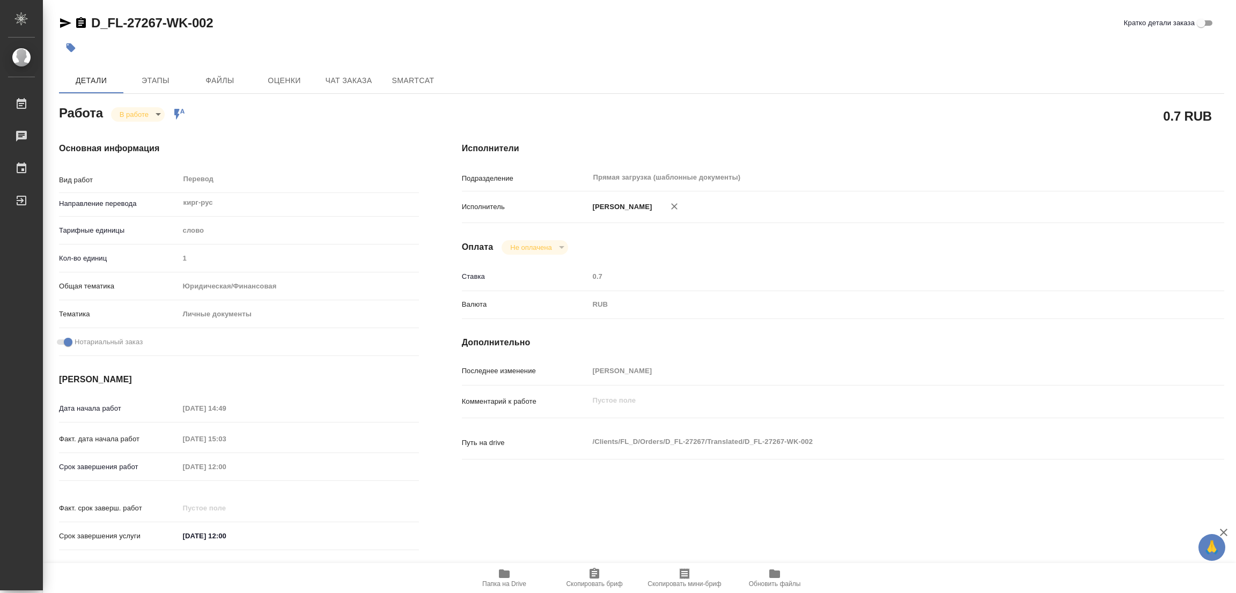
drag, startPoint x: 603, startPoint y: 48, endPoint x: 437, endPoint y: 58, distance: 167.1
click at [603, 48] on div at bounding box center [447, 48] width 777 height 24
click at [137, 116] on body "🙏 .cls-1 fill:#fff; AWATERA Popova Galina Работы 0 Чаты График Выйти D_FL-27267…" at bounding box center [618, 296] width 1236 height 593
click at [139, 132] on button "Выполнен" at bounding box center [139, 133] width 39 height 12
type textarea "x"
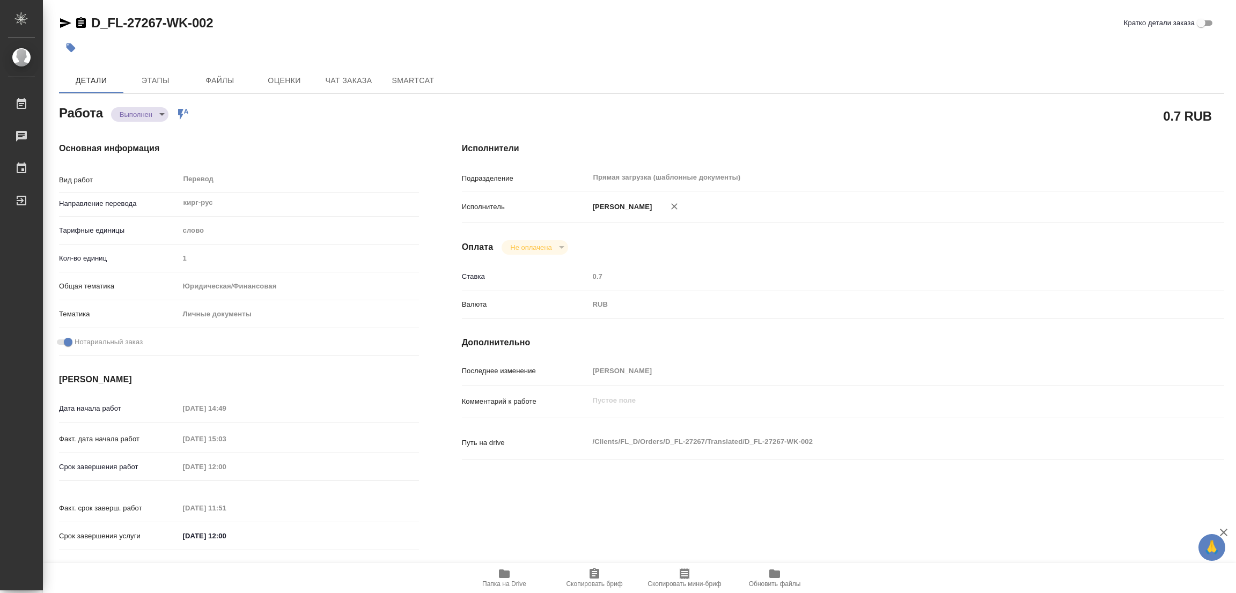
type textarea "x"
click at [64, 48] on button "button" at bounding box center [71, 48] width 24 height 24
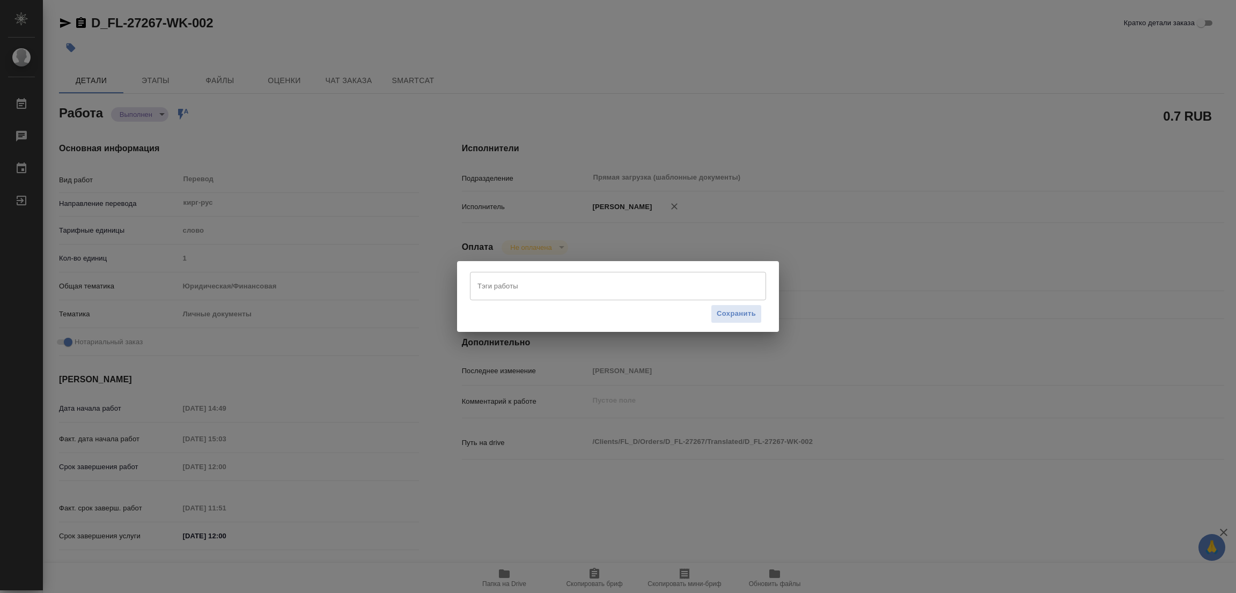
type textarea "x"
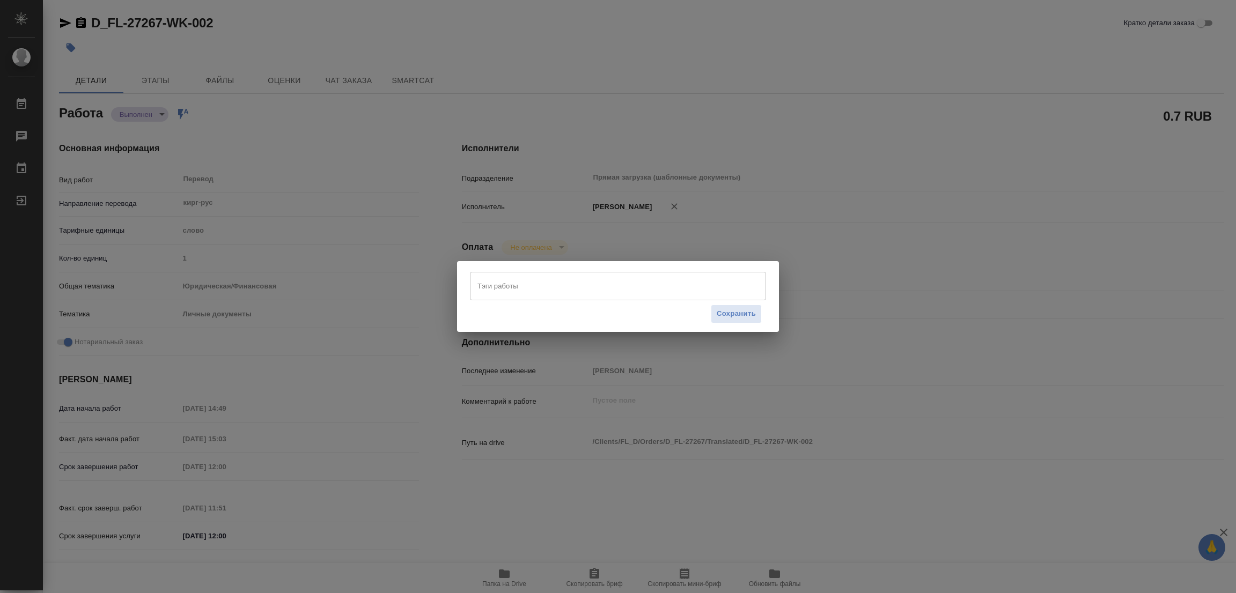
click at [494, 283] on input "Тэги работы" at bounding box center [608, 286] width 266 height 18
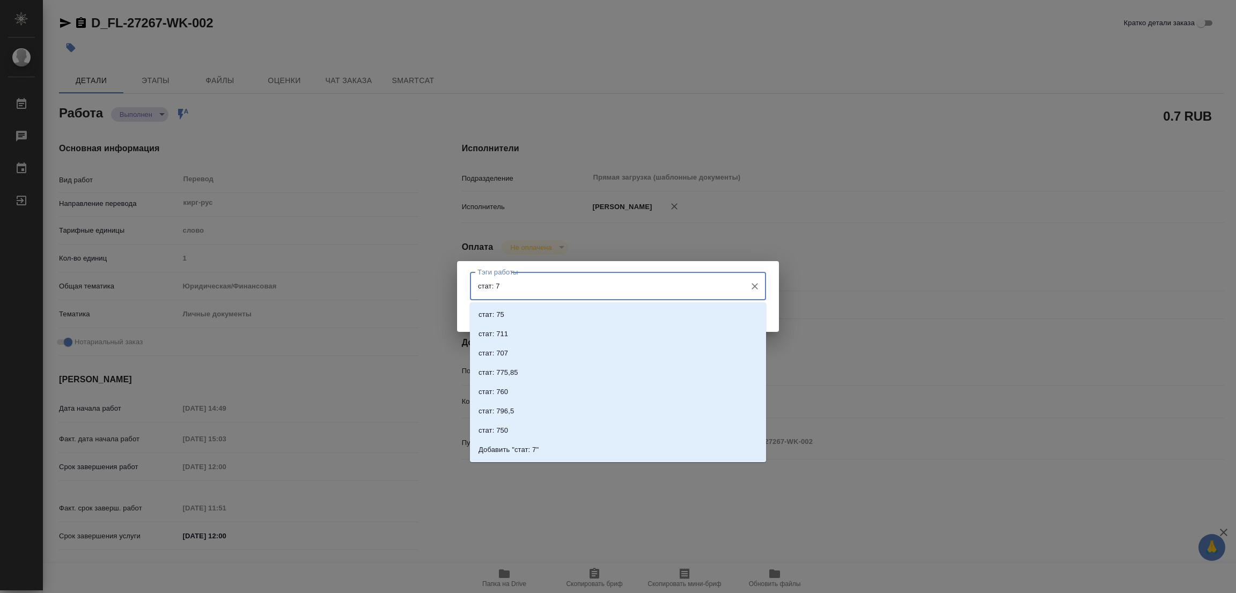
type input "стат: 75"
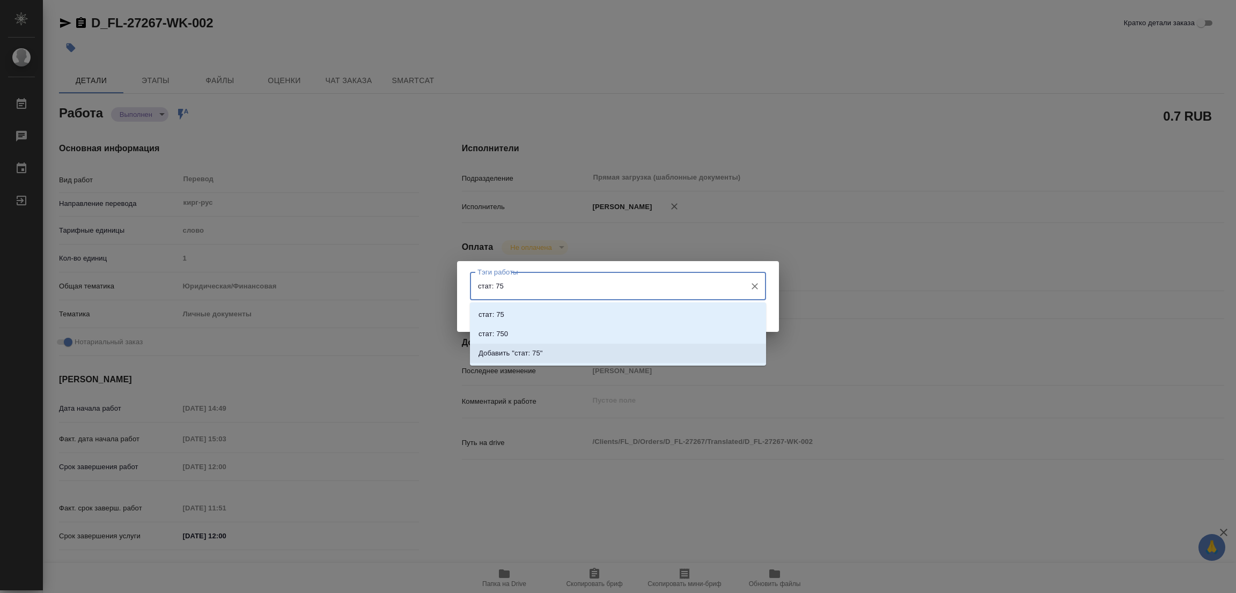
click at [523, 353] on p "Добавить "стат: 75"" at bounding box center [510, 353] width 64 height 11
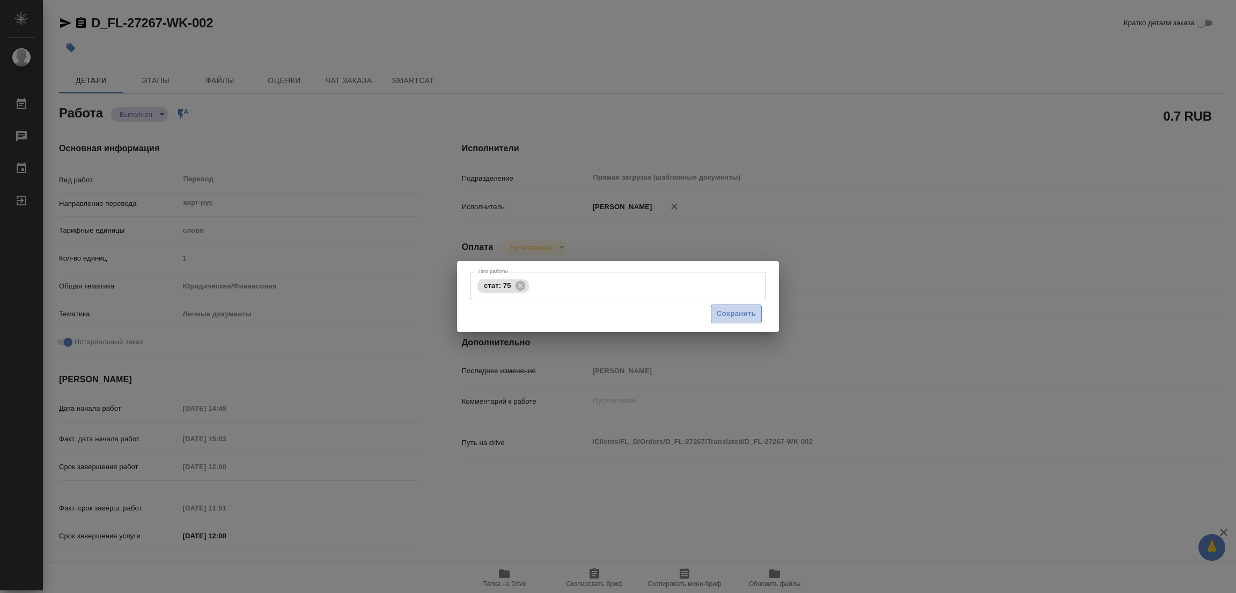
click at [744, 312] on span "Сохранить" at bounding box center [736, 314] width 39 height 12
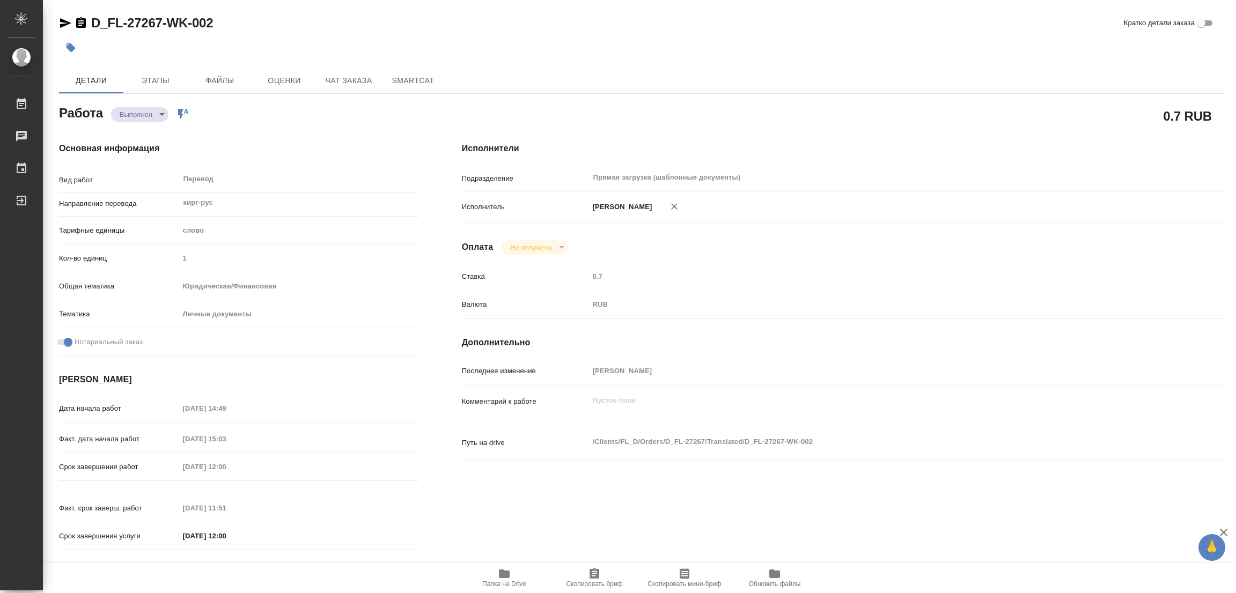
type input "completed"
type textarea "Перевод"
type textarea "x"
type input "кирг-рус"
type input "5a8b1489cc6b4906c91bfd90"
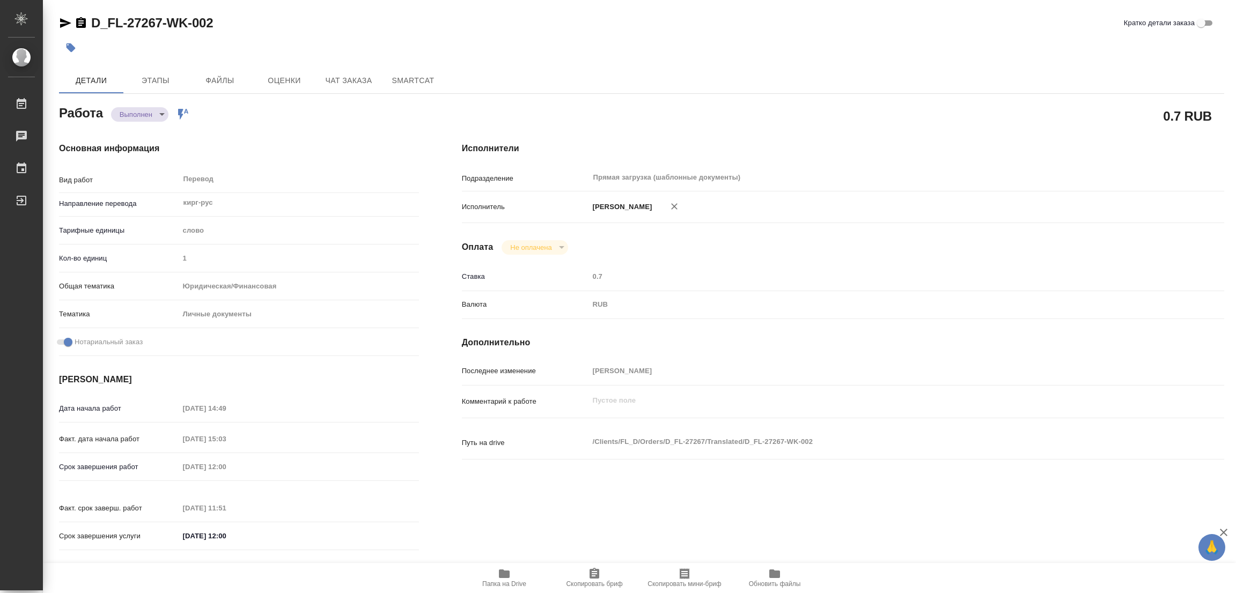
type input "1"
type input "yr-fn"
type input "5a8b8b956a9677013d343cfe"
checkbox input "true"
type input "01.09.2025 14:49"
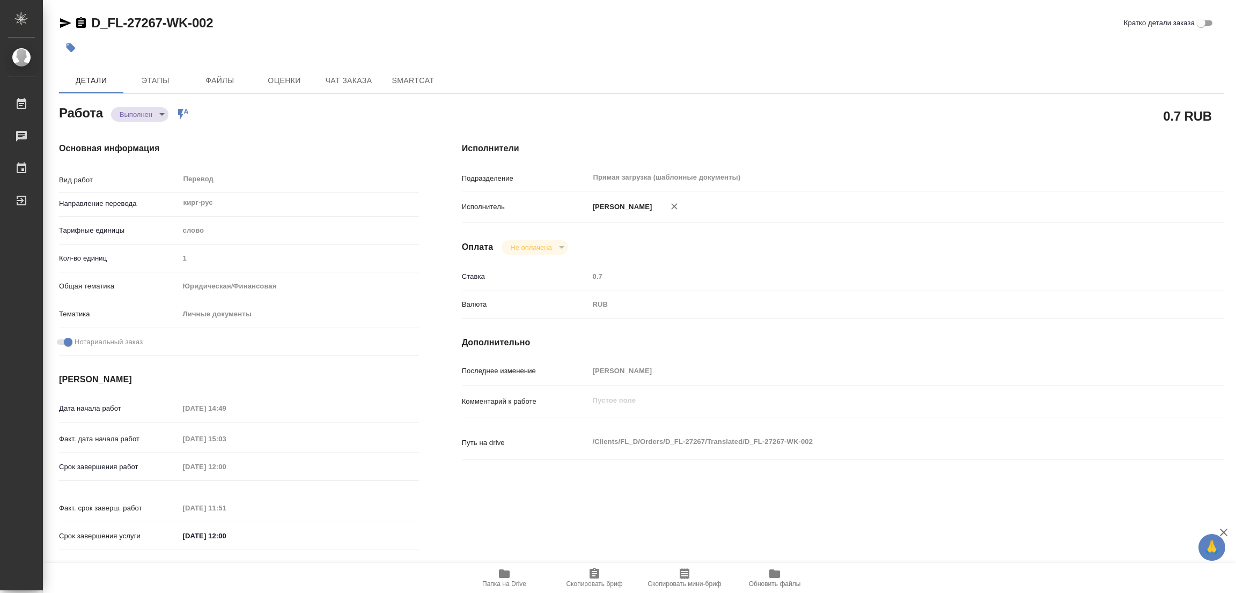
type input "01.09.2025 15:03"
type input "[DATE] 12:00"
type input "02.09.2025 11:51"
type input "[DATE] 12:00"
type input "Прямая загрузка (шаблонные документы)"
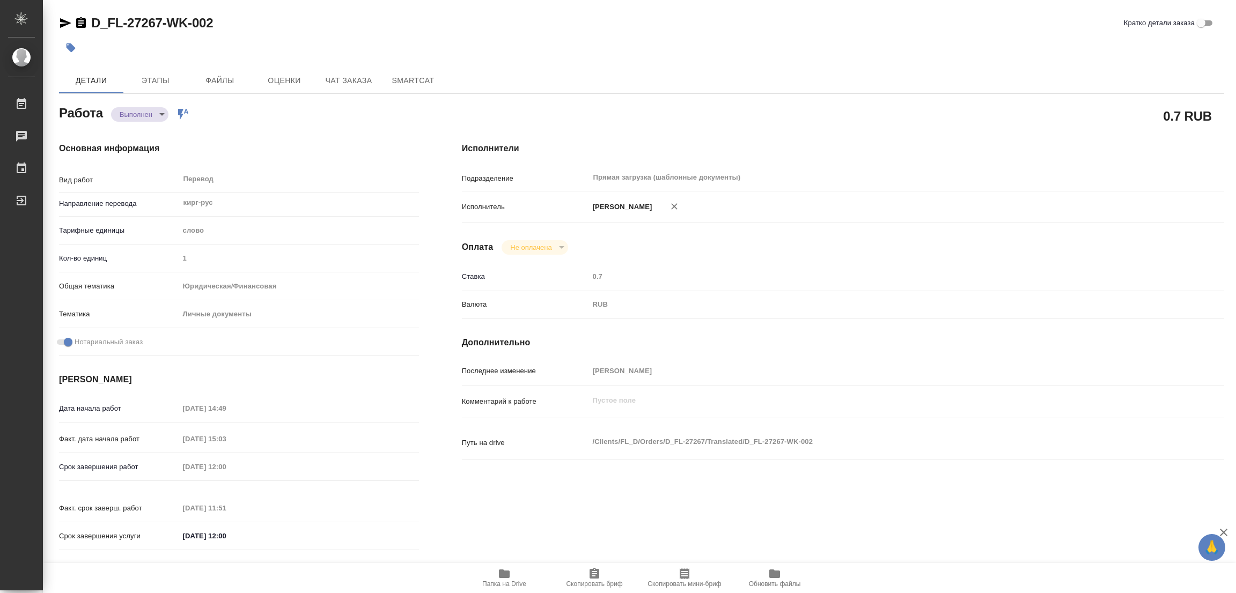
type input "notPayed"
type input "0.7"
type input "RUB"
type input "[PERSON_NAME]"
type textarea "x"
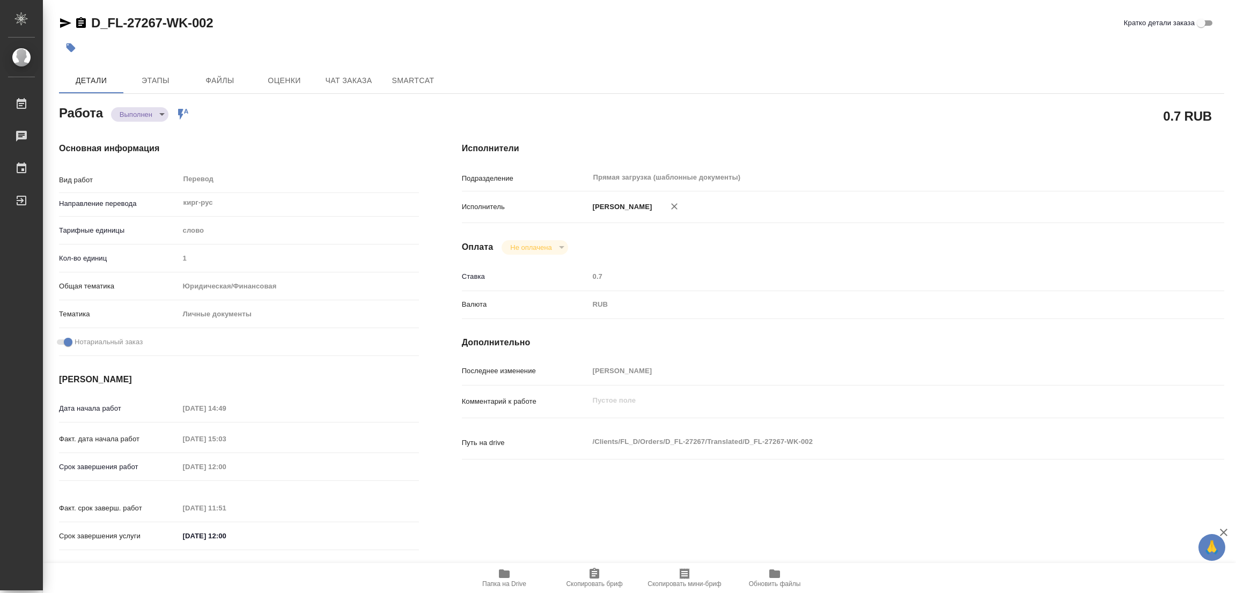
type textarea "/Clients/FL_D/Orders/D_FL-27267/Translated/D_FL-27267-WK-002"
type textarea "x"
type input "D_FL-27267"
type input "Перевод станд. несрочный"
type input "Перевод, Редактура, Приёмка по качеству, Корректура, Постредактура машинного пе…"
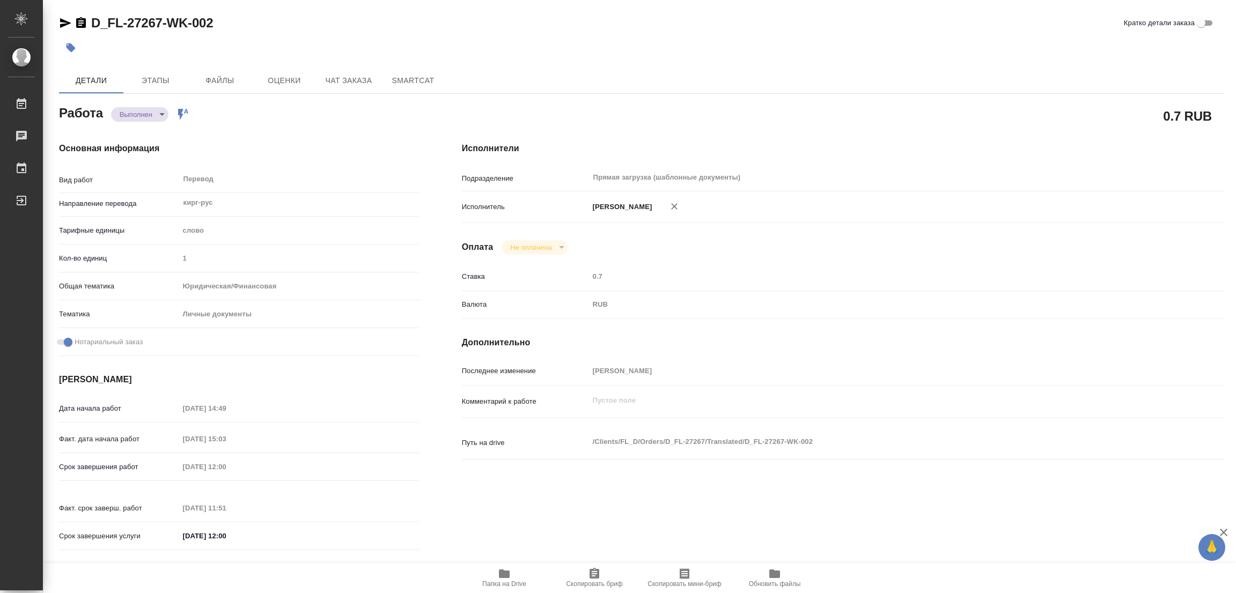
type input "Булахова Елена"
type input "/Clients/FL_D/Orders/D_FL-27267"
type textarea "x"
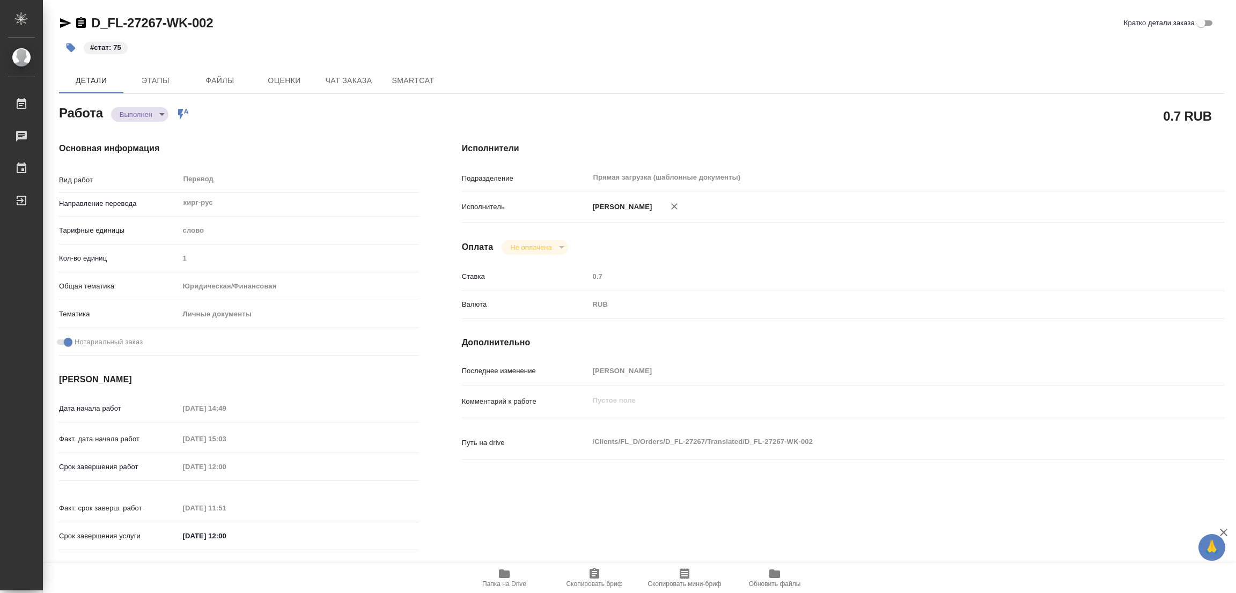
type textarea "x"
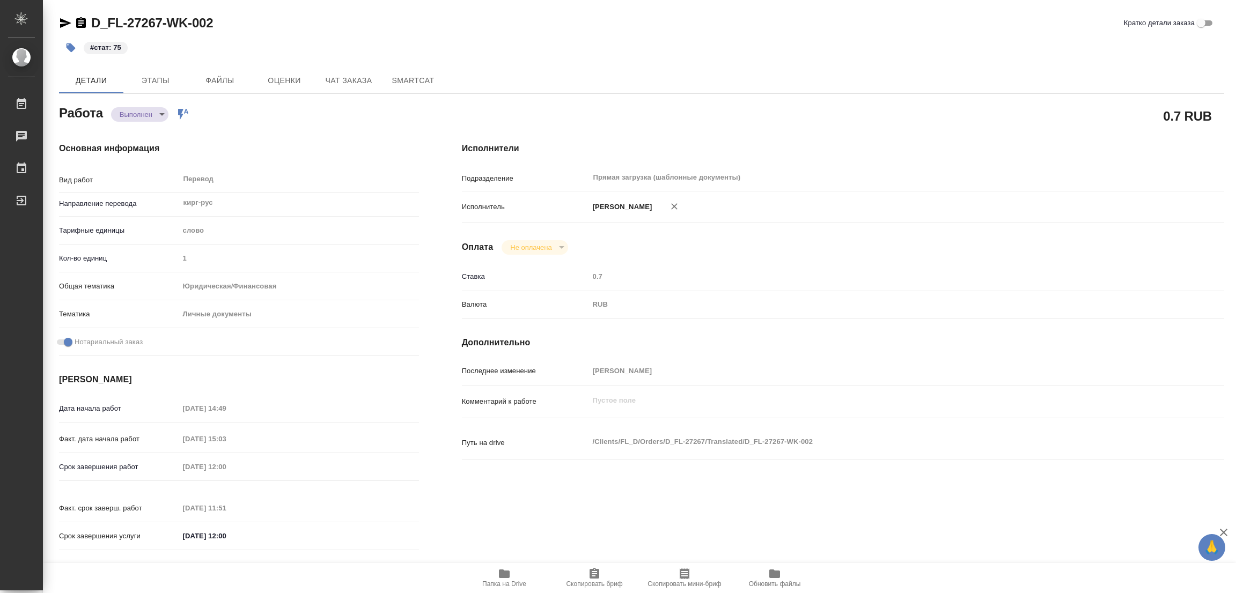
type textarea "x"
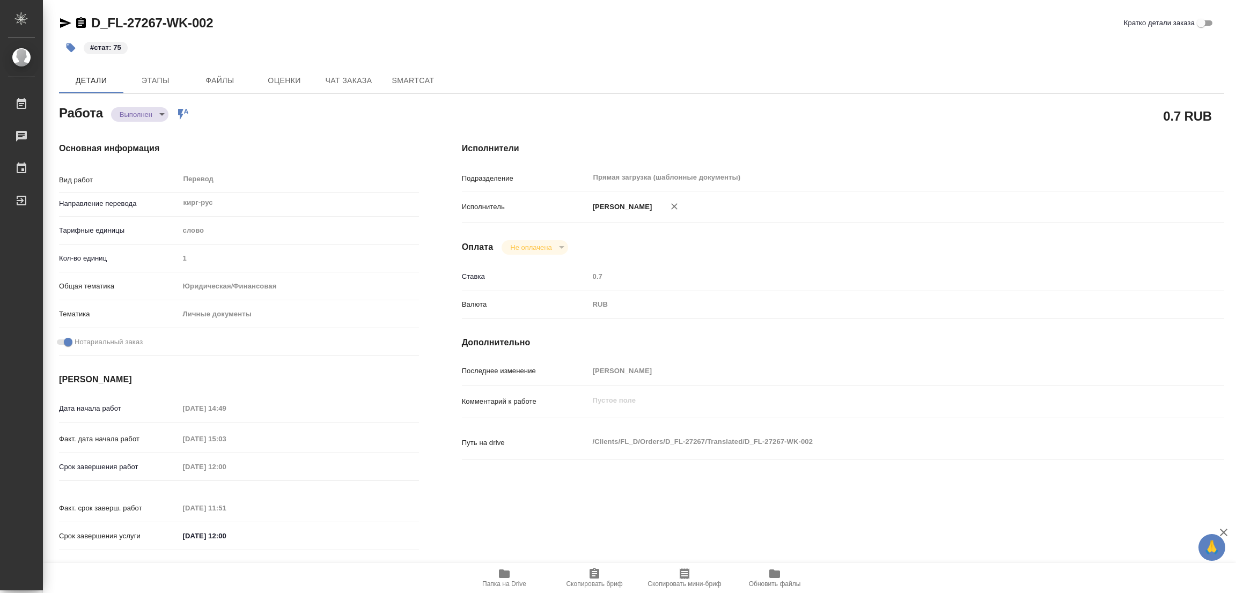
type textarea "x"
click at [430, 27] on div "D_FL-27267-WK-002 Кратко детали заказа" at bounding box center [641, 22] width 1165 height 17
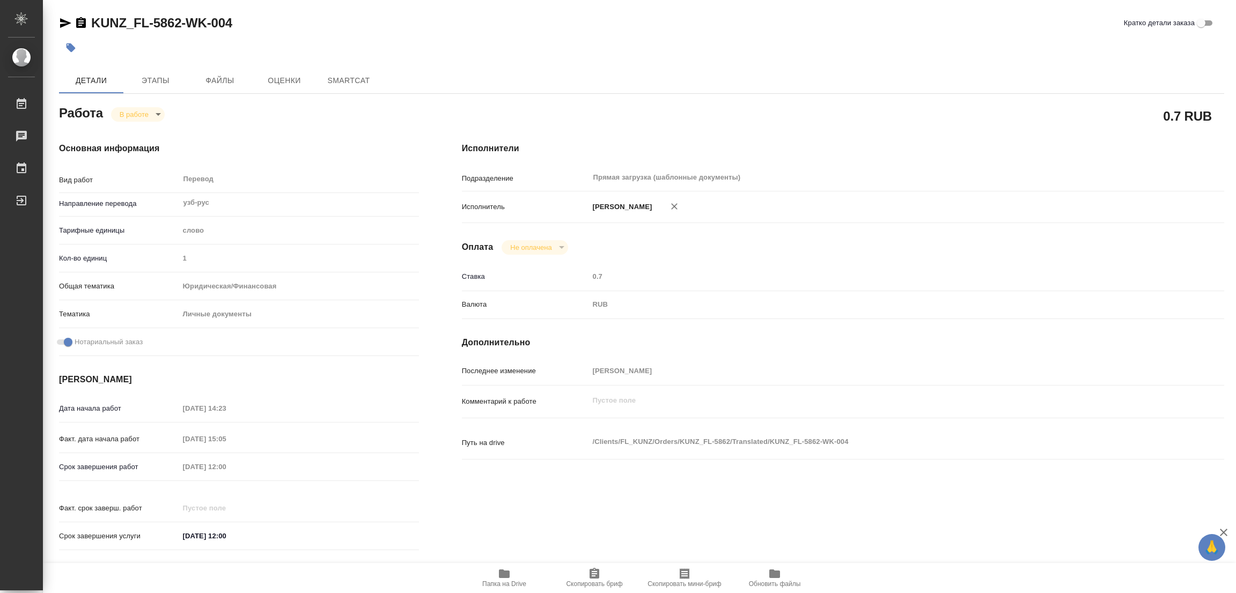
type textarea "x"
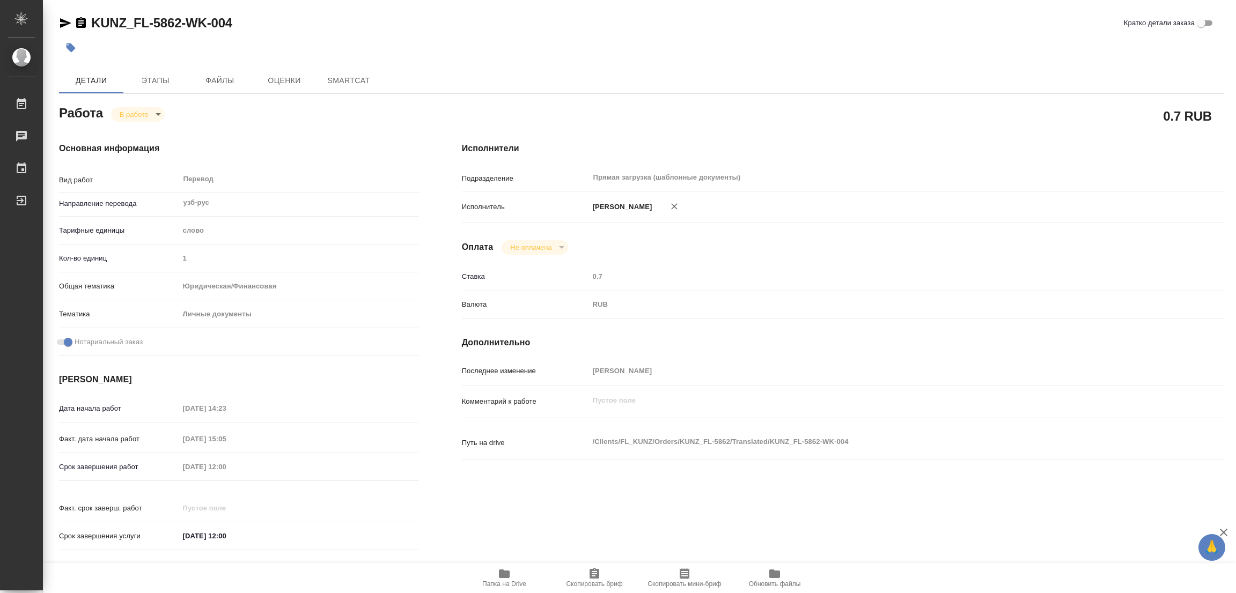
type textarea "x"
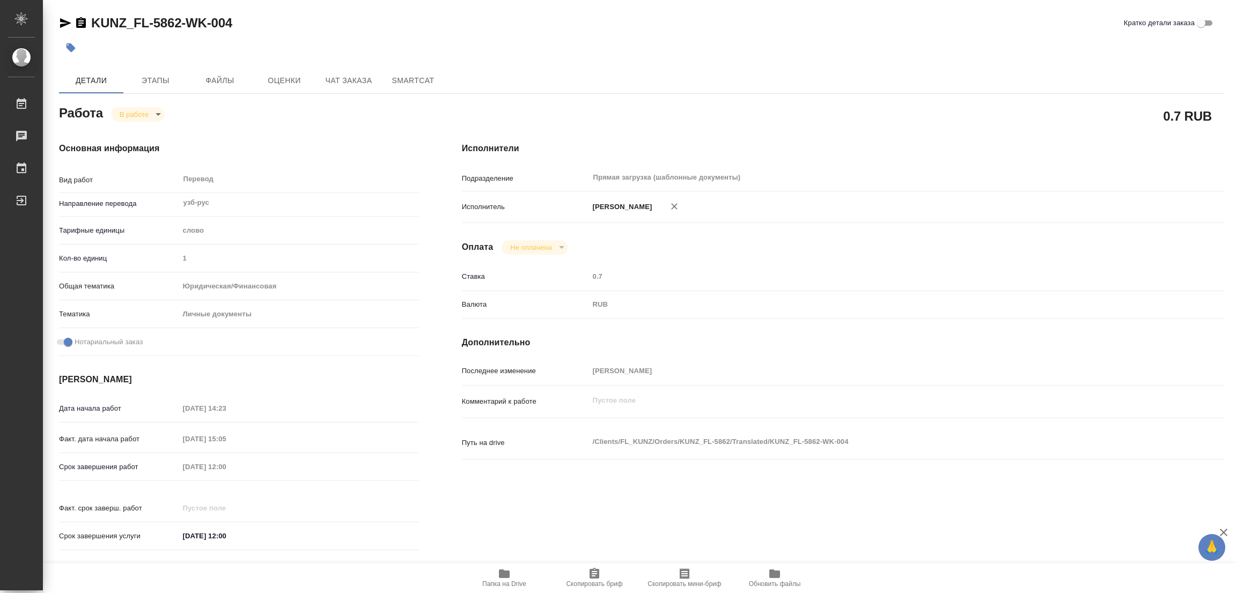
type textarea "x"
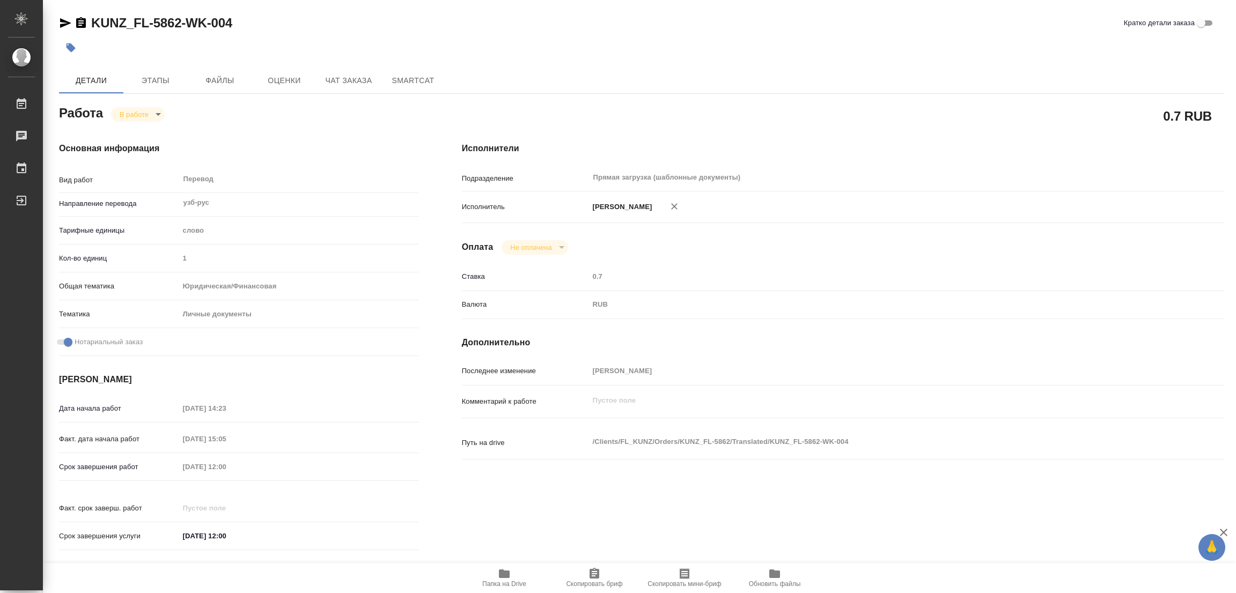
type textarea "x"
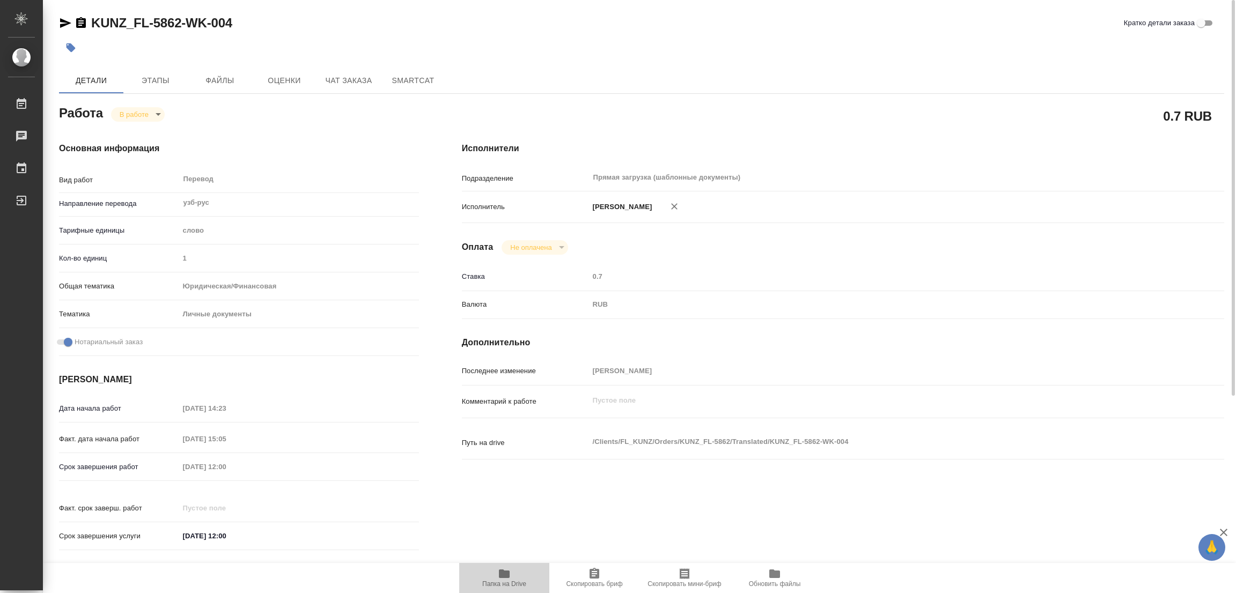
click at [499, 574] on icon "button" at bounding box center [504, 574] width 11 height 9
click at [152, 82] on span "Этапы" at bounding box center [155, 80] width 51 height 13
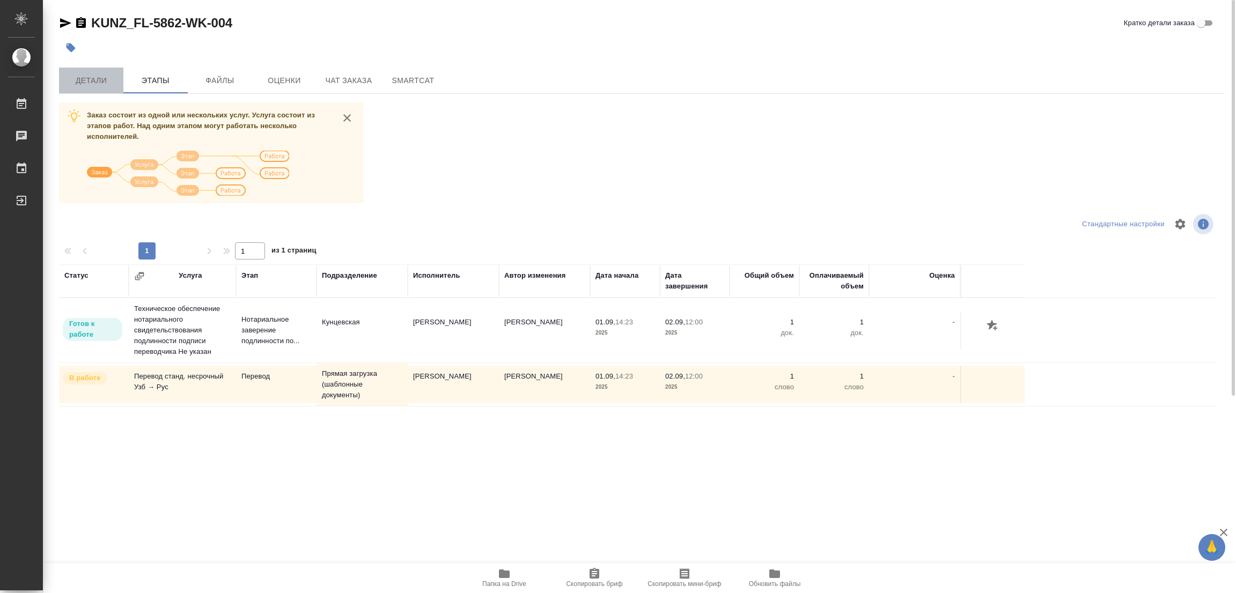
click at [86, 78] on span "Детали" at bounding box center [90, 80] width 51 height 13
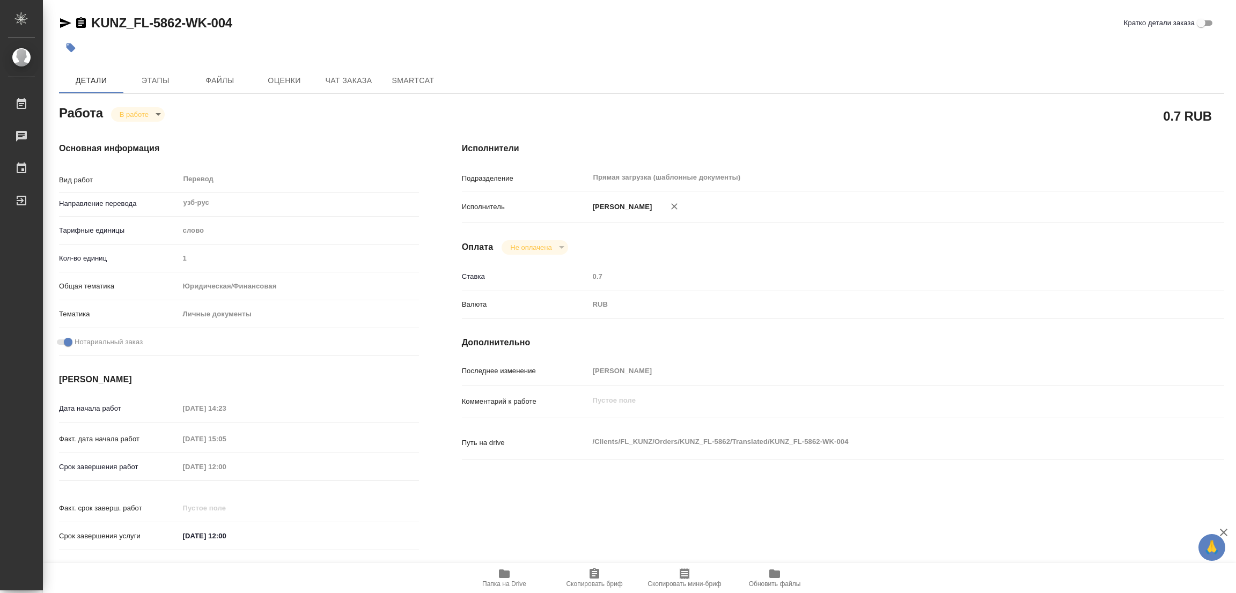
type textarea "x"
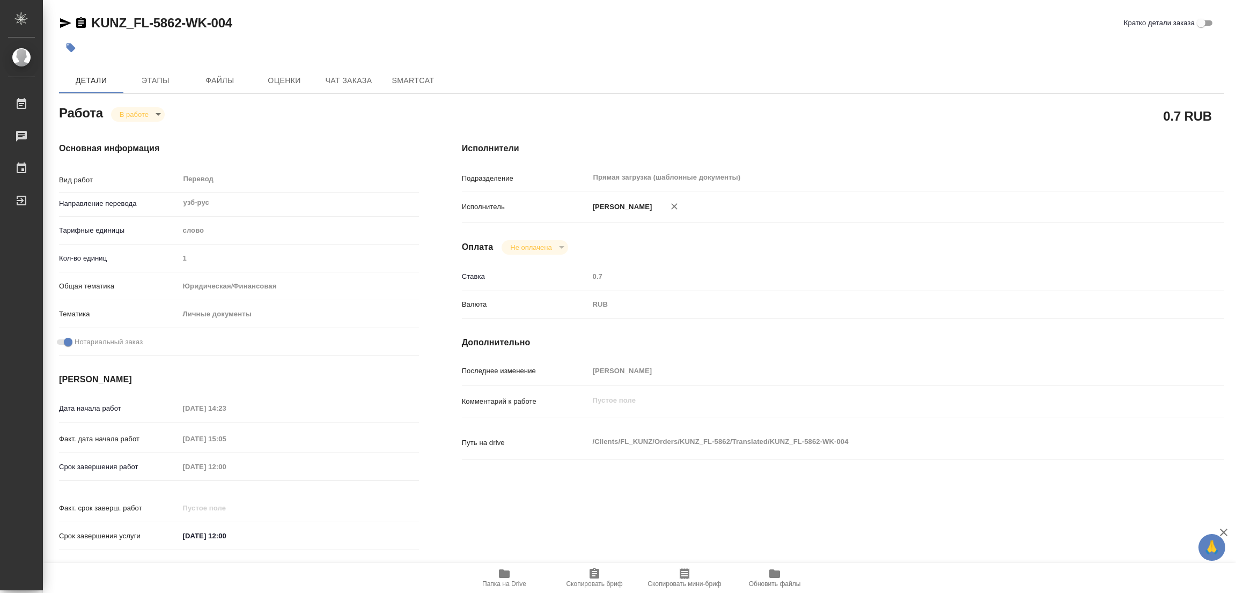
type textarea "x"
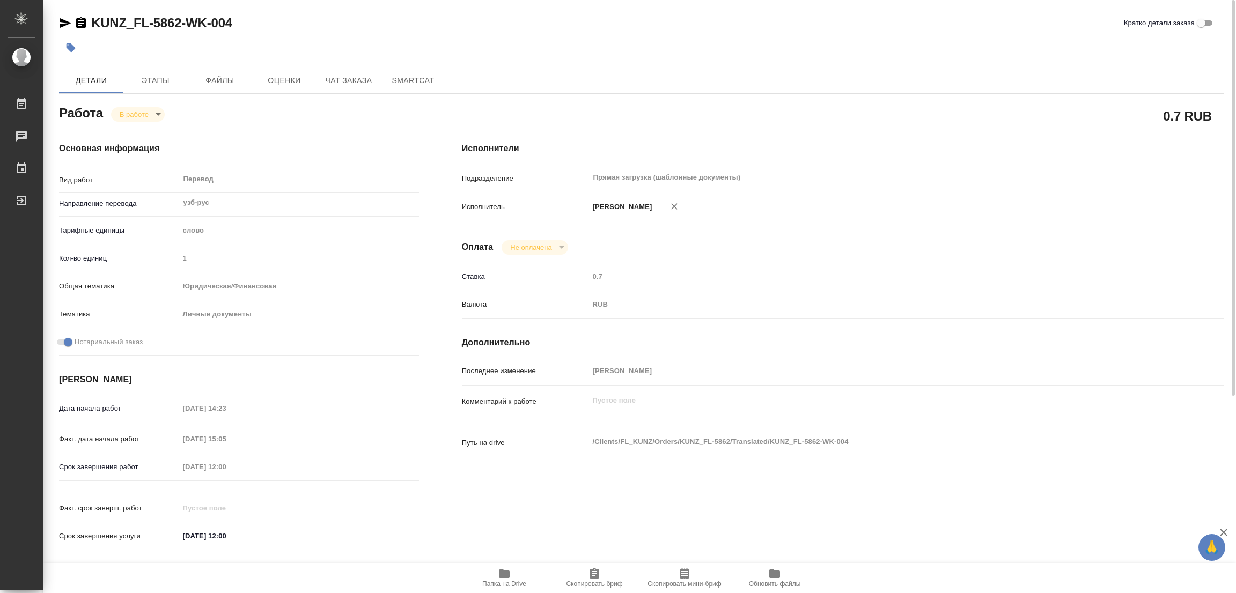
type textarea "x"
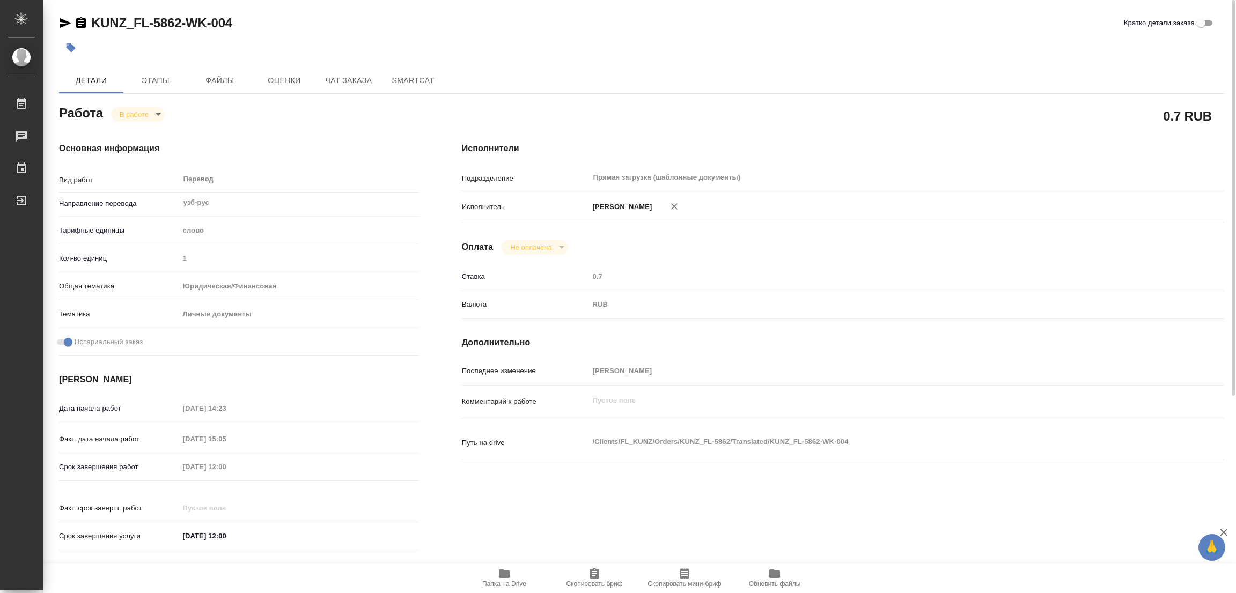
click at [657, 94] on div "0.7 RUB" at bounding box center [842, 116] width 805 height 70
click at [136, 110] on body "🙏 .cls-1 fill:#fff; AWATERA [PERSON_NAME] Работы 0 Чаты График Выйти KUNZ_FL-58…" at bounding box center [618, 296] width 1236 height 593
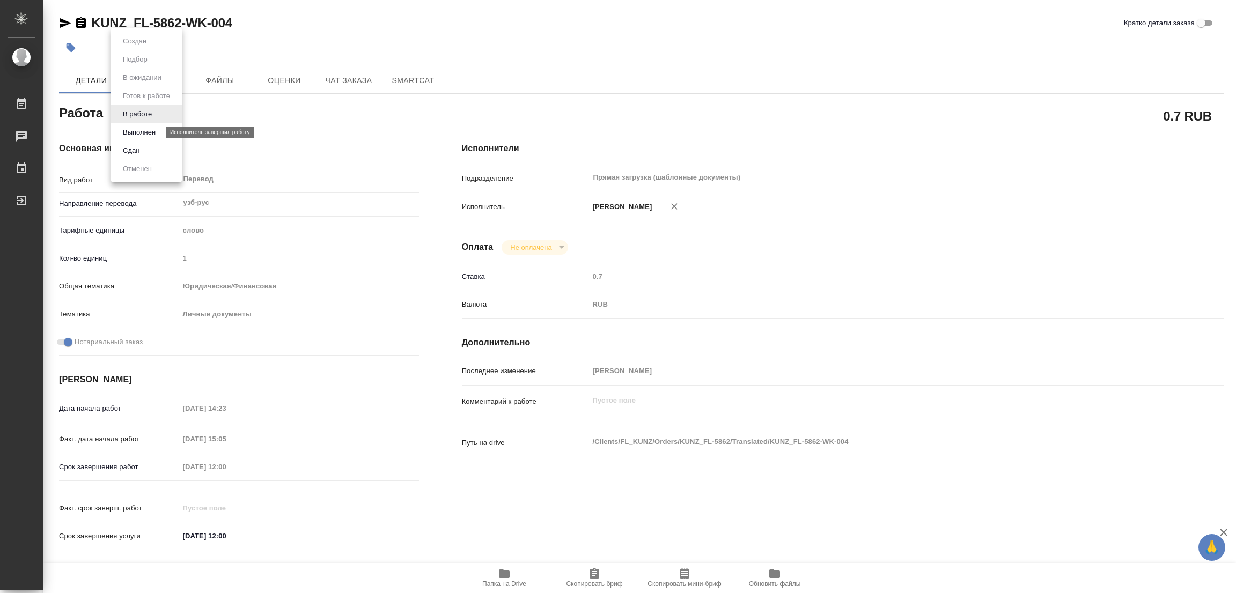
click at [124, 129] on button "Выполнен" at bounding box center [139, 133] width 39 height 12
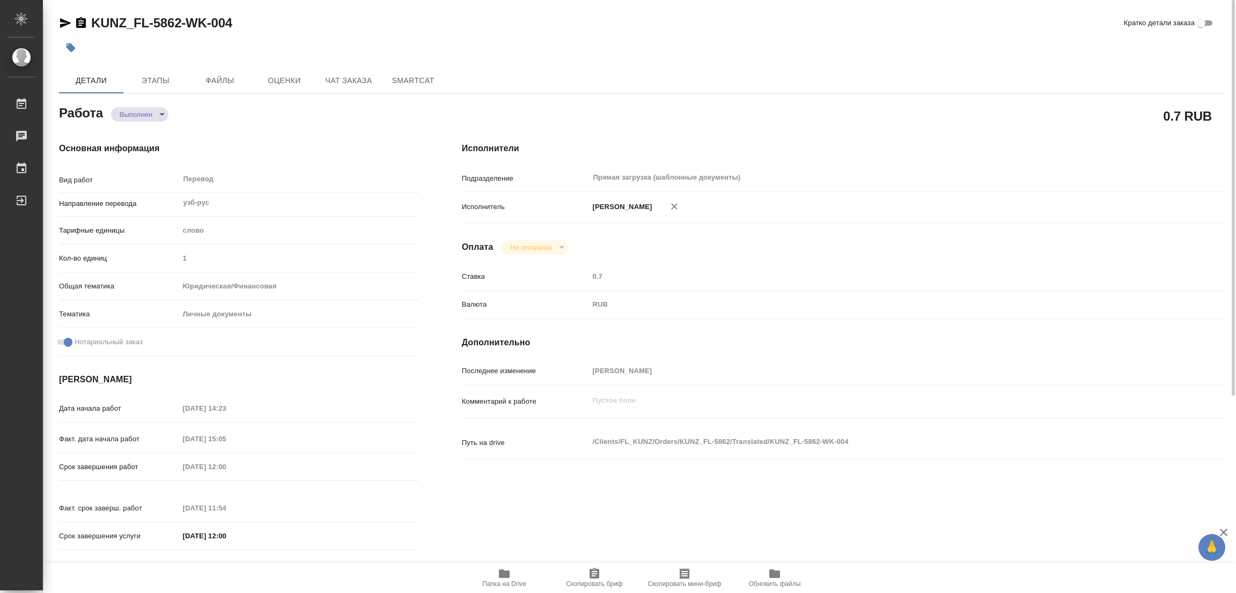
type textarea "x"
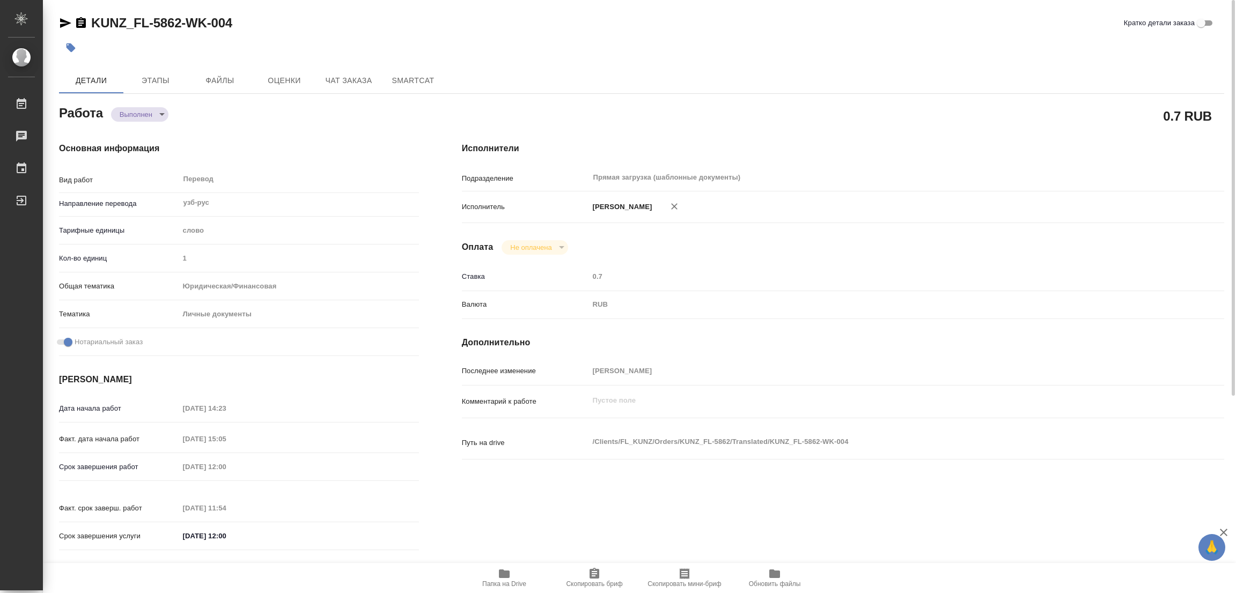
type textarea "x"
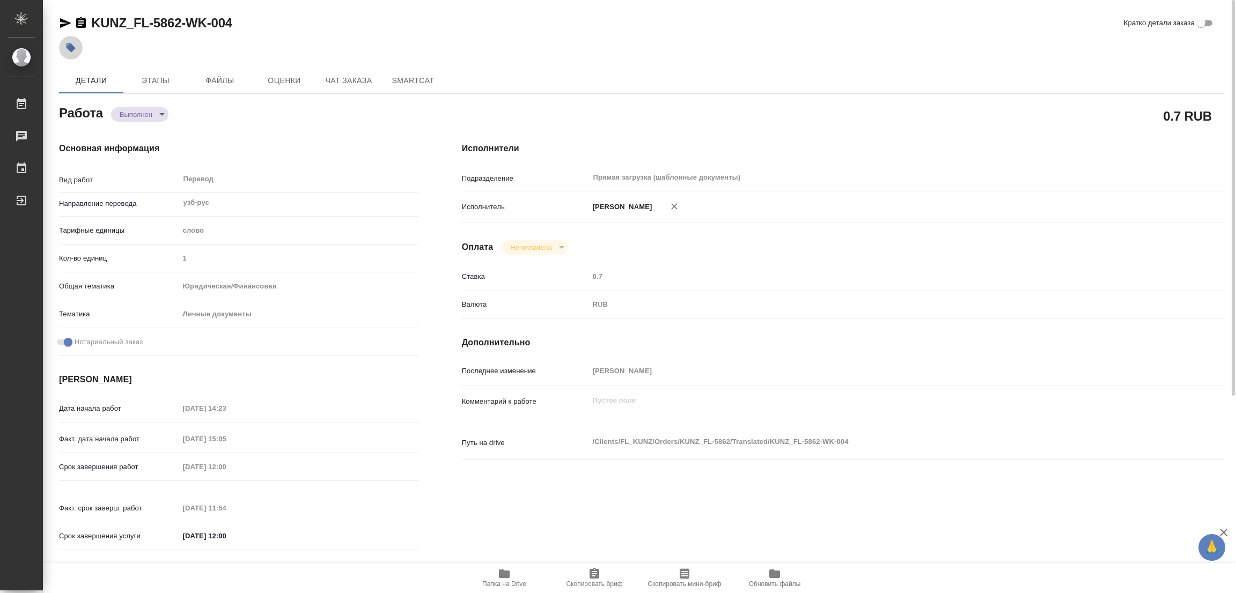
click at [68, 47] on icon "button" at bounding box center [71, 47] width 9 height 9
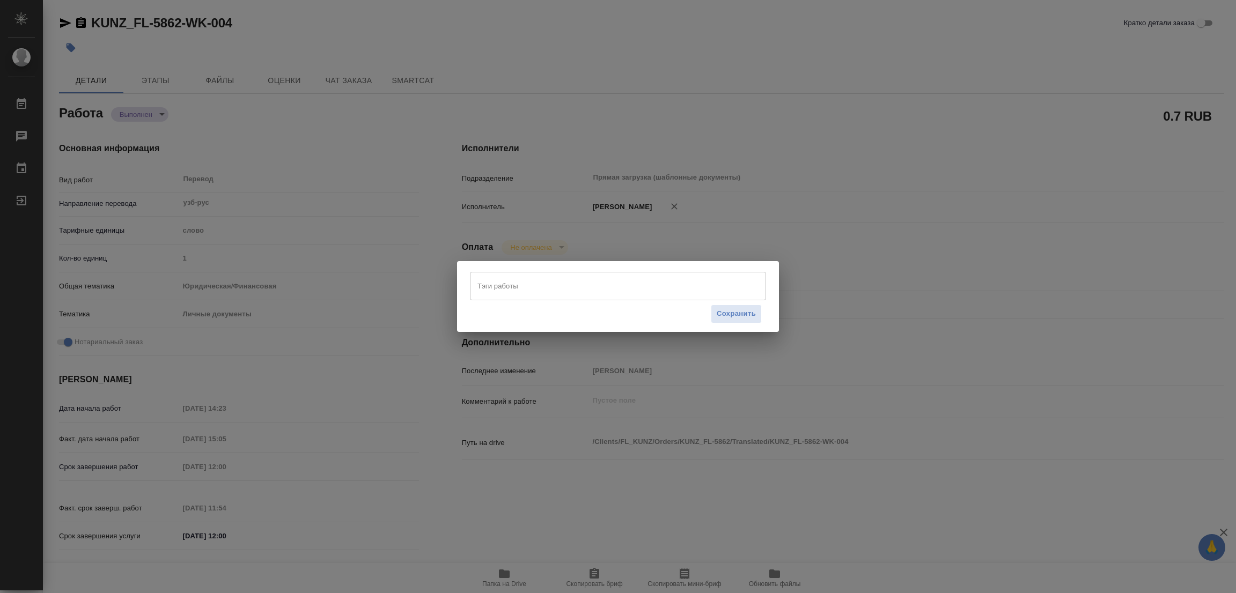
type textarea "x"
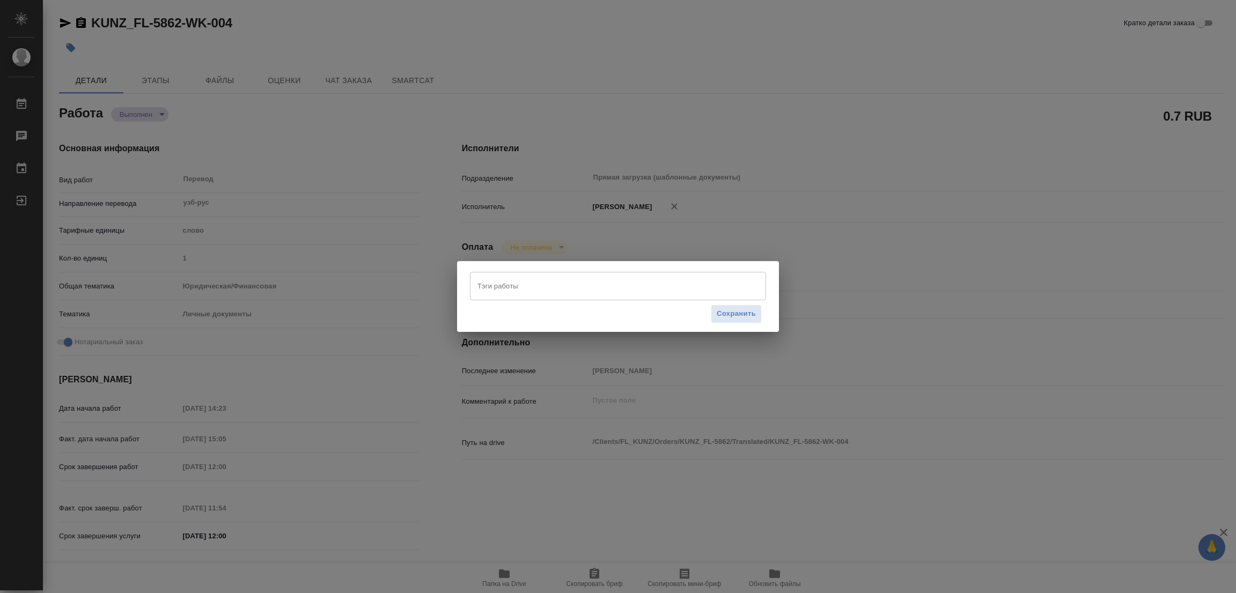
click at [490, 282] on input "Тэги работы" at bounding box center [608, 286] width 266 height 18
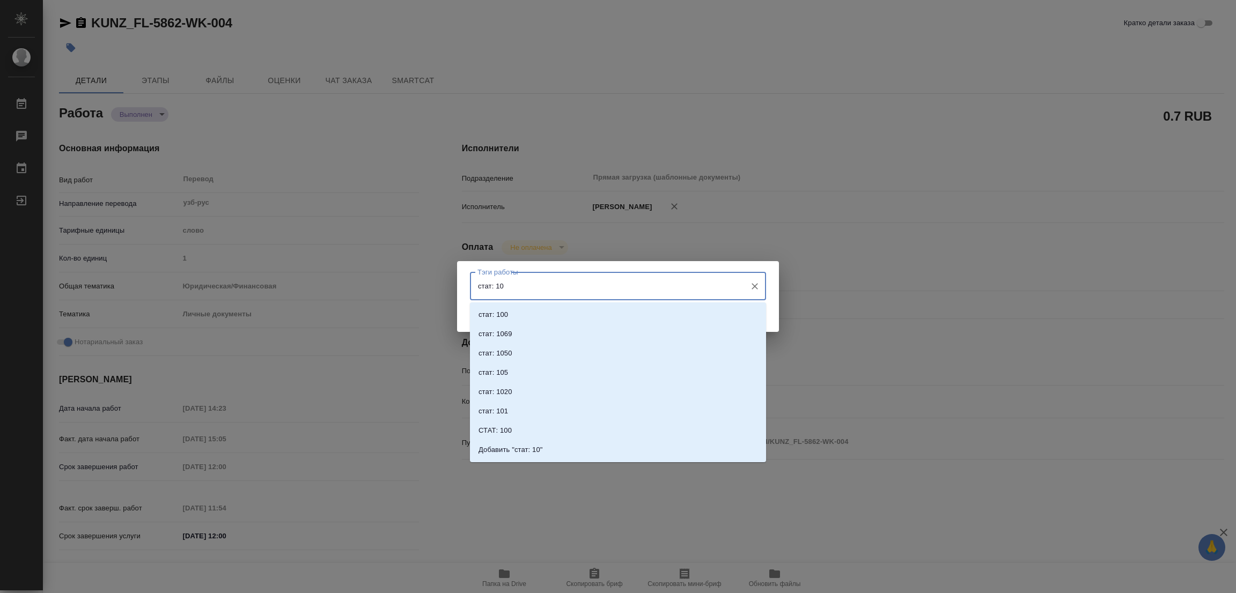
type input "стат: 100"
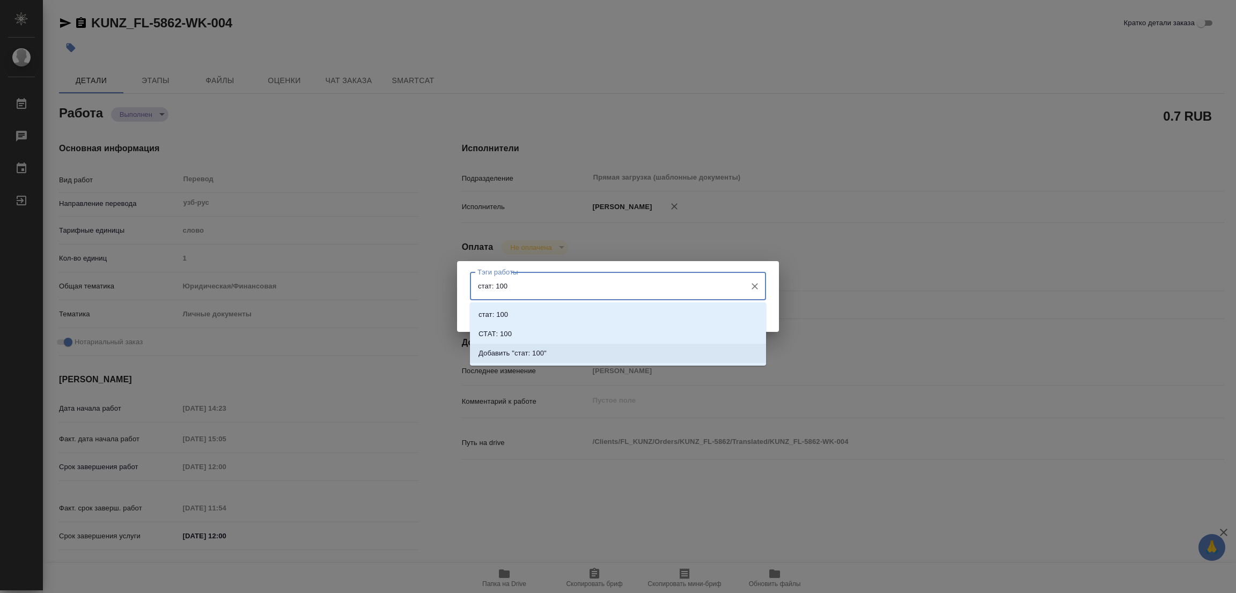
click at [539, 356] on p "Добавить "стат: 100"" at bounding box center [512, 353] width 68 height 11
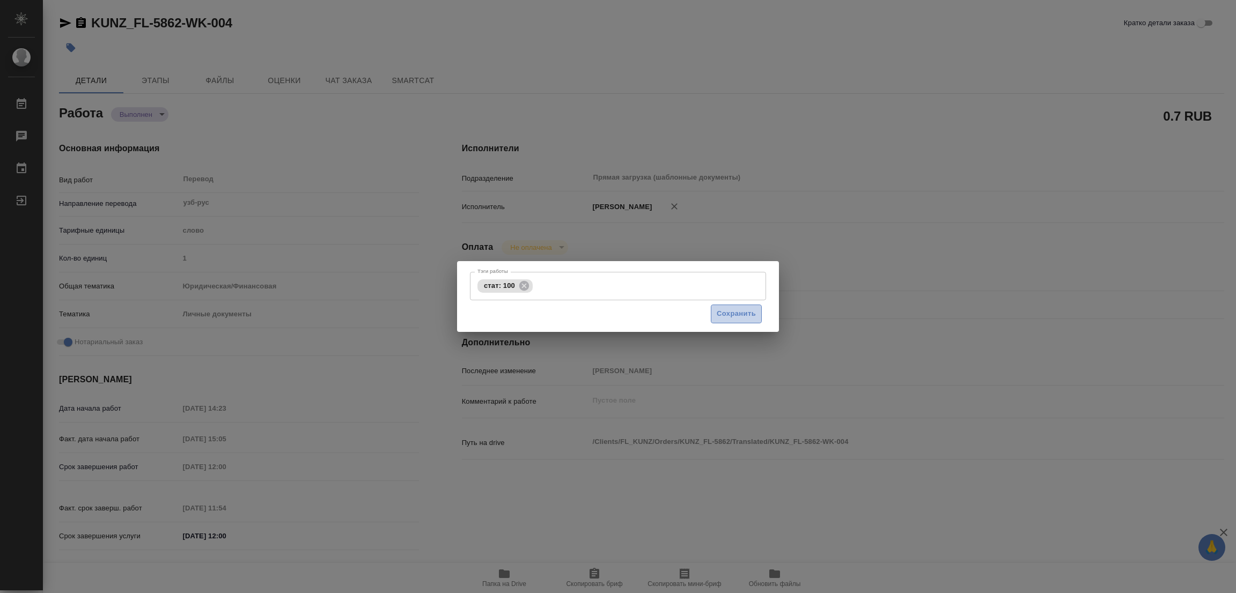
click at [729, 313] on span "Сохранить" at bounding box center [736, 314] width 39 height 12
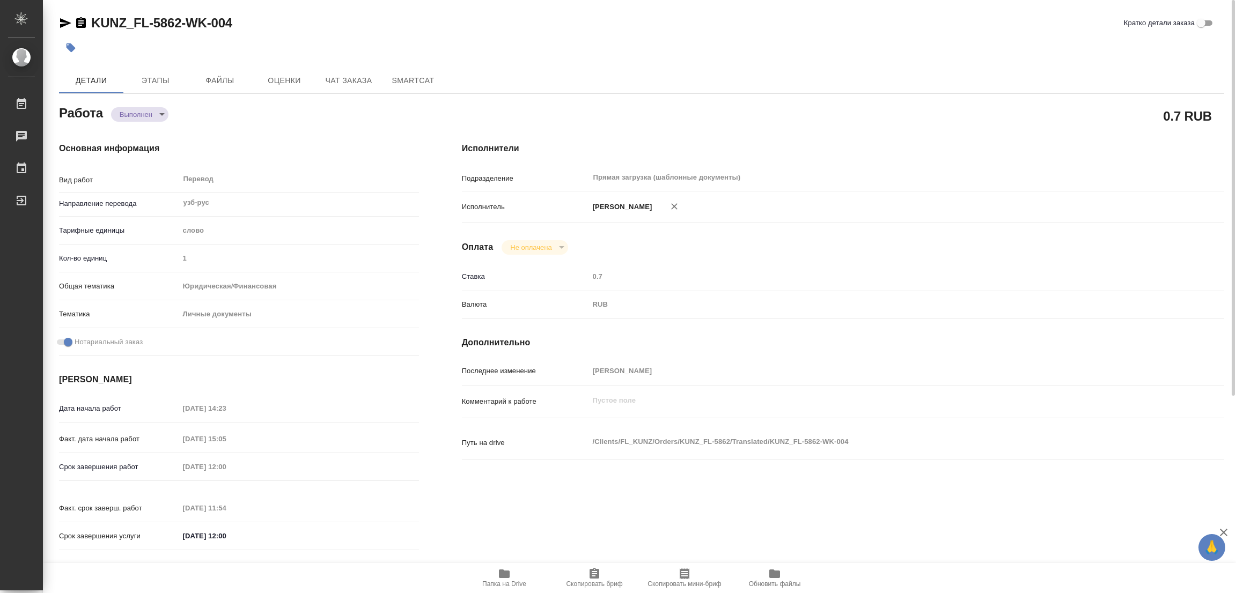
type input "completed"
type textarea "Перевод"
type textarea "x"
type input "узб-рус"
type input "5a8b1489cc6b4906c91bfd90"
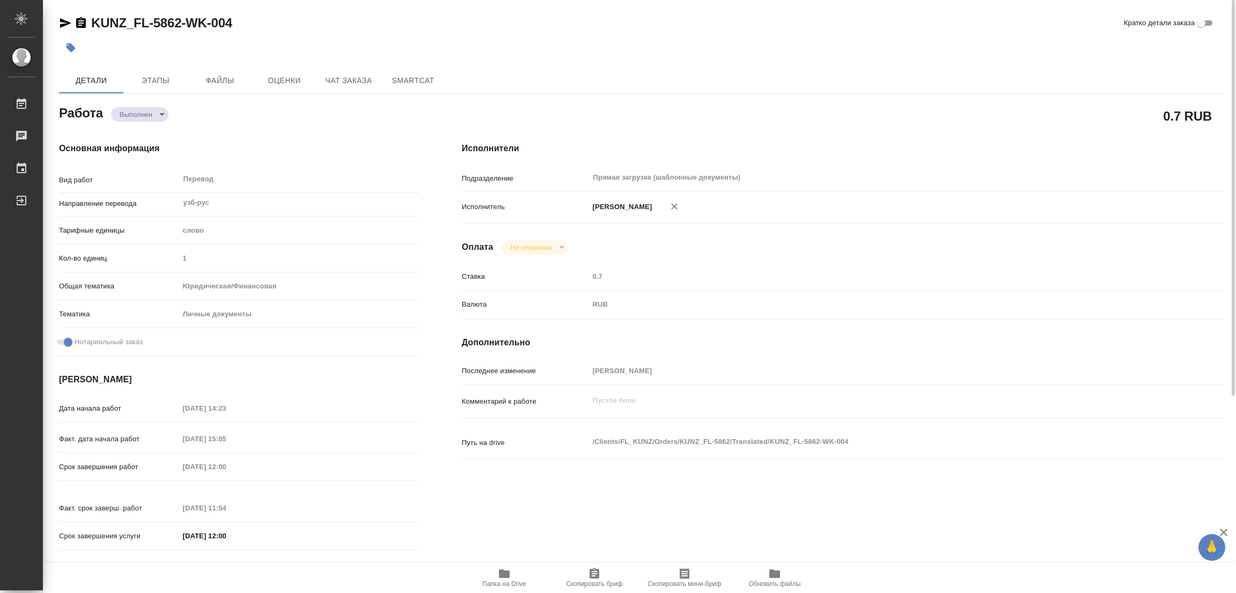
type input "1"
type input "yr-fn"
type input "5a8b8b956a9677013d343cfe"
checkbox input "true"
type input "[DATE] 14:23"
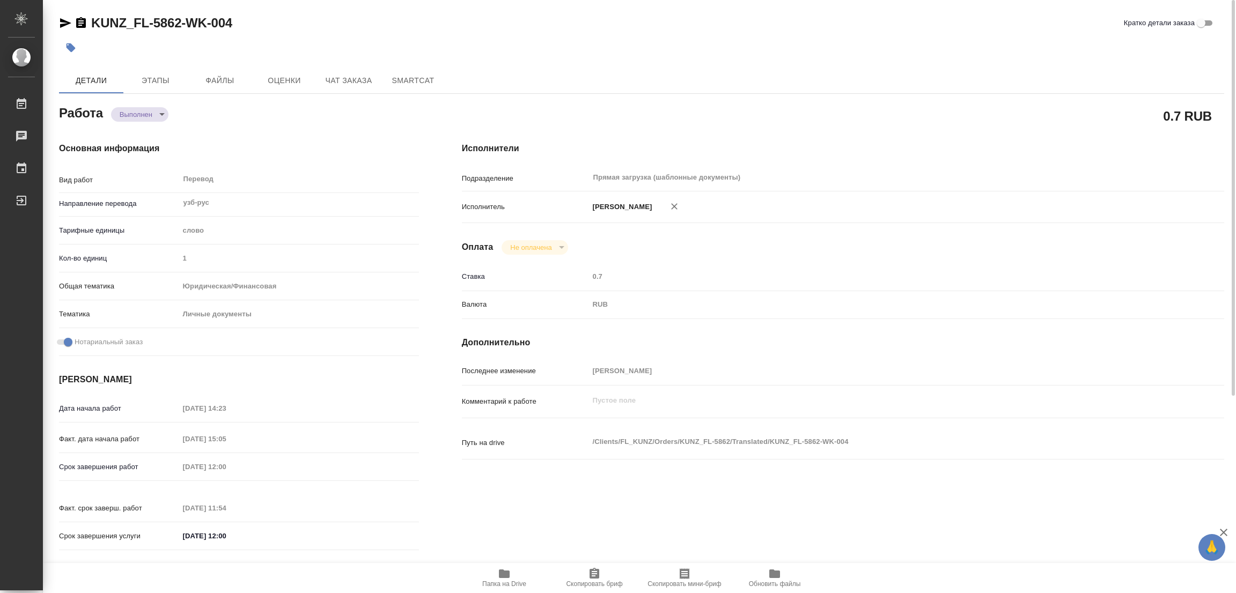
type input "[DATE] 15:05"
type input "[DATE] 12:00"
type input "[DATE] 11:54"
type input "[DATE] 12:00"
type input "Прямая загрузка (шаблонные документы)"
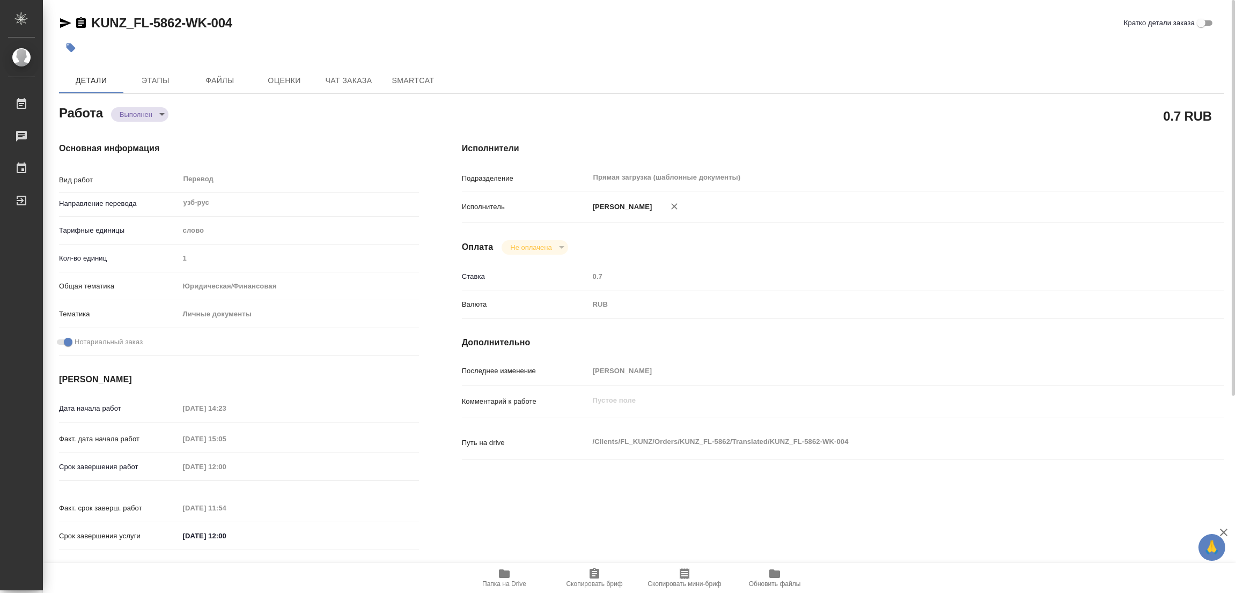
type input "notPayed"
type input "0.7"
type input "RUB"
type input "[PERSON_NAME]"
type textarea "x"
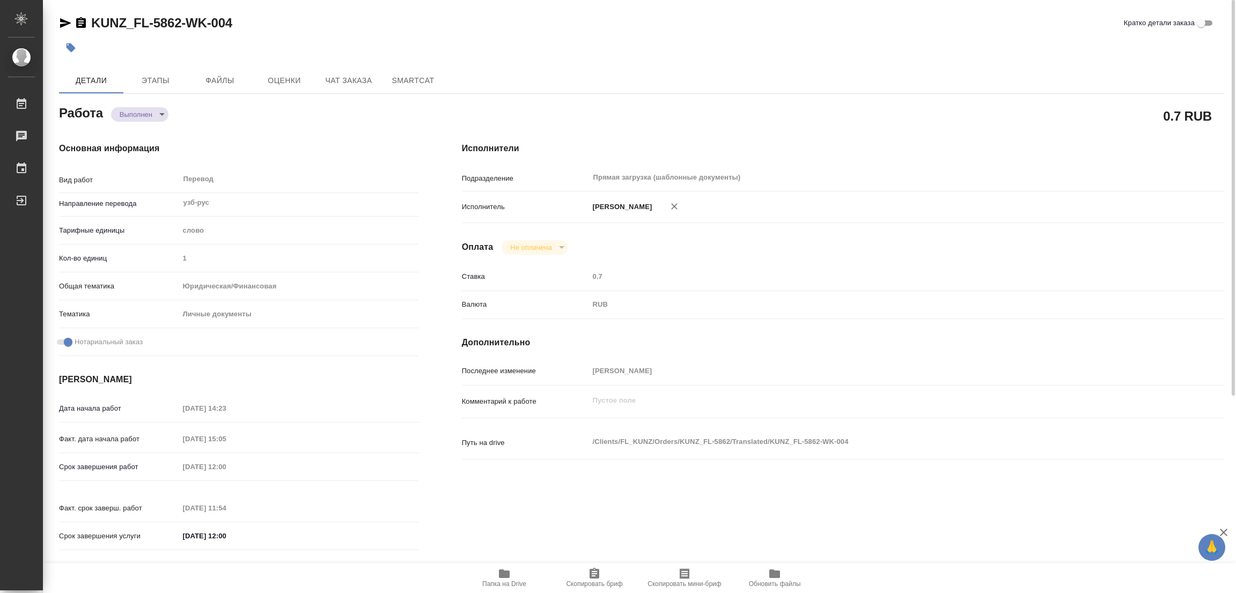
type textarea "/Clients/FL_KUNZ/Orders/KUNZ_FL-5862/Translated/KUNZ_FL-5862-WK-004"
type textarea "x"
type input "KUNZ_FL-5862"
type input "Перевод станд. несрочный"
type input "Приёмка по качеству, Корректура, Постредактура машинного перевода, Редактура, П…"
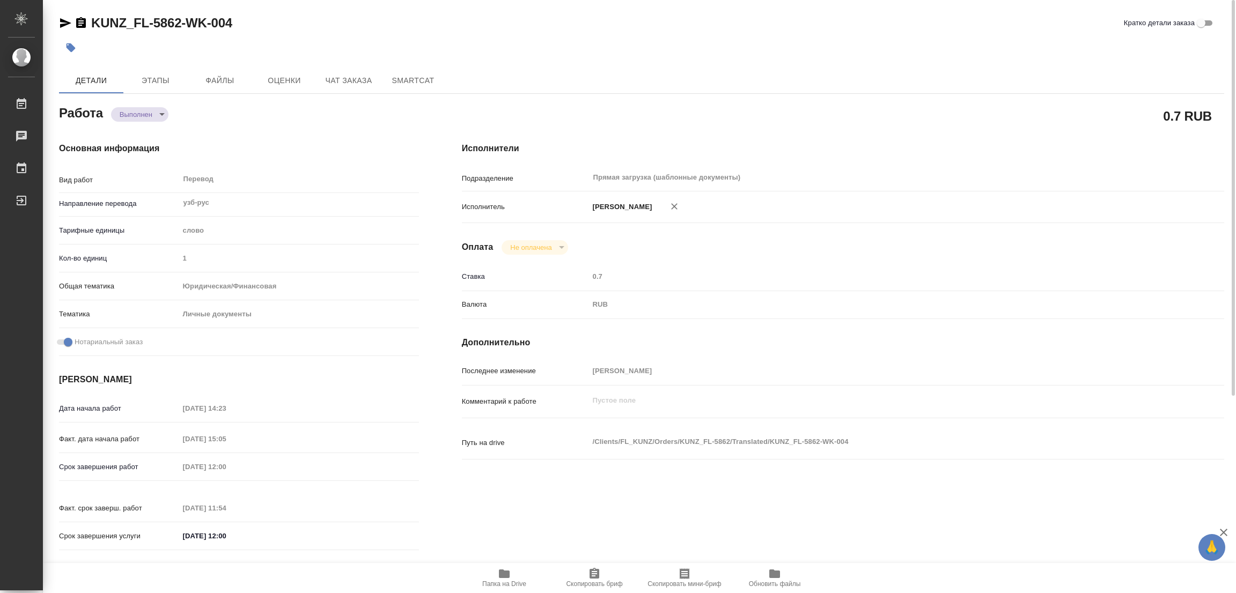
type input "[PERSON_NAME]"
type input "/Clients/FL_KUNZ/Orders/KUNZ_FL-5862"
type textarea "x"
type textarea "пасп узб-рус, под нот, для мфц"
type textarea "x"
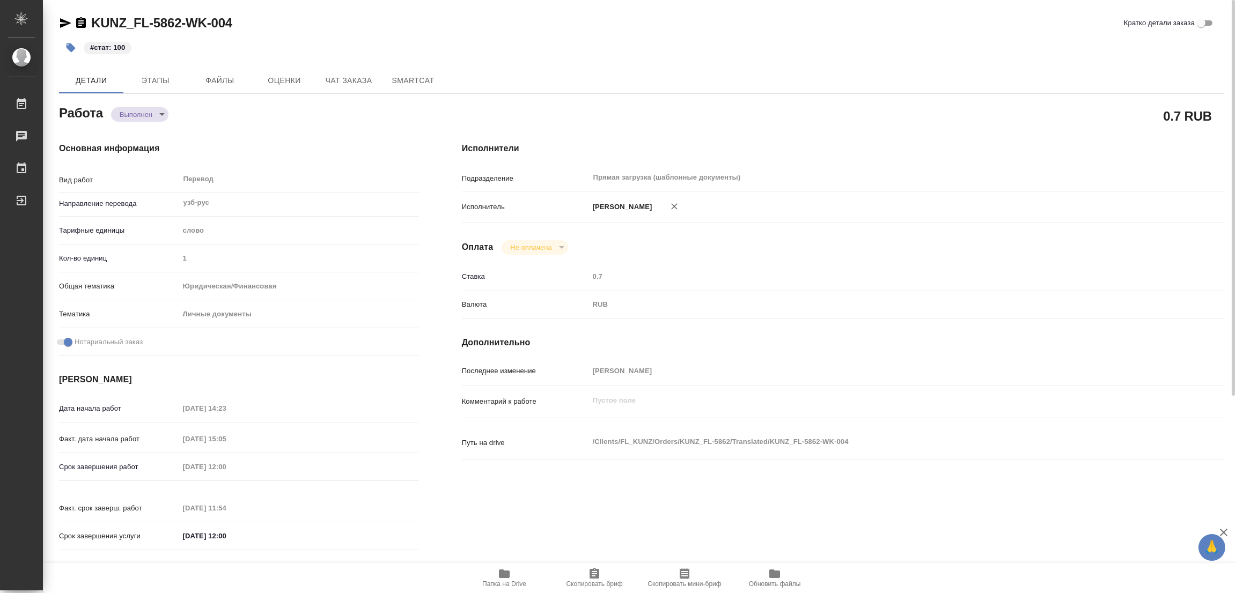
type textarea "x"
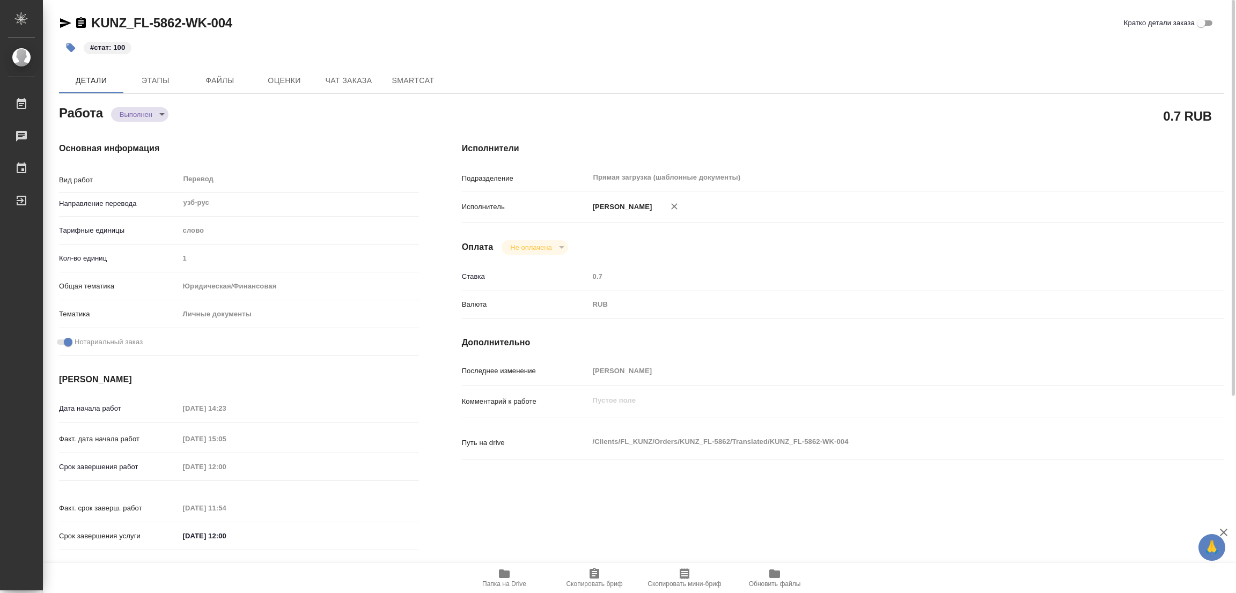
type textarea "x"
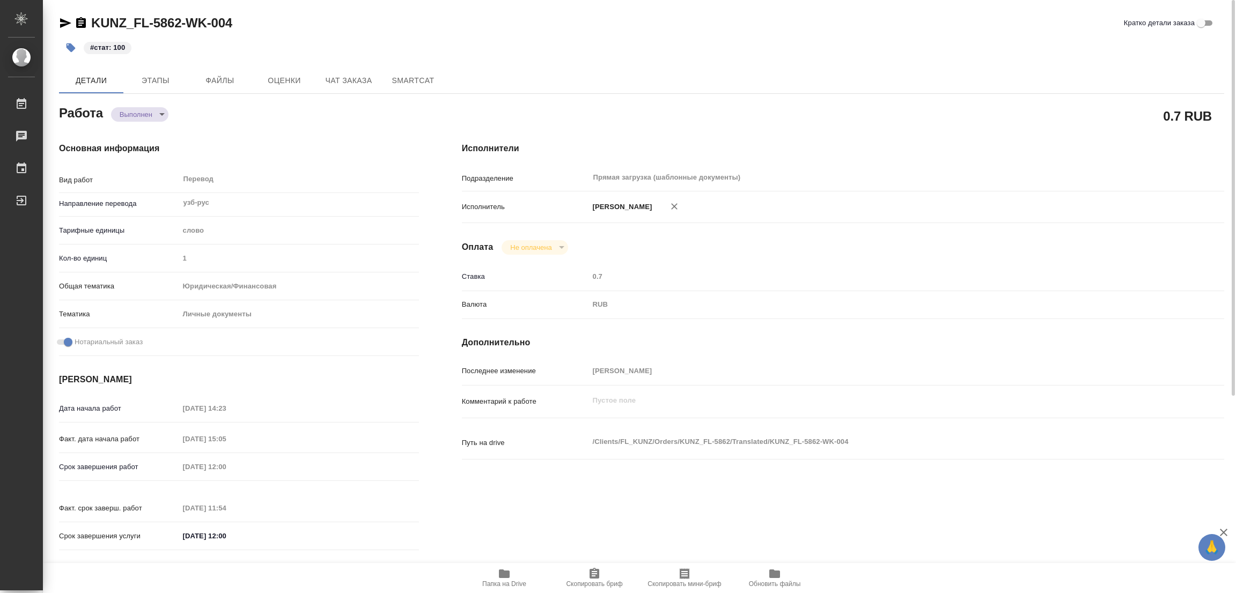
click at [561, 51] on div "#стат: 100" at bounding box center [447, 48] width 777 height 24
type textarea "x"
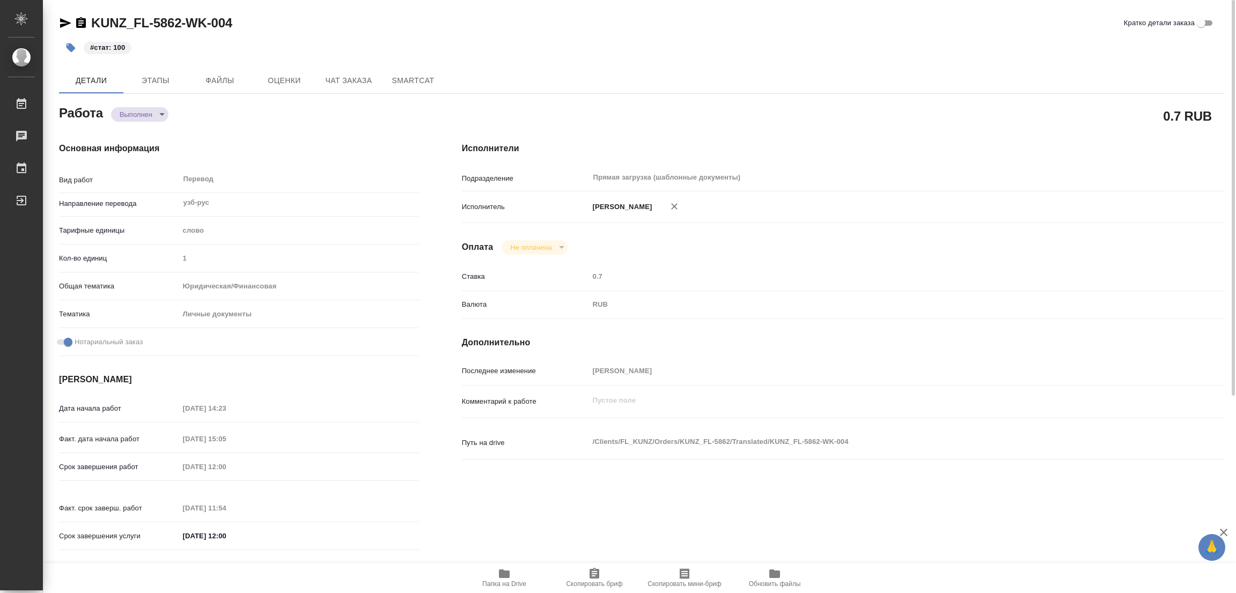
type textarea "x"
click at [857, 129] on div "Исполнители Подразделение Прямая загрузка (шаблонные документы) ​ Исполнитель […" at bounding box center [842, 350] width 805 height 458
type textarea "x"
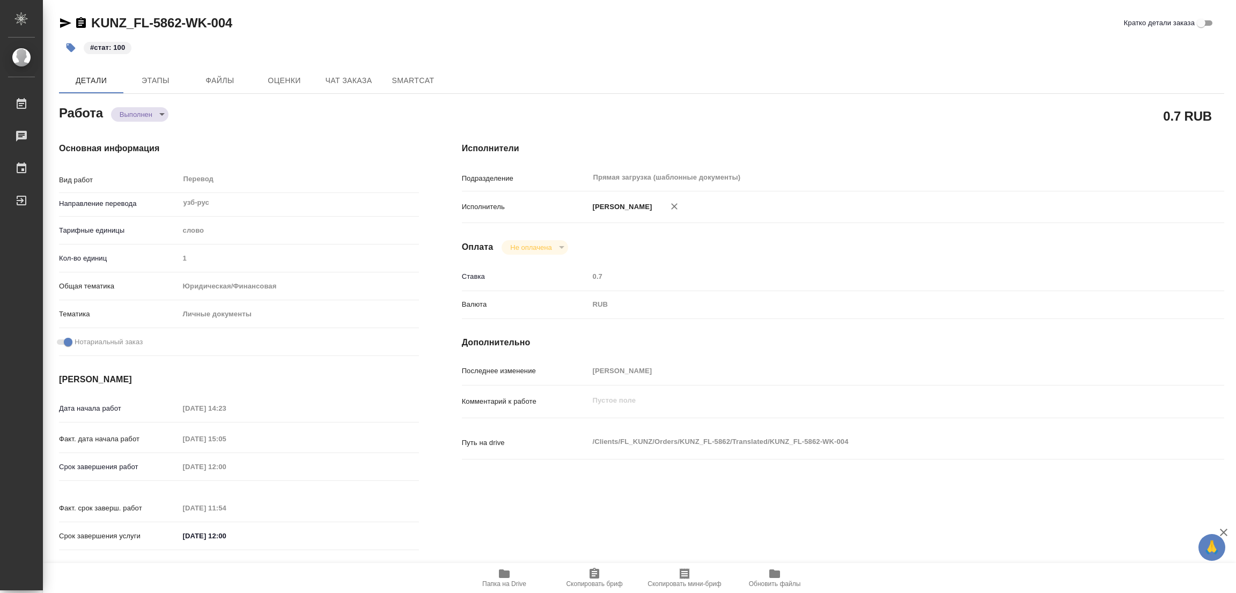
type textarea "x"
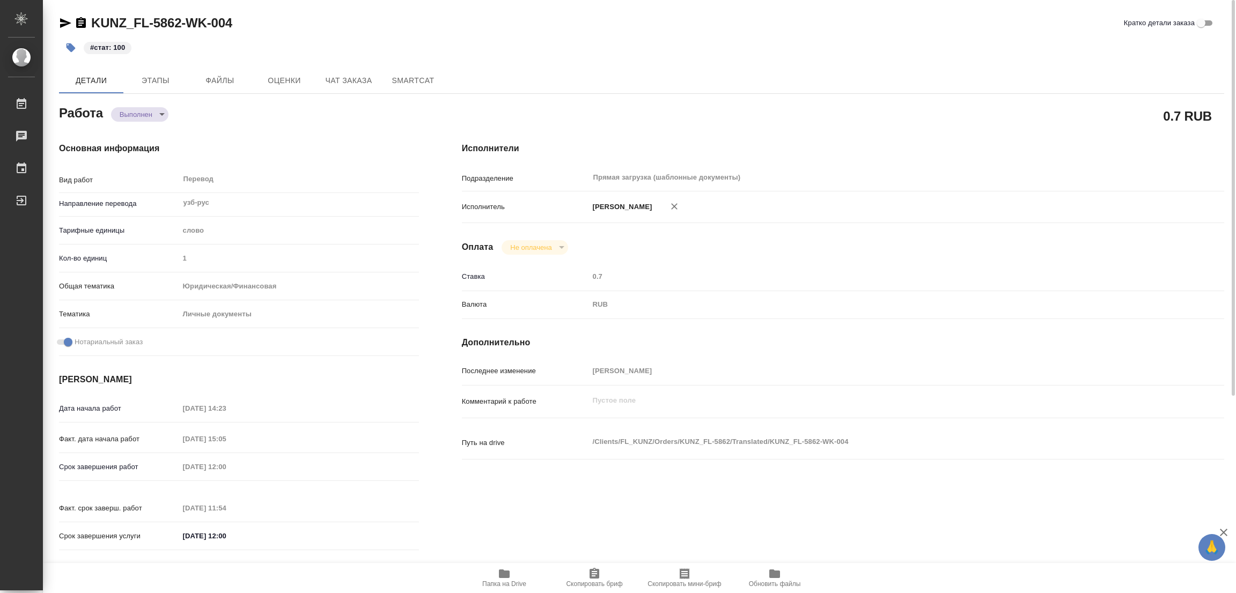
type textarea "x"
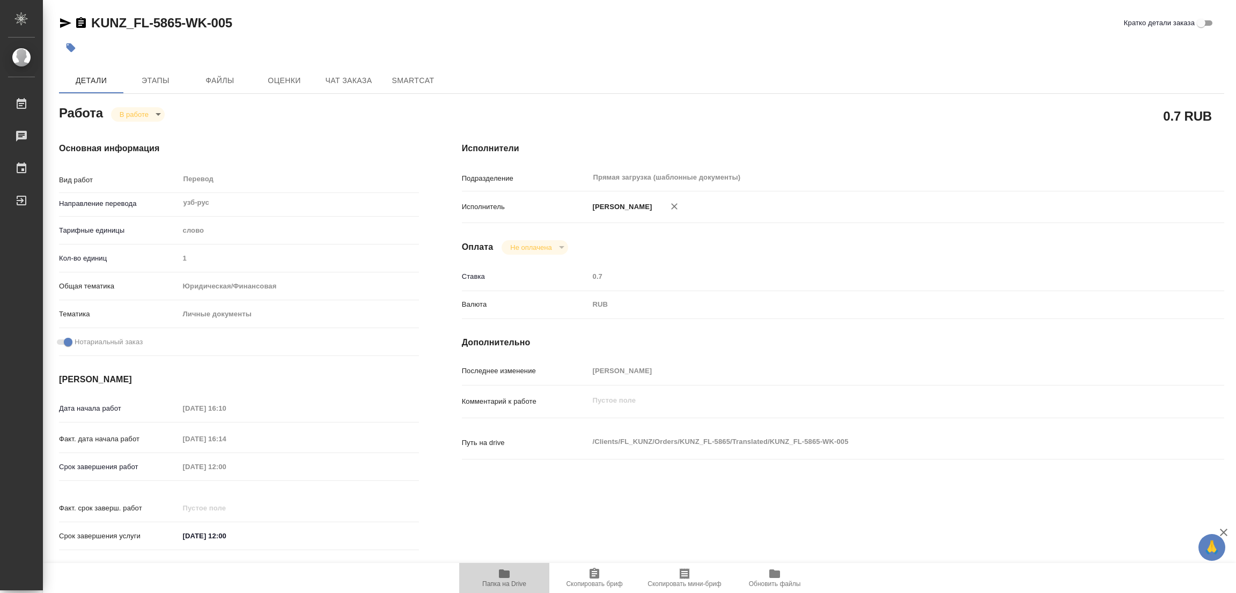
click at [505, 570] on icon "button" at bounding box center [504, 574] width 13 height 13
click at [153, 77] on span "Этапы" at bounding box center [155, 80] width 51 height 13
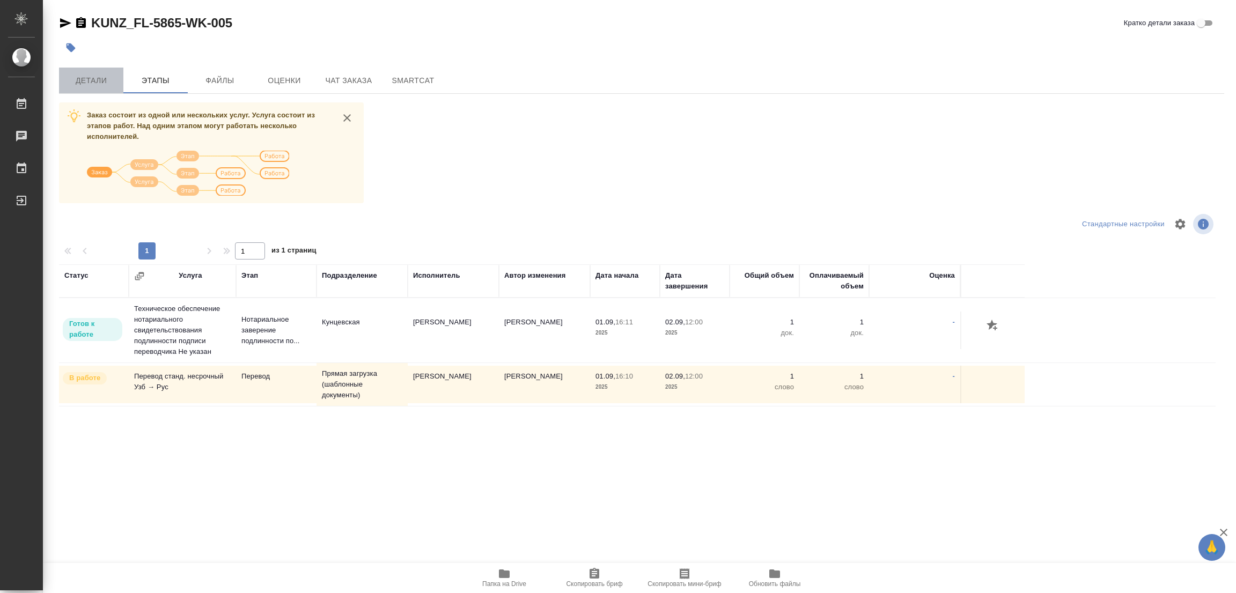
click at [91, 79] on span "Детали" at bounding box center [90, 80] width 51 height 13
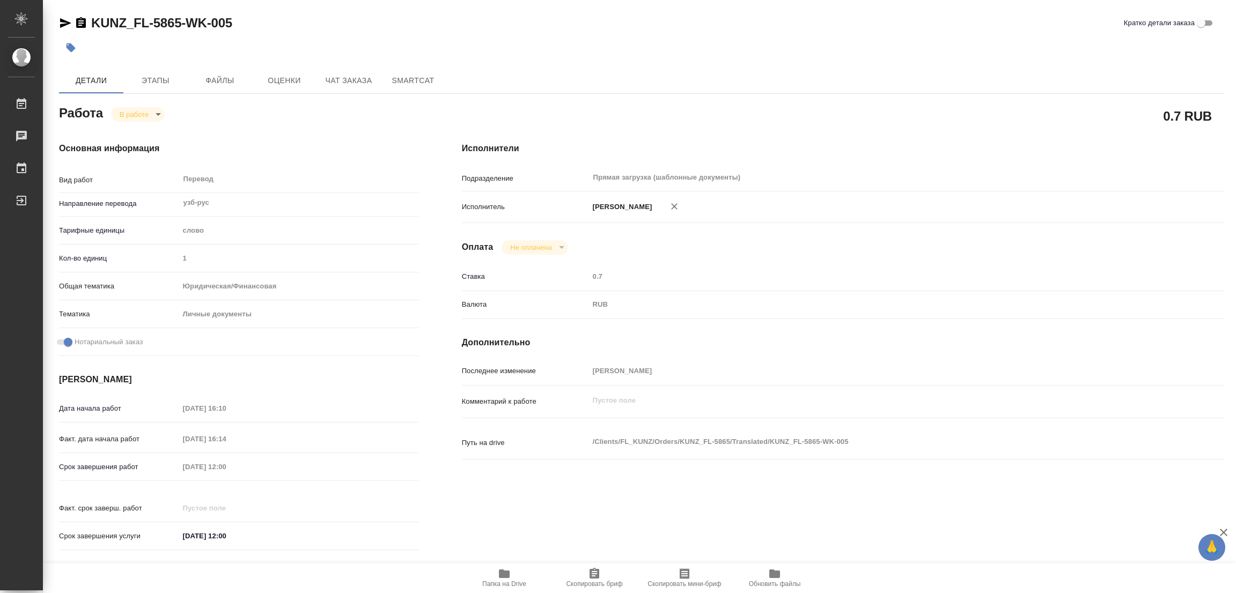
type textarea "x"
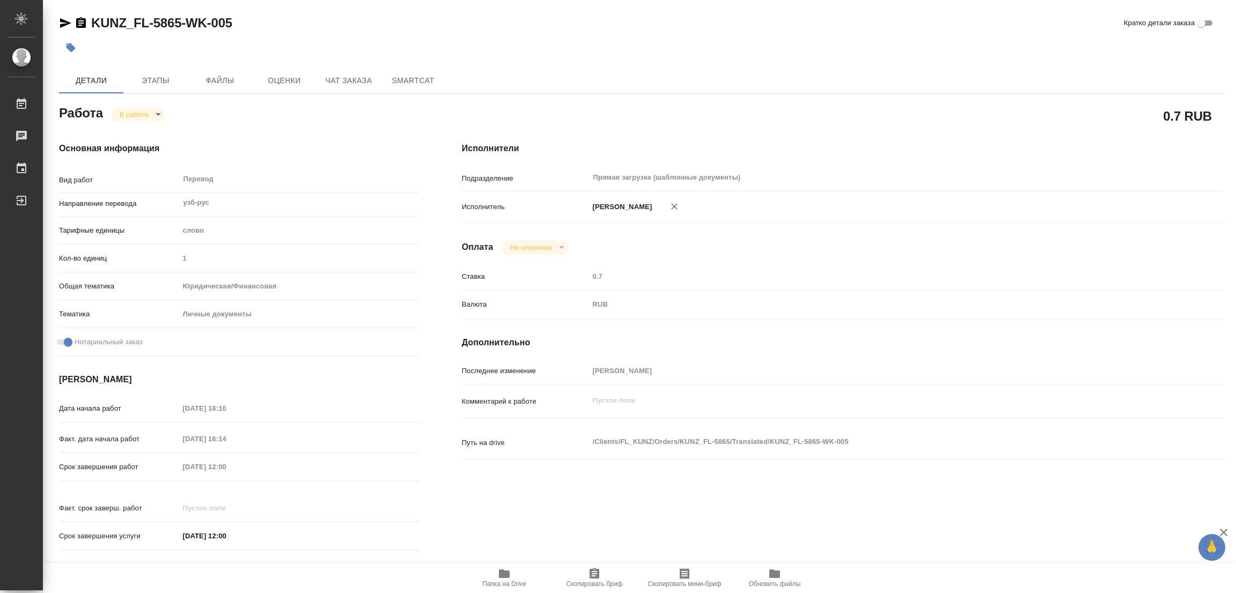
type textarea "x"
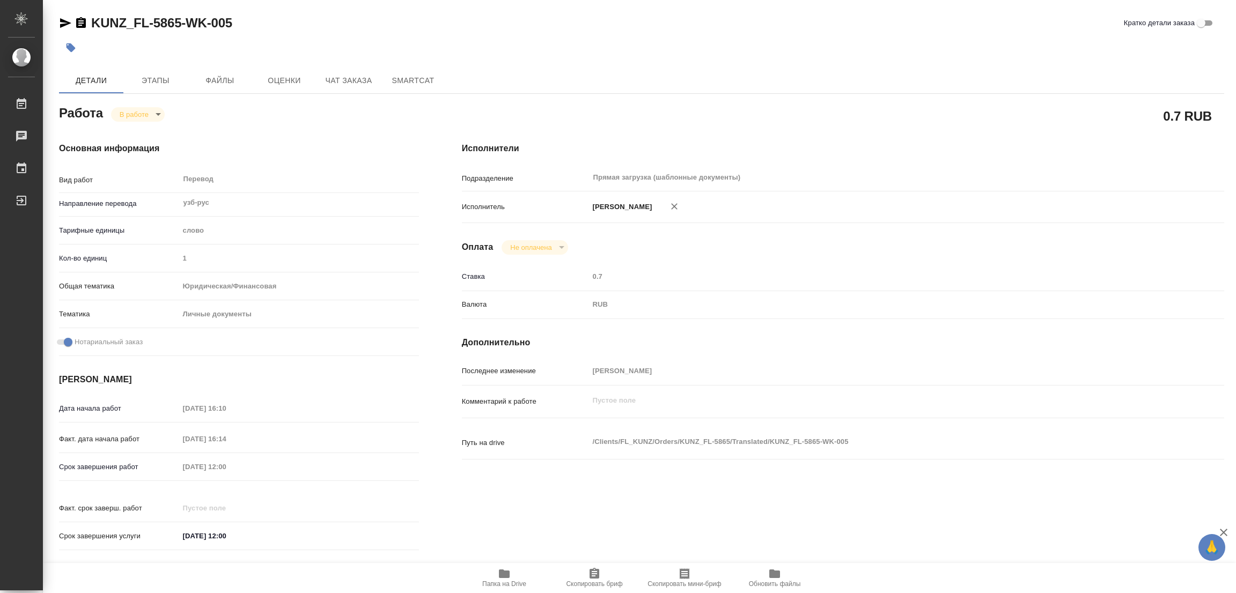
type textarea "x"
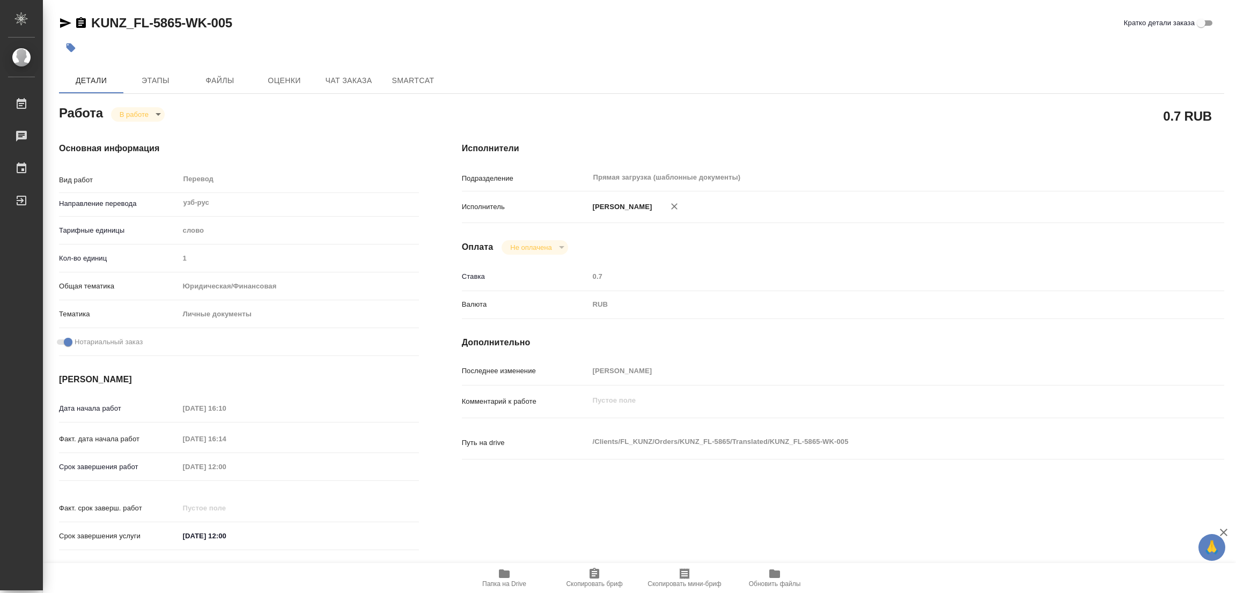
click at [135, 114] on body "🙏 .cls-1 fill:#fff; AWATERA [PERSON_NAME] Работы 0 Чаты График Выйти KUNZ_FL-58…" at bounding box center [618, 296] width 1236 height 593
click at [143, 135] on button "Выполнен" at bounding box center [139, 133] width 39 height 12
type textarea "x"
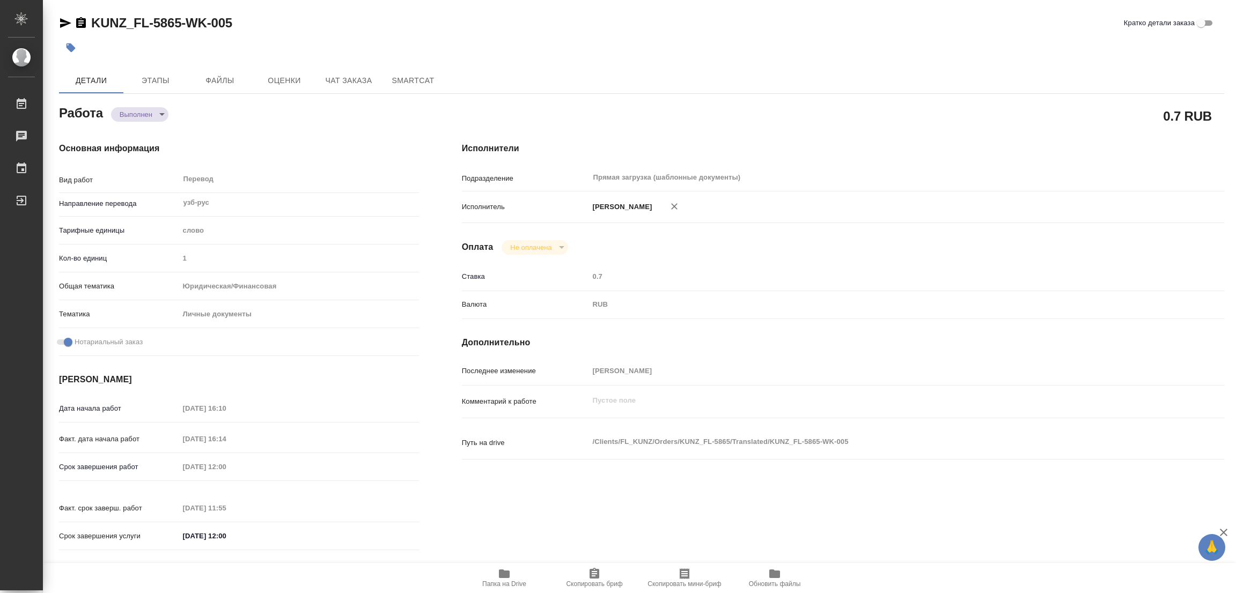
type textarea "x"
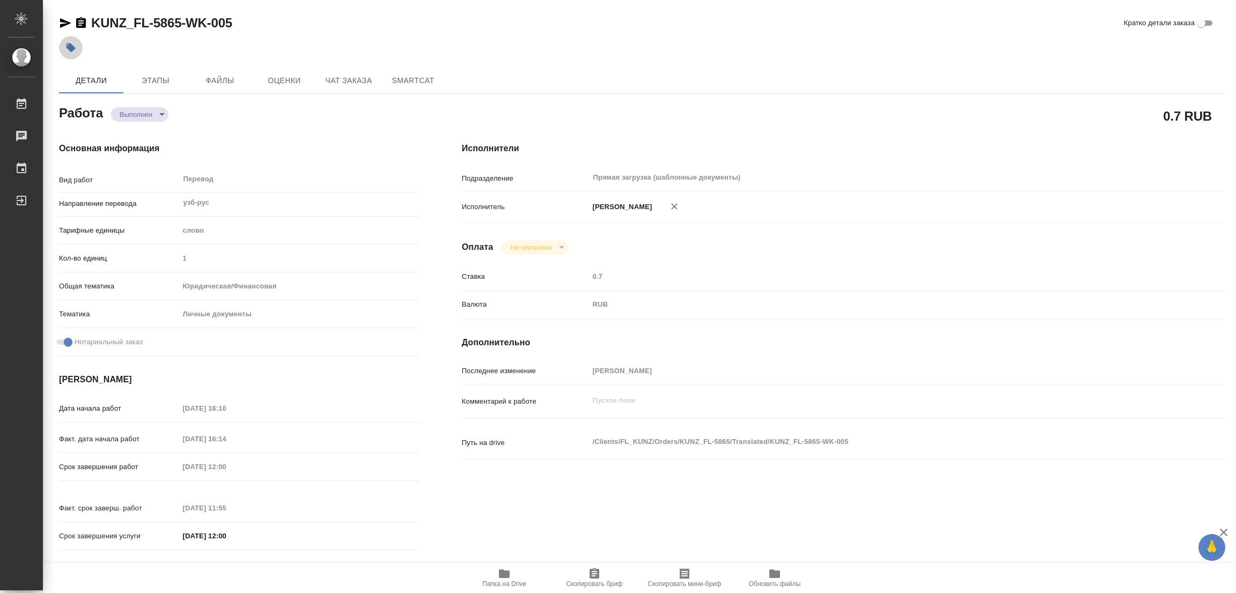
type textarea "x"
click at [71, 46] on icon "button" at bounding box center [71, 47] width 9 height 9
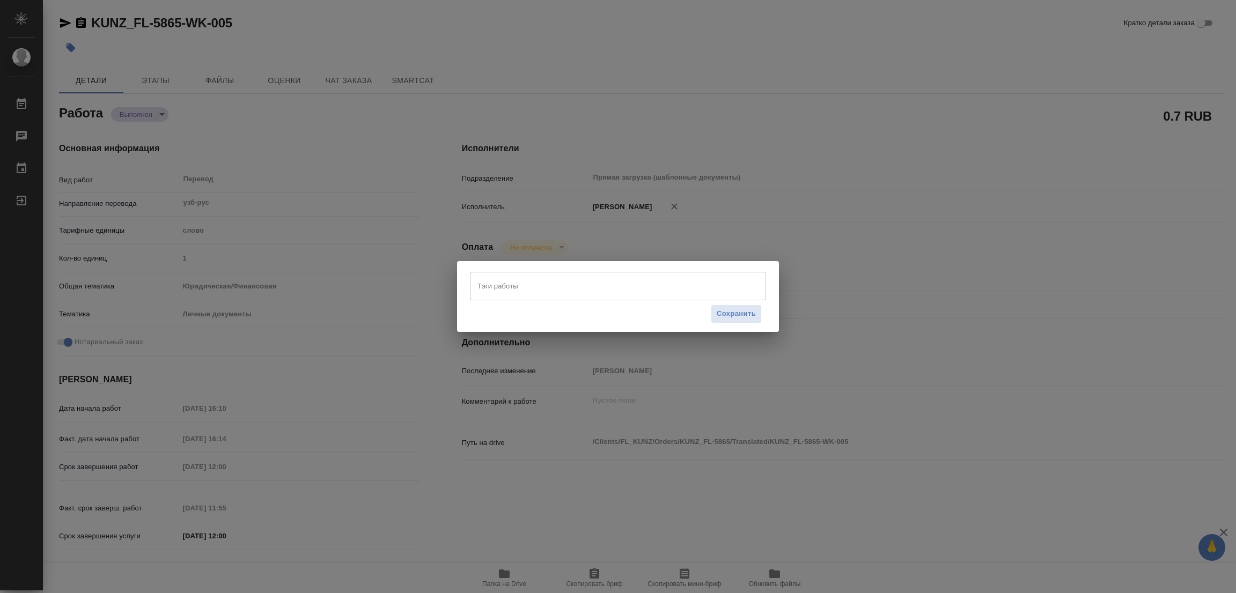
type textarea "x"
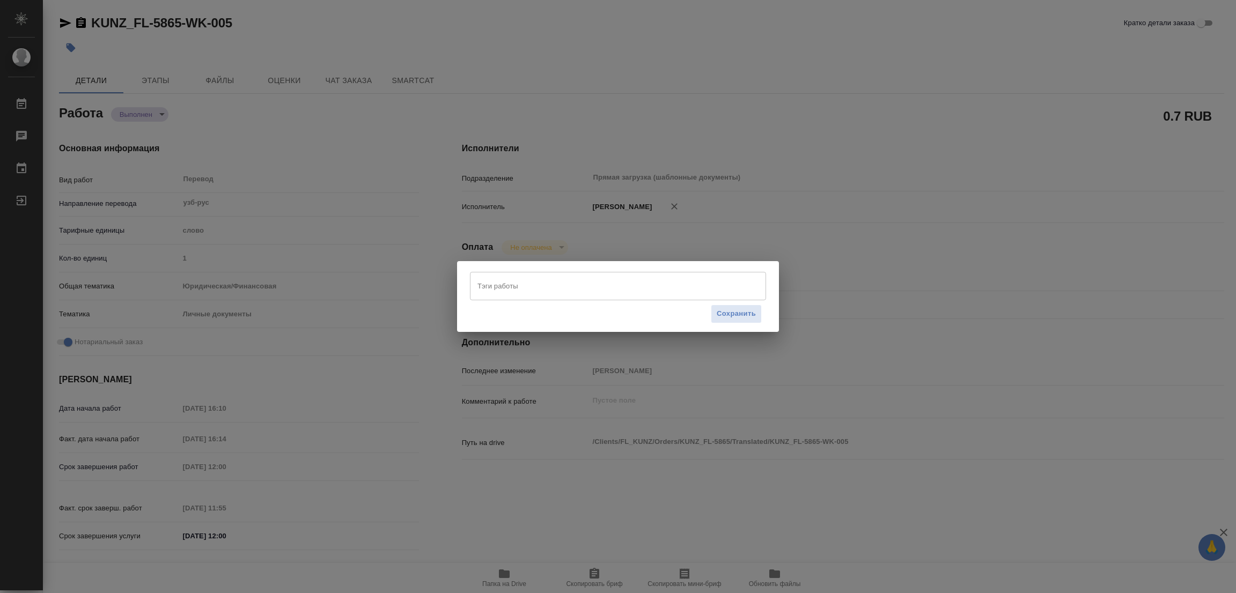
click at [539, 285] on input "Тэги работы" at bounding box center [608, 286] width 266 height 18
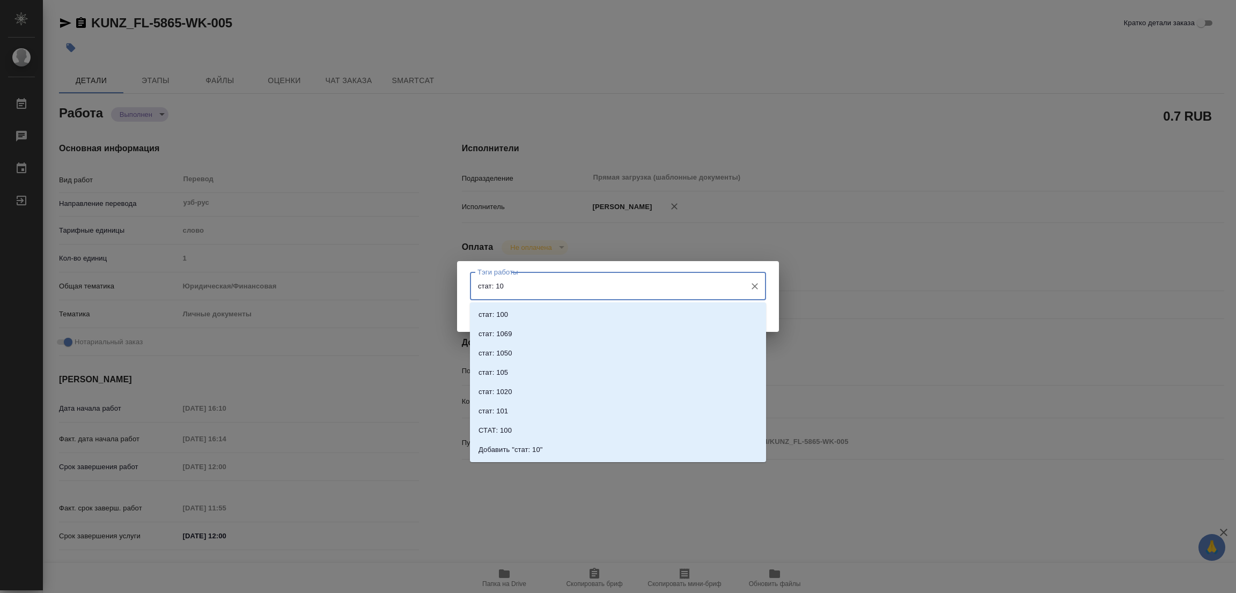
type input "стат: 100"
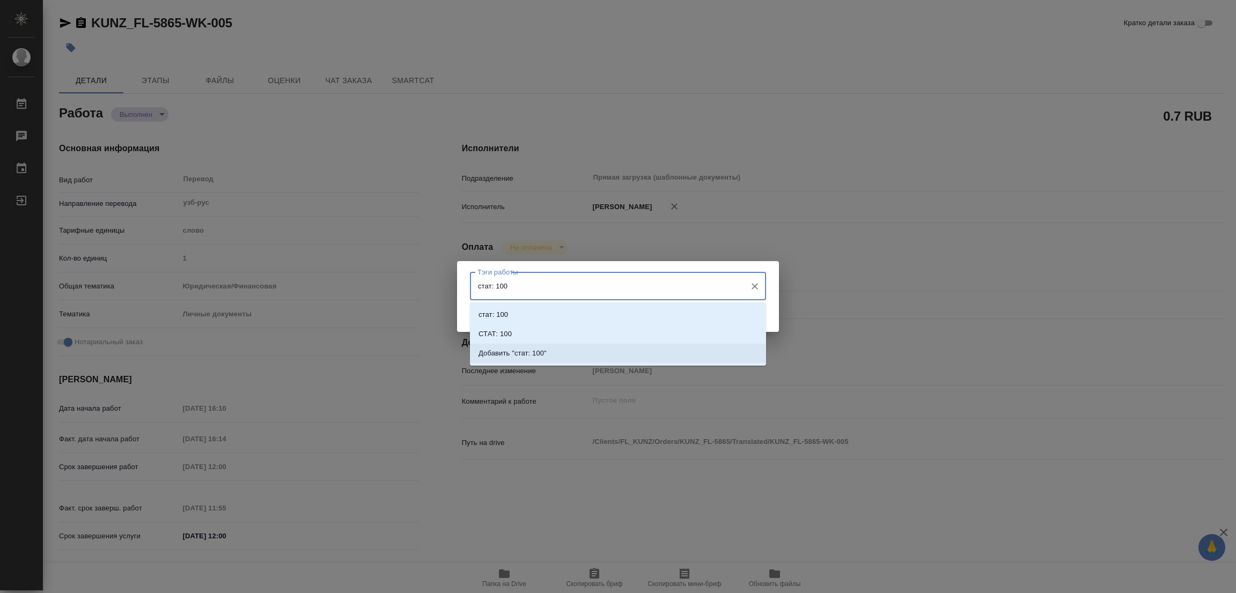
click at [533, 350] on p "Добавить "стат: 100"" at bounding box center [512, 353] width 68 height 11
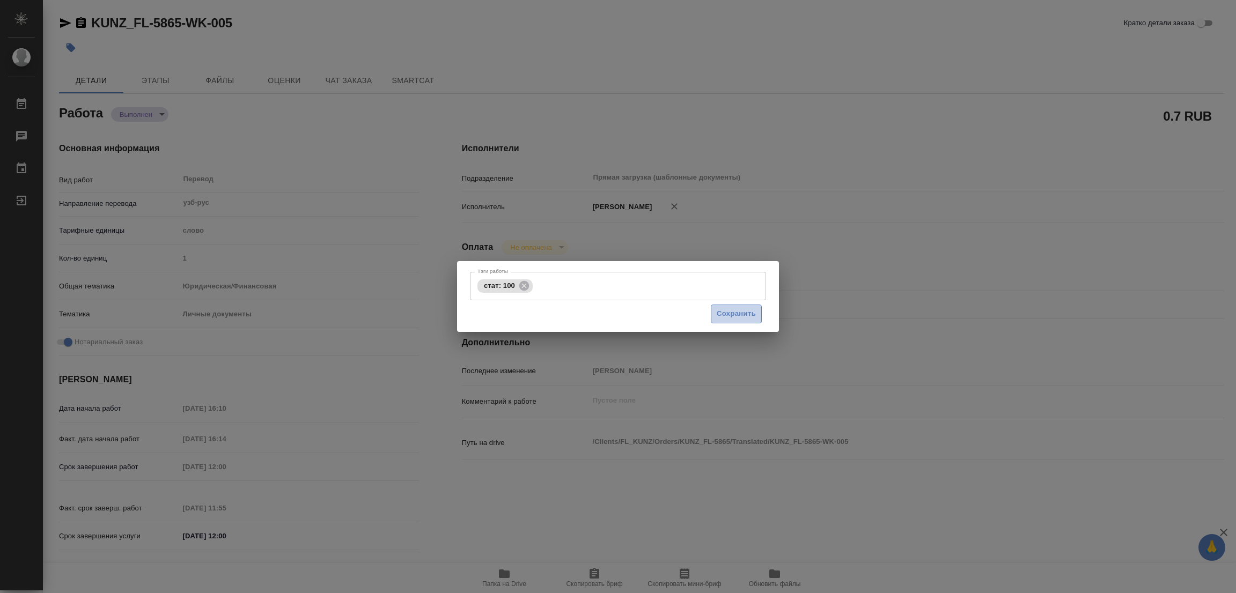
click at [730, 314] on span "Сохранить" at bounding box center [736, 314] width 39 height 12
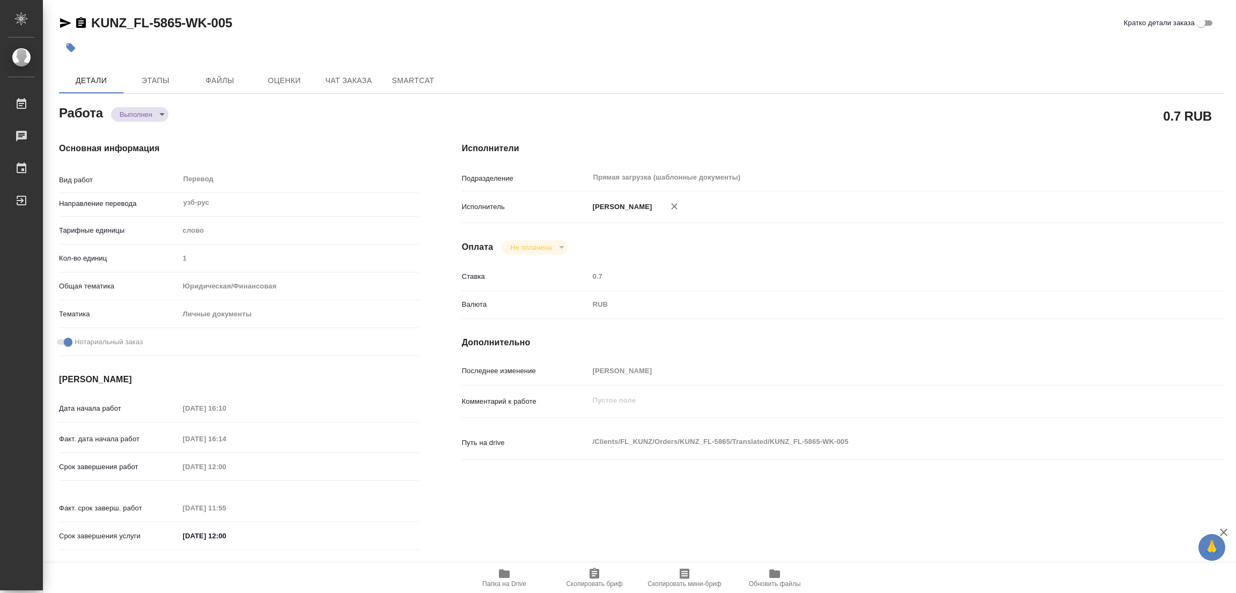
type input "completed"
type textarea "Перевод"
type textarea "x"
type input "узб-рус"
type input "5a8b1489cc6b4906c91bfd90"
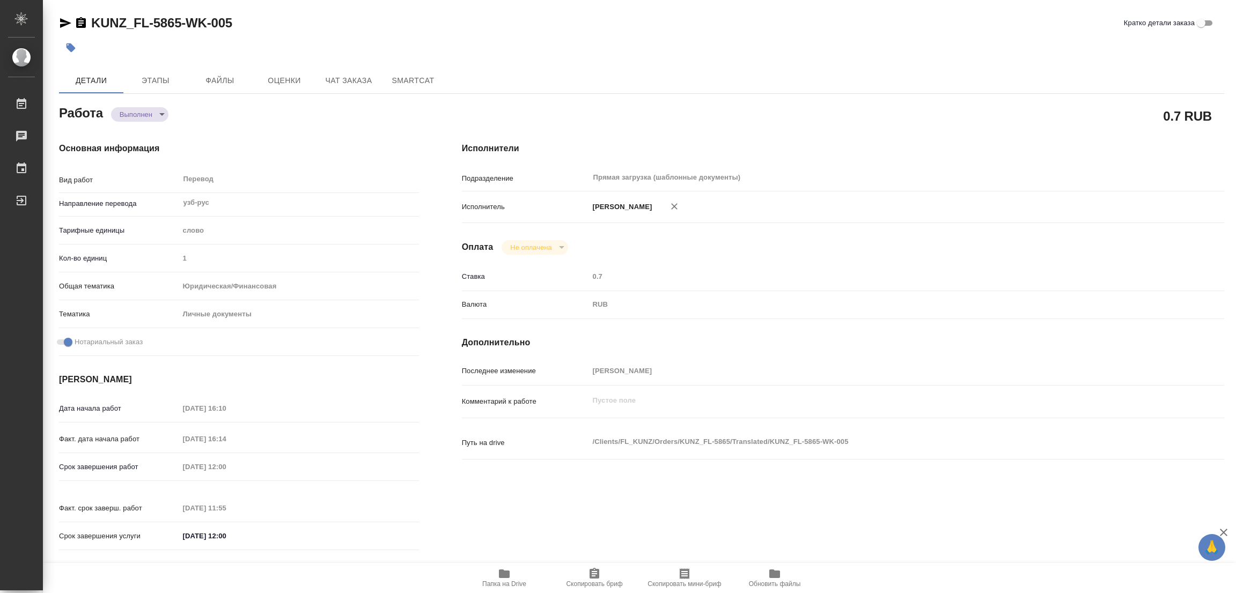
type input "1"
type input "yr-fn"
type input "5a8b8b956a9677013d343cfe"
checkbox input "true"
type input "01.09.2025 16:10"
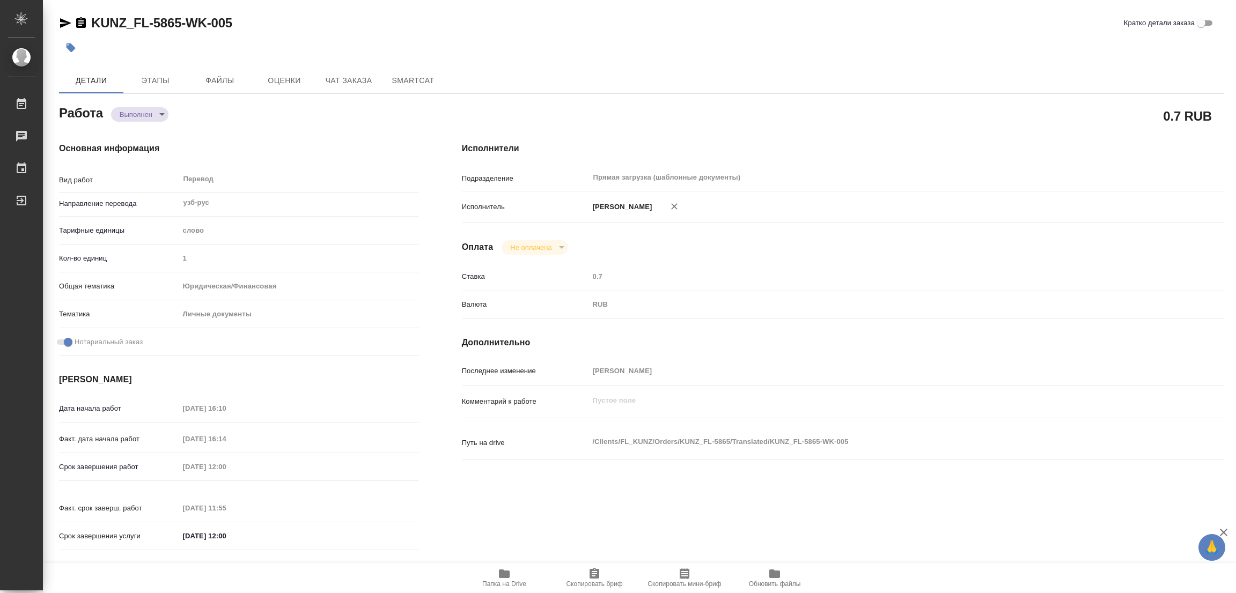
type input "01.09.2025 16:14"
type input "02.09.2025 12:00"
type input "02.09.2025 11:55"
type input "02.09.2025 12:00"
type input "Прямая загрузка (шаблонные документы)"
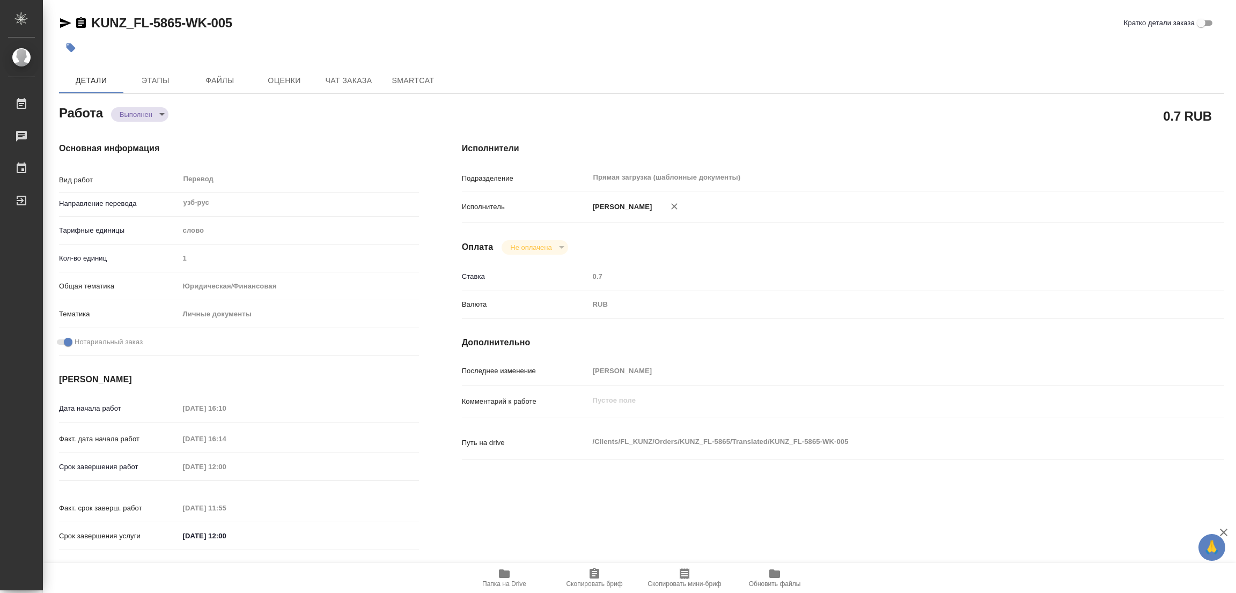
type input "notPayed"
type input "0.7"
type input "RUB"
type input "[PERSON_NAME]"
type textarea "x"
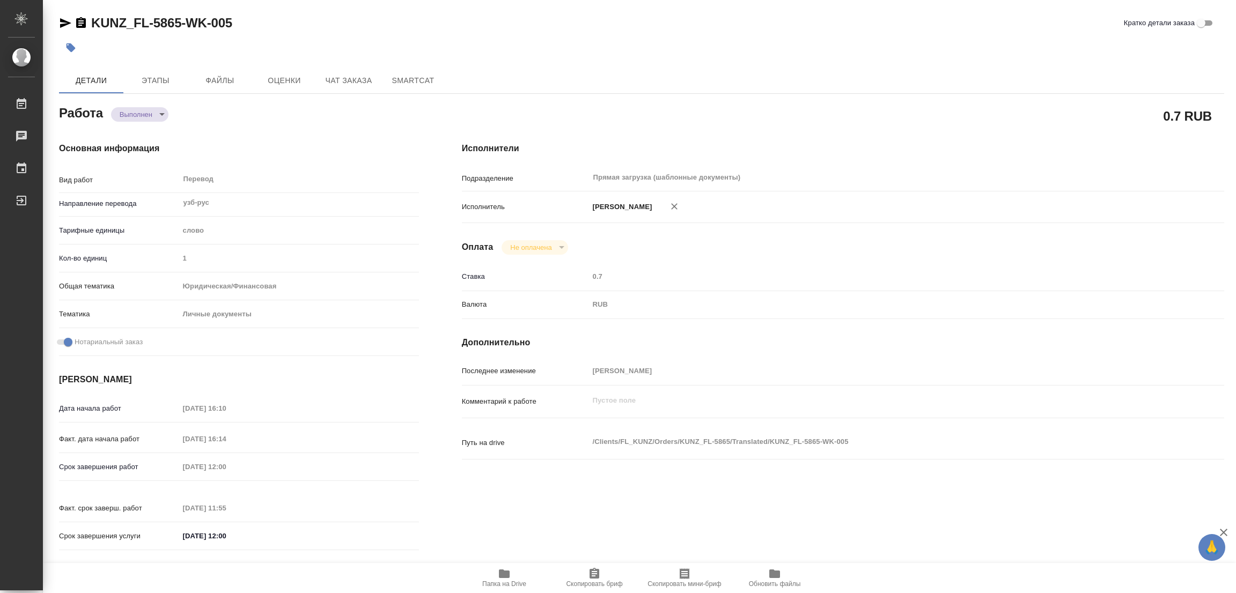
type textarea "/Clients/FL_KUNZ/Orders/KUNZ_FL-5865/Translated/KUNZ_FL-5865-WK-005"
type textarea "x"
type input "KUNZ_FL-5865"
type input "Перевод станд. несрочный"
type input "Корректура, Постредактура машинного перевода, Редактура, Приёмка по качеству, П…"
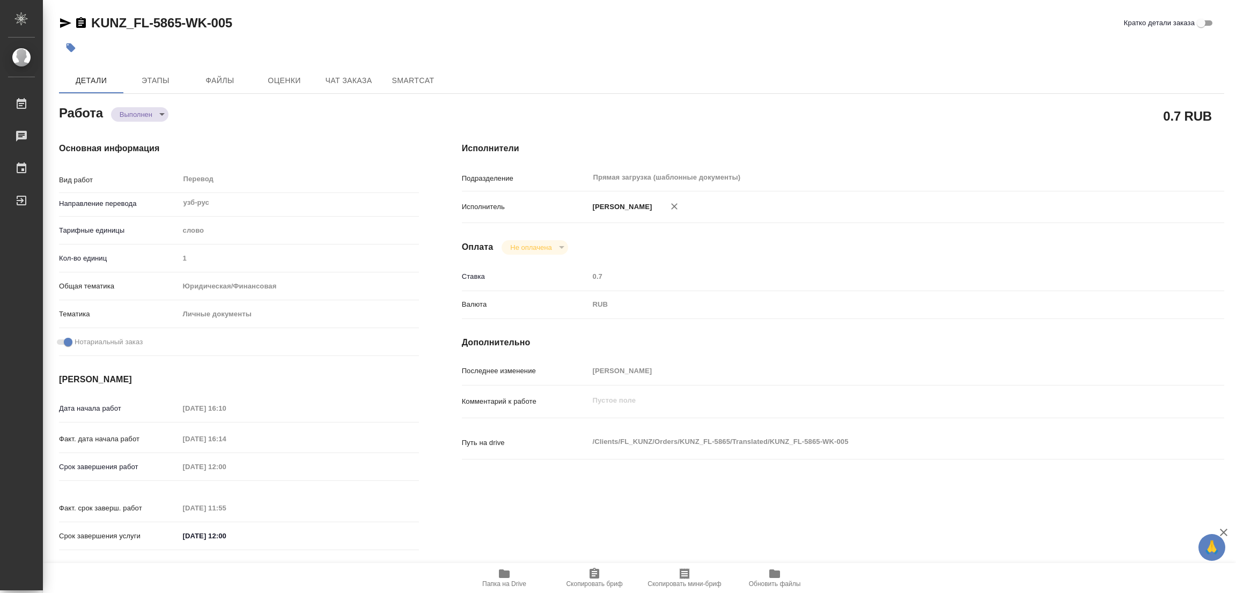
type input "[PERSON_NAME]"
type input "/Clients/FL_KUNZ/Orders/KUNZ_FL-5865"
type textarea "x"
type textarea "пасп узб-рус, под нот, для мфц"
type textarea "x"
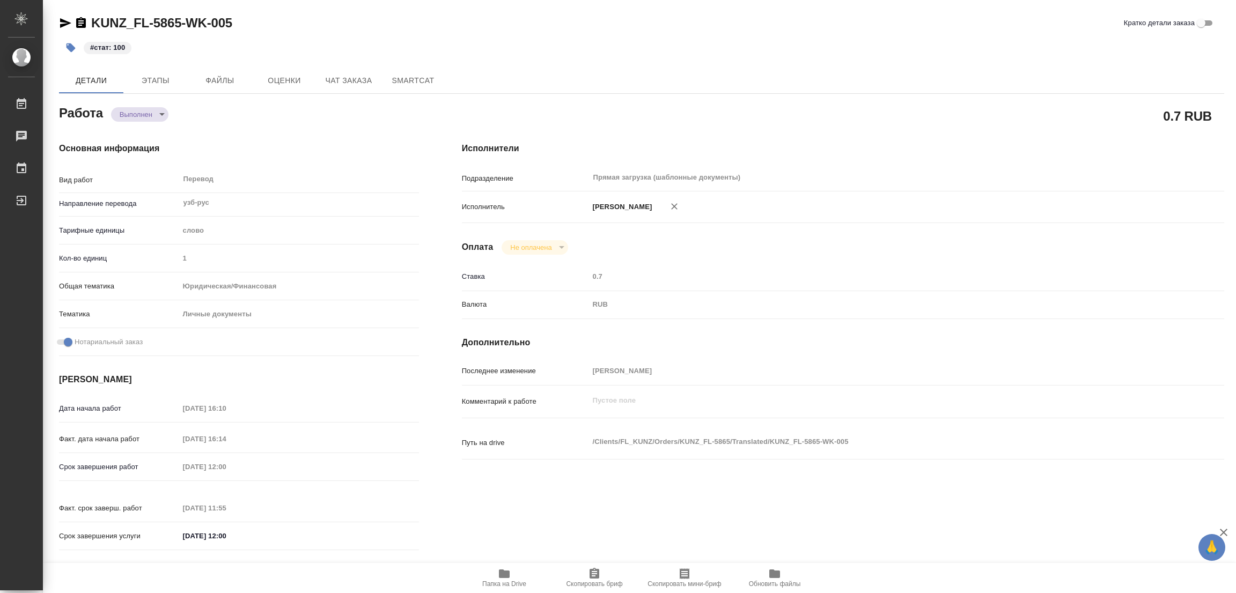
type textarea "x"
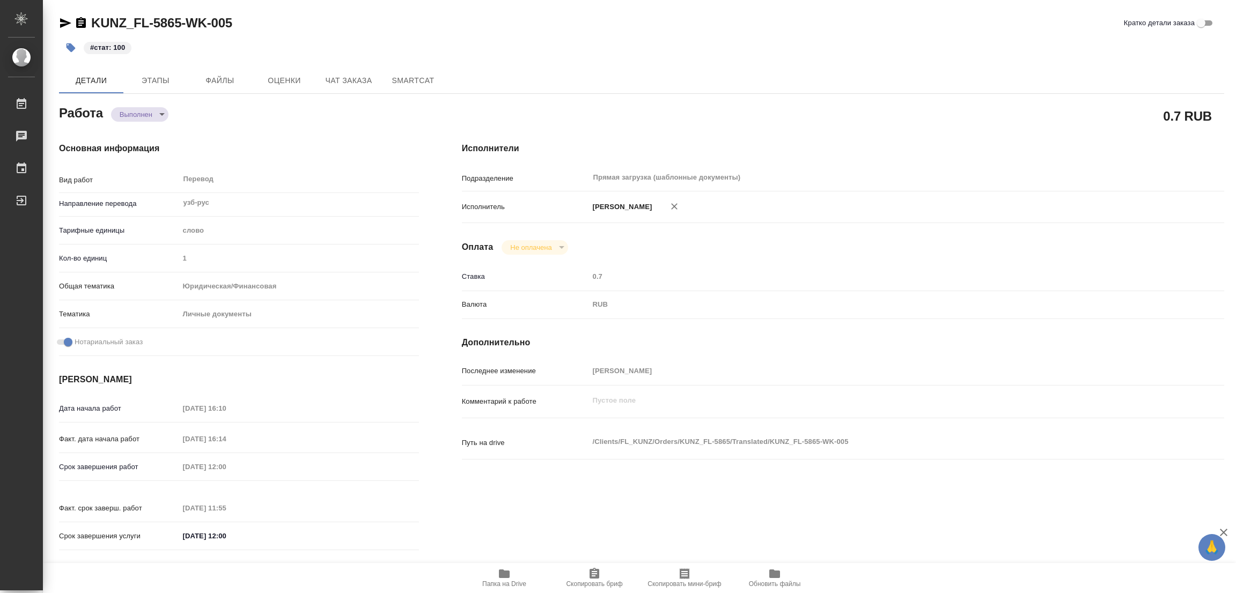
type textarea "x"
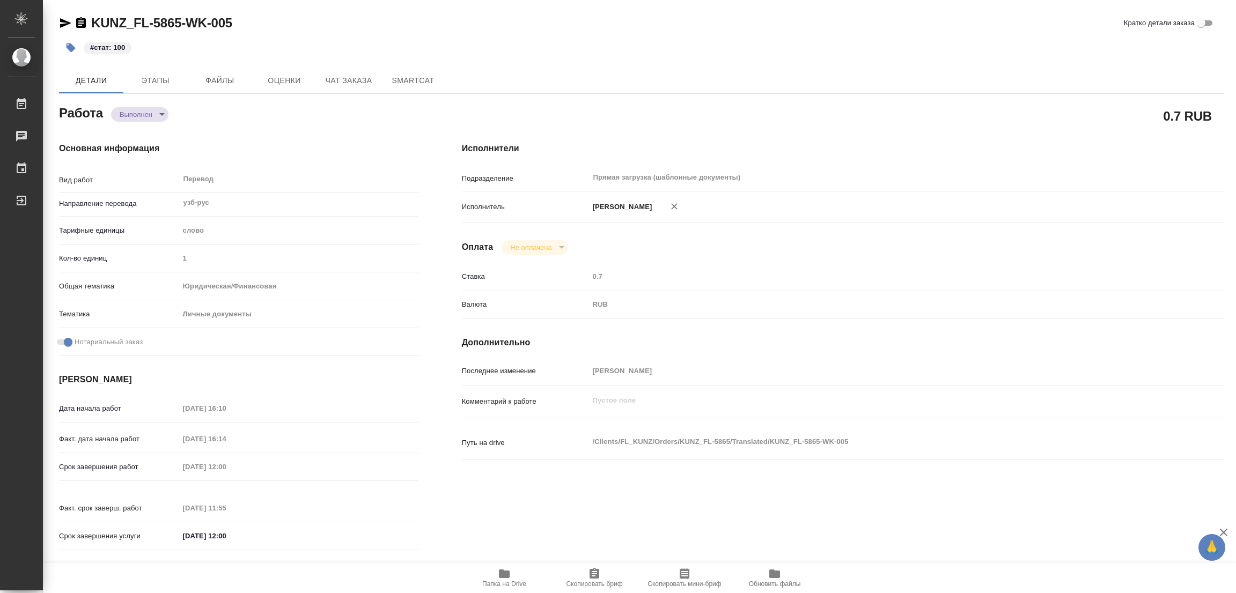
type textarea "x"
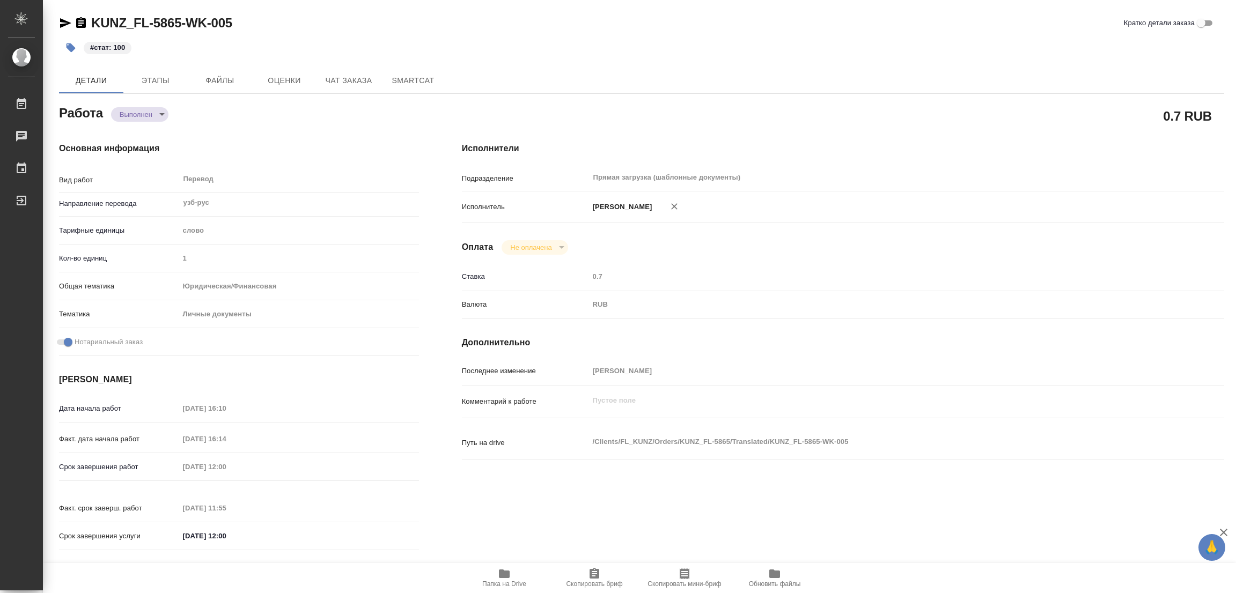
drag, startPoint x: 726, startPoint y: 85, endPoint x: 720, endPoint y: 87, distance: 5.6
click at [720, 87] on div "Детали Этапы Файлы Оценки Чат заказа SmartCat" at bounding box center [641, 81] width 1165 height 26
type textarea "x"
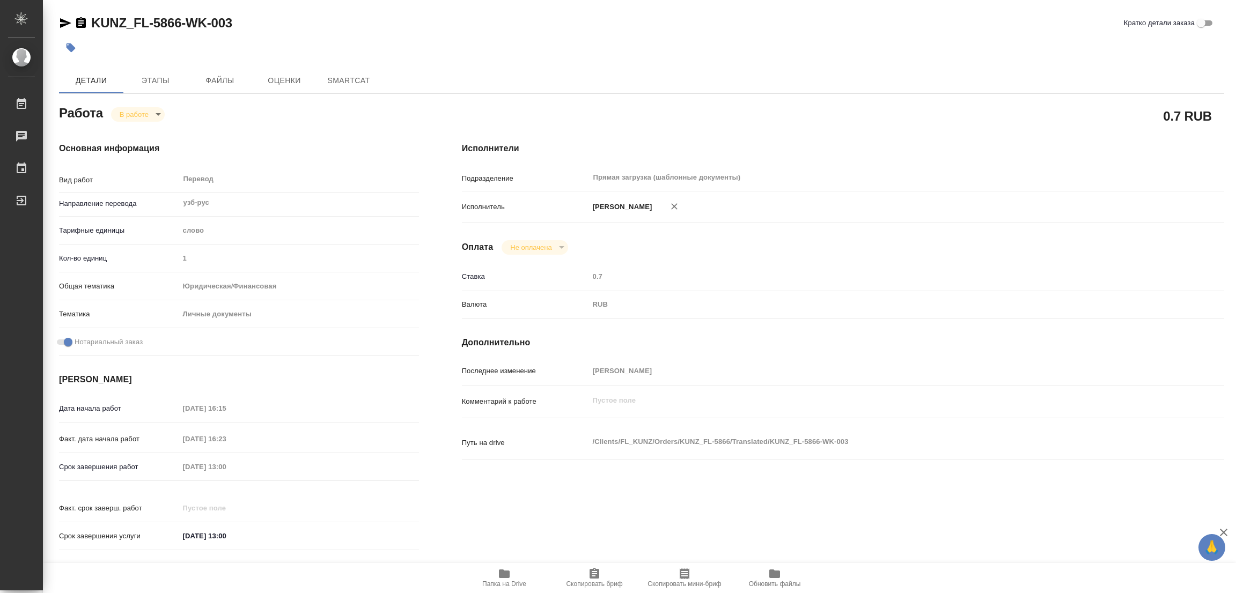
type textarea "x"
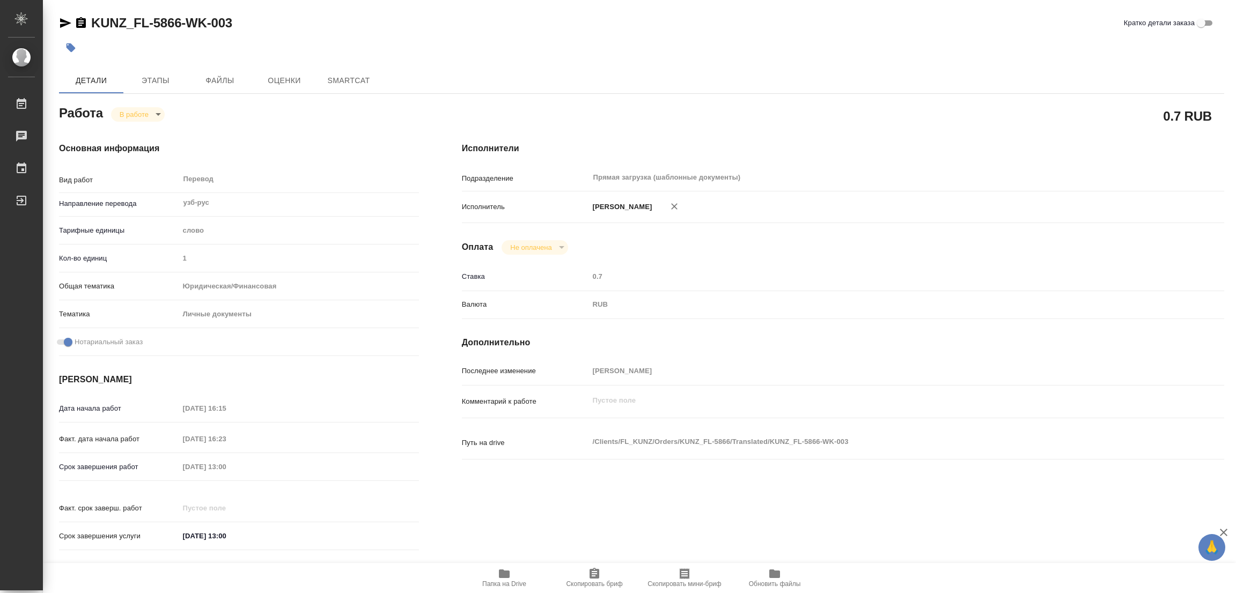
type textarea "x"
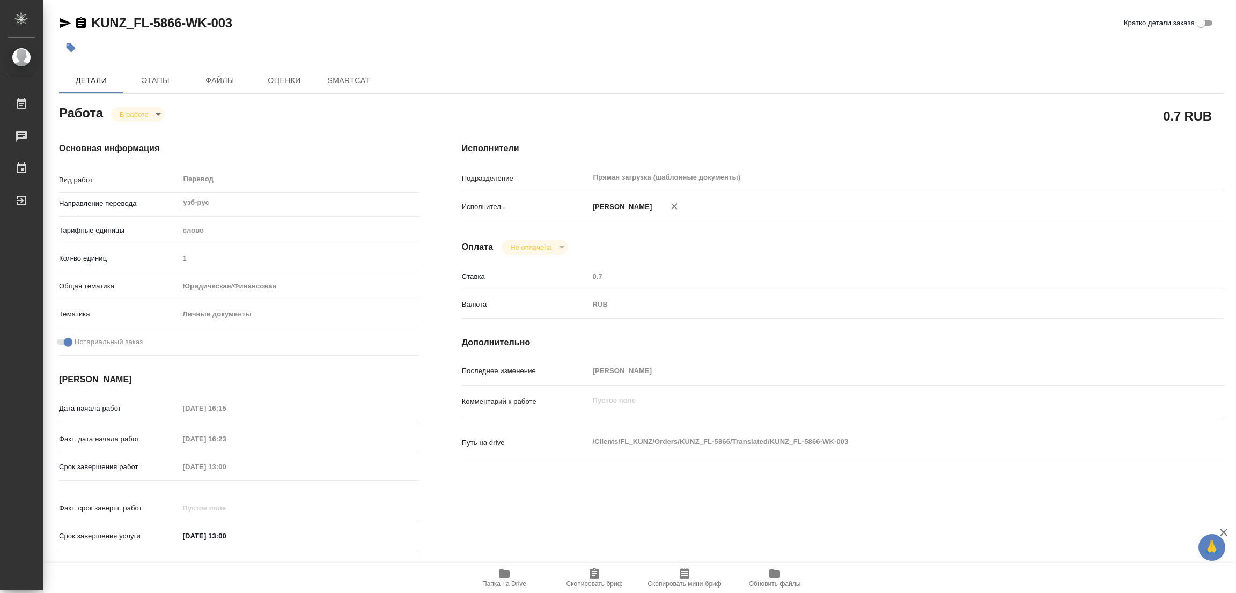
type textarea "x"
click at [500, 573] on icon "button" at bounding box center [504, 574] width 11 height 9
type textarea "x"
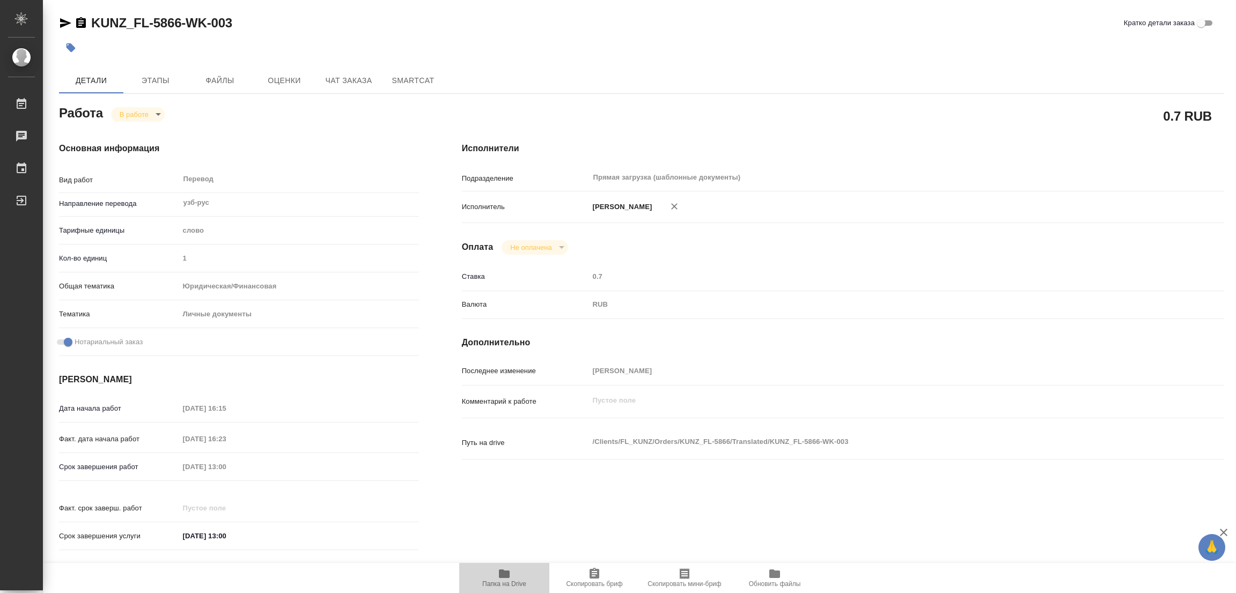
type textarea "x"
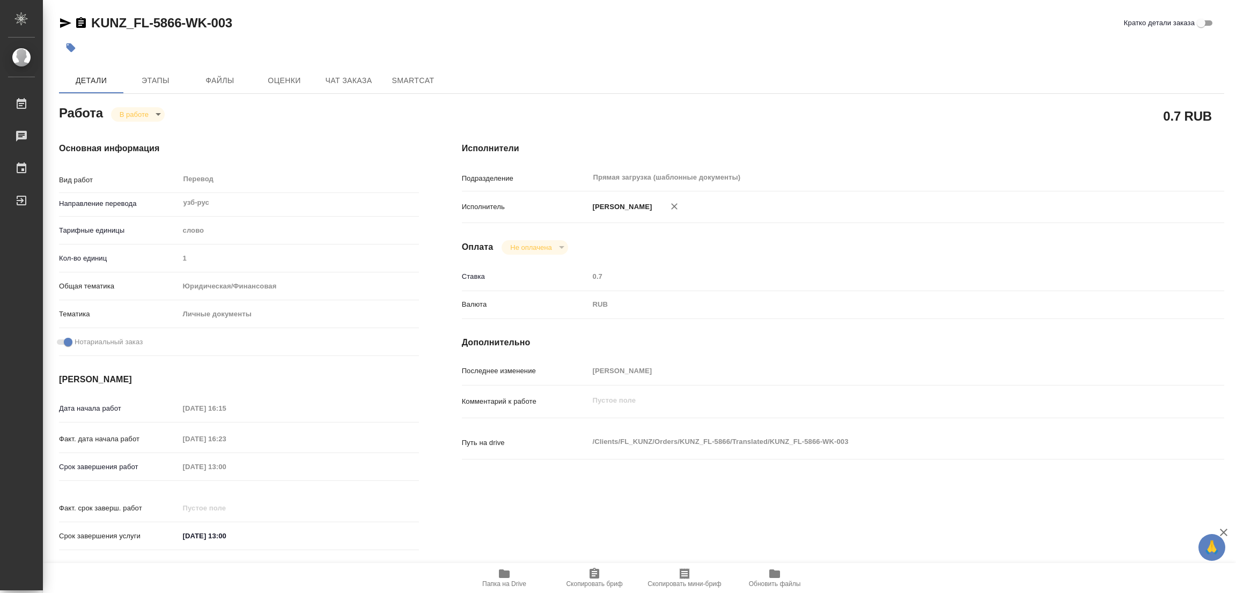
type textarea "x"
click at [147, 81] on span "Этапы" at bounding box center [155, 80] width 51 height 13
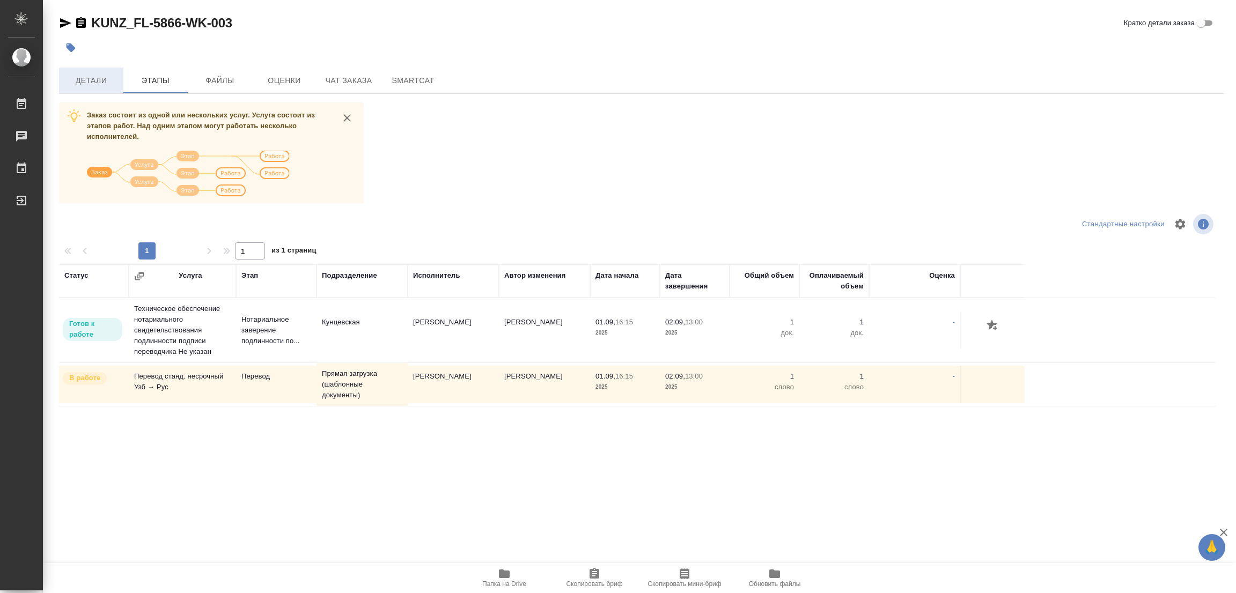
click at [92, 80] on span "Детали" at bounding box center [90, 80] width 51 height 13
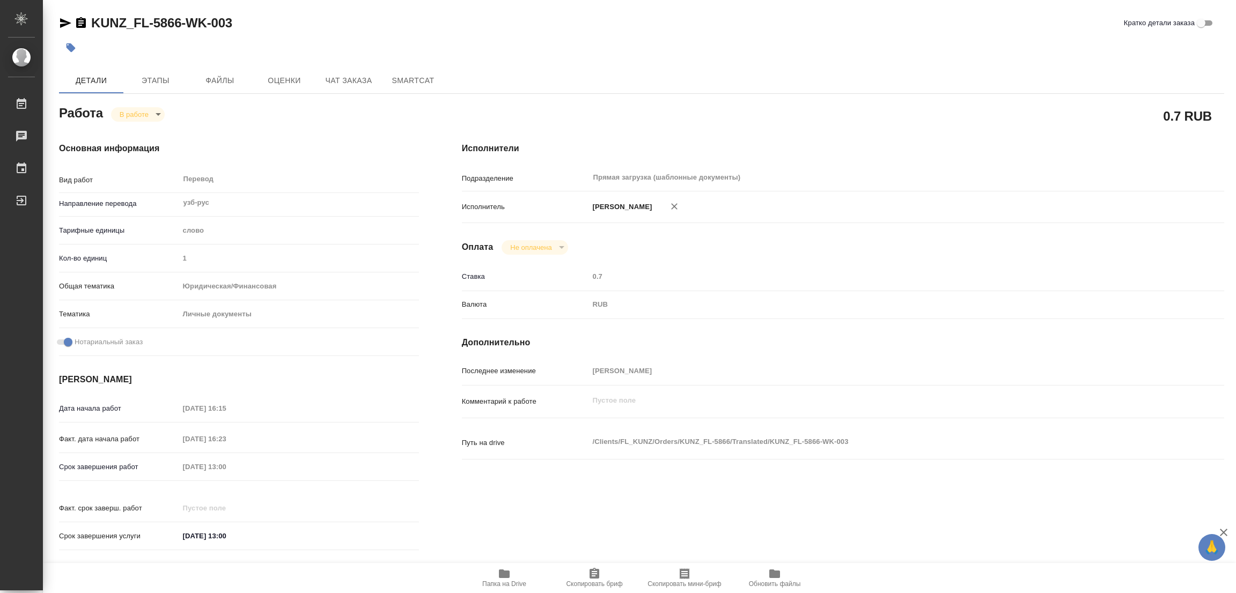
type textarea "x"
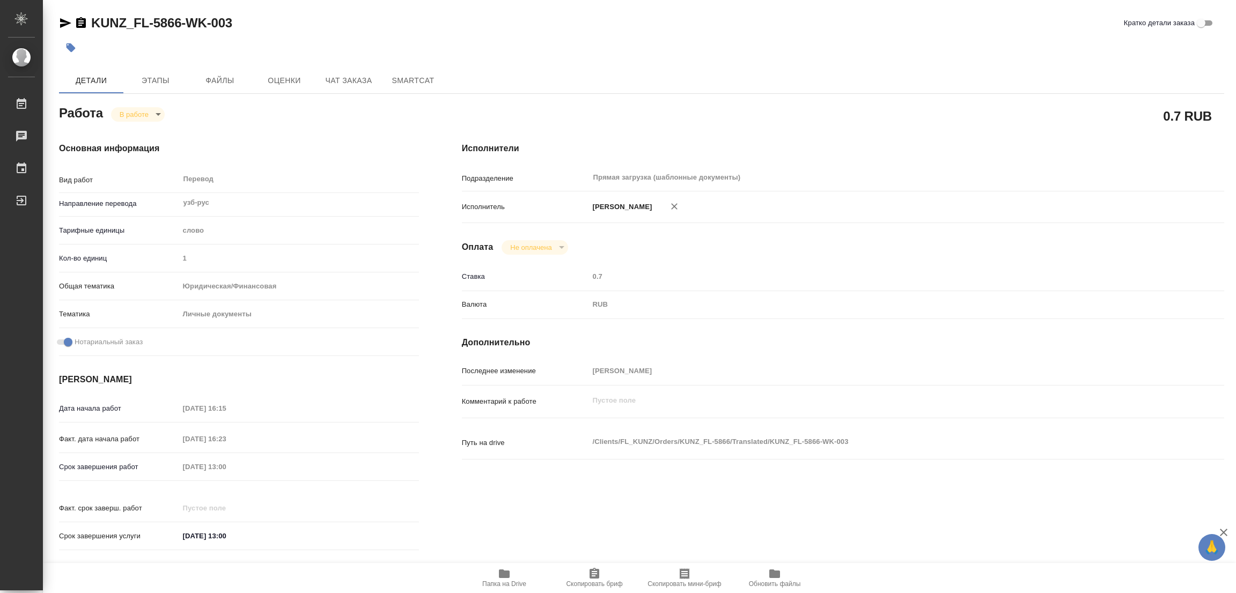
type textarea "x"
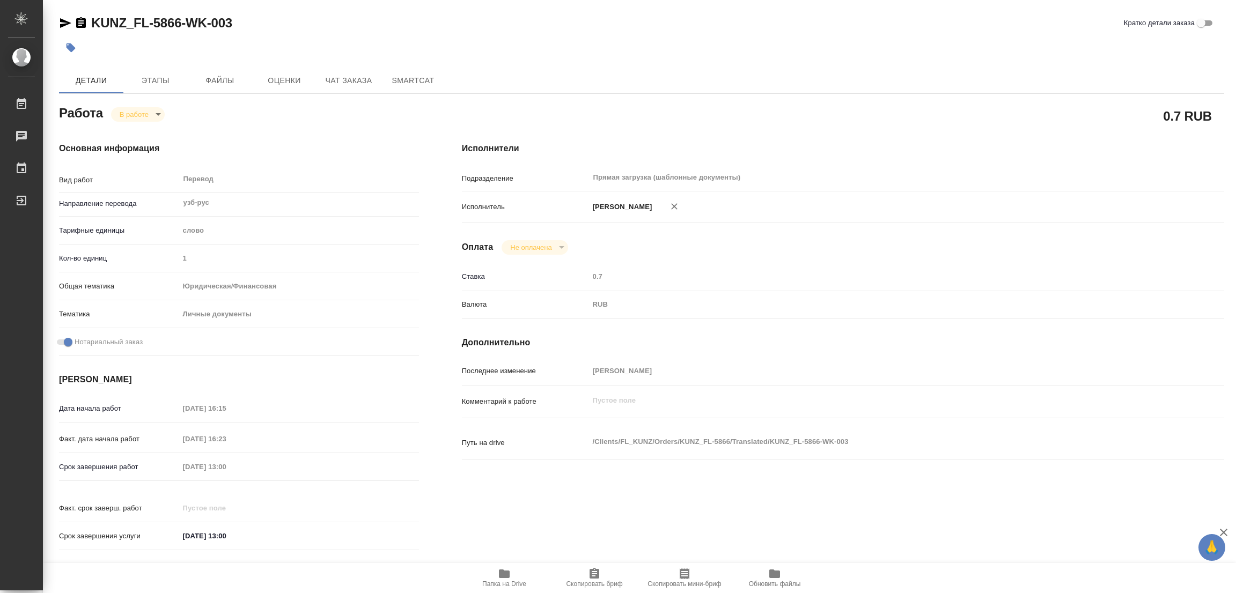
click at [726, 132] on div "Исполнители Подразделение Прямая загрузка (шаблонные документы) ​ Исполнитель […" at bounding box center [842, 350] width 805 height 458
click at [122, 111] on body "🙏 .cls-1 fill:#fff; AWATERA [PERSON_NAME] Работы 0 Чаты График Выйти KUNZ_FL-58…" at bounding box center [618, 296] width 1236 height 593
click at [144, 135] on button "Выполнен" at bounding box center [139, 133] width 39 height 12
type textarea "x"
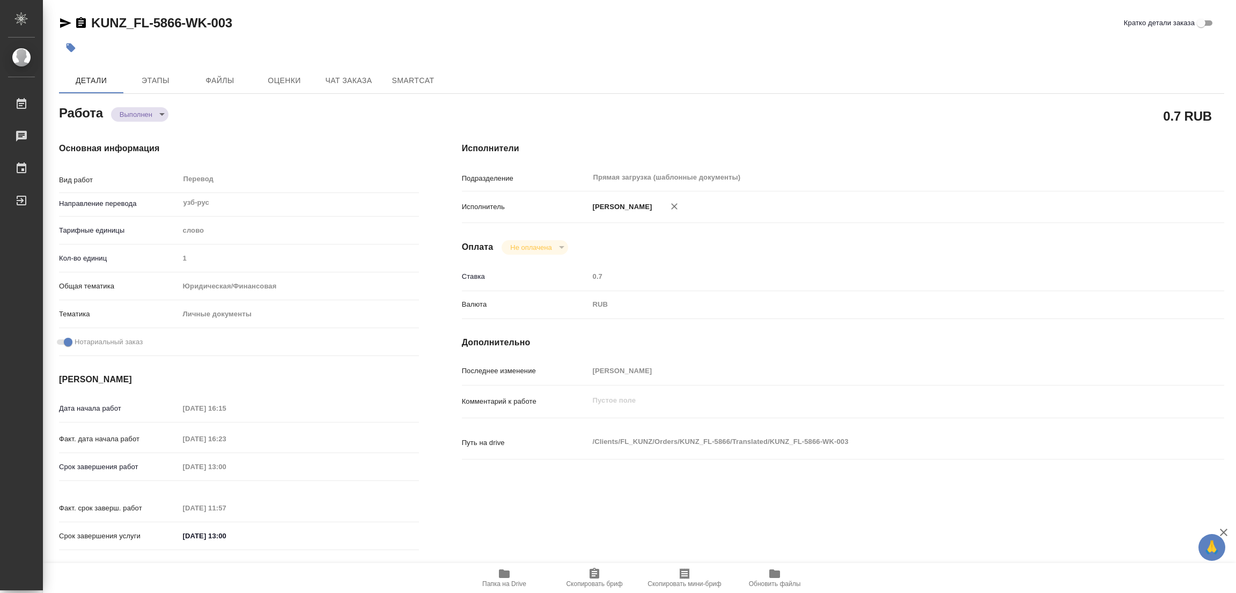
type textarea "x"
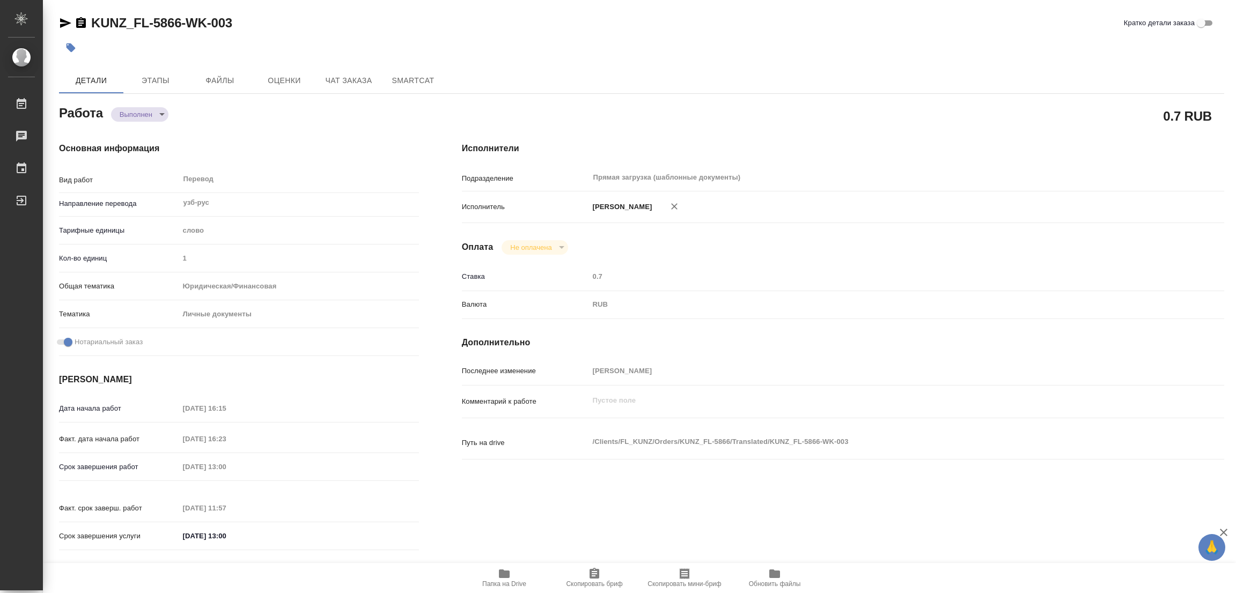
type textarea "x"
click at [70, 48] on icon "button" at bounding box center [71, 47] width 9 height 9
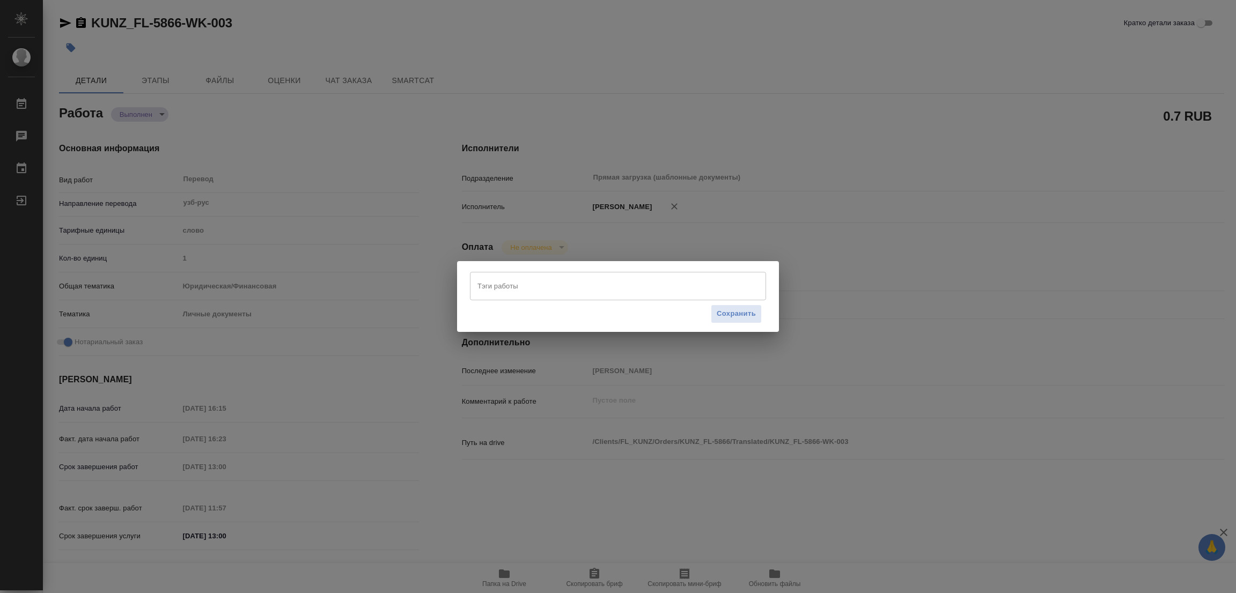
type textarea "x"
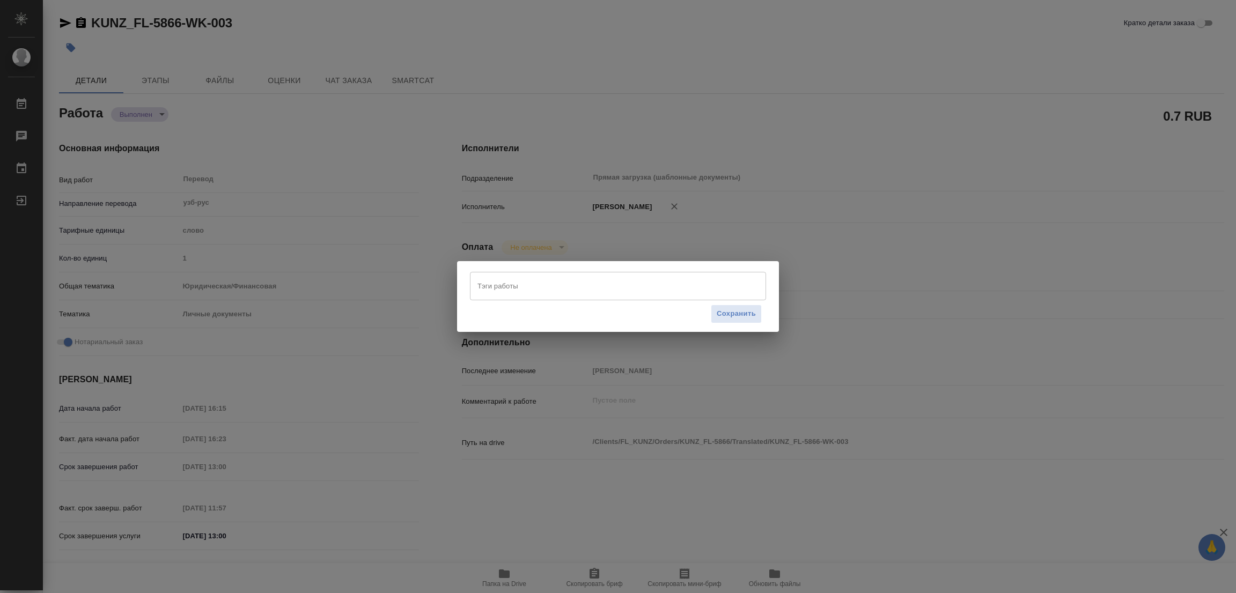
click at [487, 284] on input "Тэги работы" at bounding box center [608, 286] width 266 height 18
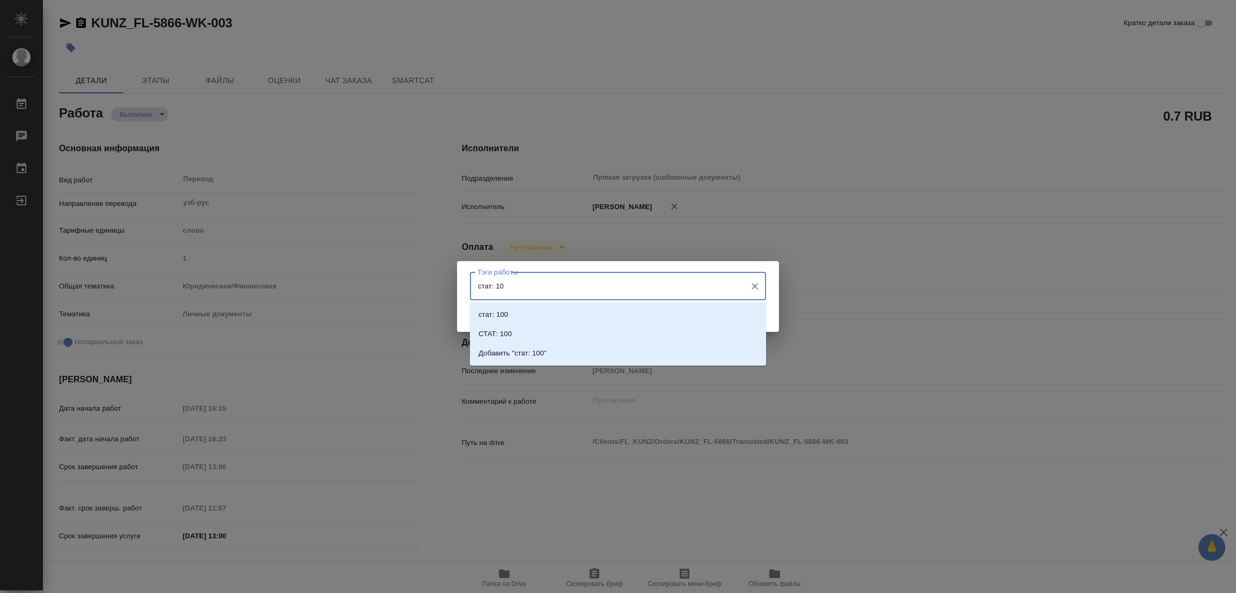
type input "стат: 100"
click at [545, 349] on p "Добавить "стат: 100"" at bounding box center [512, 353] width 68 height 11
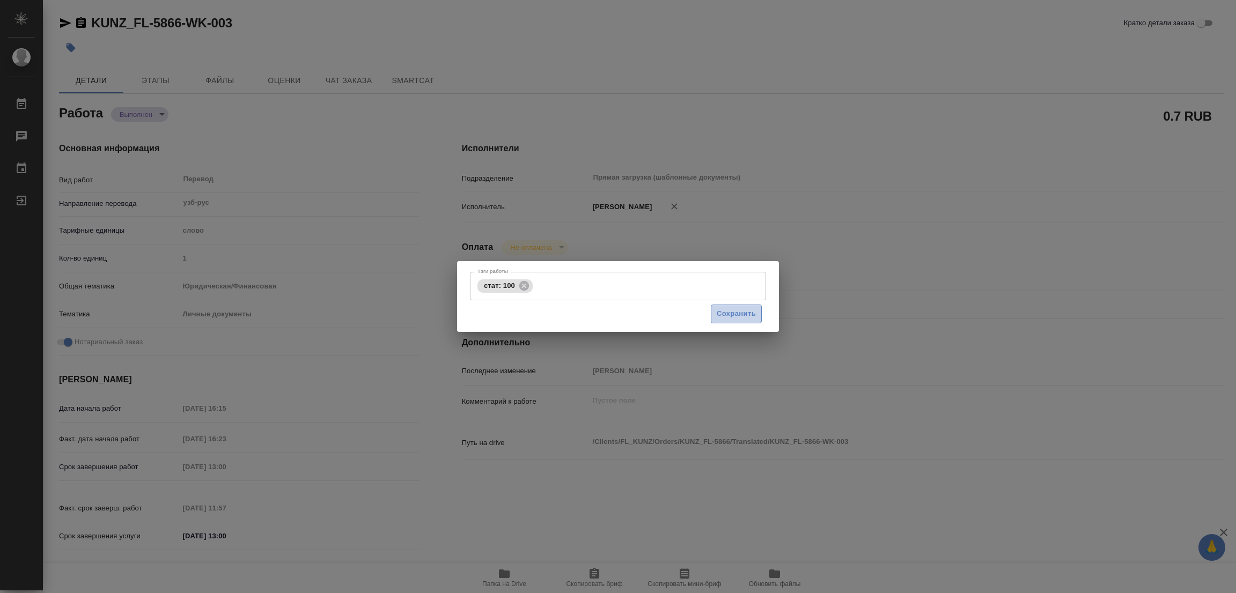
click at [746, 307] on button "Сохранить" at bounding box center [736, 314] width 51 height 19
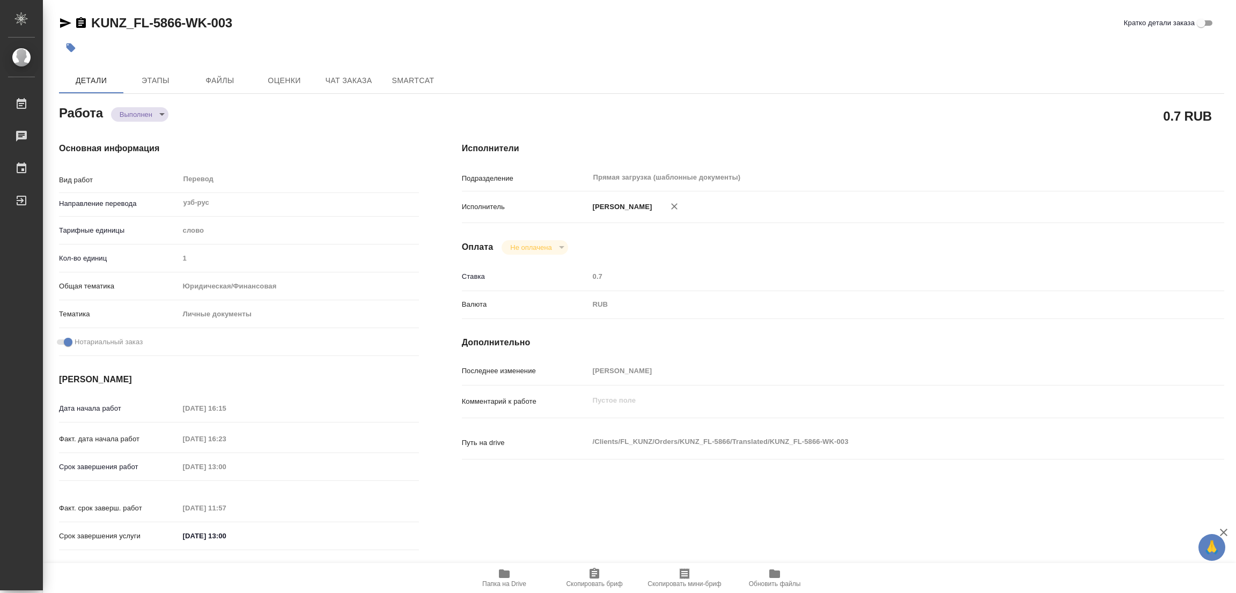
type input "completed"
type textarea "Перевод"
type textarea "x"
type input "узб-рус"
type input "5a8b1489cc6b4906c91bfd90"
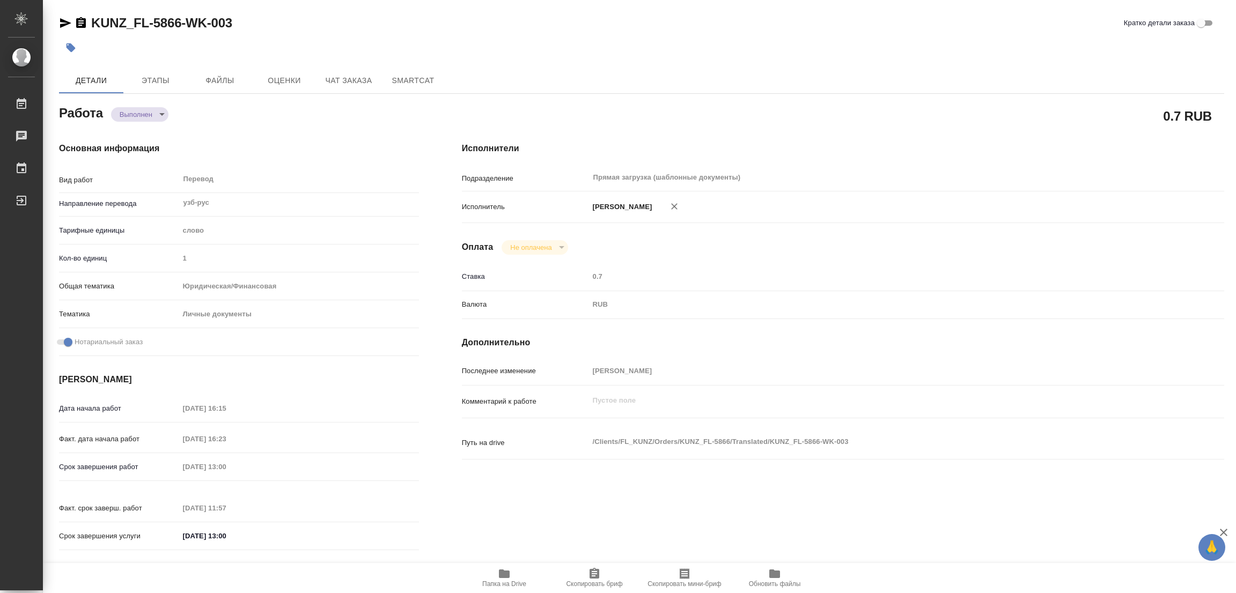
type input "1"
type input "yr-fn"
type input "5a8b8b956a9677013d343cfe"
checkbox input "true"
type input "[DATE] 16:15"
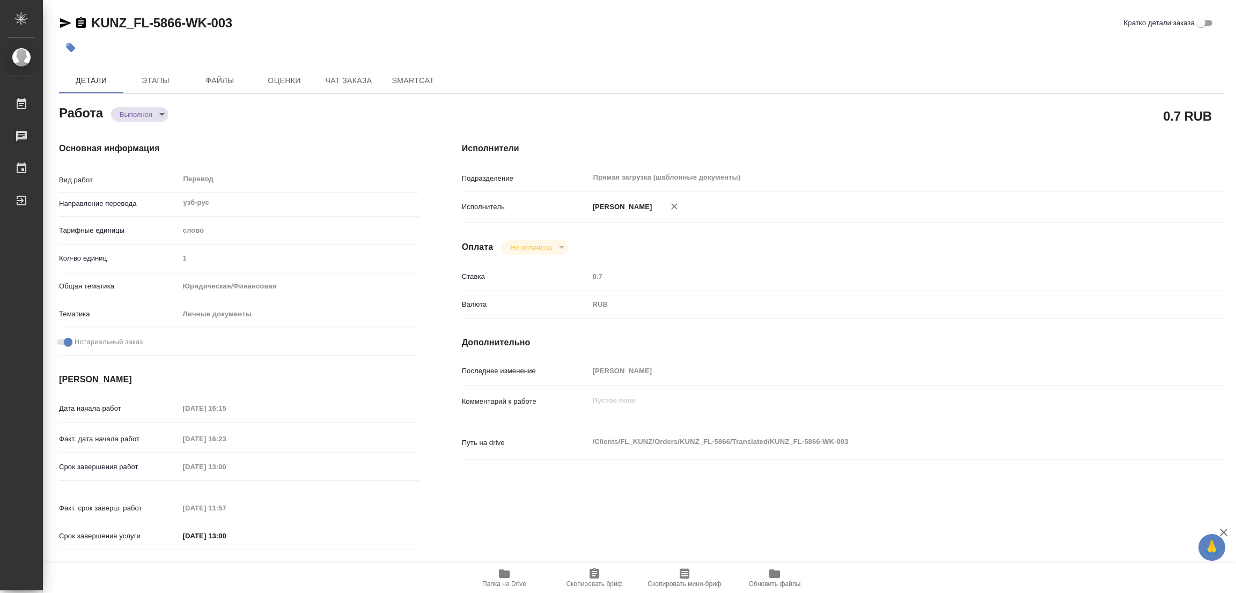
type input "[DATE] 16:23"
type input "[DATE] 13:00"
type input "[DATE] 11:57"
type input "[DATE] 13:00"
type input "Прямая загрузка (шаблонные документы)"
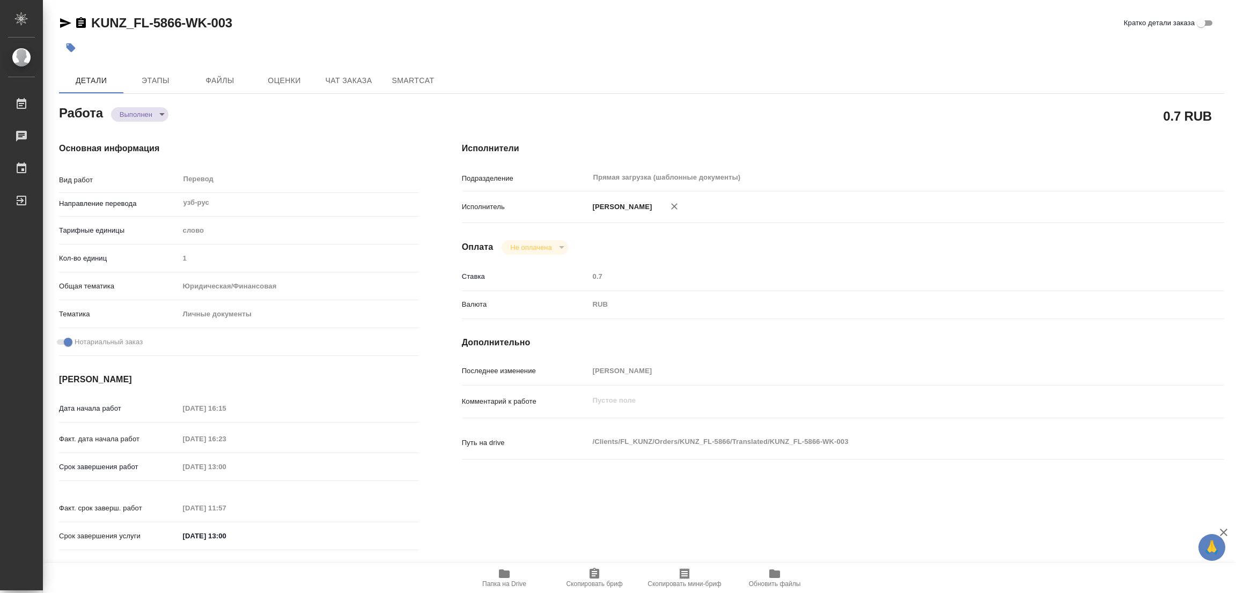
type input "notPayed"
type input "0.7"
type input "RUB"
type input "[PERSON_NAME]"
type textarea "x"
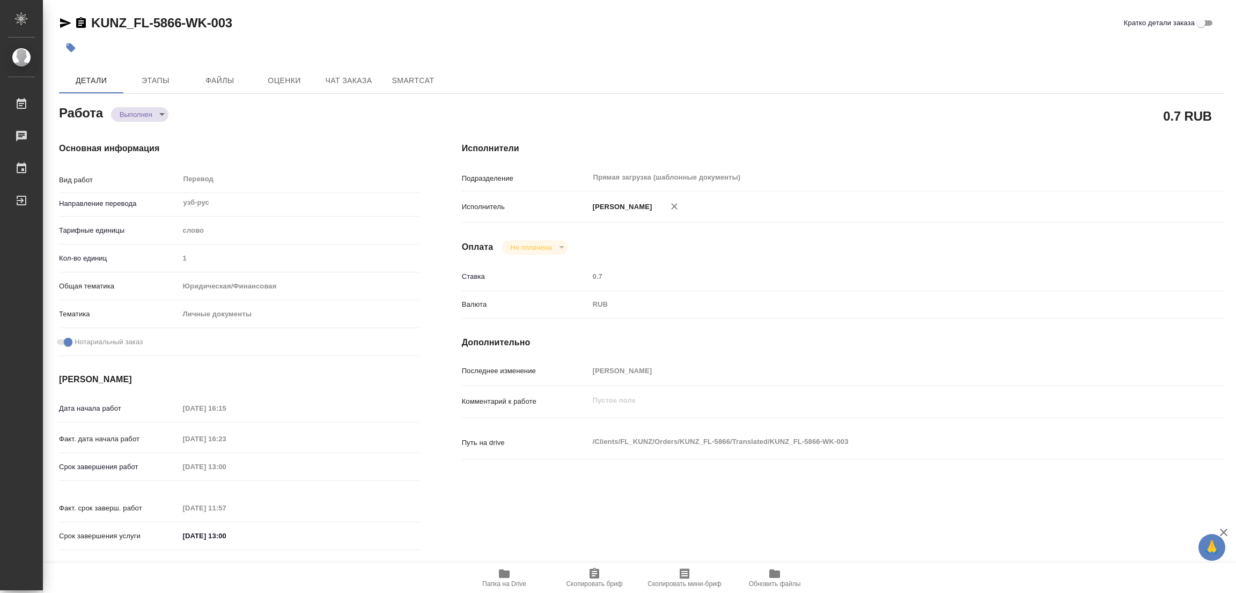
type textarea "/Clients/FL_KUNZ/Orders/KUNZ_FL-5866/Translated/KUNZ_FL-5866-WK-003"
type textarea "x"
type input "KUNZ_FL-5866"
type input "Перевод станд. несрочный"
type input "Редактура, Постредактура машинного перевода, Приёмка по качеству, Перевод, Корр…"
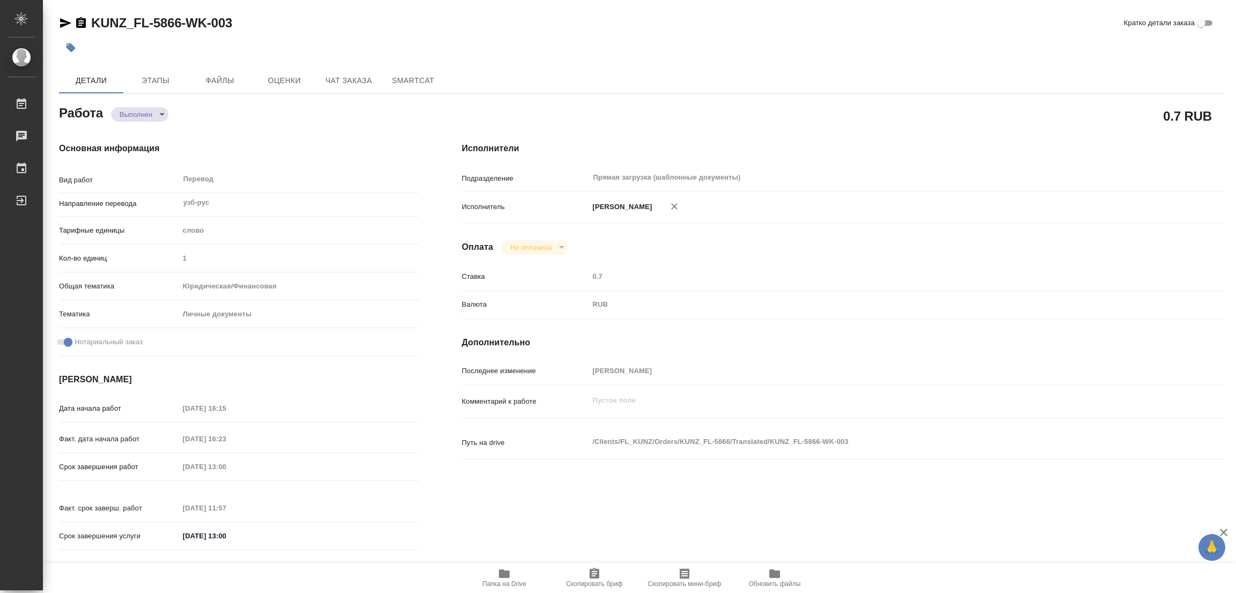
type input "[PERSON_NAME]"
type input "/Clients/FL_KUNZ/Orders/KUNZ_FL-5866"
type textarea "x"
type textarea "пасп узб-рус, под нот , для мфц"
type textarea "x"
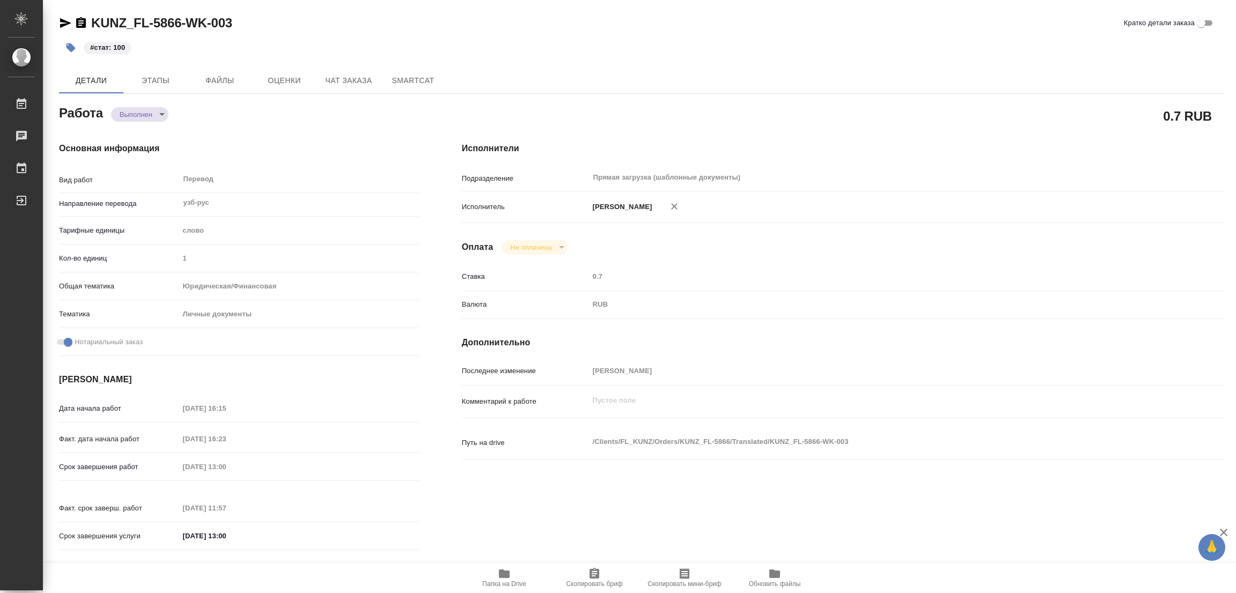
type textarea "x"
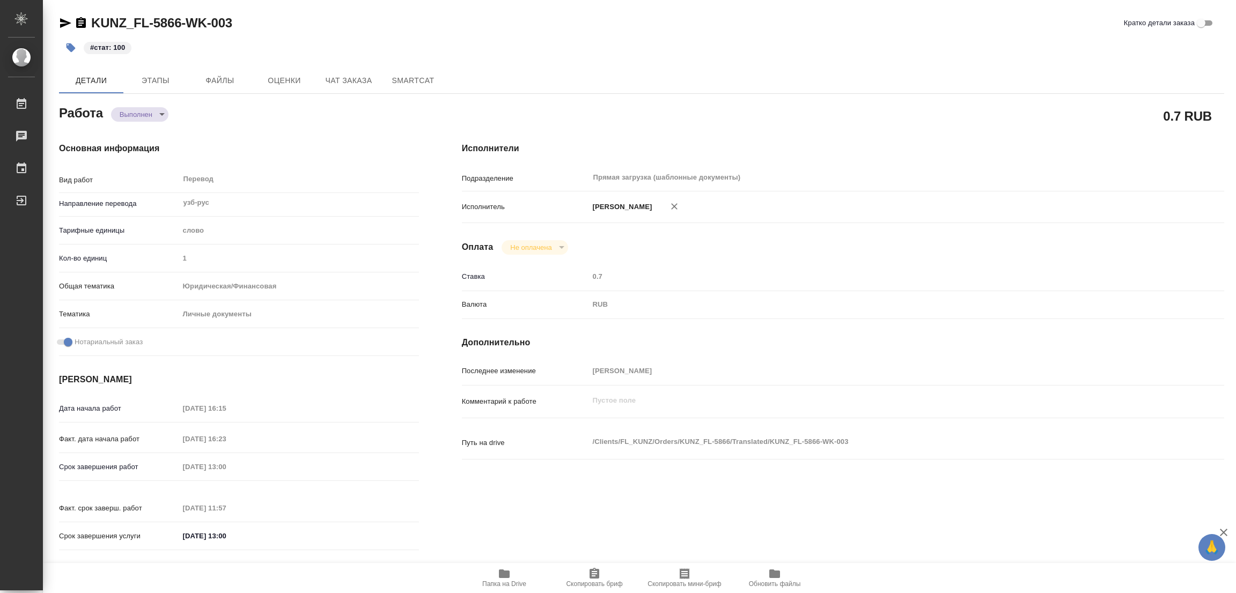
type textarea "x"
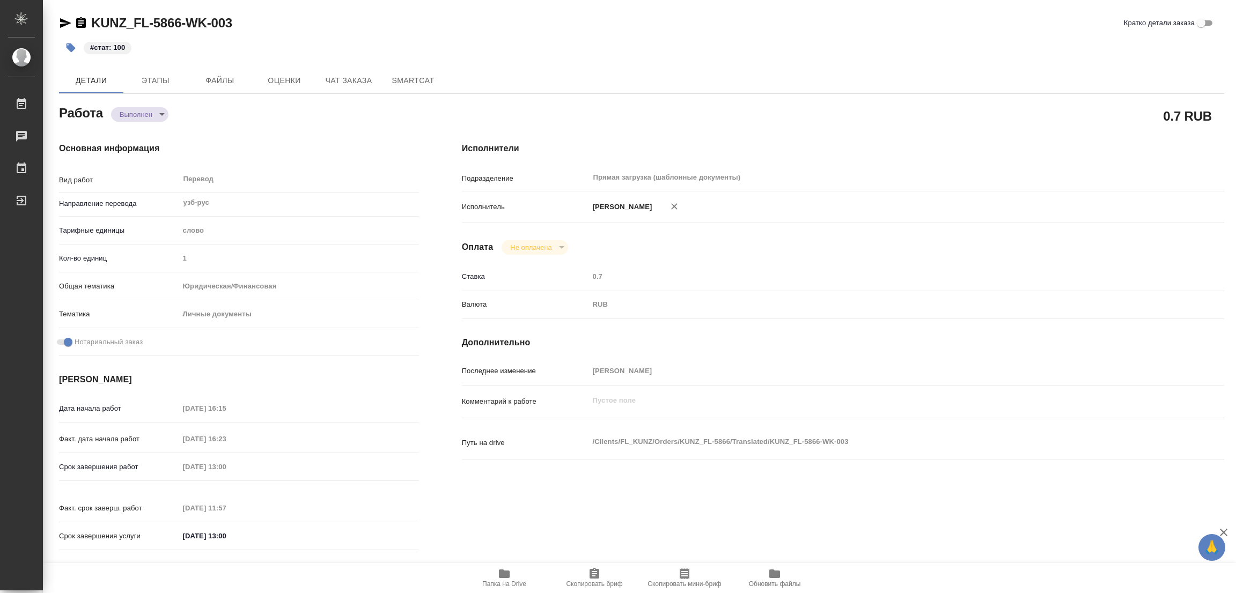
click at [540, 46] on div "#стат: 100" at bounding box center [447, 48] width 777 height 24
type textarea "x"
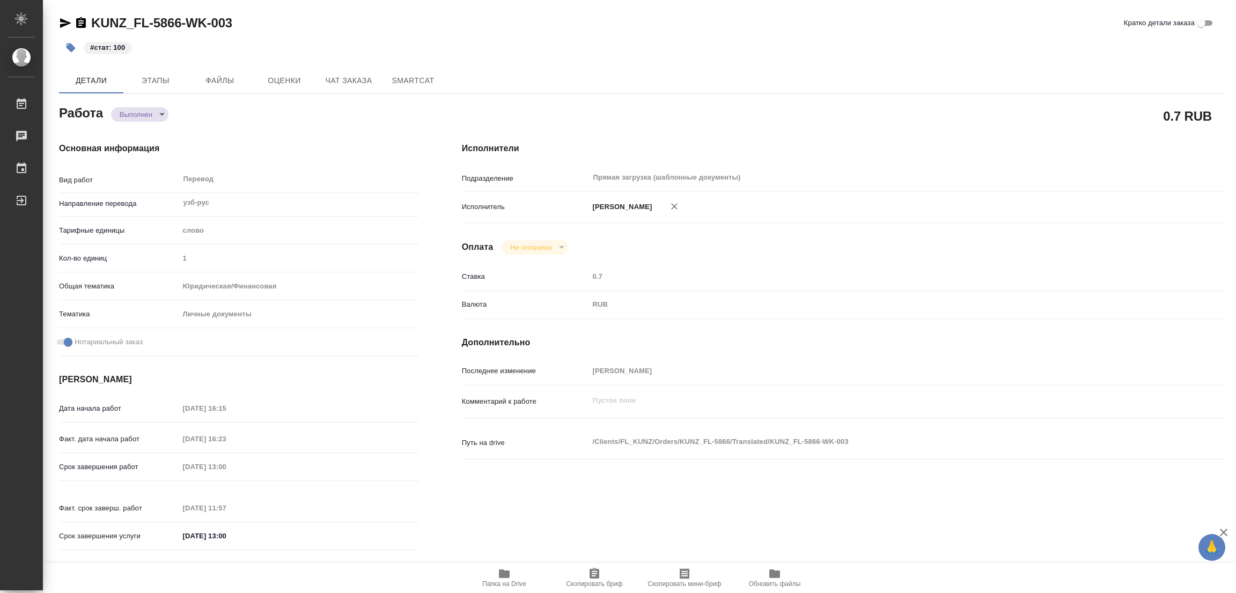
type textarea "x"
